Goal: Task Accomplishment & Management: Complete application form

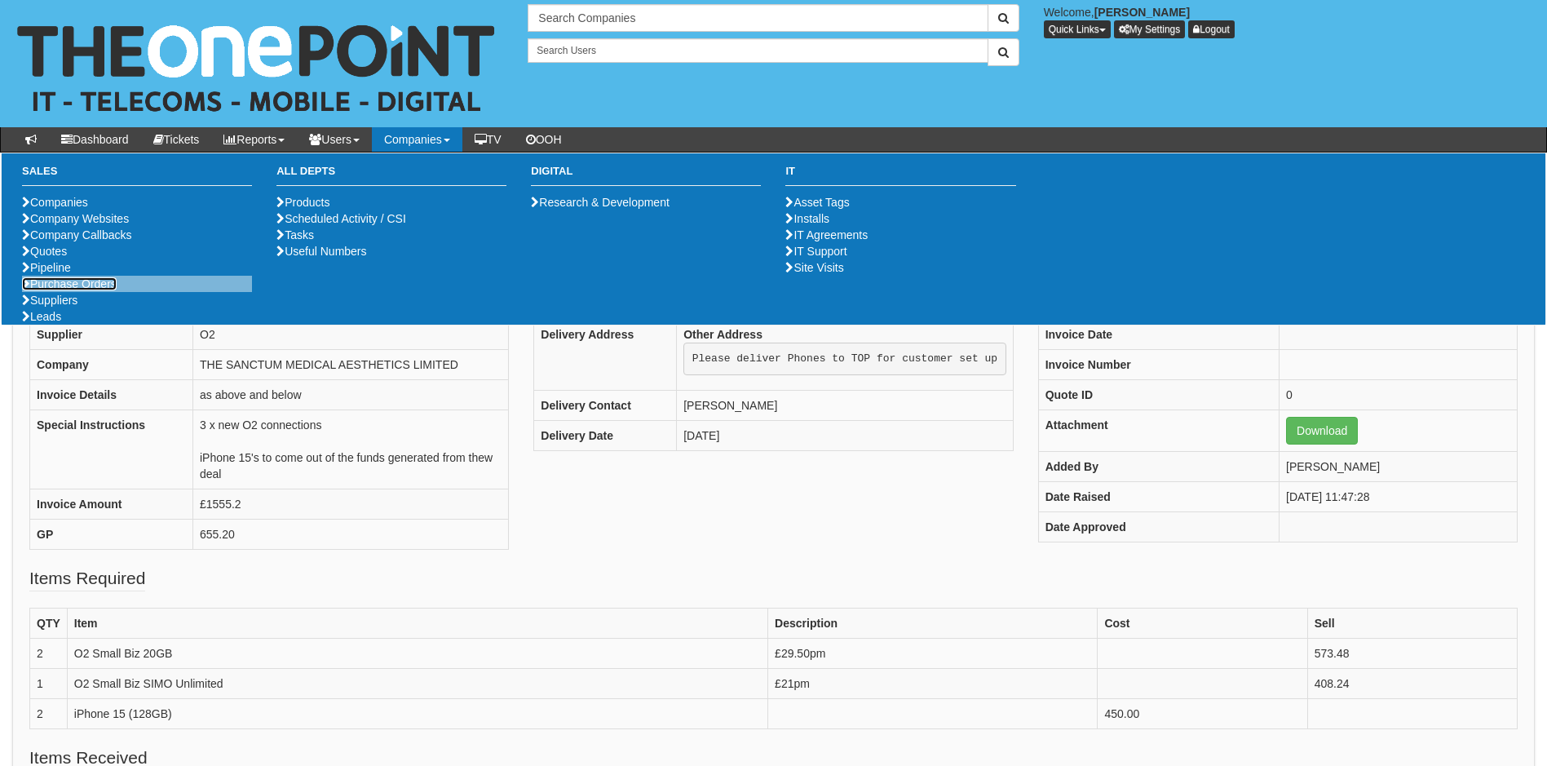
click at [60, 290] on link "Purchase Orders" at bounding box center [69, 283] width 95 height 13
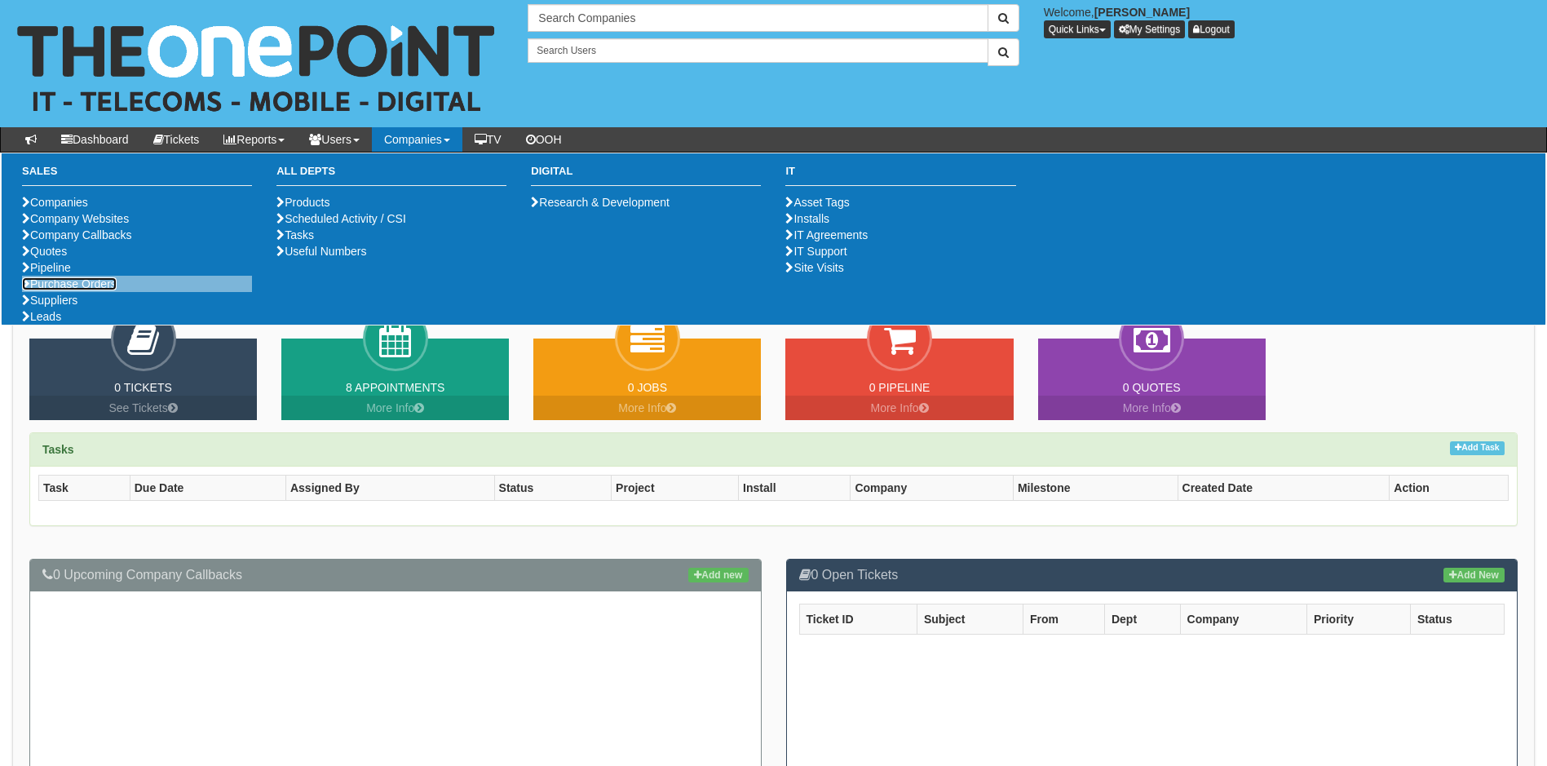
click at [78, 290] on link "Purchase Orders" at bounding box center [69, 283] width 95 height 13
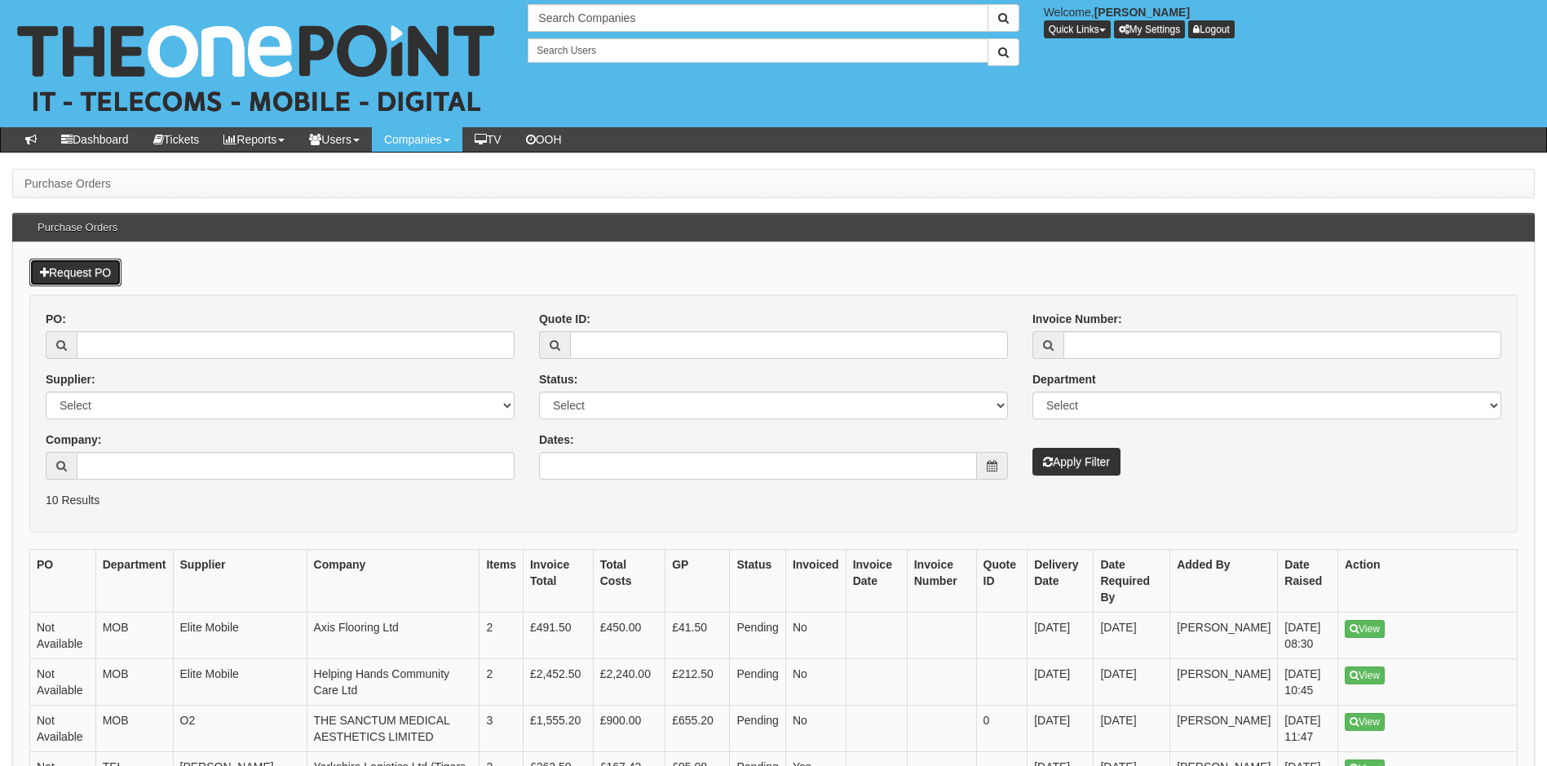
click at [85, 267] on link "Request PO" at bounding box center [75, 272] width 92 height 28
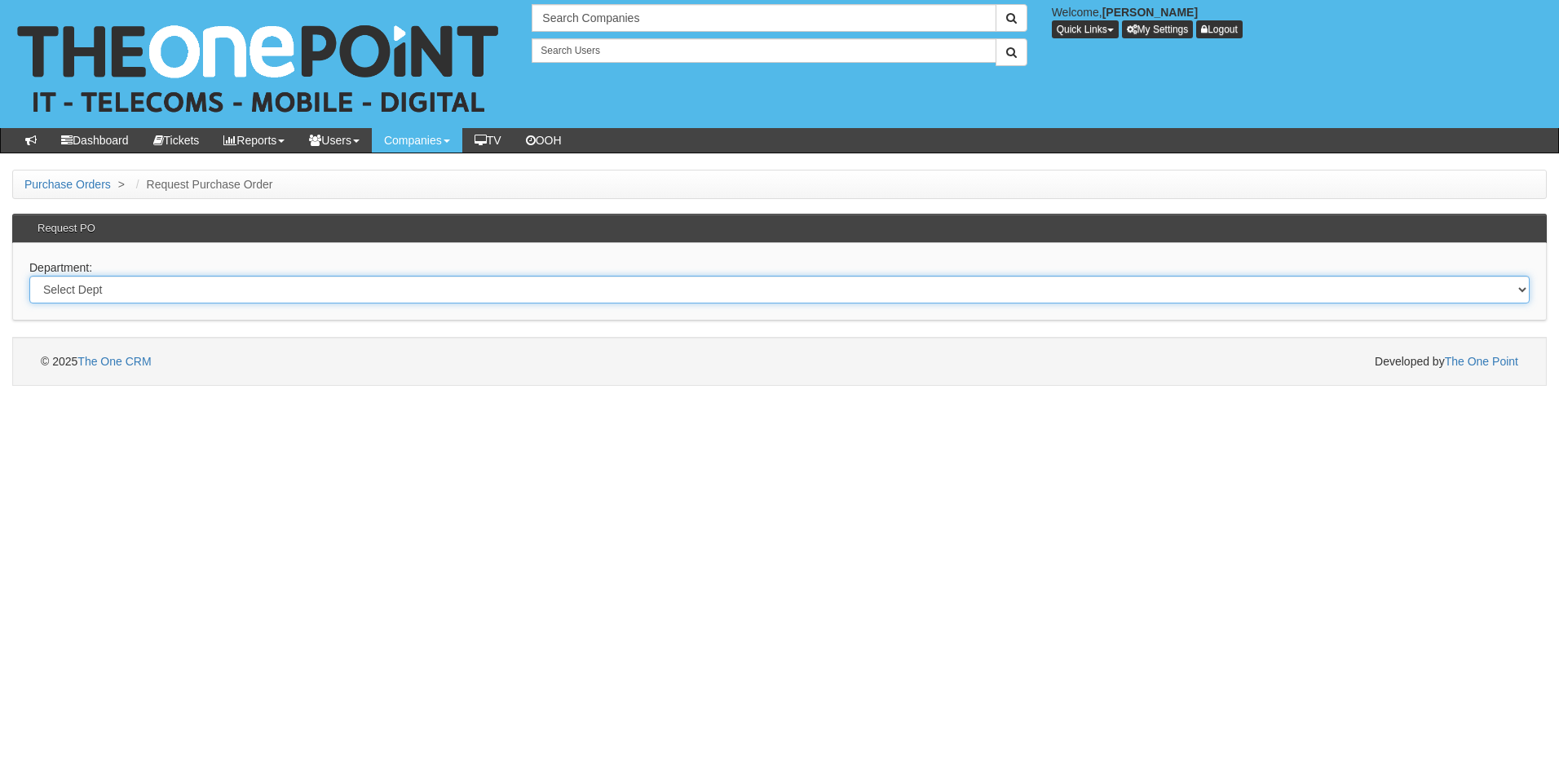
click at [111, 292] on select "Select Dept Digital Internal IT Mobiles Marketing Telecoms" at bounding box center [779, 290] width 1500 height 28
select select "?pipeID=&dept=IT"
click at [29, 276] on select "Select Dept Digital Internal IT Mobiles Marketing Telecoms" at bounding box center [779, 290] width 1500 height 28
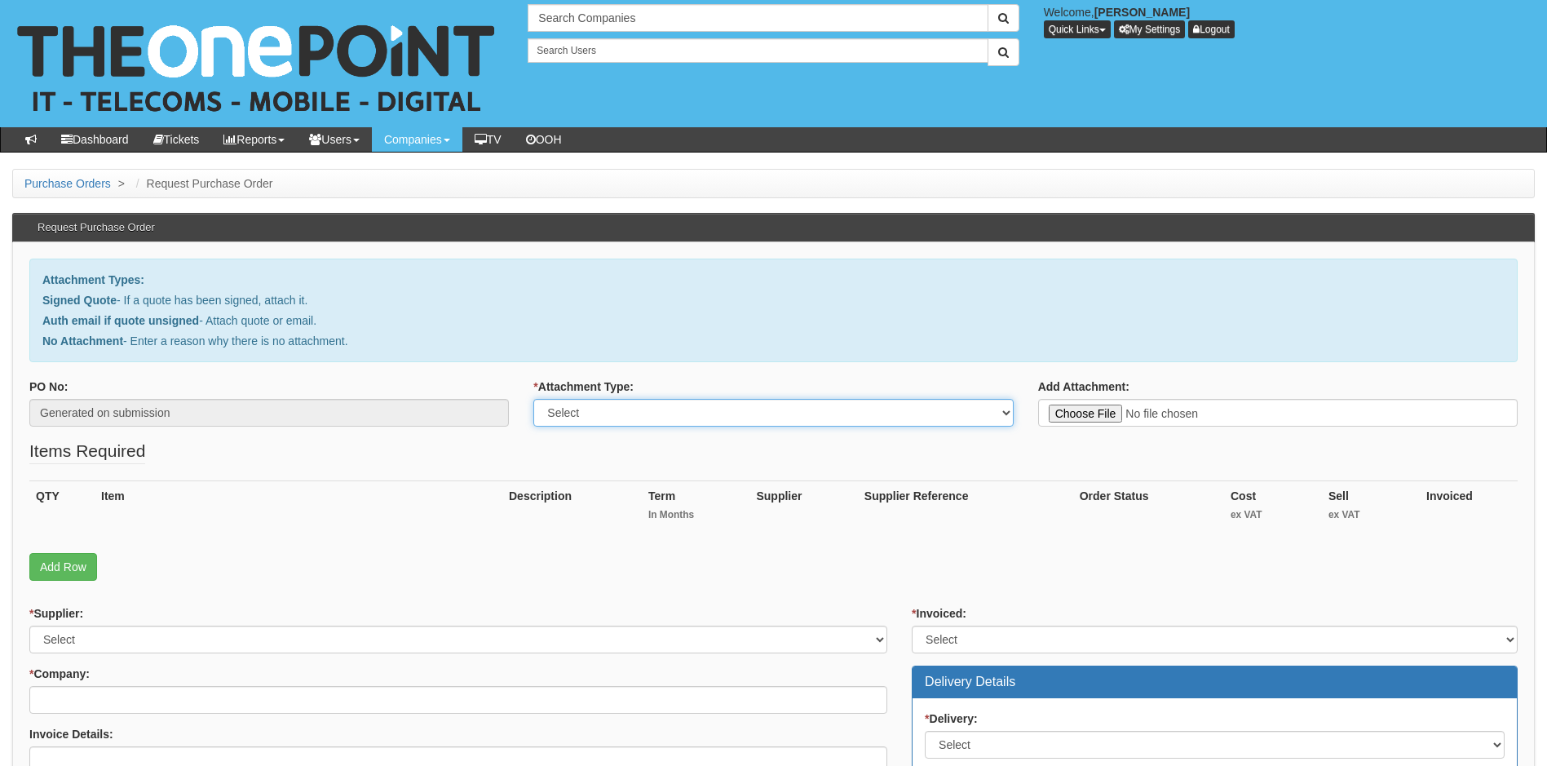
click at [695, 413] on select "Select Signed Quote Auth email with quote if unsigned No Attachment" at bounding box center [772, 413] width 479 height 28
select select "Auth email if quote unsigned"
click at [533, 399] on select "Select Signed Quote Auth email with quote if unsigned No Attachment" at bounding box center [772, 413] width 479 height 28
type input "C:\fakepath\RE_ PA Contract Services - Docks and Keyboard for new devices.msg"
click at [64, 568] on link "Add Row" at bounding box center [63, 567] width 68 height 28
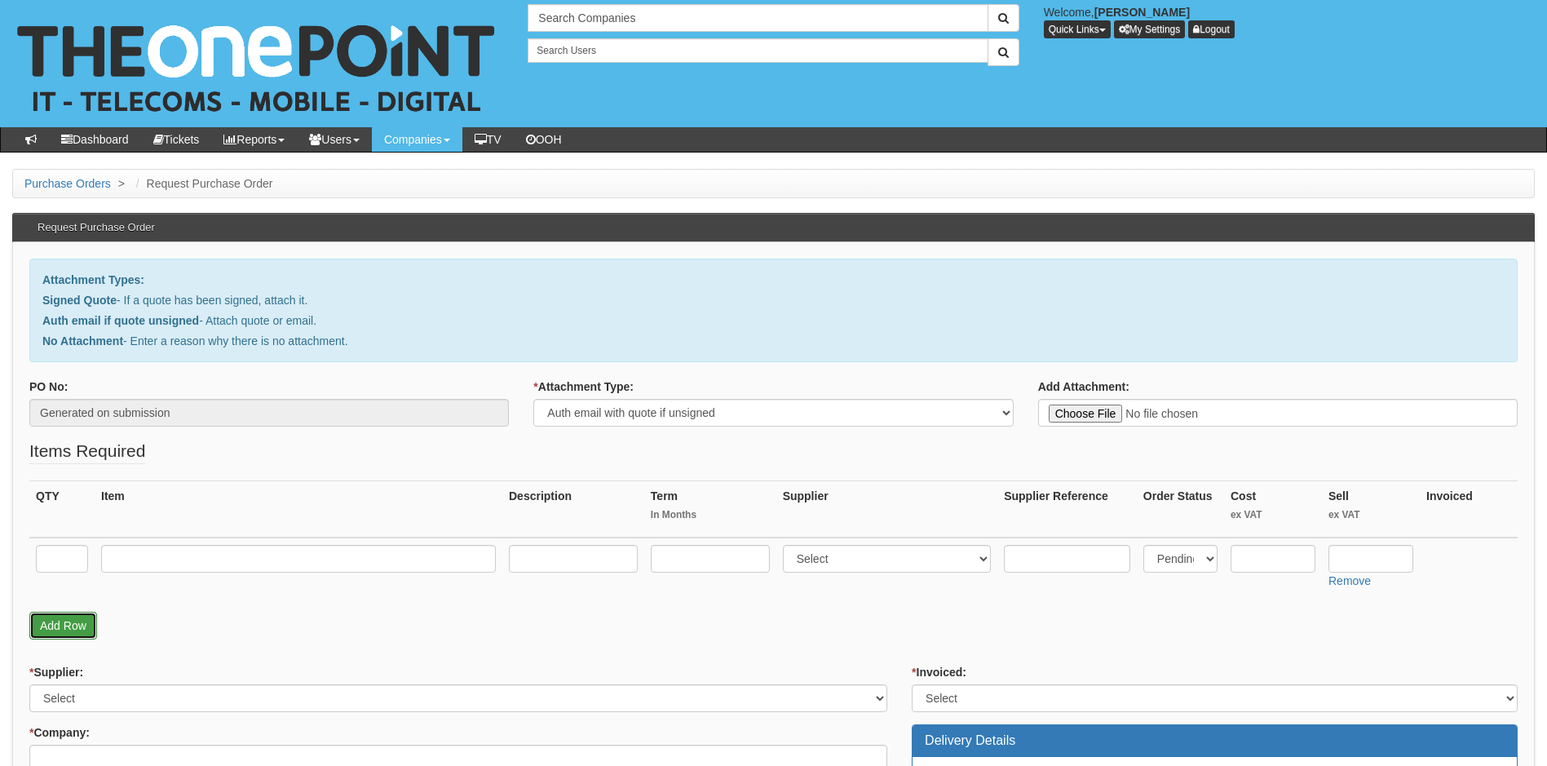
click at [64, 625] on link "Add Row" at bounding box center [63, 625] width 68 height 28
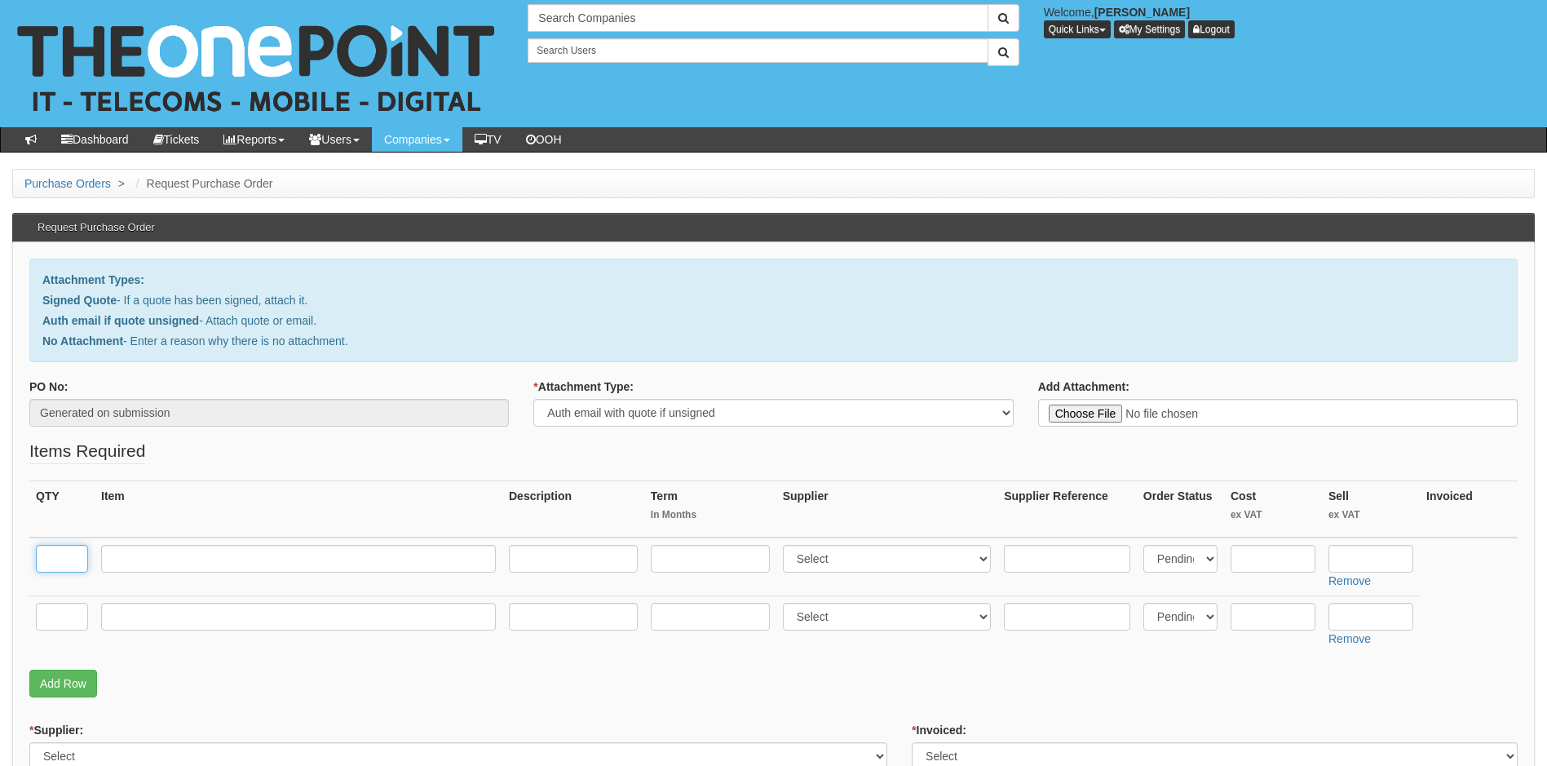
click at [68, 563] on input "text" at bounding box center [62, 559] width 52 height 28
type input "2"
click at [36, 614] on input "text" at bounding box center [62, 617] width 52 height 28
type input "1"
click at [333, 553] on input "text" at bounding box center [298, 559] width 395 height 28
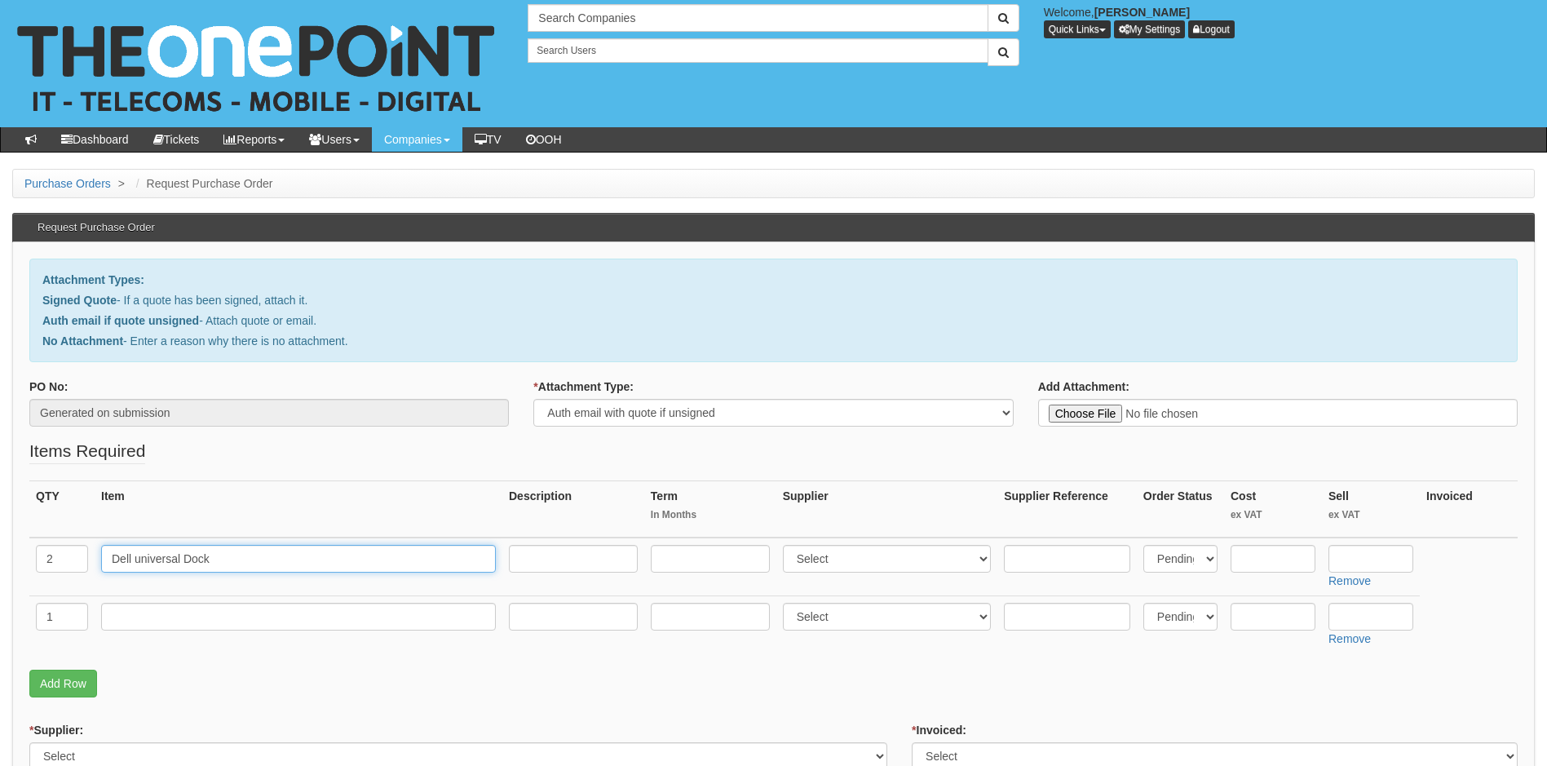
type input "Dell universal Dock"
click at [156, 615] on input "text" at bounding box center [298, 617] width 395 height 28
type input "Surface pro keyboard"
click at [567, 559] on input "text" at bounding box center [573, 559] width 129 height 28
click at [1269, 556] on input "text" at bounding box center [1272, 559] width 85 height 28
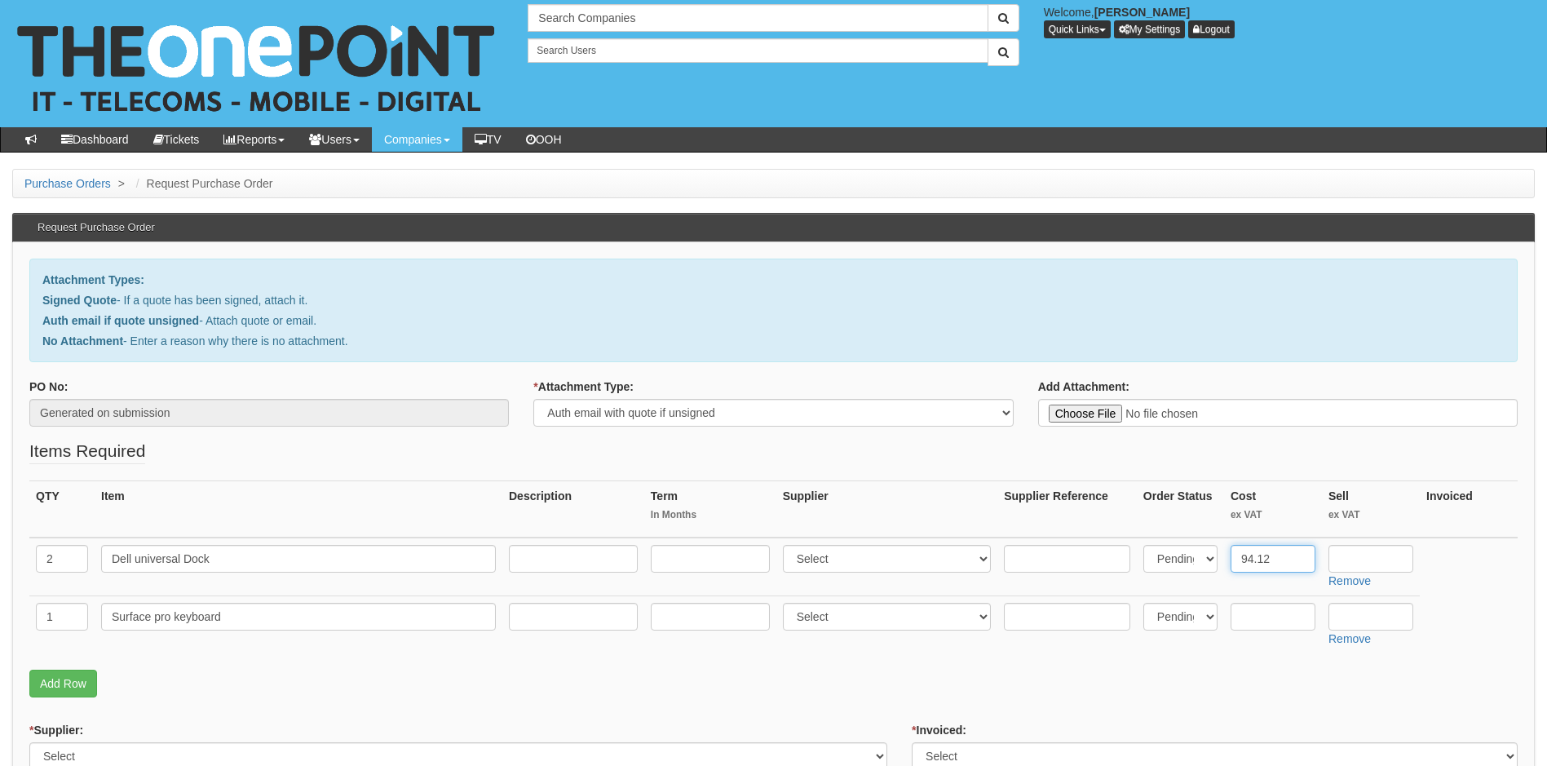
type input "94.12"
click at [1375, 555] on input "text" at bounding box center [1370, 559] width 85 height 28
type input "104.12"
click at [1283, 610] on input "text" at bounding box center [1272, 617] width 85 height 28
type input "90.56"
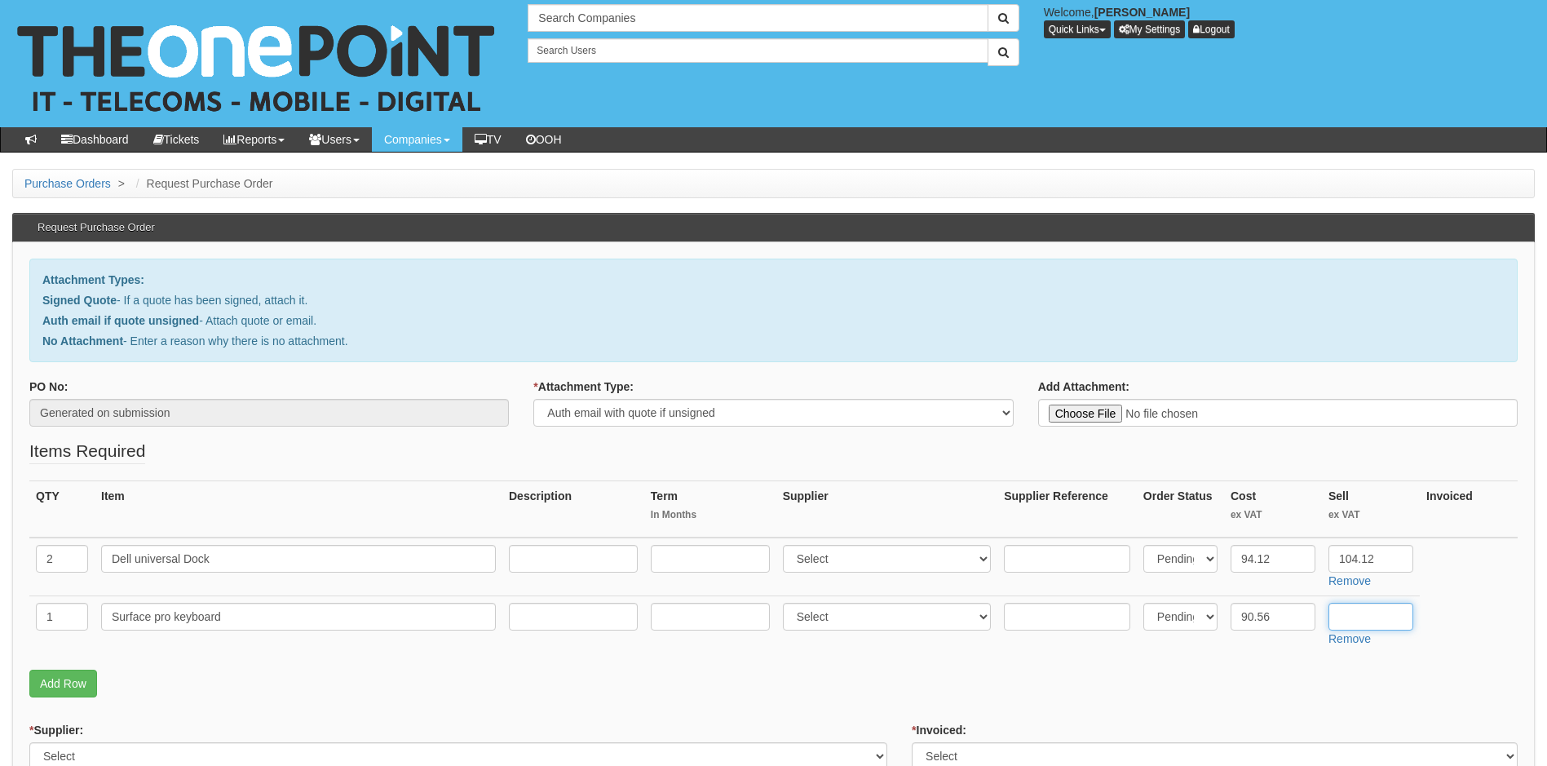
click at [1361, 613] on input "text" at bounding box center [1370, 617] width 85 height 28
type input "100.56"
click at [1132, 678] on p "Add Row" at bounding box center [773, 683] width 1488 height 28
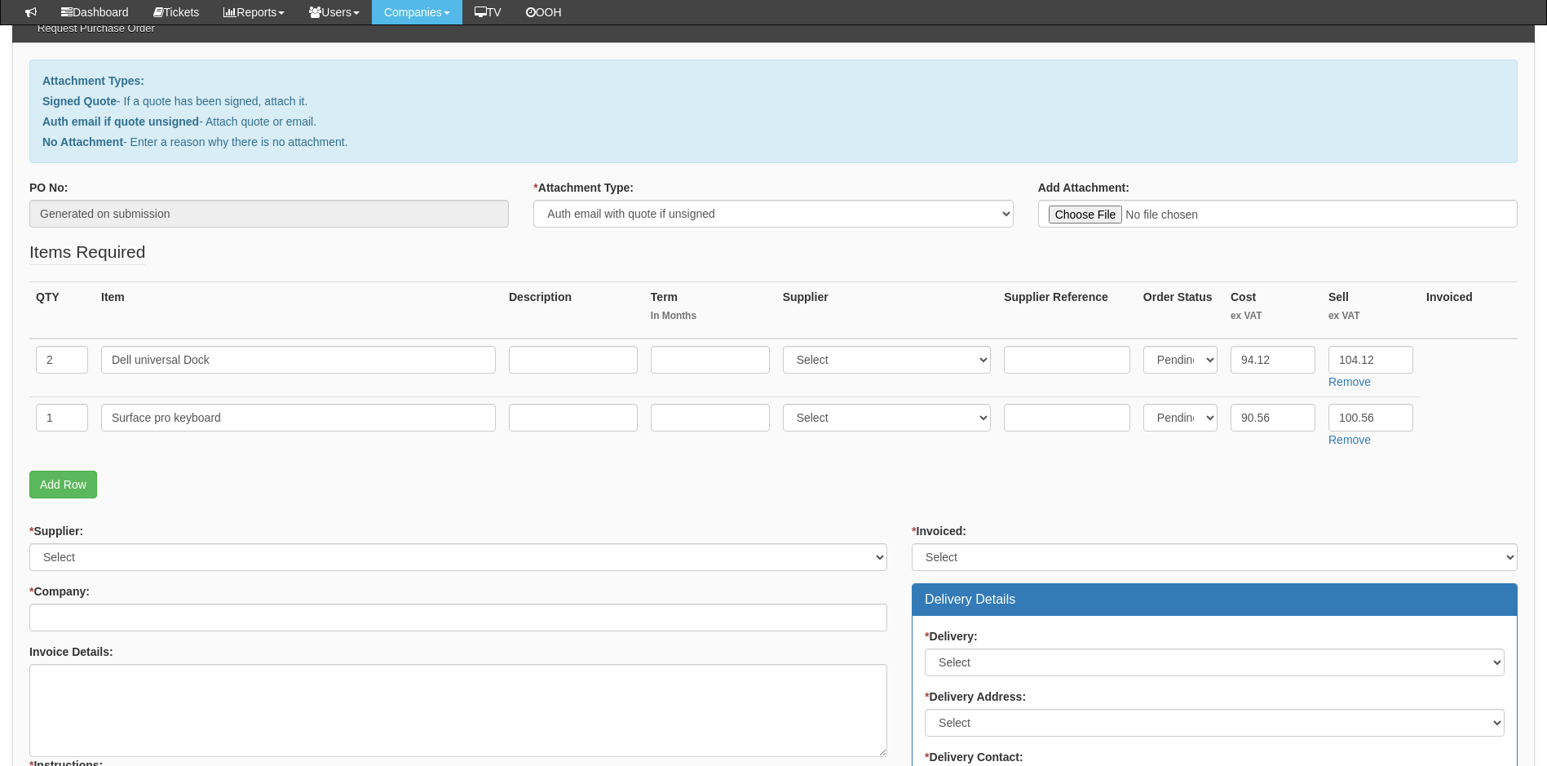
scroll to position [163, 0]
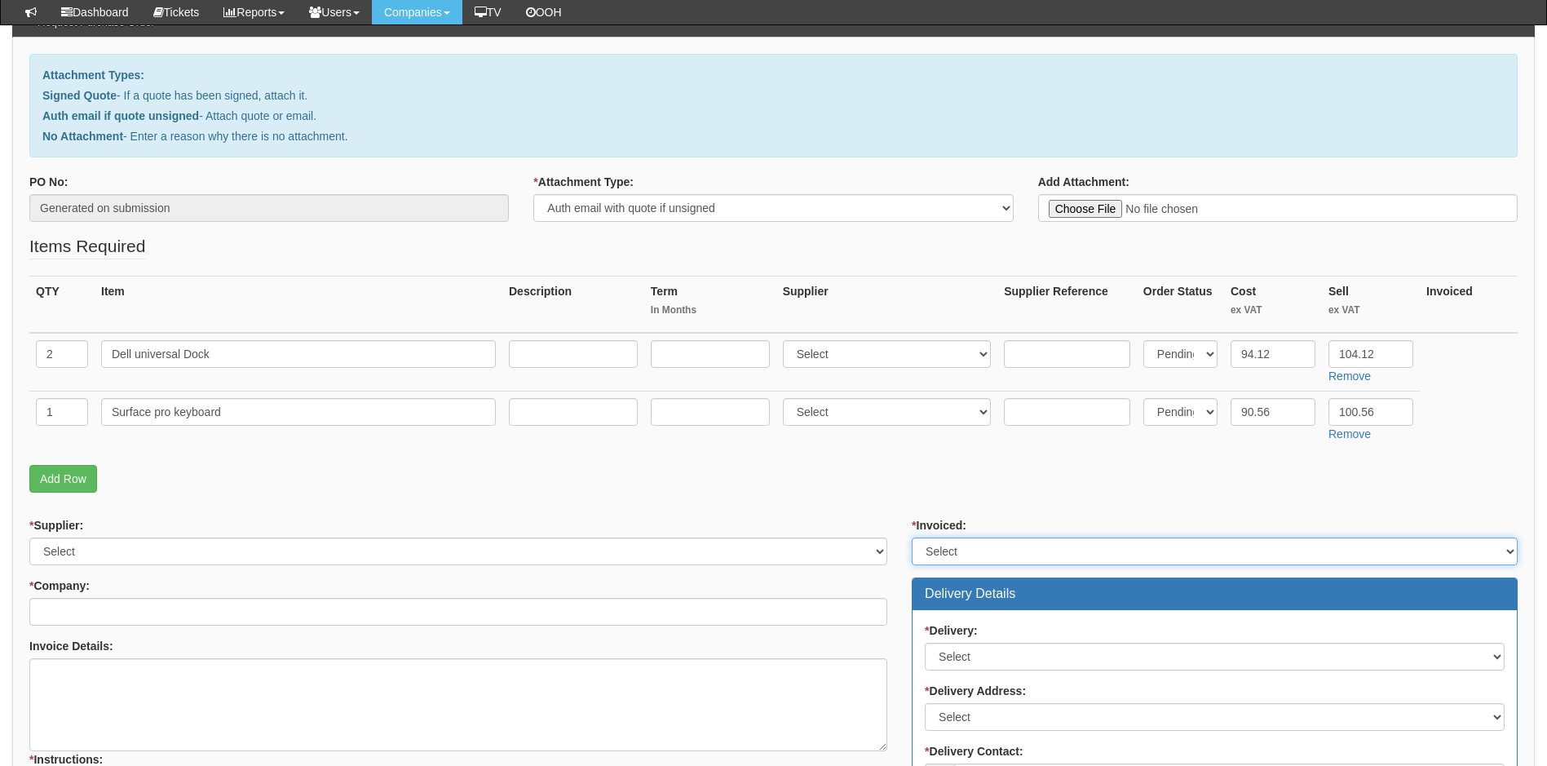
drag, startPoint x: 997, startPoint y: 546, endPoint x: 983, endPoint y: 559, distance: 18.5
click at [997, 546] on select "Select Yes No N/A STB (part of order)" at bounding box center [1215, 551] width 606 height 28
select select "2"
click at [912, 537] on select "Select Yes No N/A STB (part of order)" at bounding box center [1215, 551] width 606 height 28
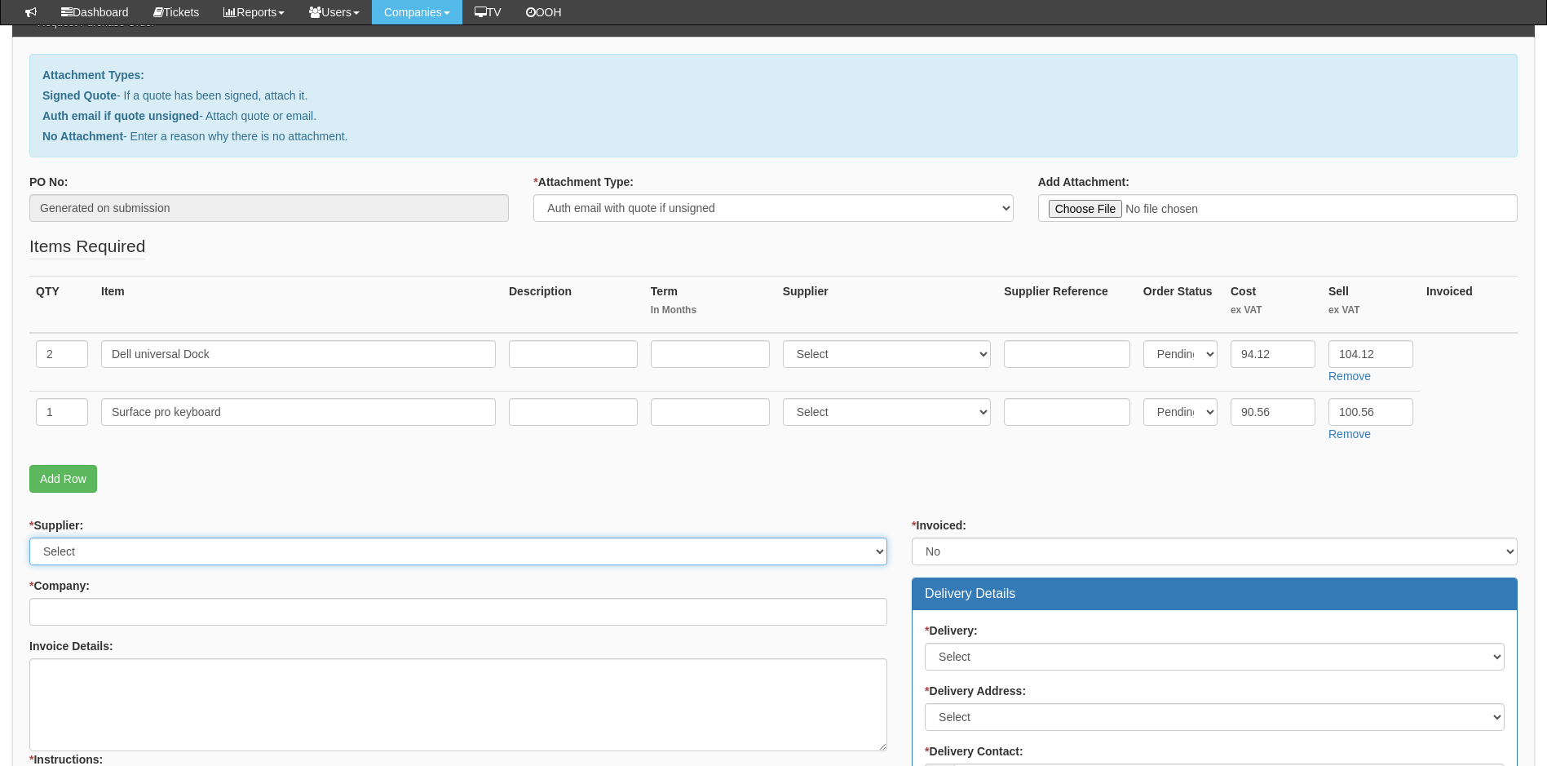
click at [545, 550] on select "Select 123 [DOMAIN_NAME] 1Password 3 4Gon [PERSON_NAME] Electric Ltd Abzorb Acc…" at bounding box center [458, 551] width 858 height 28
select select "19"
click at [29, 537] on select "Select 123 [DOMAIN_NAME] 1Password 3 4Gon [PERSON_NAME] Electric Ltd Abzorb Acc…" at bounding box center [458, 551] width 858 height 28
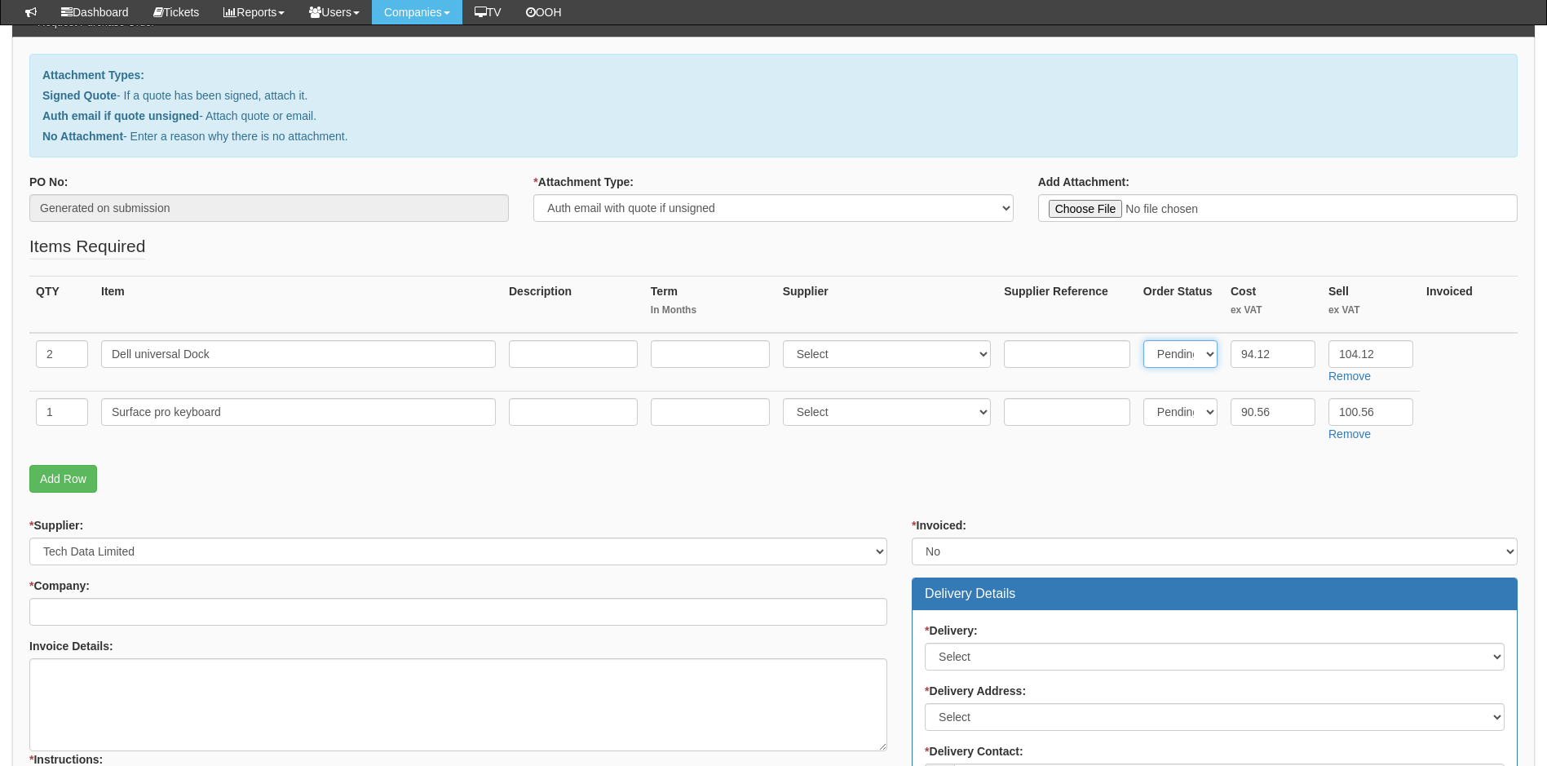
click at [1200, 351] on select "Select Back Order Delivered N/A Ordered Pending" at bounding box center [1180, 354] width 74 height 28
click at [1163, 309] on th "Order Status" at bounding box center [1180, 304] width 87 height 57
click at [911, 351] on select "Select 123 [DOMAIN_NAME] 1Password 3 4Gon [PERSON_NAME] Electric Ltd Abzorb Acc…" at bounding box center [887, 354] width 209 height 28
select select "19"
click at [786, 340] on select "Select 123 [DOMAIN_NAME] 1Password 3 4Gon [PERSON_NAME] Electric Ltd Abzorb Acc…" at bounding box center [887, 354] width 209 height 28
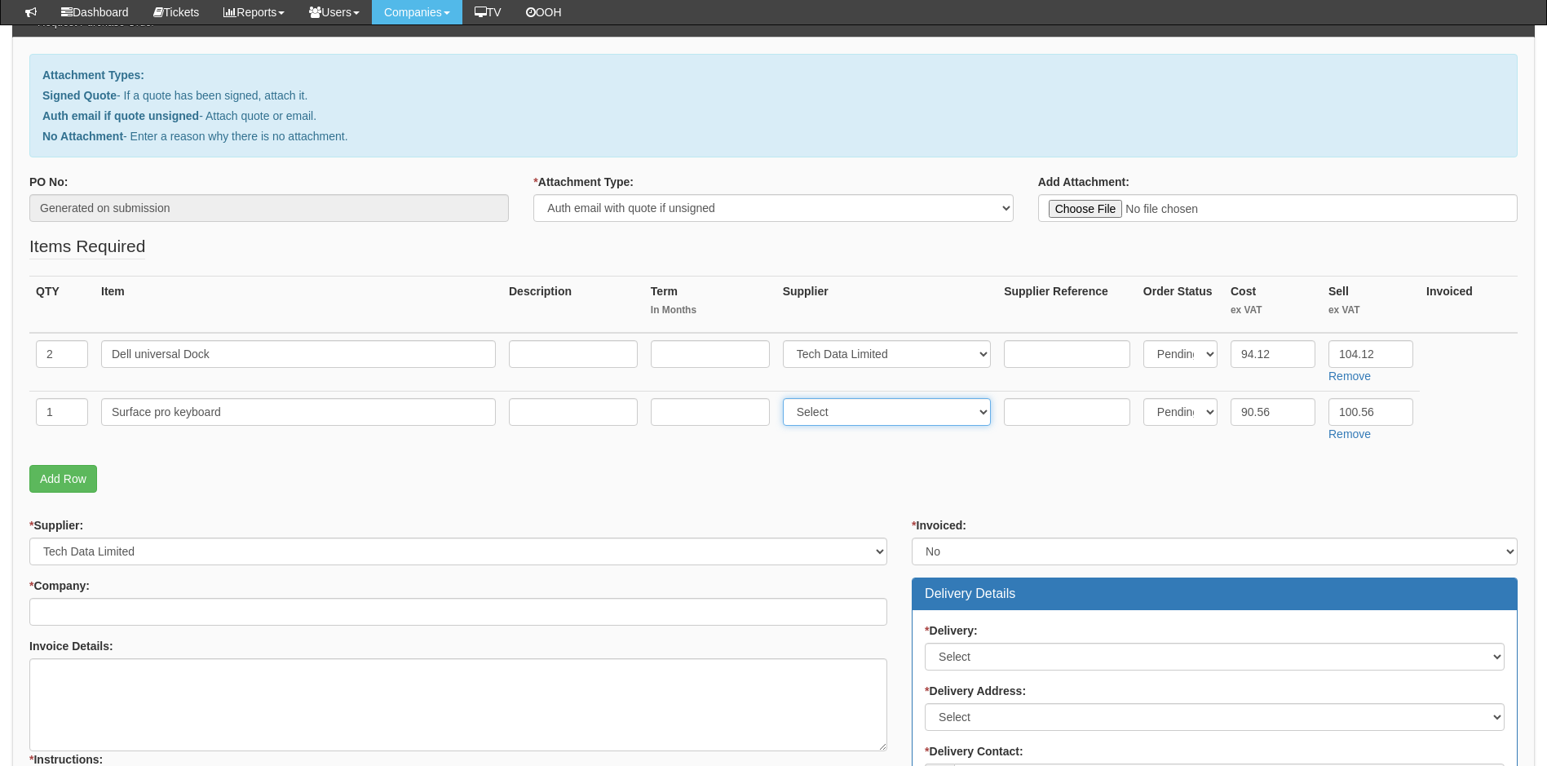
click at [857, 410] on select "Select 123 [DOMAIN_NAME] 1Password 3 4Gon [PERSON_NAME] Electric Ltd Abzorb Acc…" at bounding box center [887, 412] width 209 height 28
select select "19"
click at [786, 398] on select "Select 123 [DOMAIN_NAME] 1Password 3 4Gon [PERSON_NAME] Electric Ltd Abzorb Acc…" at bounding box center [887, 412] width 209 height 28
click at [64, 479] on link "Add Row" at bounding box center [63, 479] width 68 height 28
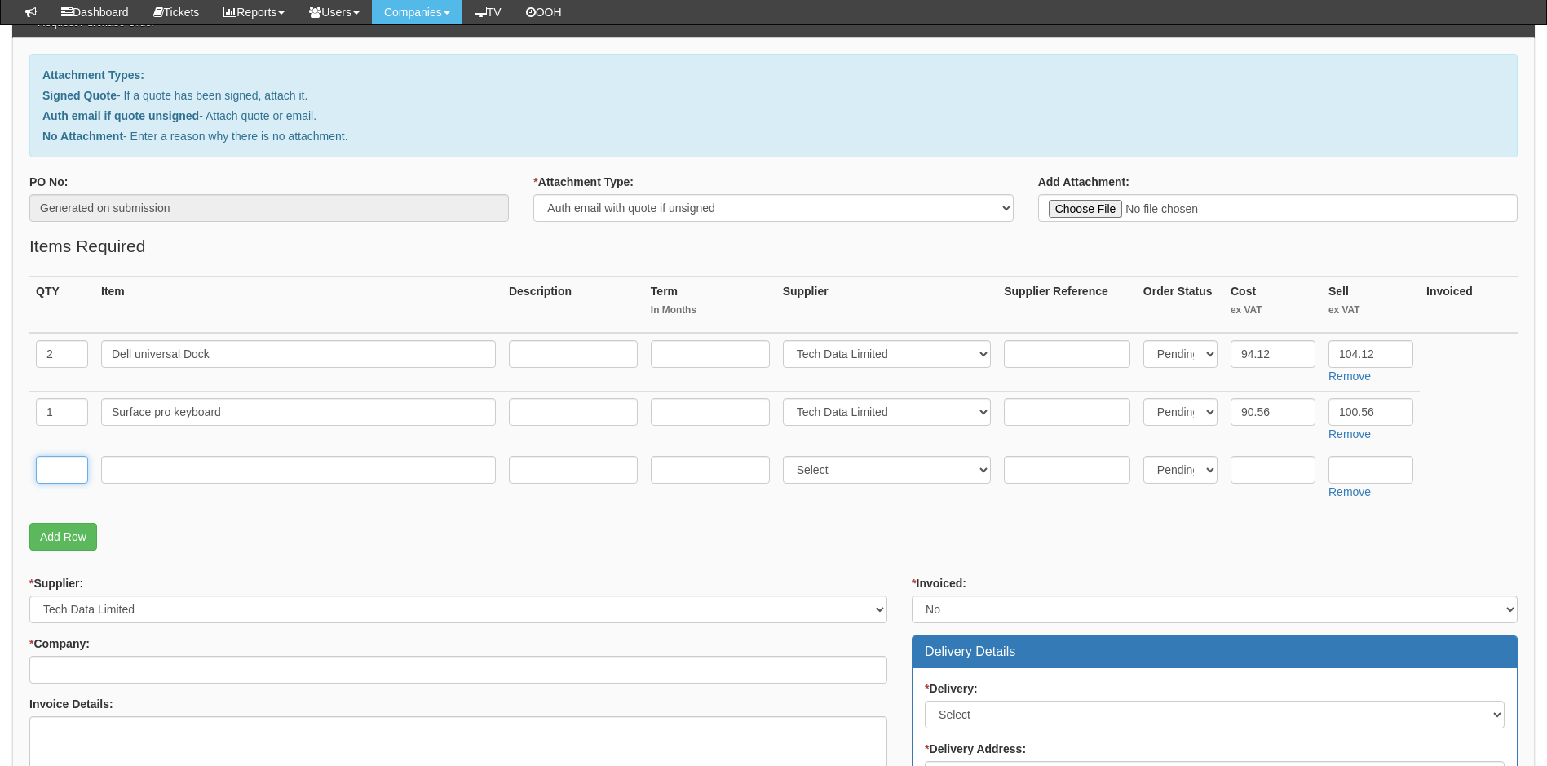
click at [64, 465] on input "text" at bounding box center [62, 470] width 52 height 28
type input "1"
click at [171, 459] on input "text" at bounding box center [298, 470] width 395 height 28
type input "Delivery"
click at [887, 468] on select "Select 123 REG.co.uk 1Password 3 4Gon AA Jones Electric Ltd Abzorb Access Group…" at bounding box center [887, 470] width 209 height 28
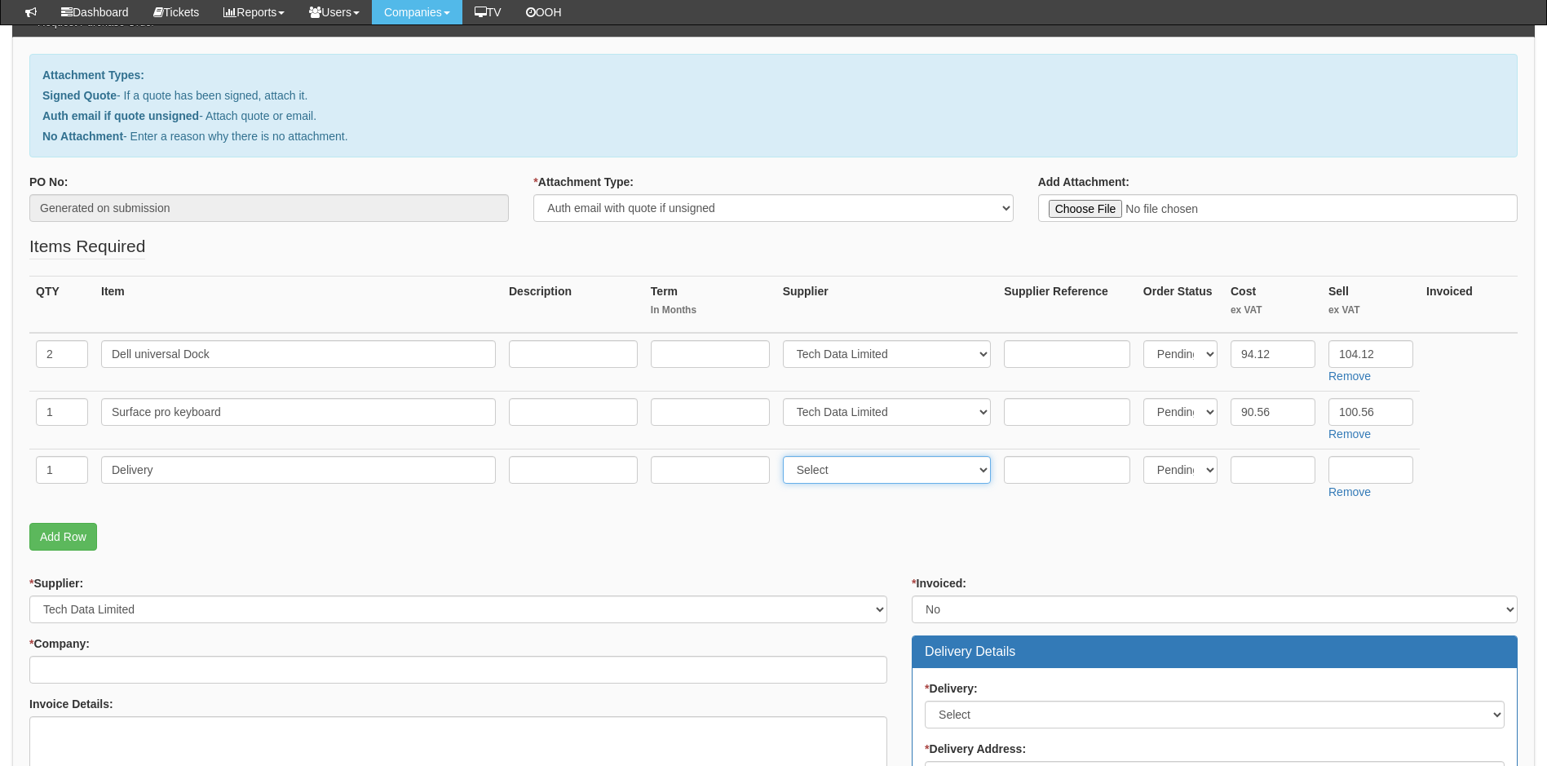
select select "19"
click at [786, 456] on select "Select 123 REG.co.uk 1Password 3 4Gon AA Jones Electric Ltd Abzorb Access Group…" at bounding box center [887, 470] width 209 height 28
click at [1263, 466] on input "text" at bounding box center [1272, 470] width 85 height 28
type input "0.00"
click at [1366, 466] on input "text" at bounding box center [1370, 470] width 85 height 28
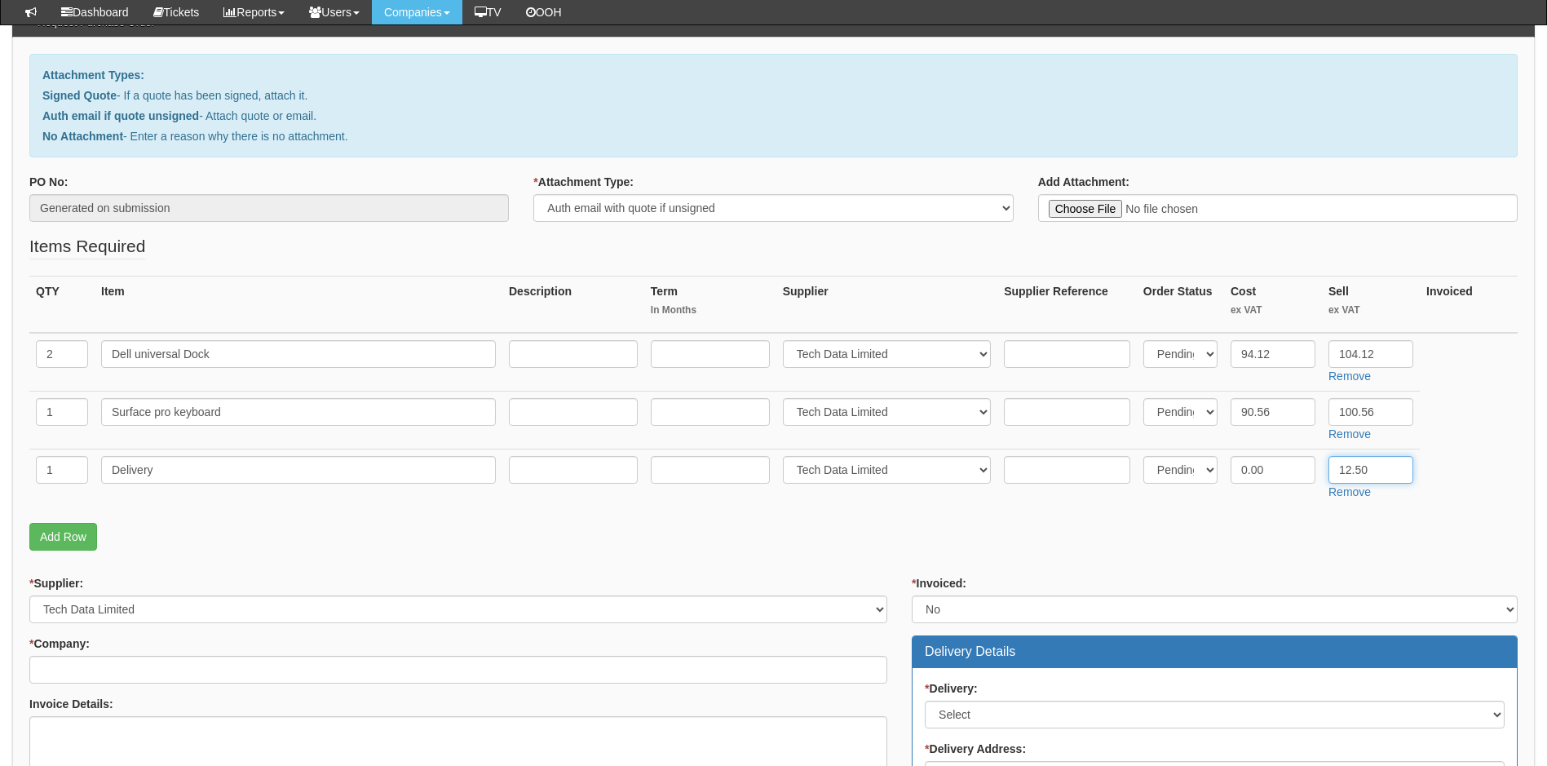
type input "12.50"
click at [1185, 604] on select "Select Yes No N/A STB (part of order)" at bounding box center [1215, 609] width 606 height 28
drag, startPoint x: 855, startPoint y: 536, endPoint x: 828, endPoint y: 539, distance: 27.0
click at [855, 536] on p "Add Row" at bounding box center [773, 537] width 1488 height 28
click at [188, 668] on input "* Company:" at bounding box center [458, 670] width 858 height 28
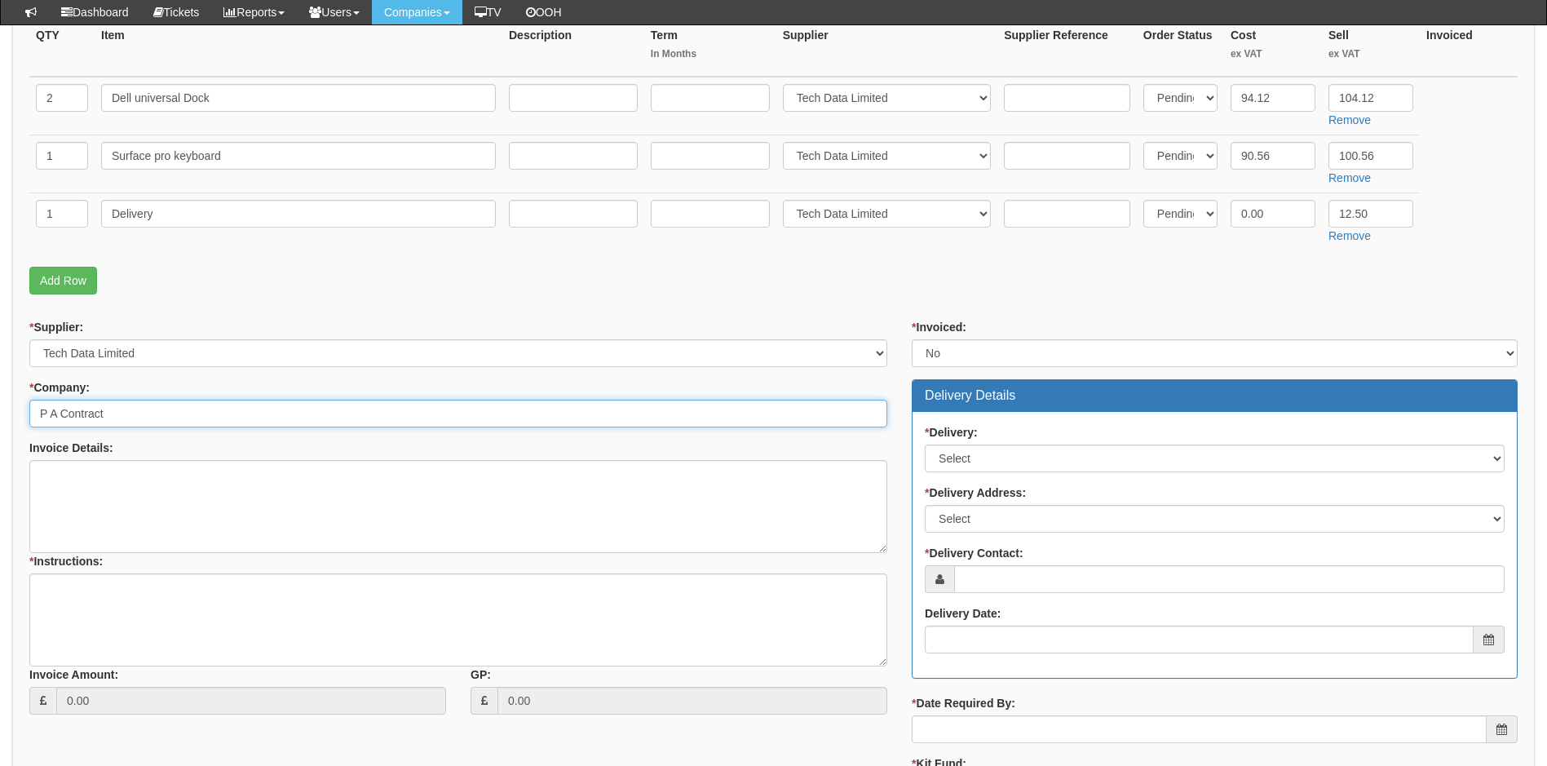
scroll to position [489, 0]
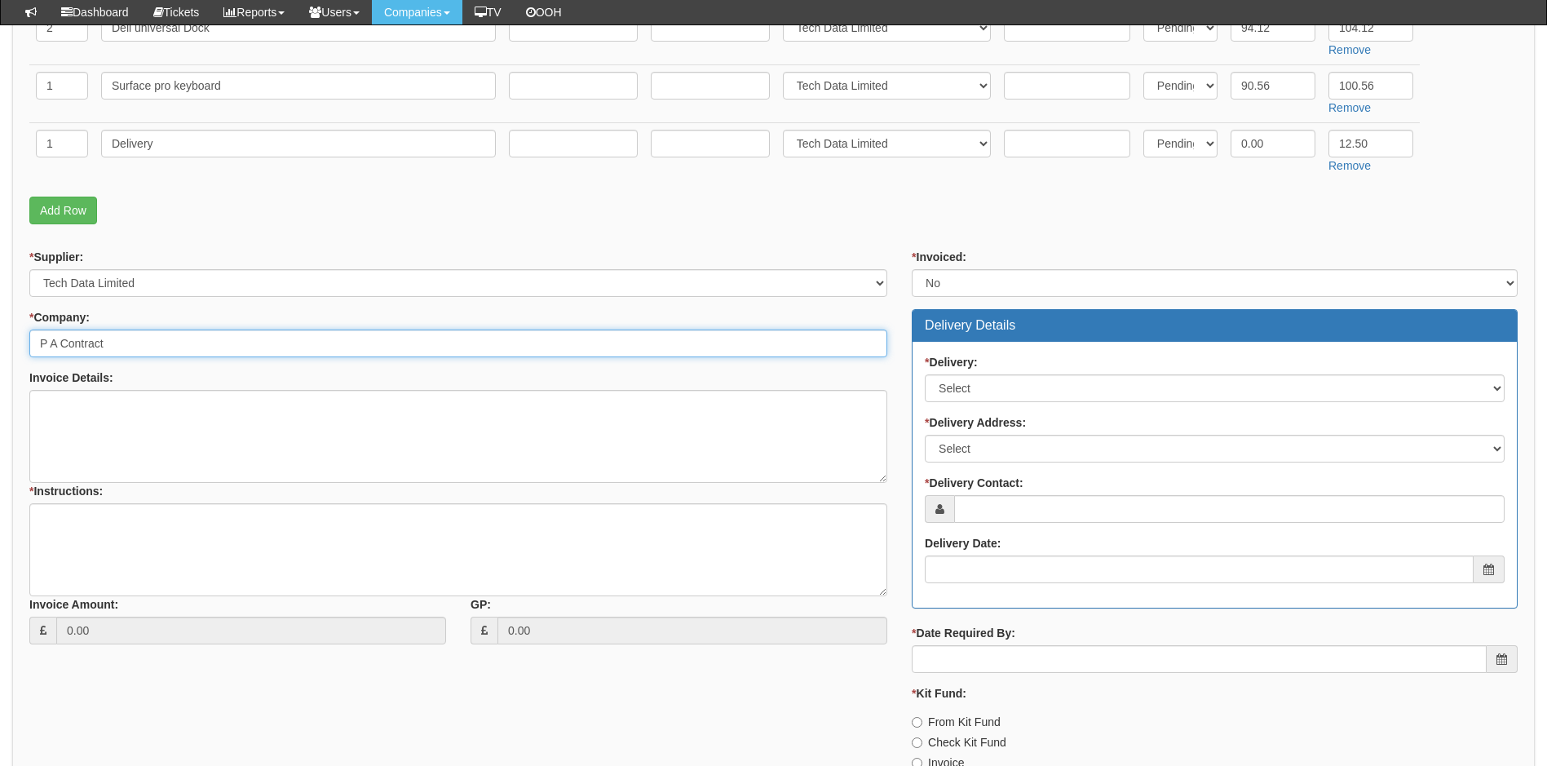
click at [51, 344] on input "P A Contract" at bounding box center [458, 343] width 858 height 28
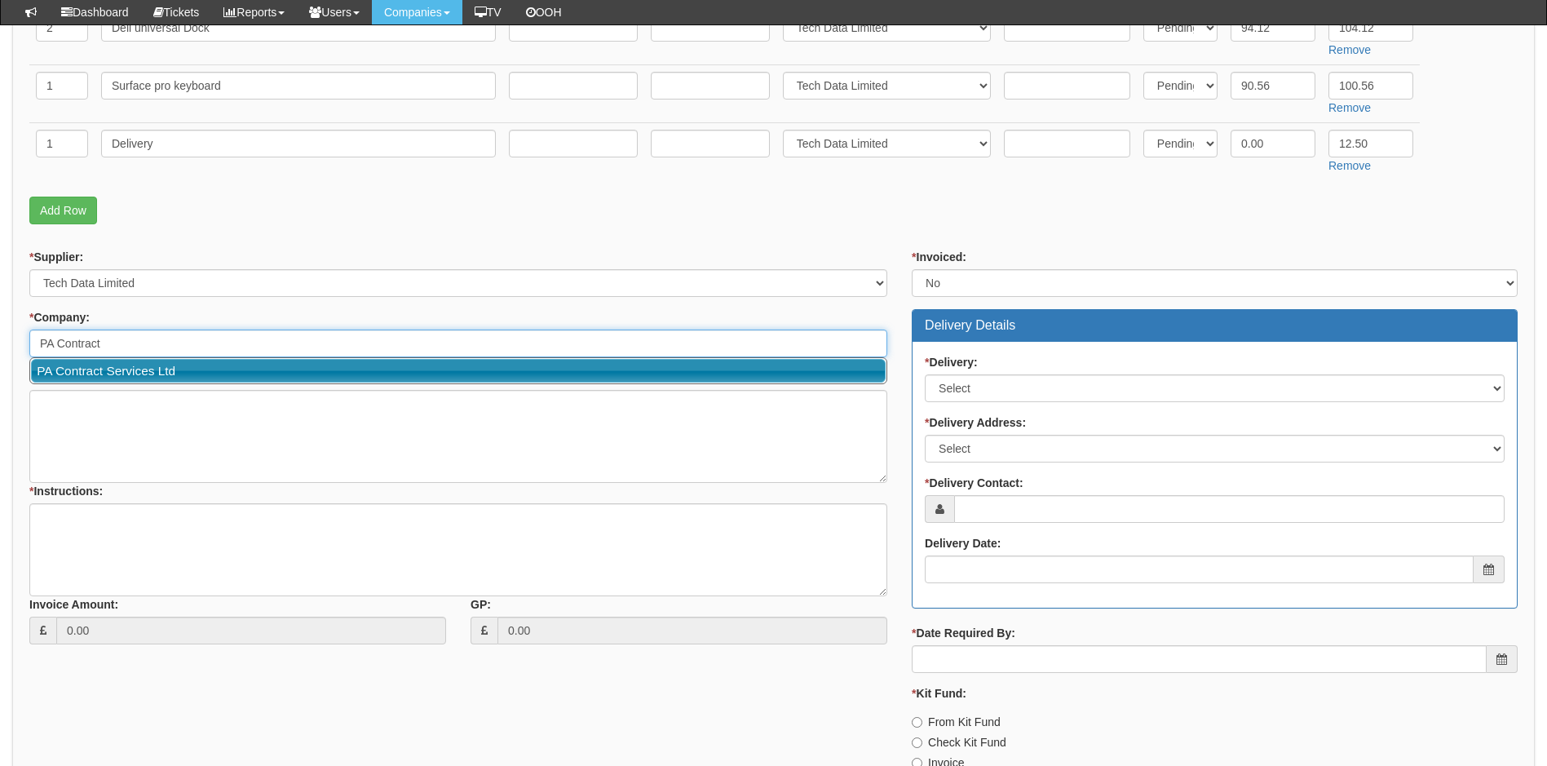
click at [145, 369] on link "PA Contract Services Ltd" at bounding box center [458, 371] width 854 height 24
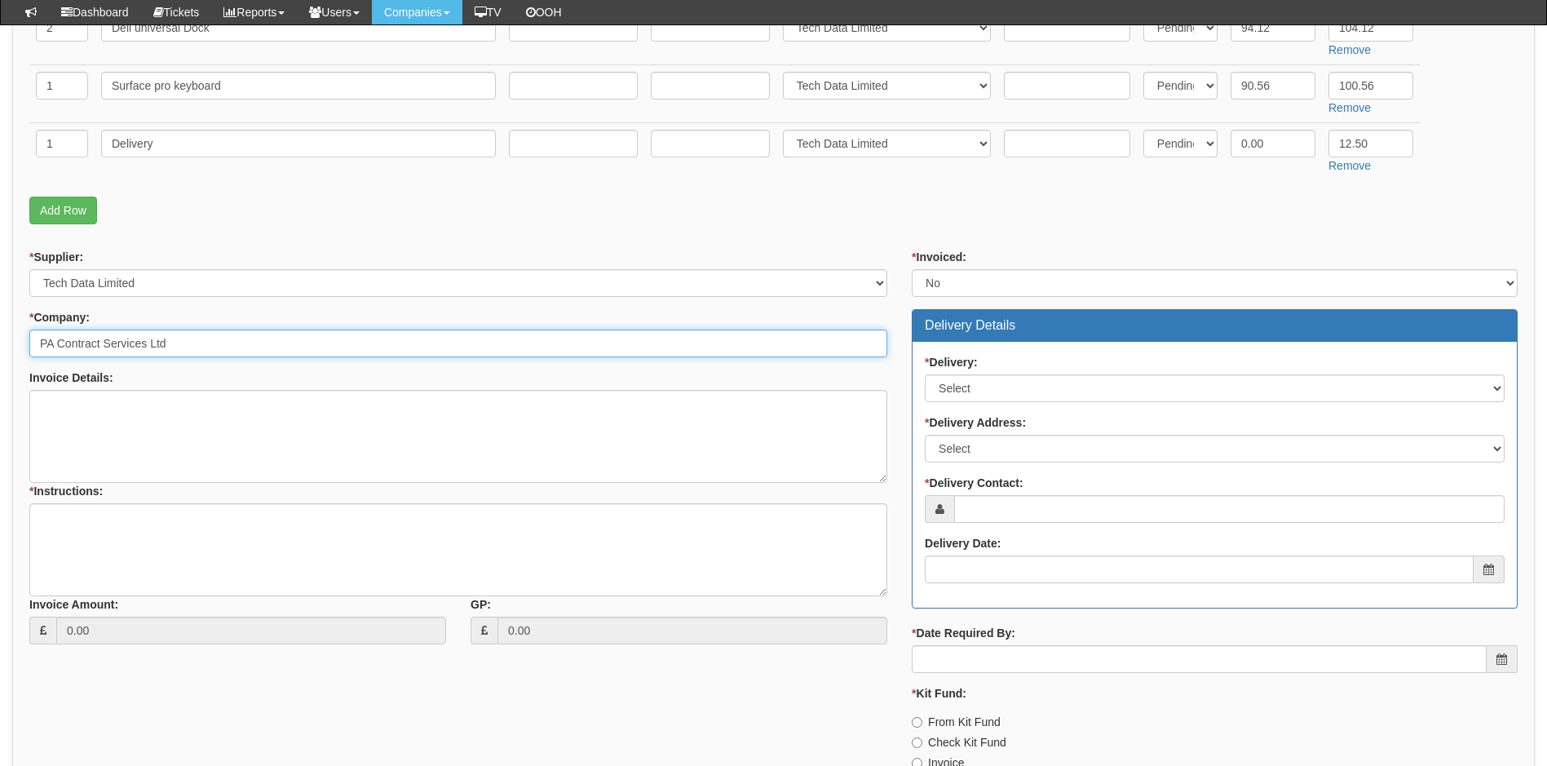
type input "PA Contract Services Ltd"
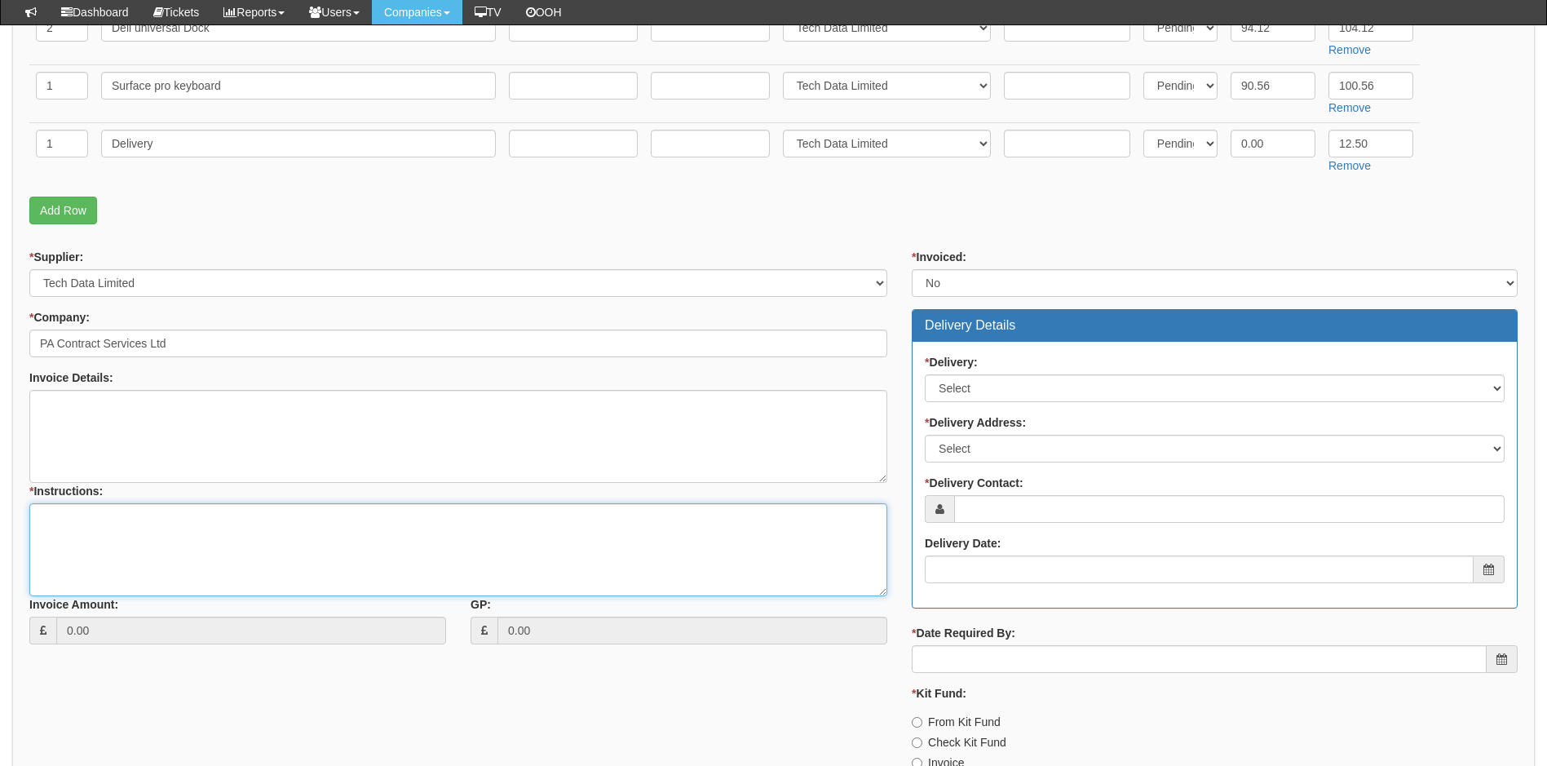
click at [132, 534] on textarea "* Instructions:" at bounding box center [458, 549] width 858 height 93
click at [316, 521] on textarea "Please order using the below links from Tech Data" at bounding box center [458, 549] width 858 height 93
paste textarea "https://intouch.tdsynnex.com/InTouch/MVC/Product/ProductDetails?productId=75801…"
click at [49, 586] on textarea "Please order using the below links from Tech Data For dock https://intouch.tdsy…" at bounding box center [458, 549] width 858 height 93
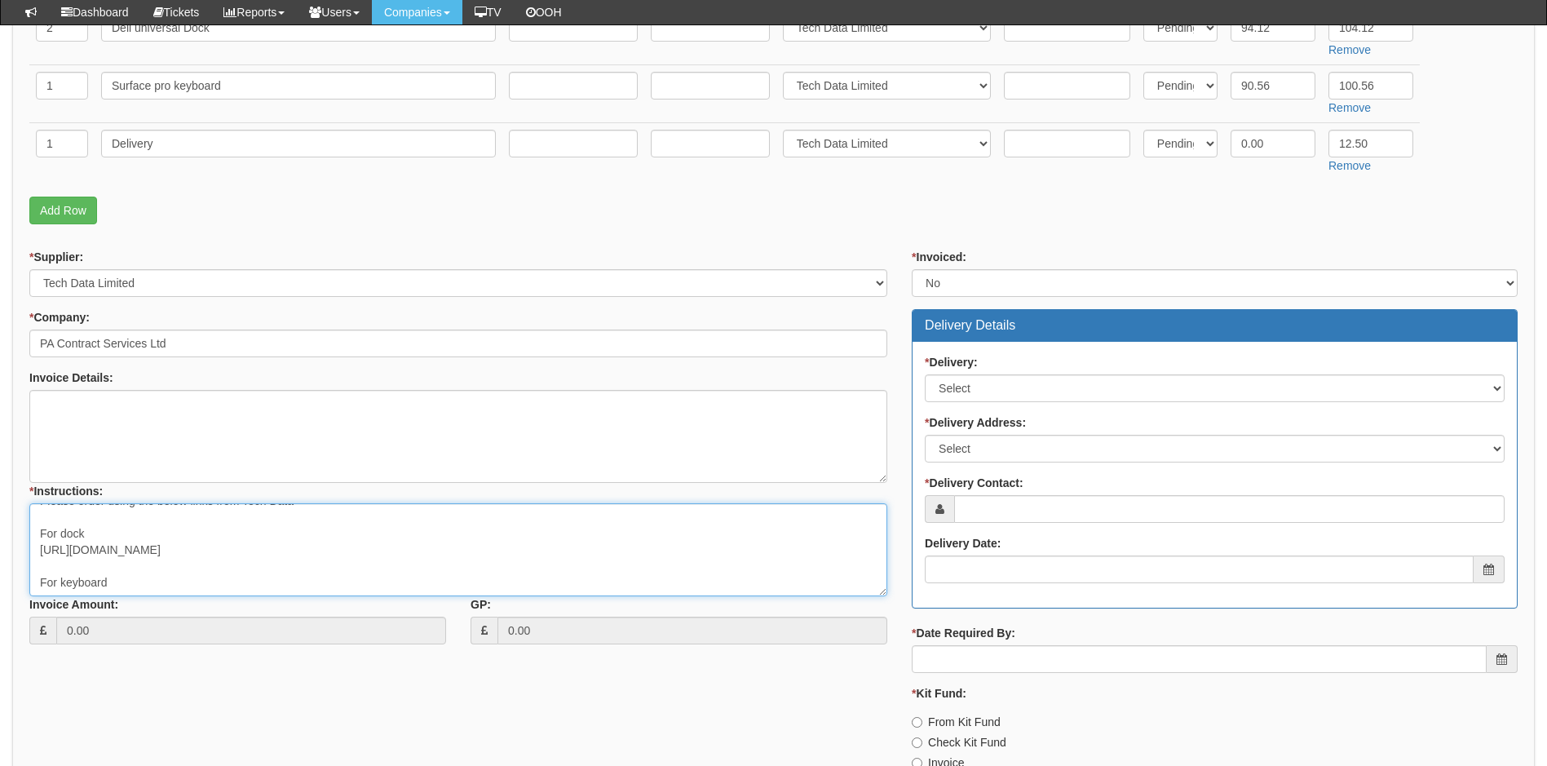
paste textarea "https://intouch.tdsynnex.com/InTouch/MVC/Product/ProductDetails?productId=11861…"
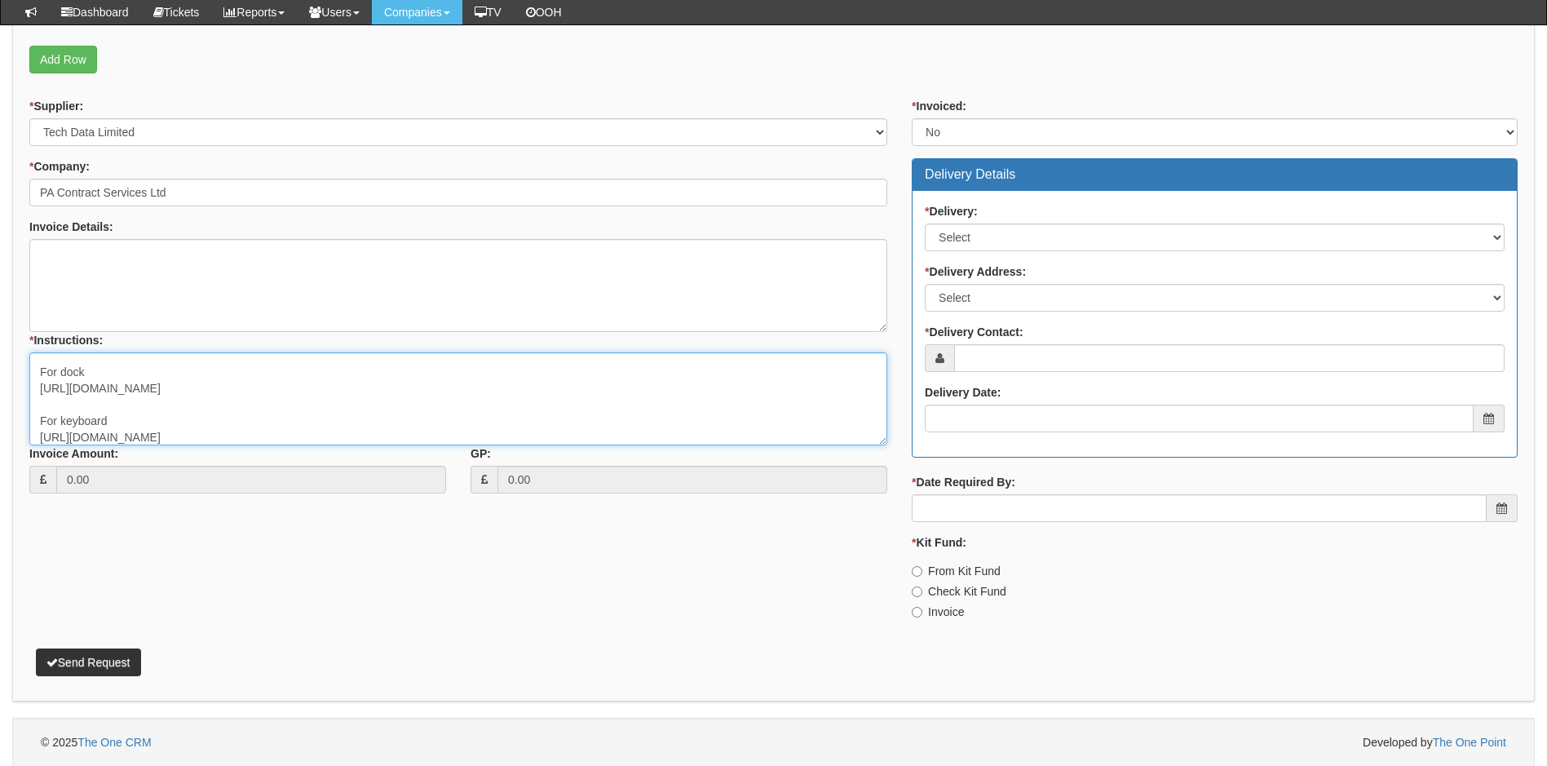
scroll to position [641, 0]
type textarea "Please order using the below links from Tech Data For dock https://intouch.tdsy…"
click at [1071, 245] on select "Select No Not Applicable Yes" at bounding box center [1215, 237] width 580 height 28
select select "1"
click at [925, 223] on select "Select No Not Applicable Yes" at bounding box center [1215, 237] width 580 height 28
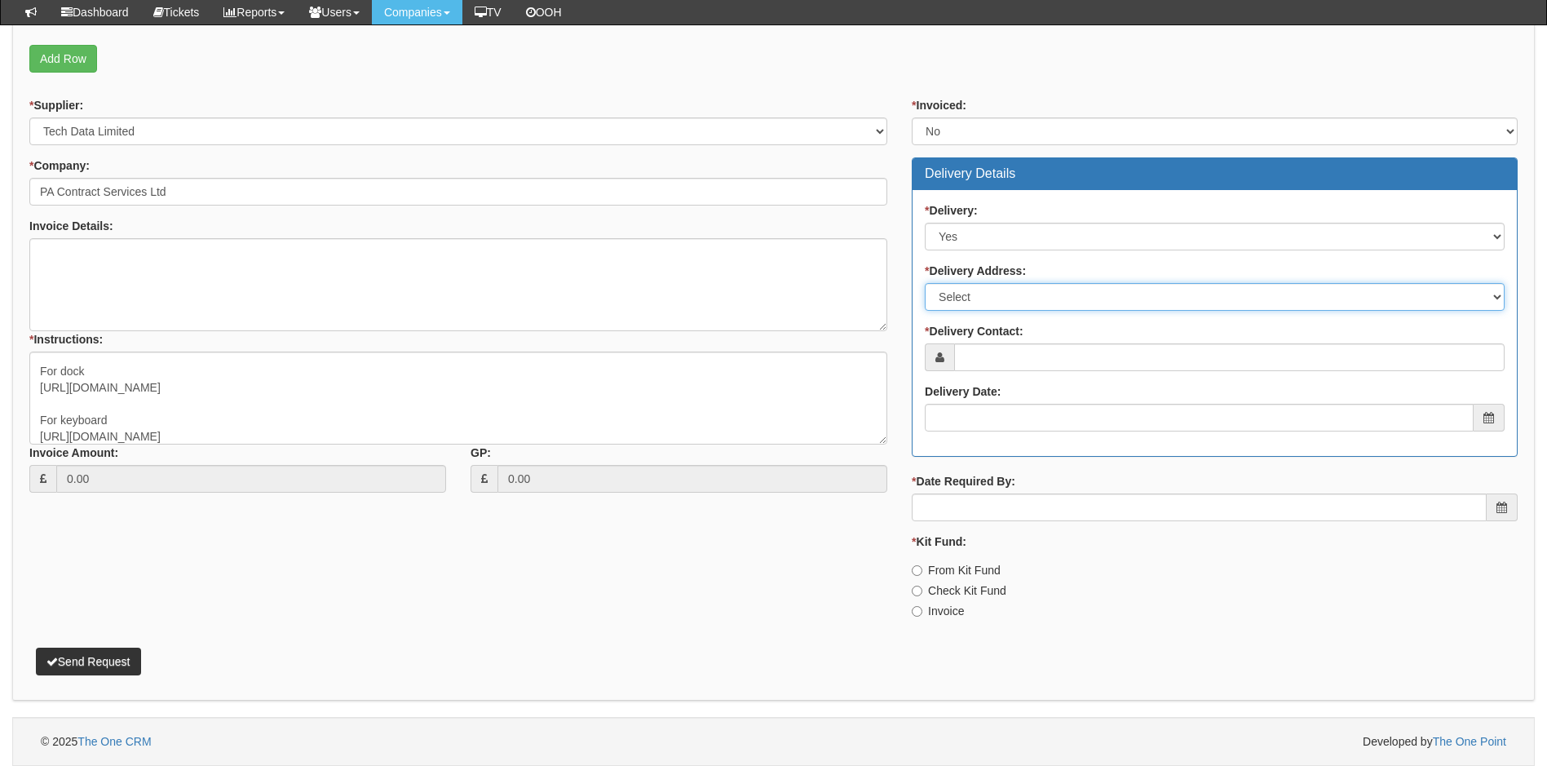
drag, startPoint x: 991, startPoint y: 292, endPoint x: 989, endPoint y: 300, distance: 8.5
click at [991, 292] on select "Select Not Applicable Main Address - HU13 9PB Other" at bounding box center [1215, 297] width 580 height 28
select select "company_main_address"
click at [925, 283] on select "Select Not Applicable Main Address - HU13 9PB Other" at bounding box center [1215, 297] width 580 height 28
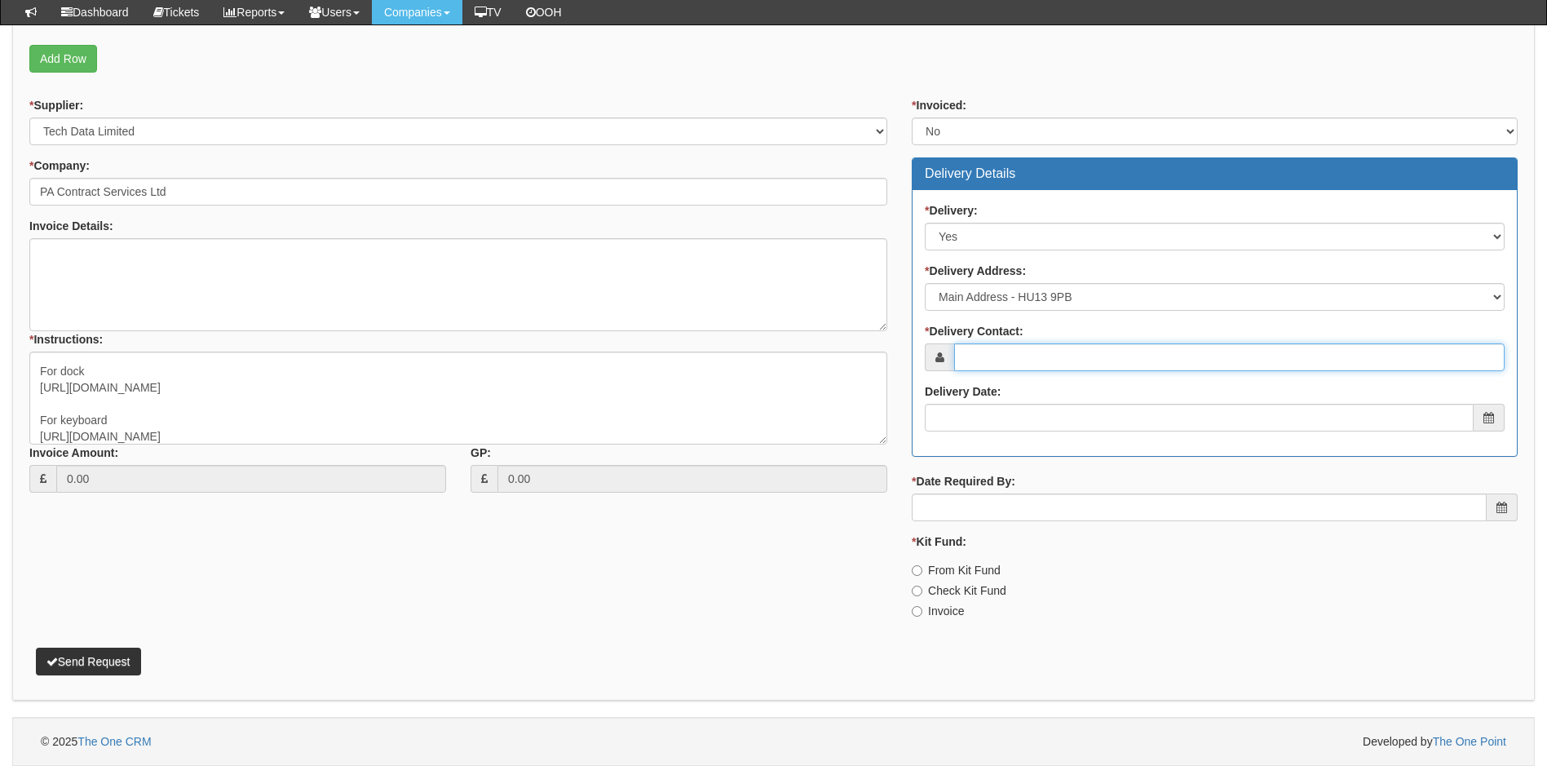
click at [1014, 359] on input "* Delivery Contact:" at bounding box center [1229, 357] width 550 height 28
type input "Adam Thompson"
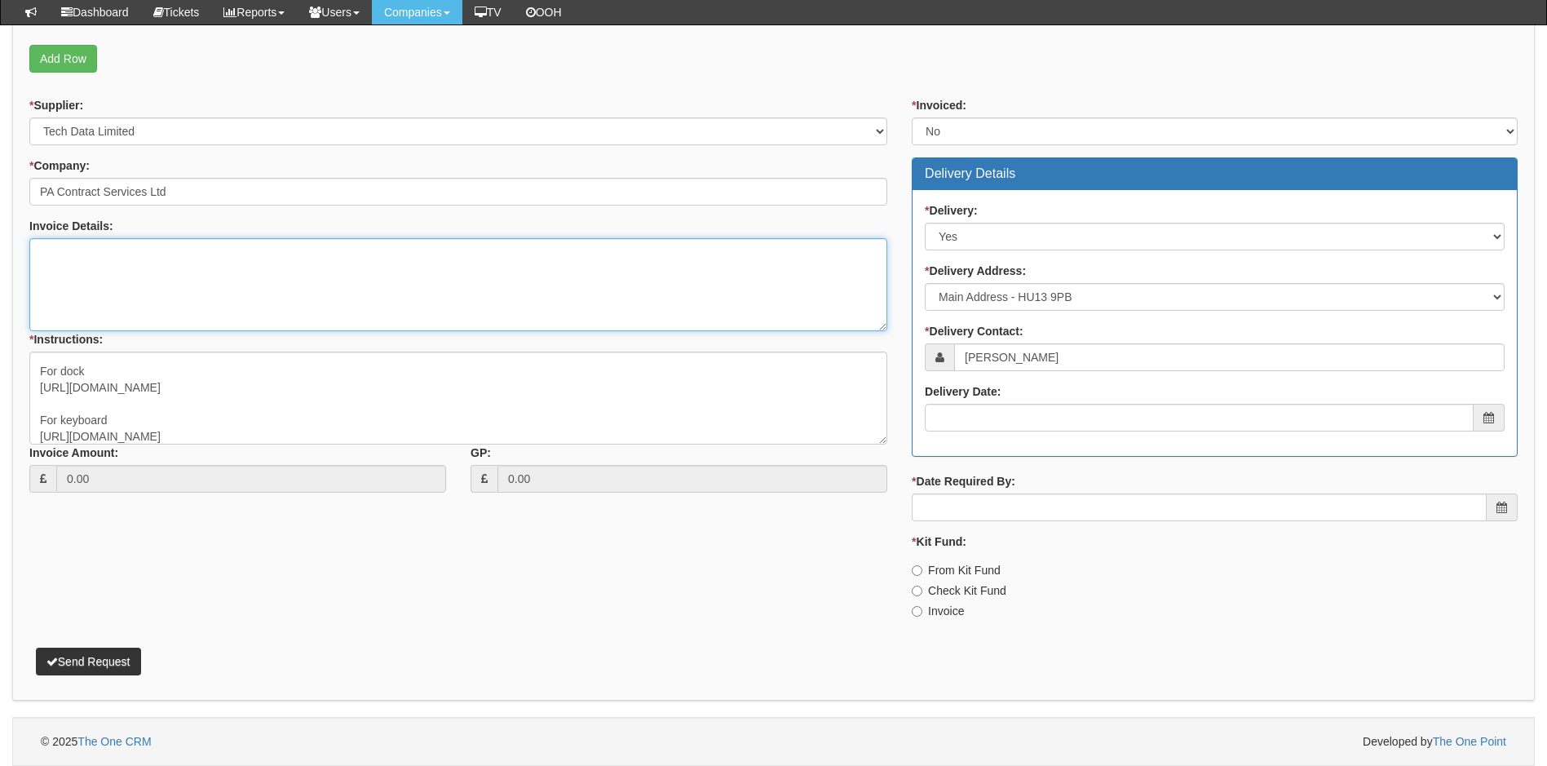
click at [156, 257] on textarea "Invoice Details:" at bounding box center [458, 284] width 858 height 93
click at [1018, 412] on input "Delivery Date:" at bounding box center [1199, 418] width 549 height 28
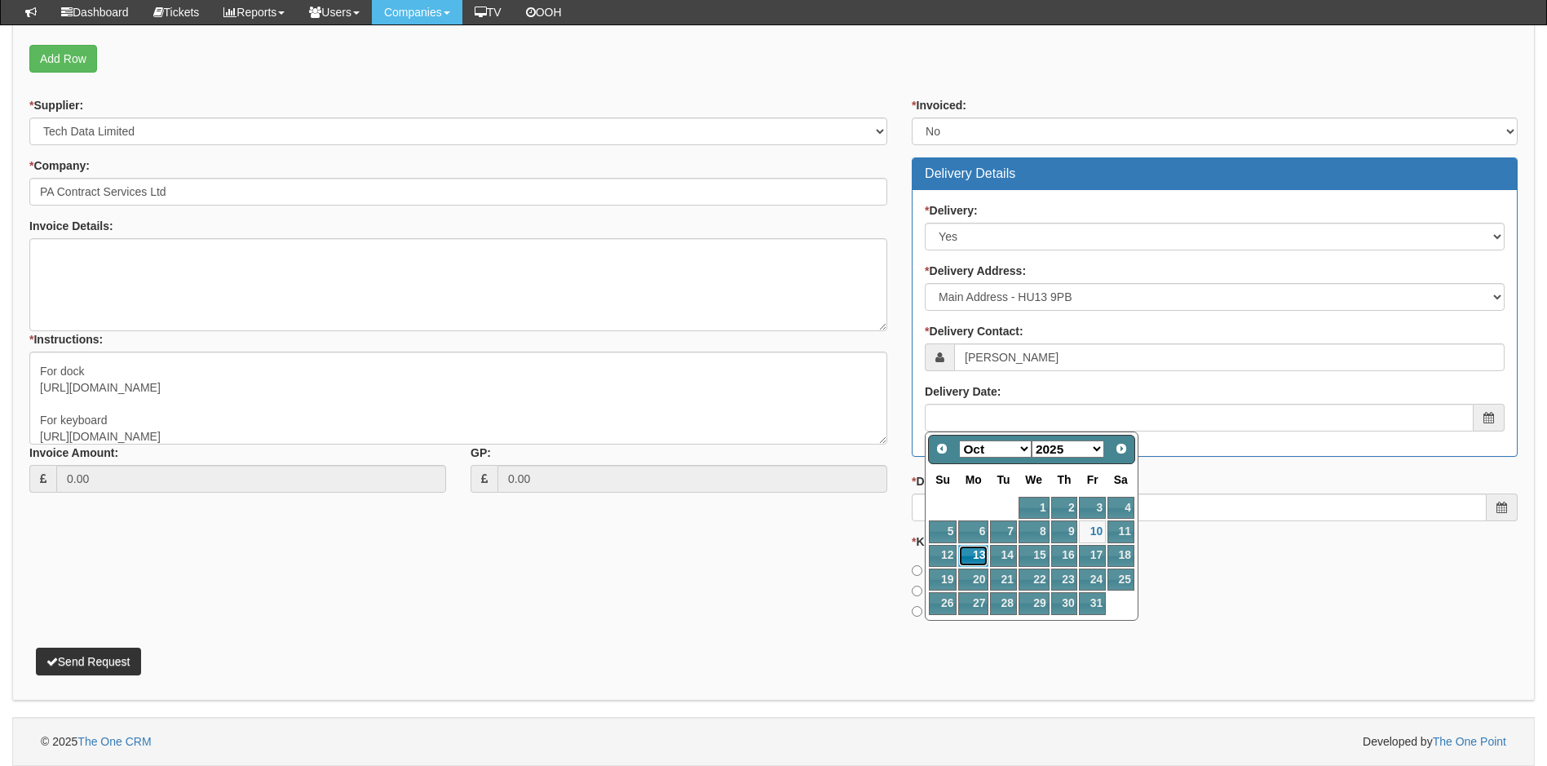
click at [975, 554] on link "13" at bounding box center [973, 556] width 30 height 22
type input "2025-10-13"
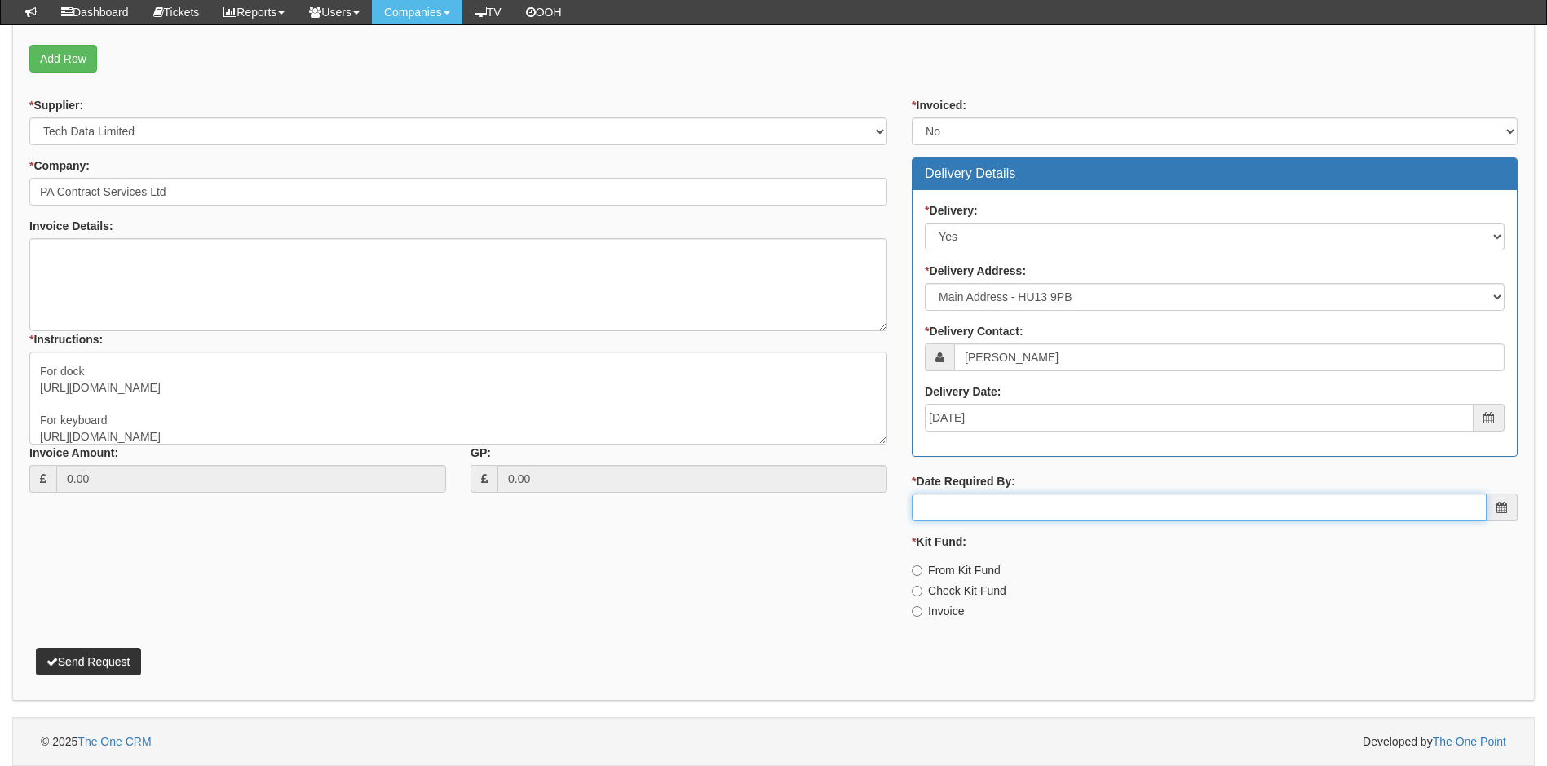
click at [971, 517] on input "* Date Required By:" at bounding box center [1199, 507] width 575 height 28
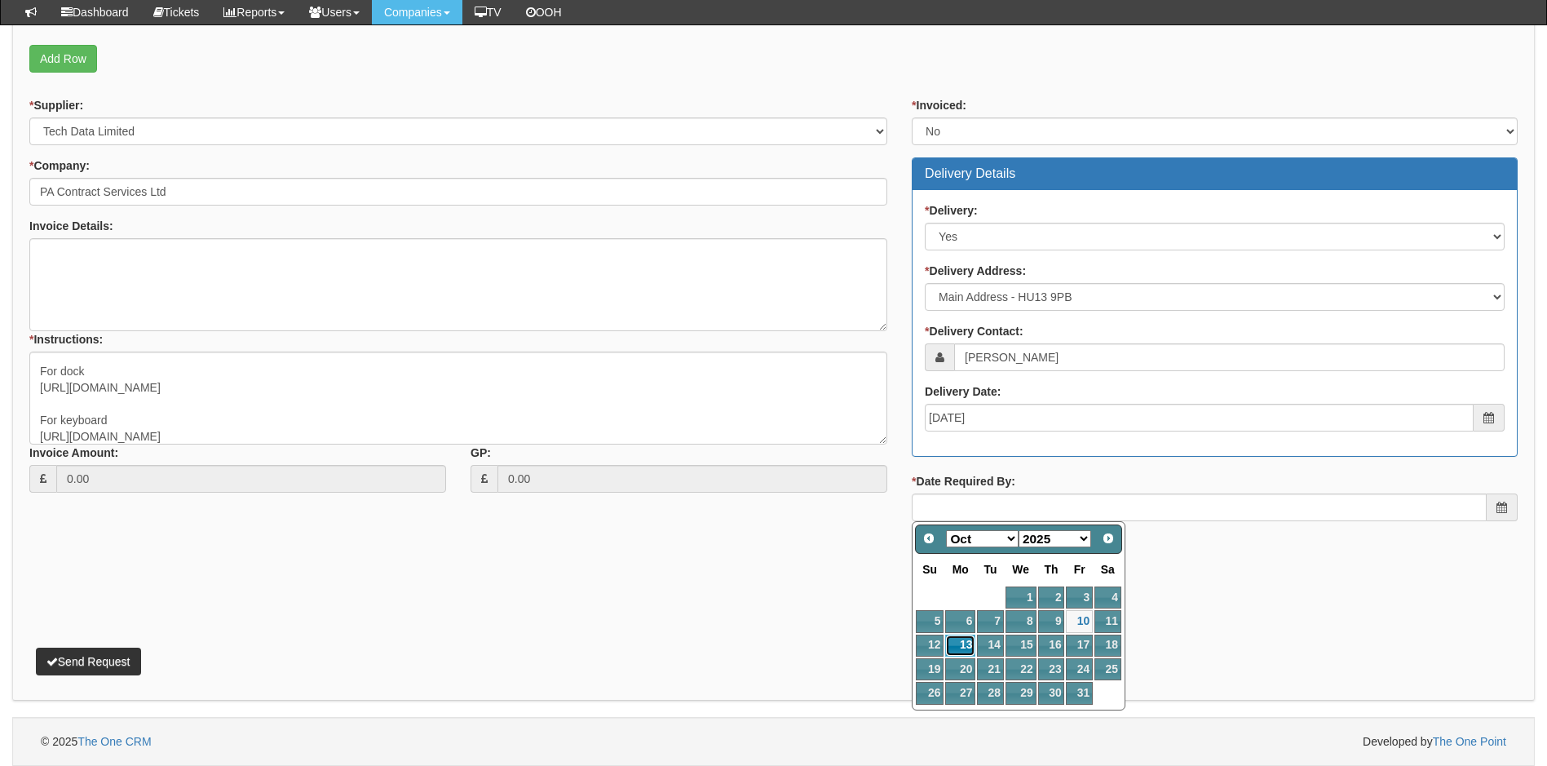
click at [960, 645] on link "13" at bounding box center [960, 645] width 30 height 22
type input "2025-10-13"
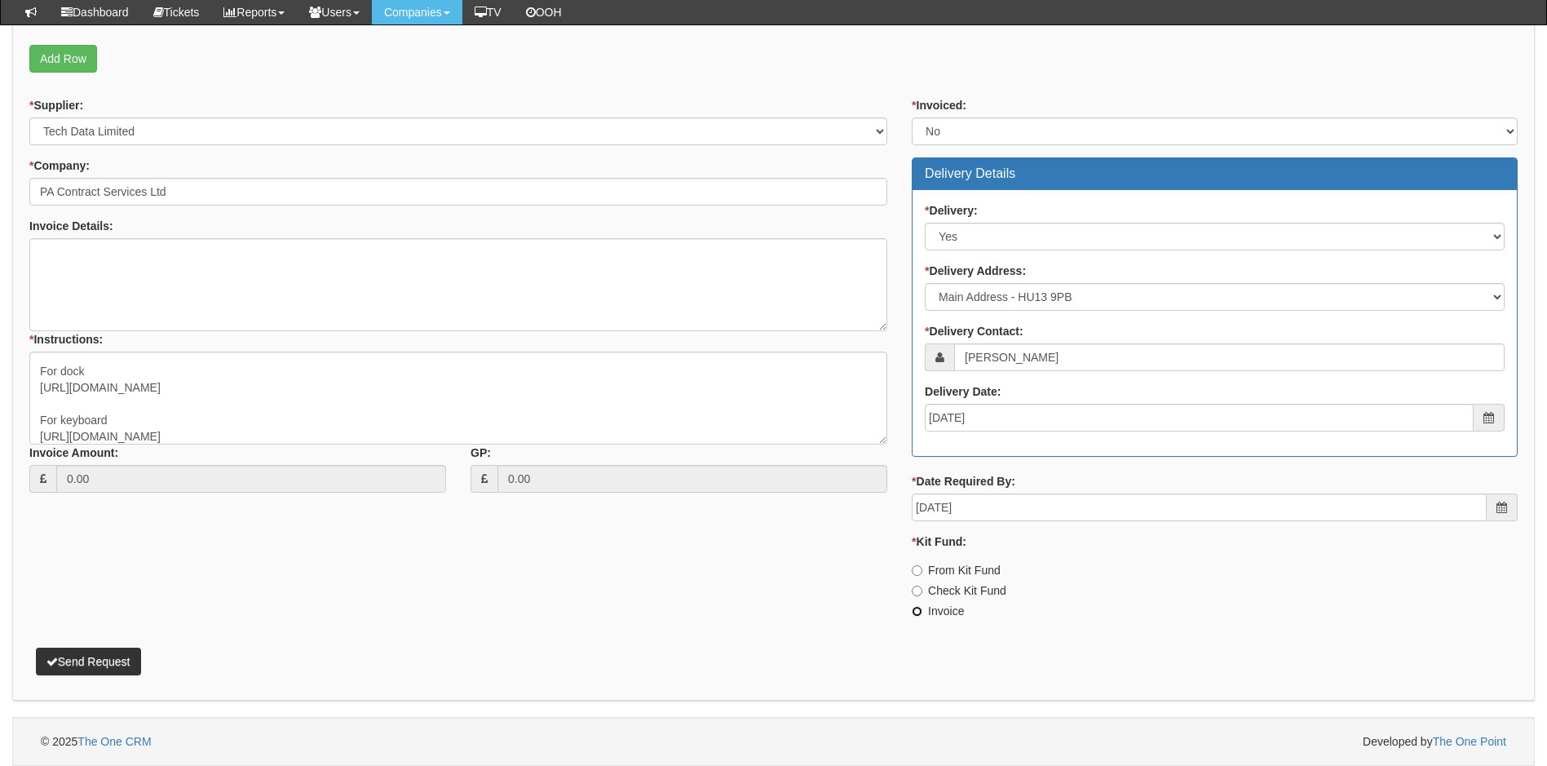
click at [916, 611] on input "Invoice" at bounding box center [917, 611] width 11 height 11
radio input "true"
click at [837, 617] on div "* Supplier: Select 123 REG.co.uk 1Password 3 4Gon AA Jones Electric Ltd Abzorb …" at bounding box center [773, 364] width 1512 height 534
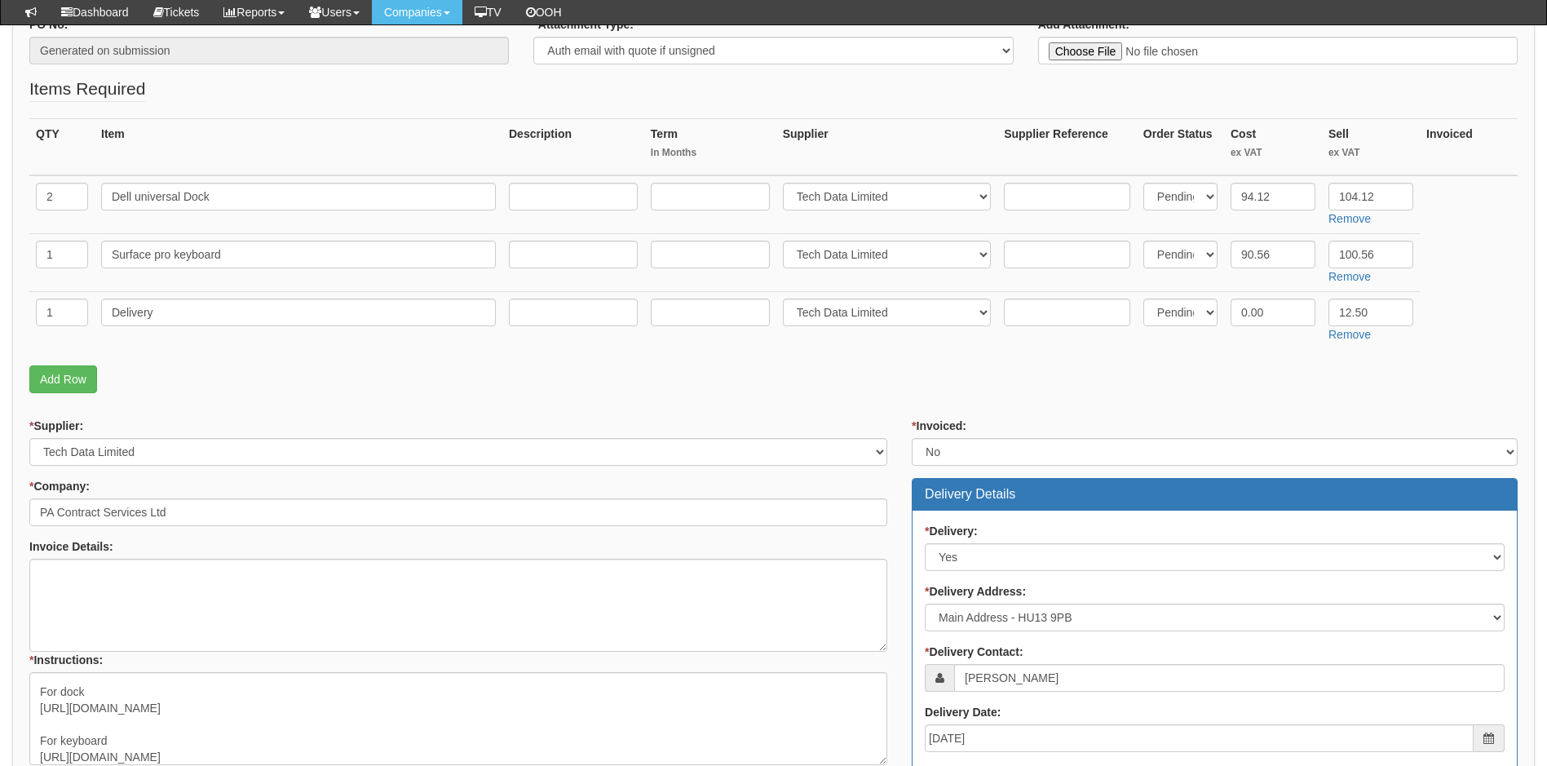
scroll to position [315, 0]
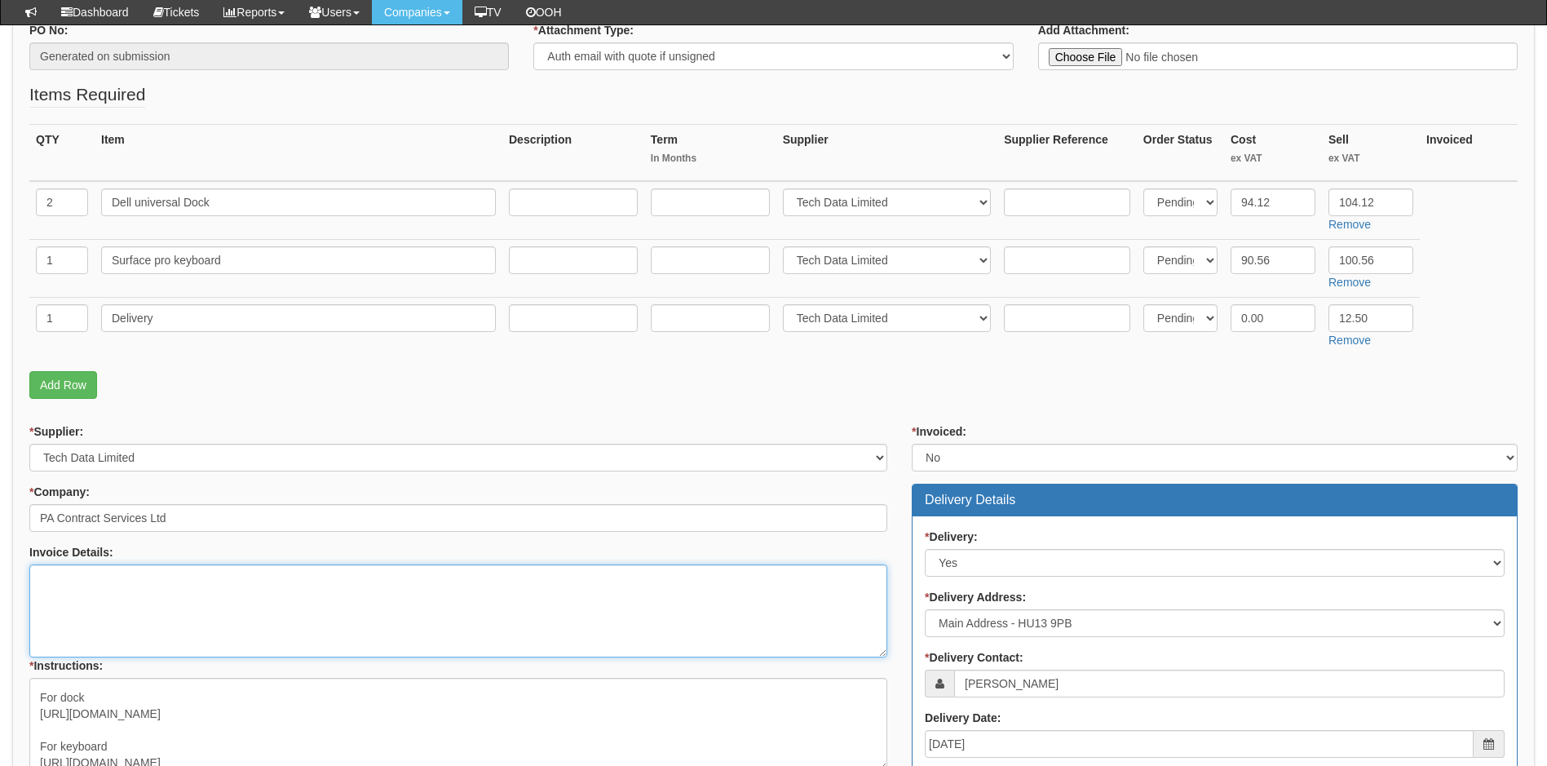
click at [219, 596] on textarea "Invoice Details:" at bounding box center [458, 610] width 858 height 93
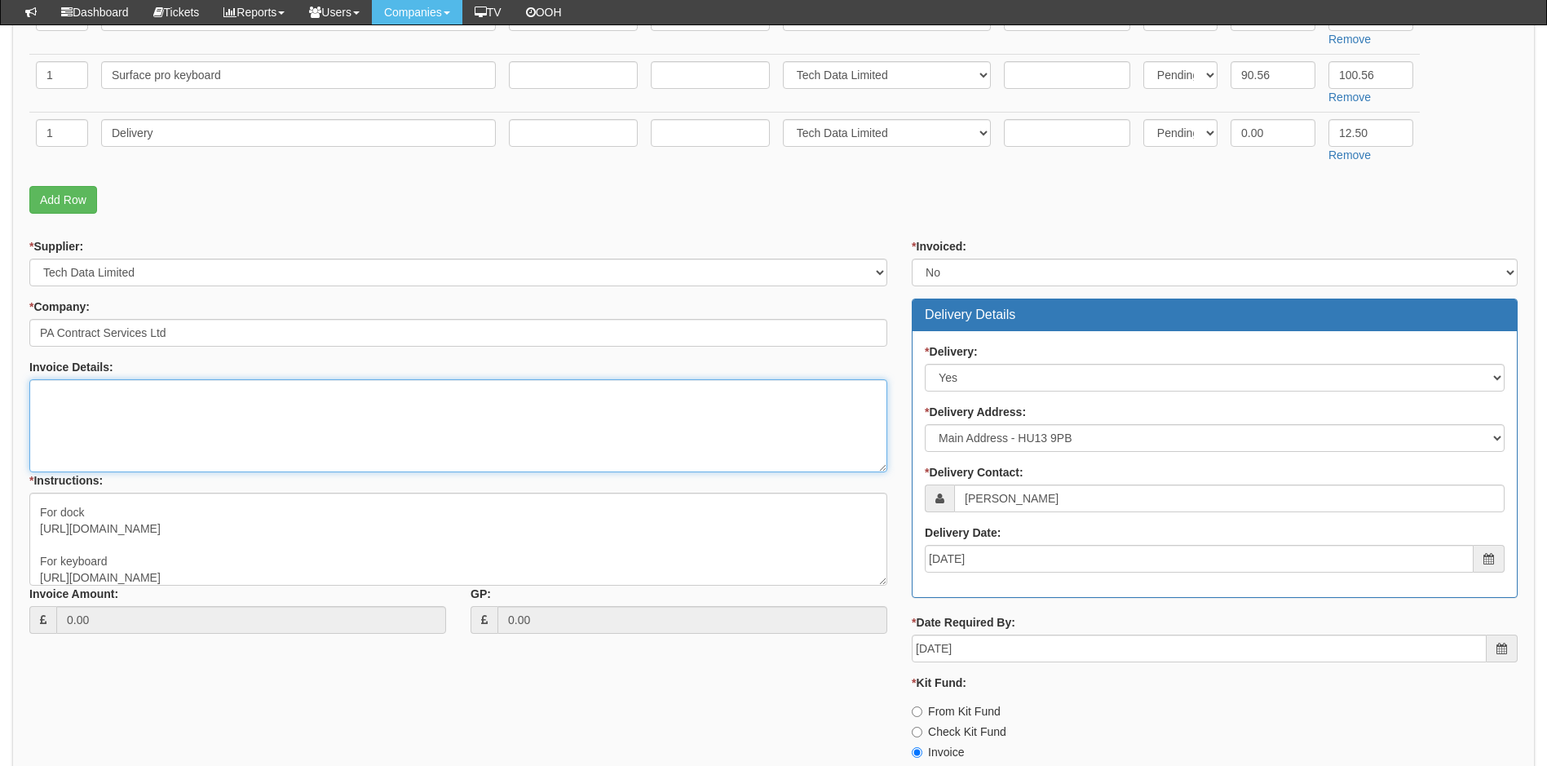
scroll to position [559, 0]
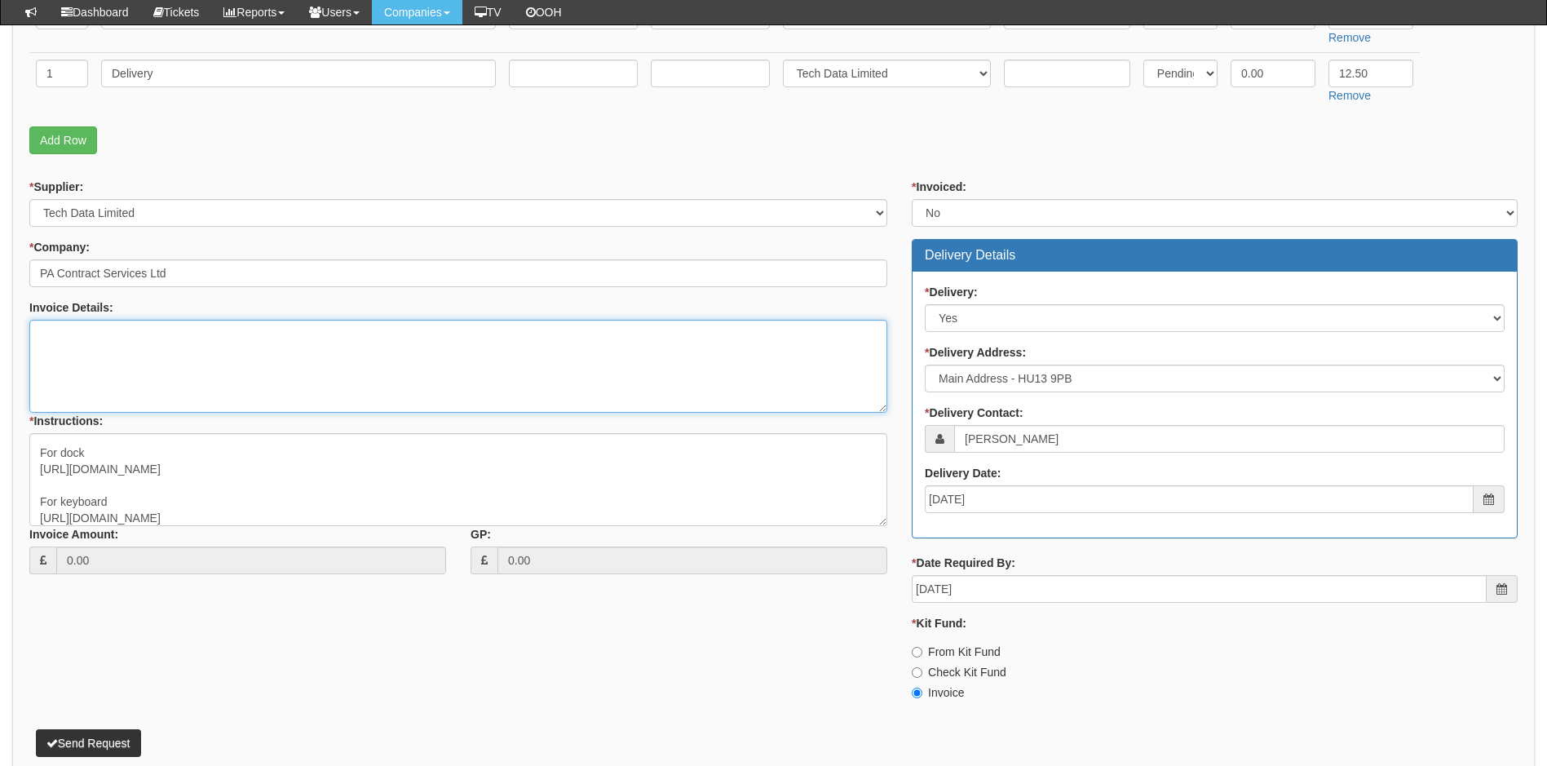
click at [135, 338] on textarea "Invoice Details:" at bounding box center [458, 366] width 858 height 93
click at [213, 377] on textarea "Invoice Details:" at bounding box center [458, 366] width 858 height 93
type textarea "As above and below"
click at [78, 743] on button "Send Request" at bounding box center [88, 743] width 105 height 28
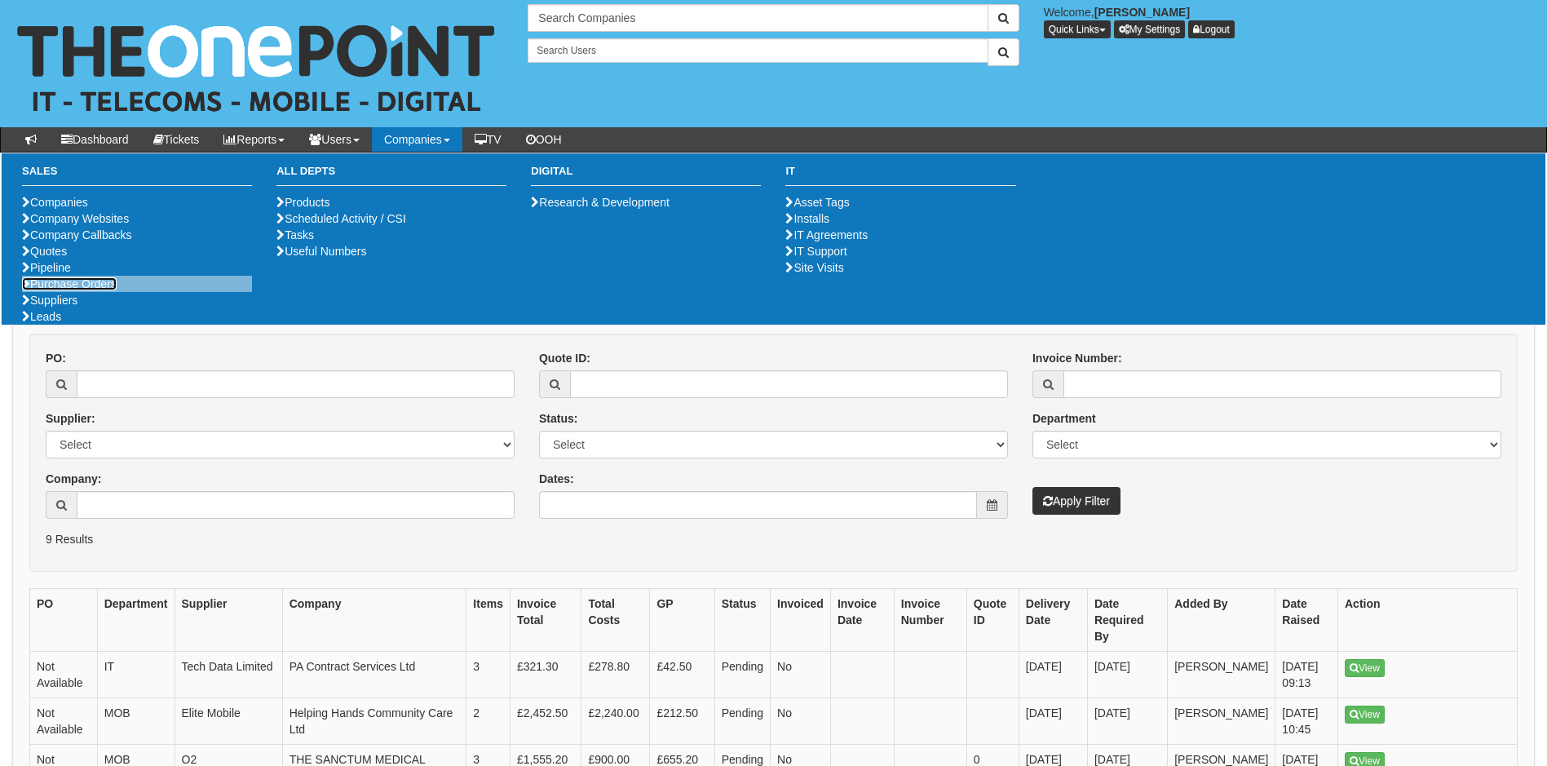
click at [98, 290] on link "Purchase Orders" at bounding box center [69, 283] width 95 height 13
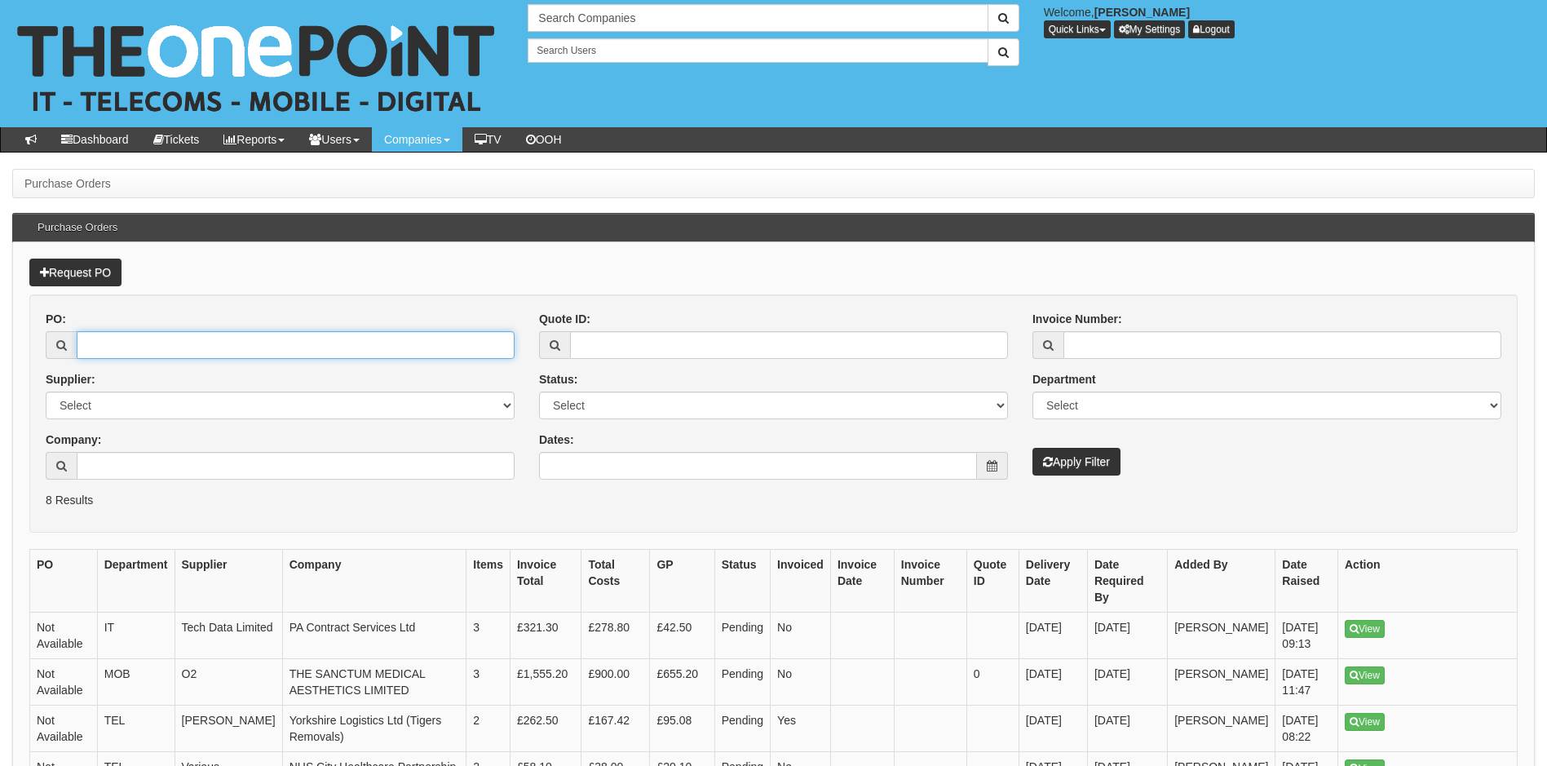
click at [138, 344] on input "PO:" at bounding box center [296, 345] width 438 height 28
click at [86, 265] on link "Request PO" at bounding box center [75, 272] width 92 height 28
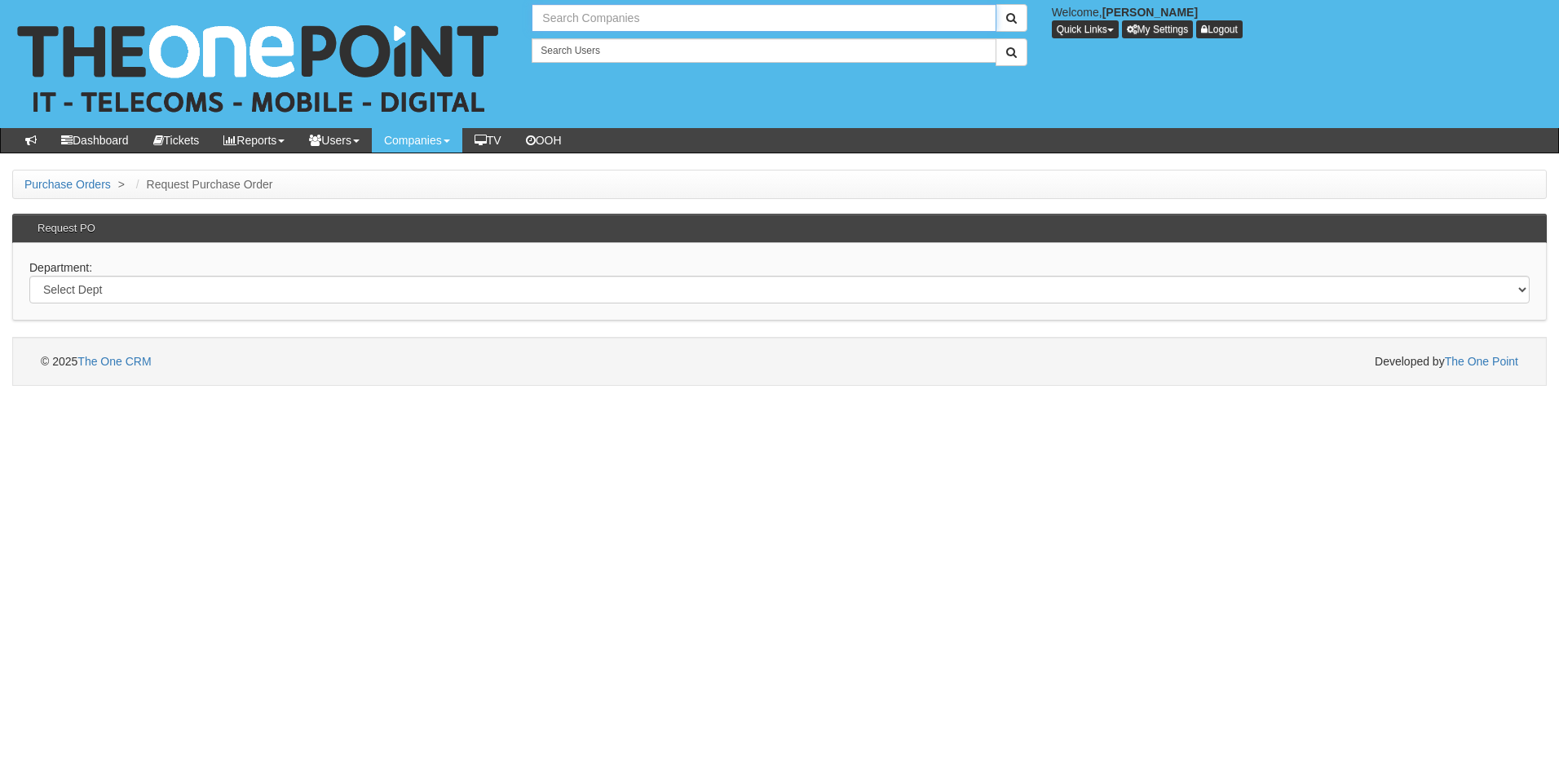
click at [613, 24] on input "text" at bounding box center [764, 18] width 464 height 28
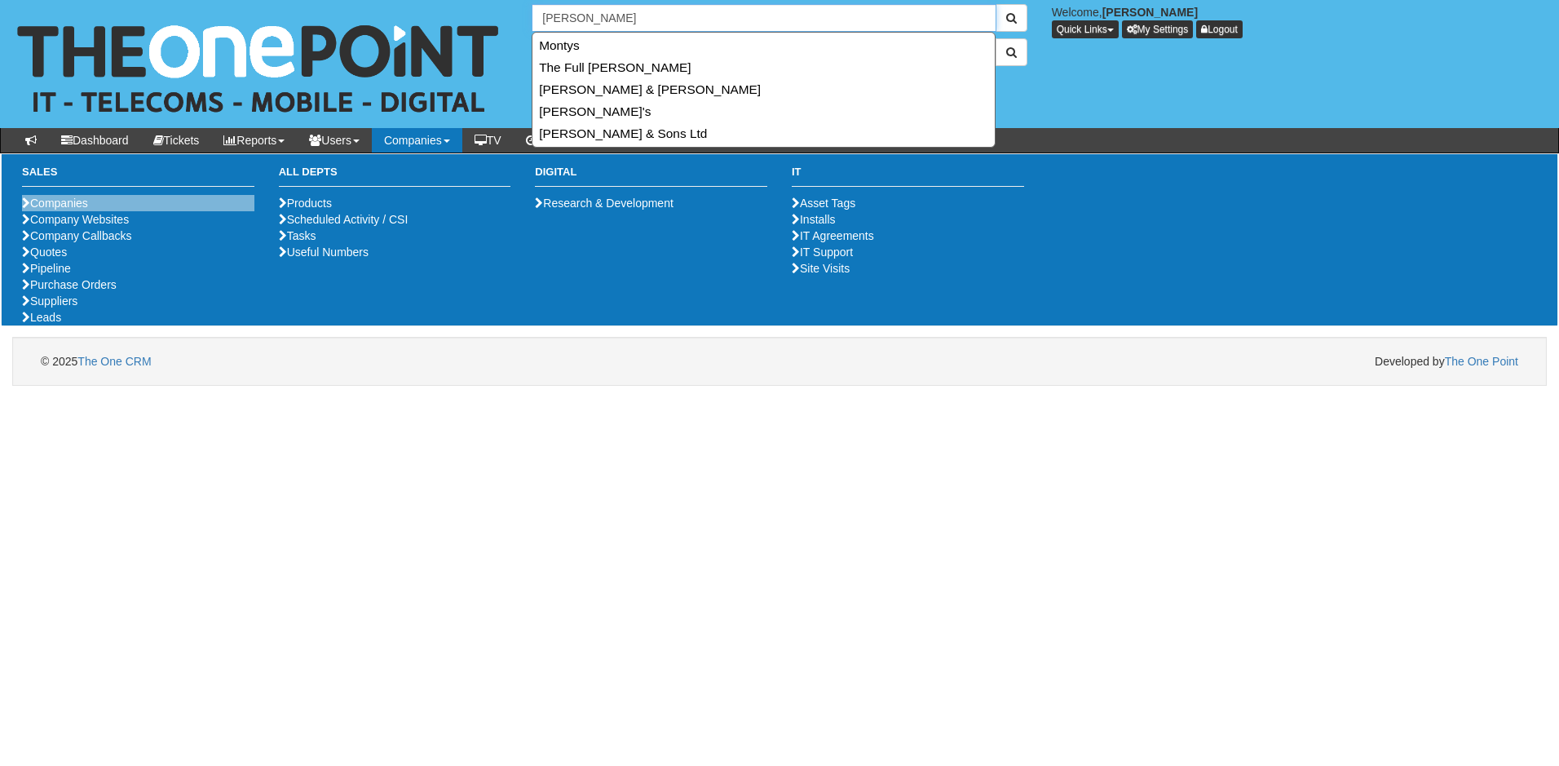
type input "[PERSON_NAME]"
click at [153, 203] on li "Companies" at bounding box center [138, 203] width 232 height 16
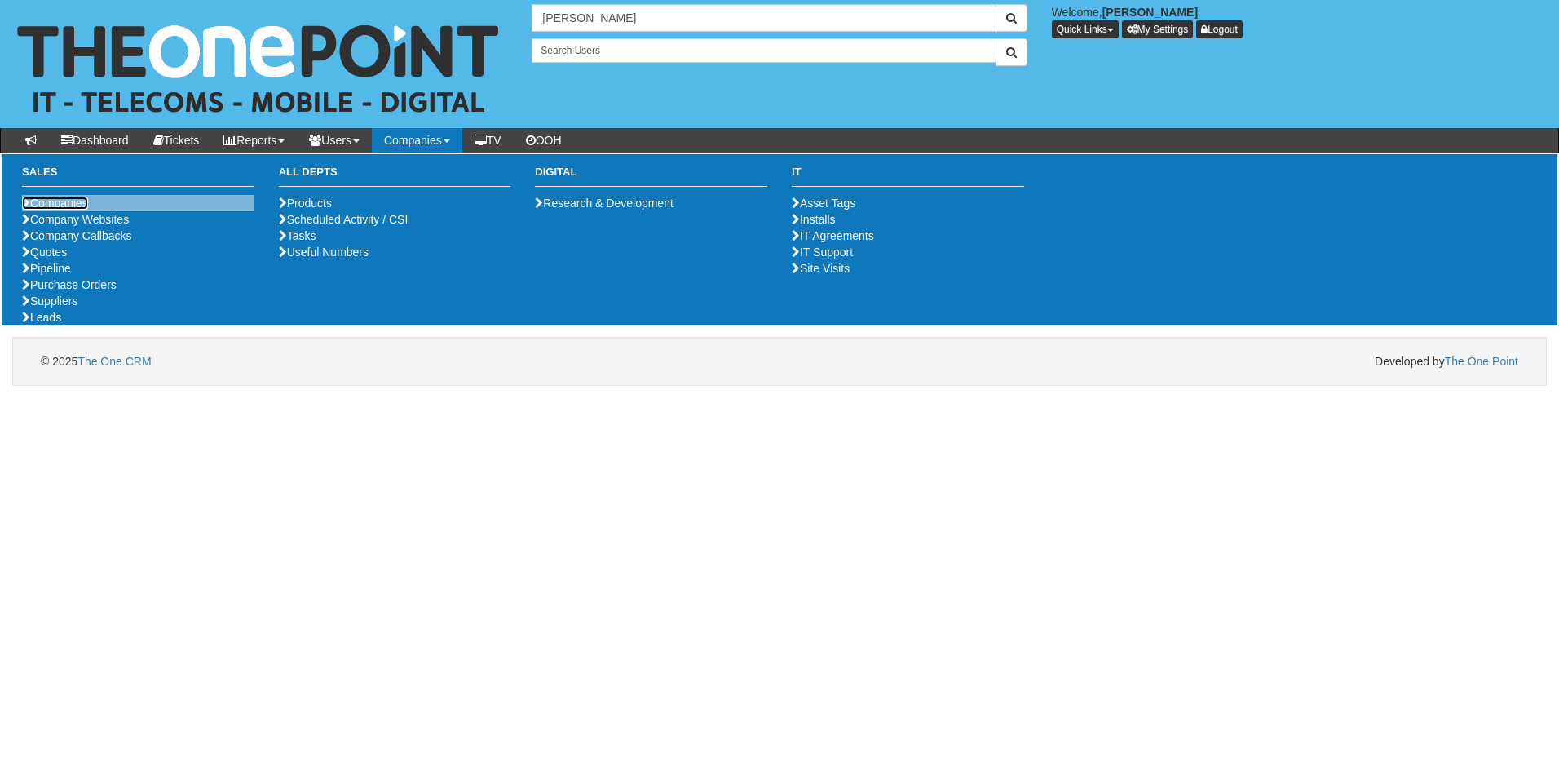
click at [64, 201] on link "Companies" at bounding box center [55, 202] width 66 height 13
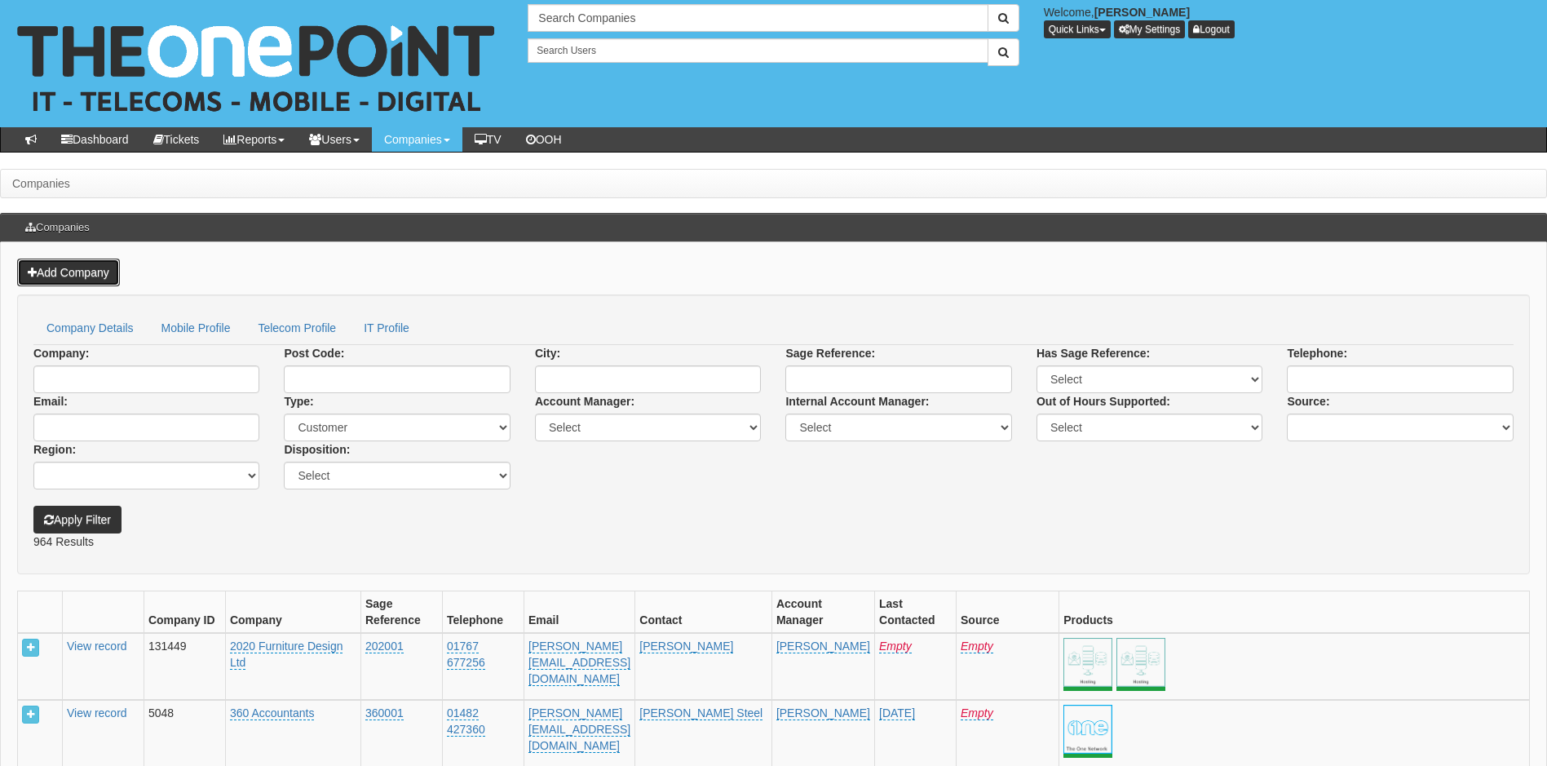
click at [72, 270] on link "Add Company" at bounding box center [68, 272] width 103 height 28
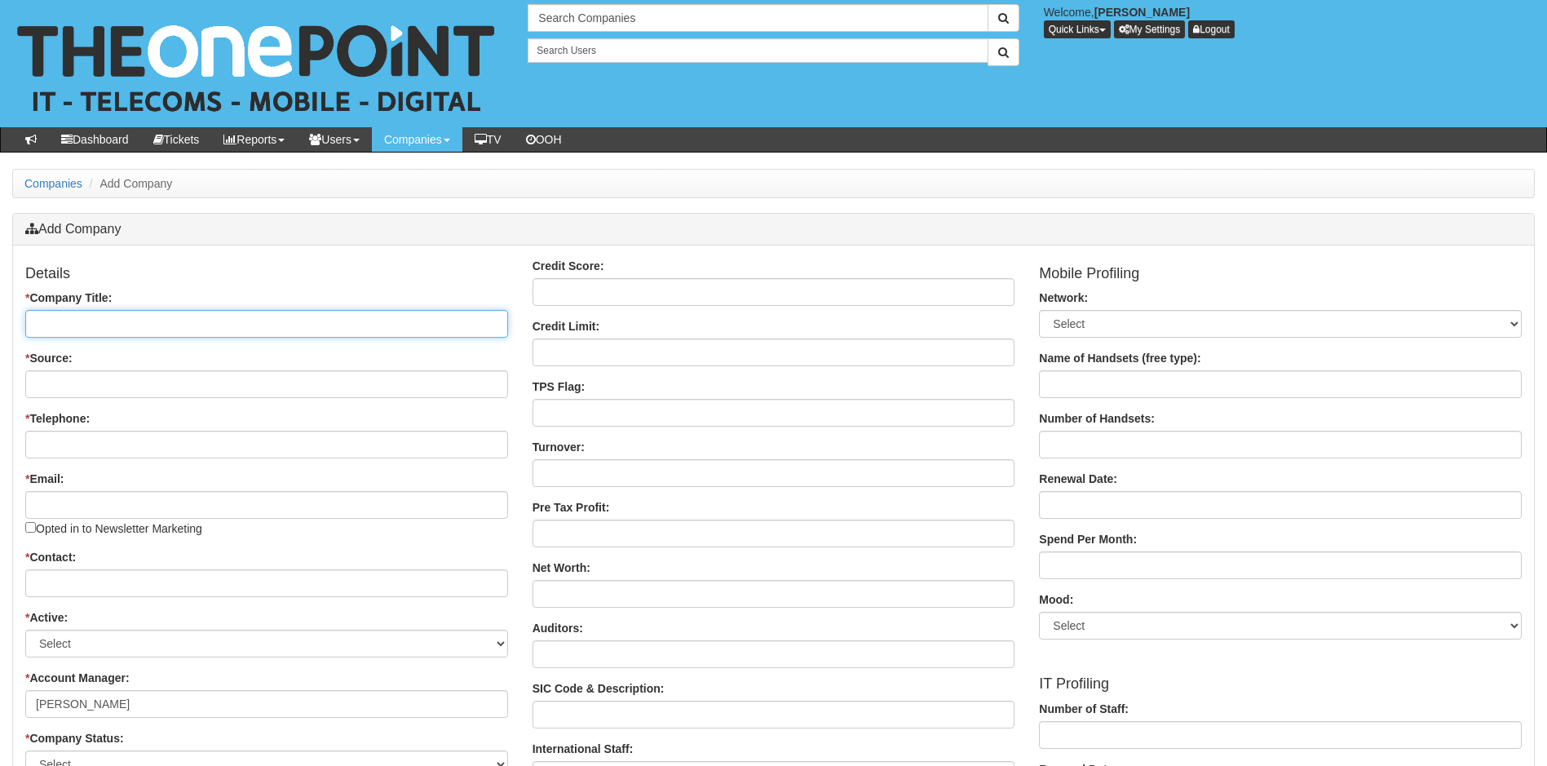
click at [98, 328] on input "* Company Title:" at bounding box center [266, 324] width 483 height 28
paste input "MONTYREDMAN HOLDINGS LIMITED"
type input "MONTYREDMAN HOLDINGS LIMITED"
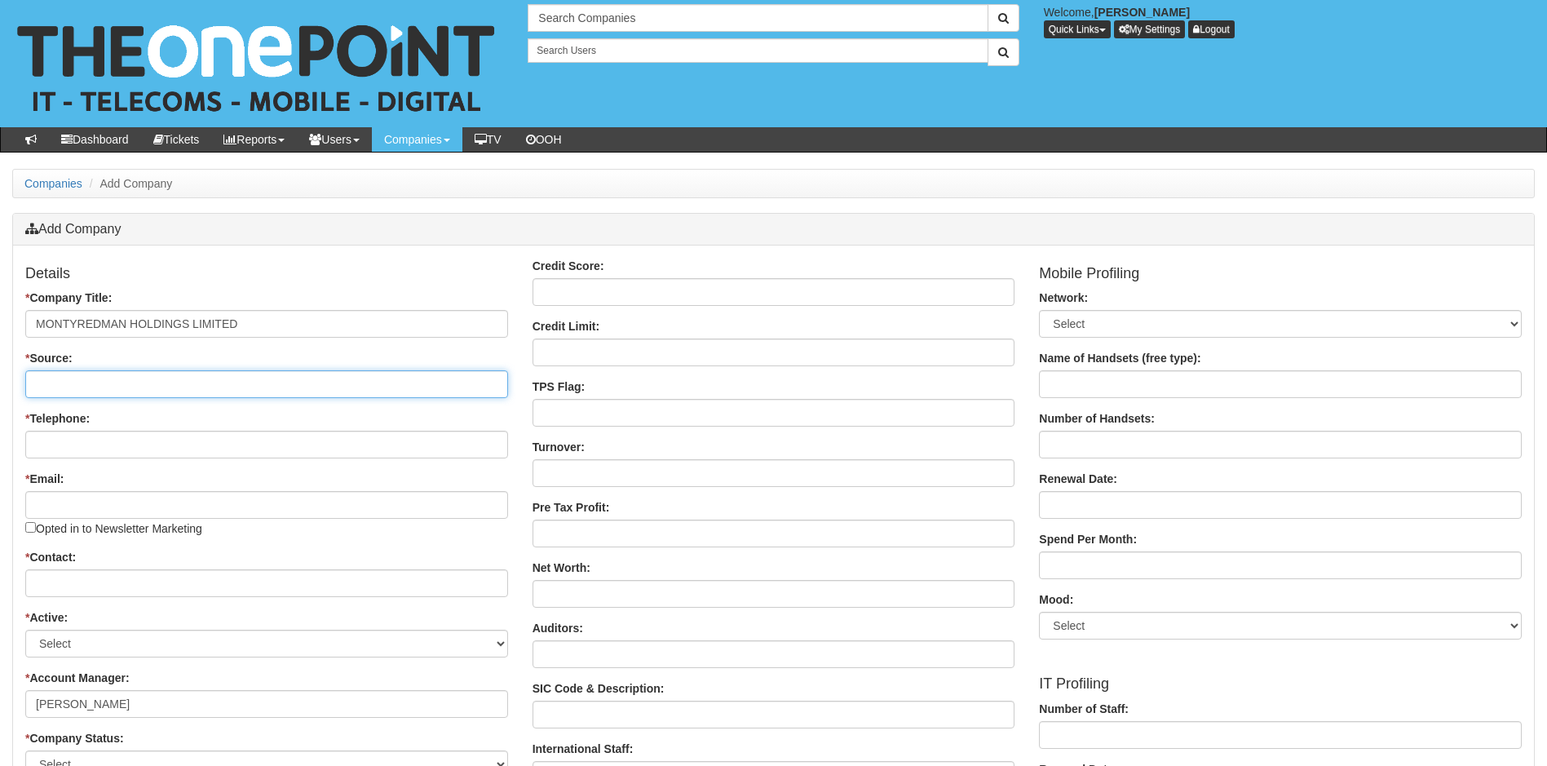
click at [124, 380] on input "* Source:" at bounding box center [266, 384] width 483 height 28
type input "Parent Company of Primepak Foods"
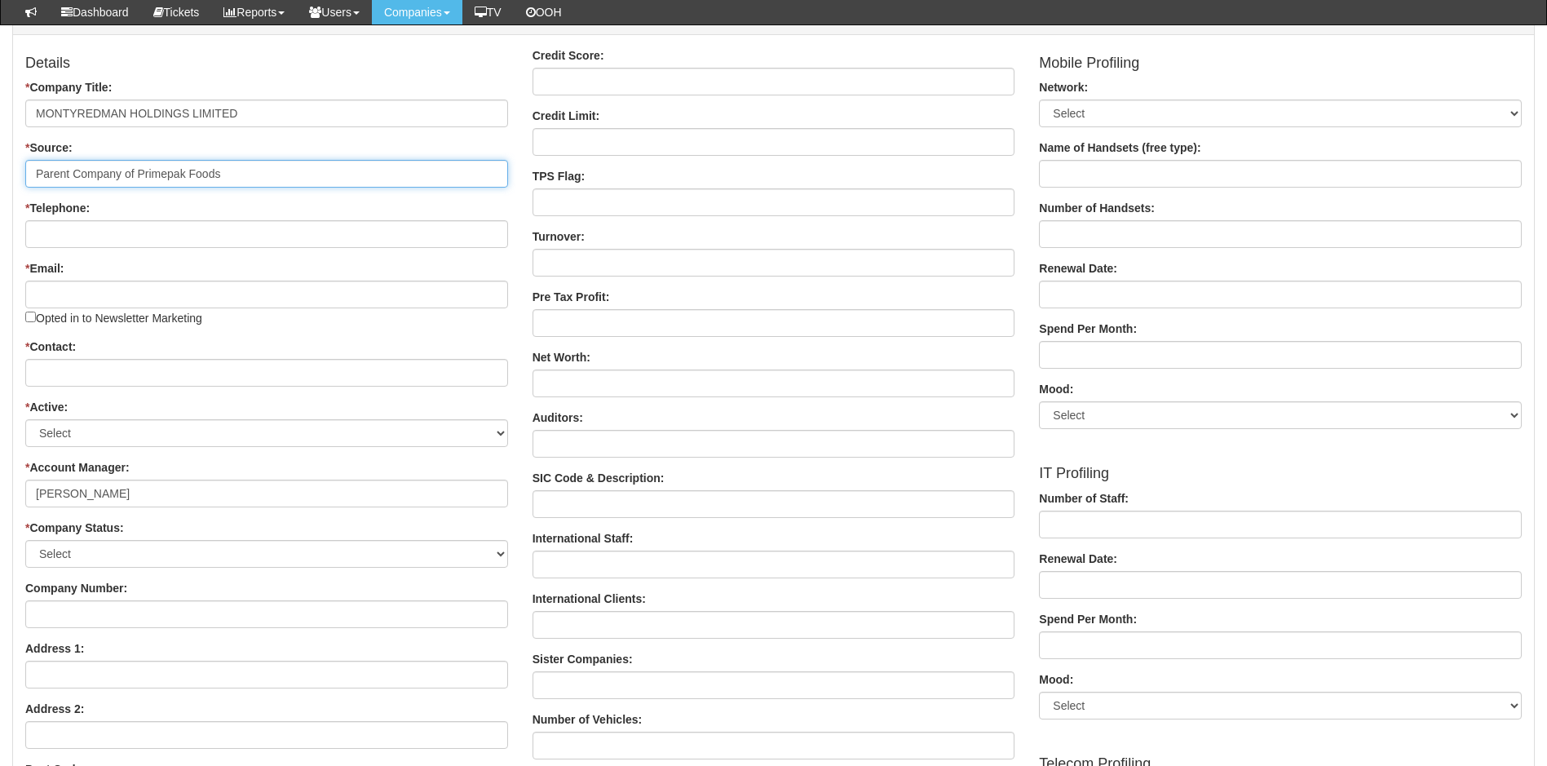
scroll to position [245, 0]
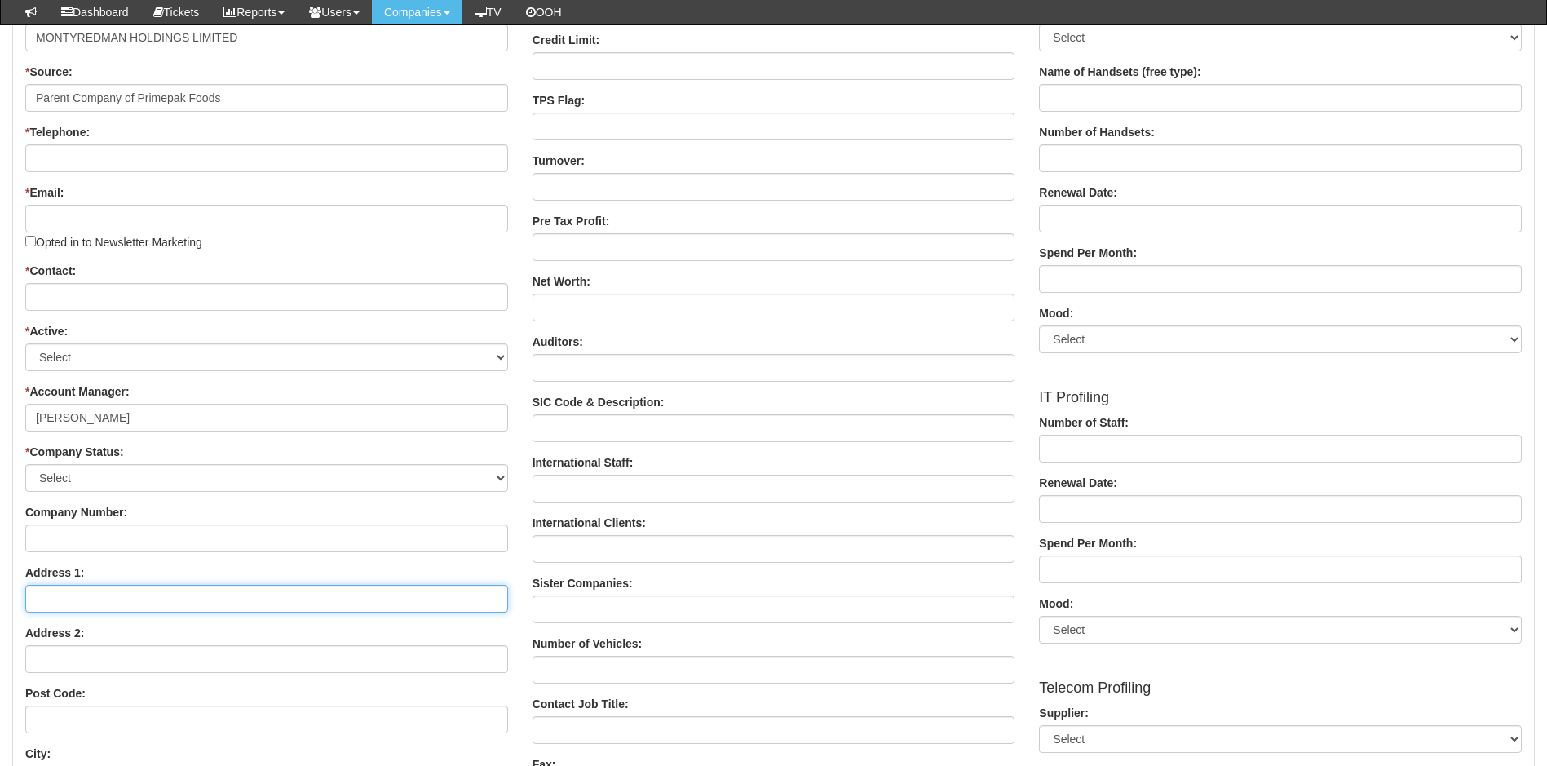
click at [54, 590] on input "Address 1:" at bounding box center [266, 599] width 483 height 28
paste input "Water Mill Lodge, Priestgate, Nafferton, Driffield, East Yorkshire, England, YO…"
drag, startPoint x: 476, startPoint y: 598, endPoint x: 409, endPoint y: 591, distance: 67.2
click at [409, 591] on input "Water Mill Lodge, Priestgate, Nafferton, Driffield, East Yorkshire, England, YO…" at bounding box center [266, 599] width 483 height 28
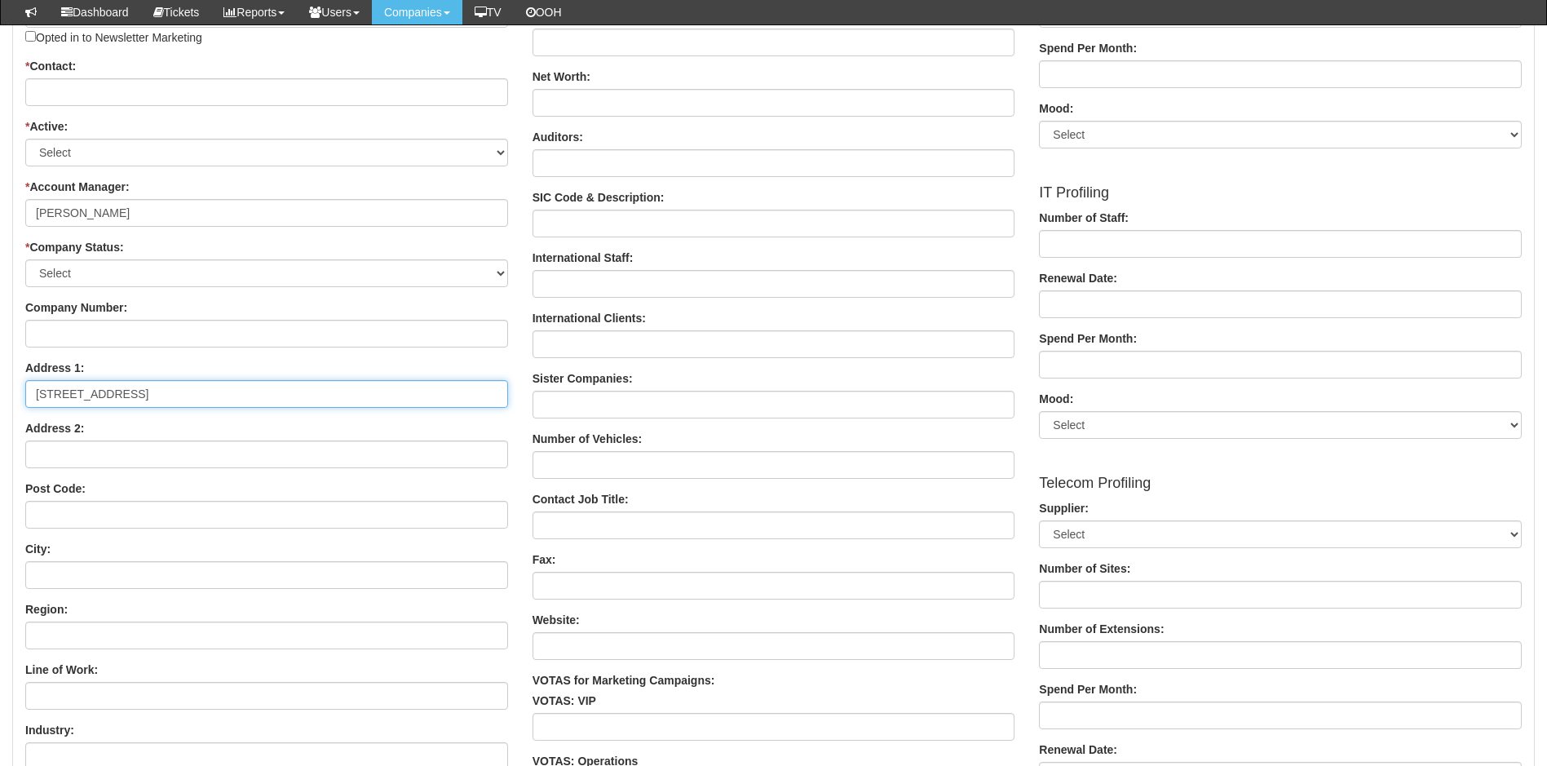
scroll to position [489, 0]
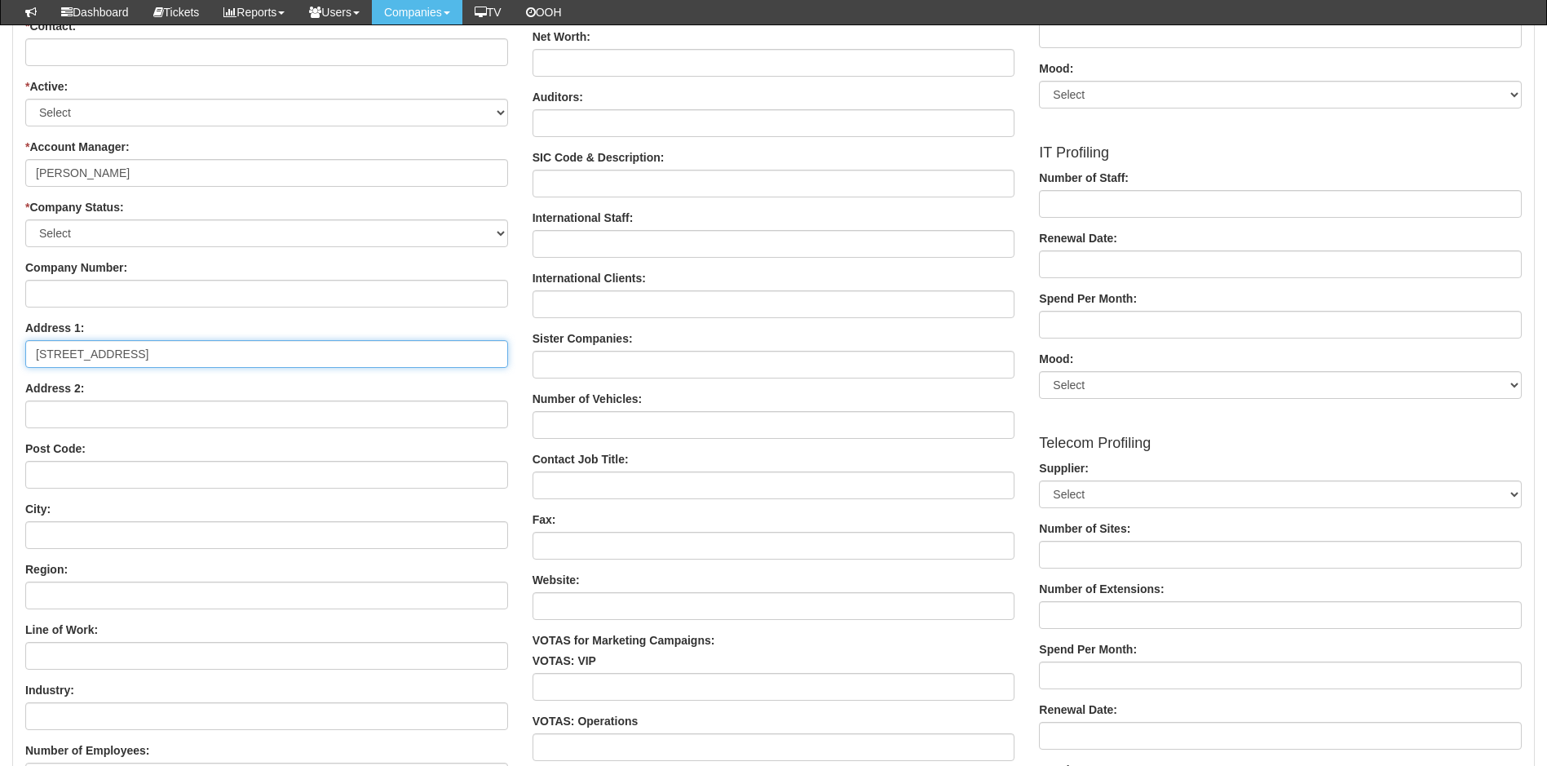
type input "Water Mill Lodge, Priestgate, Nafferton, Driffield, East Yorkshire, England, YO…"
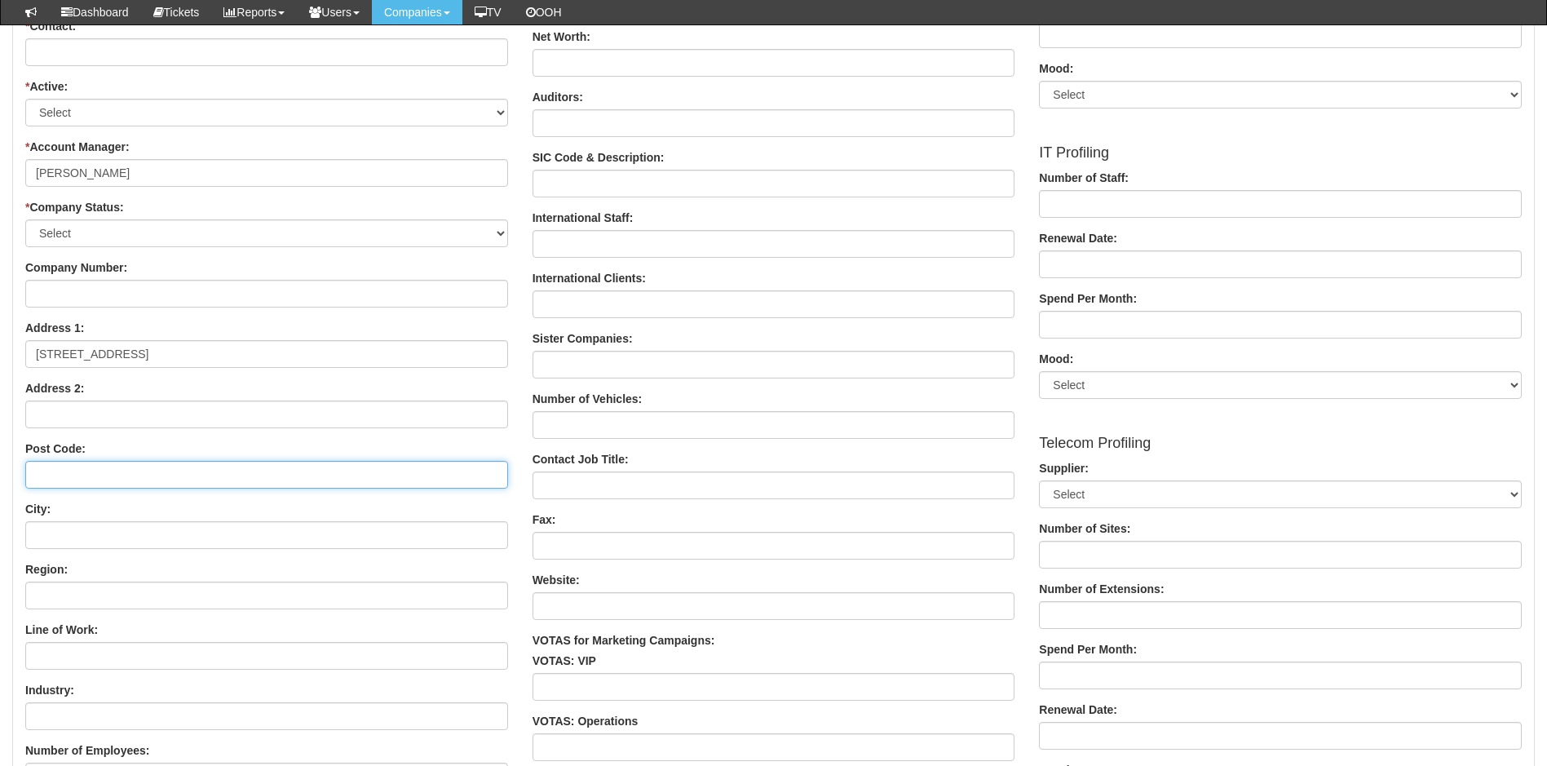
click at [68, 481] on input "Post Code:" at bounding box center [266, 475] width 483 height 28
paste input "YO25 4LR"
type input "YO25 4LR"
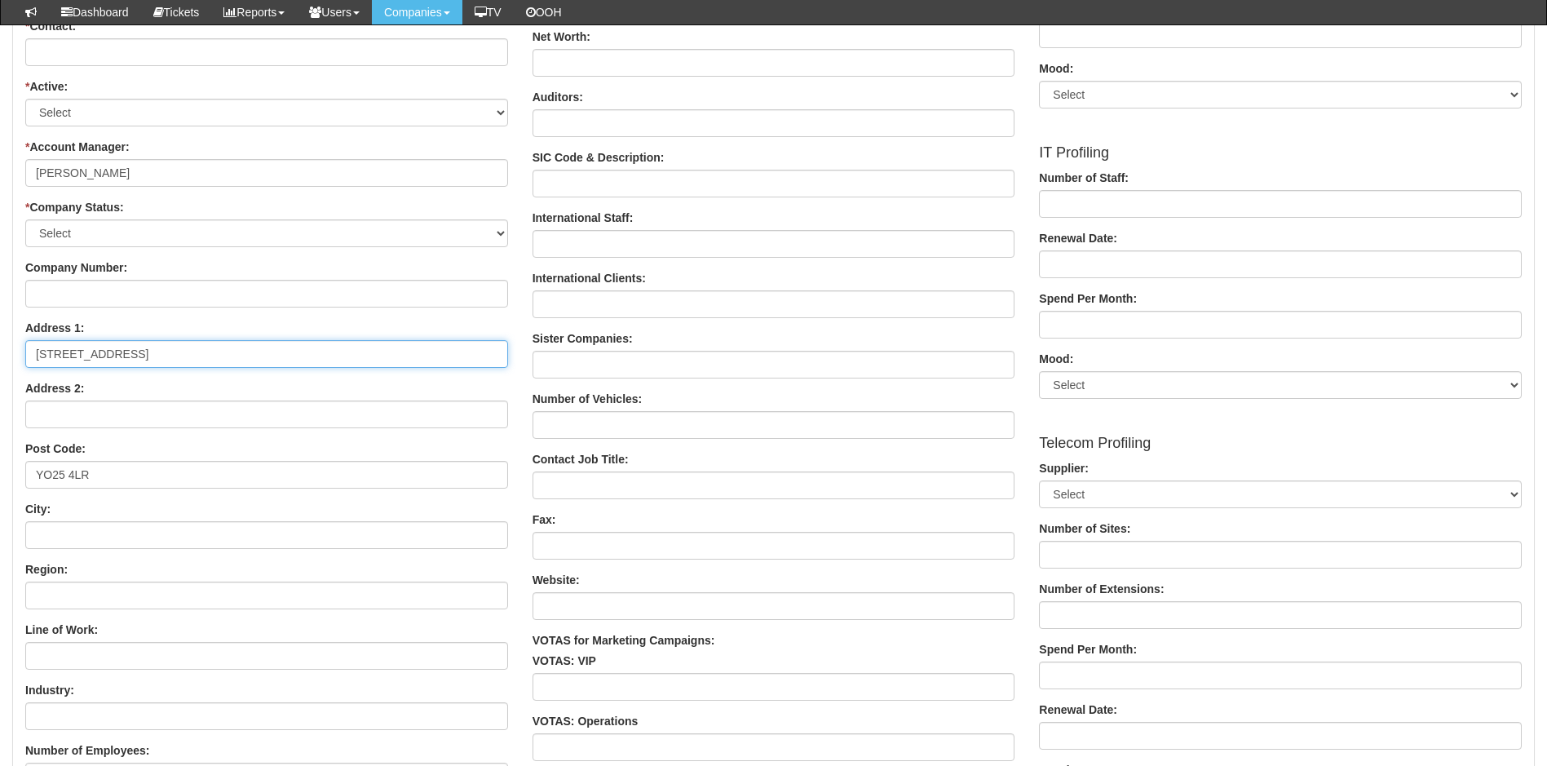
drag, startPoint x: 355, startPoint y: 354, endPoint x: 239, endPoint y: 351, distance: 115.8
click at [239, 351] on input "Water Mill Lodge, Priestgate, Nafferton, Driffield, East Yorkshire, England, YO…" at bounding box center [266, 354] width 483 height 28
click at [121, 413] on input "Address 2:" at bounding box center [266, 414] width 483 height 28
paste input "Driffield, East Yorkshire"
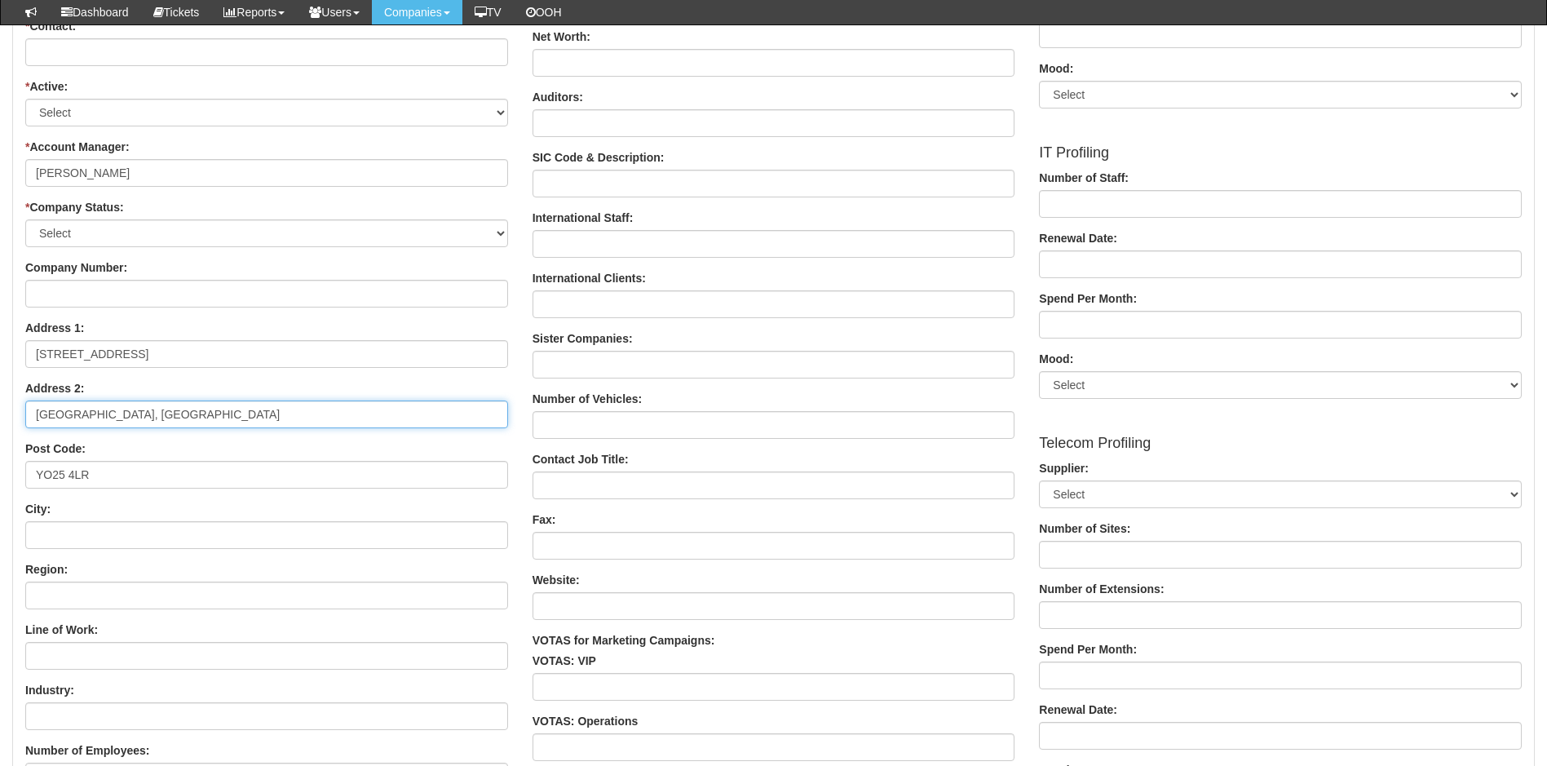
type input "Driffield, East Yorkshire"
drag, startPoint x: 483, startPoint y: 352, endPoint x: 232, endPoint y: 350, distance: 250.3
click at [232, 350] on input "Water Mill Lodge, Priestgate, Nafferton, Driffield, East Yorkshire, England, YO…" at bounding box center [266, 354] width 483 height 28
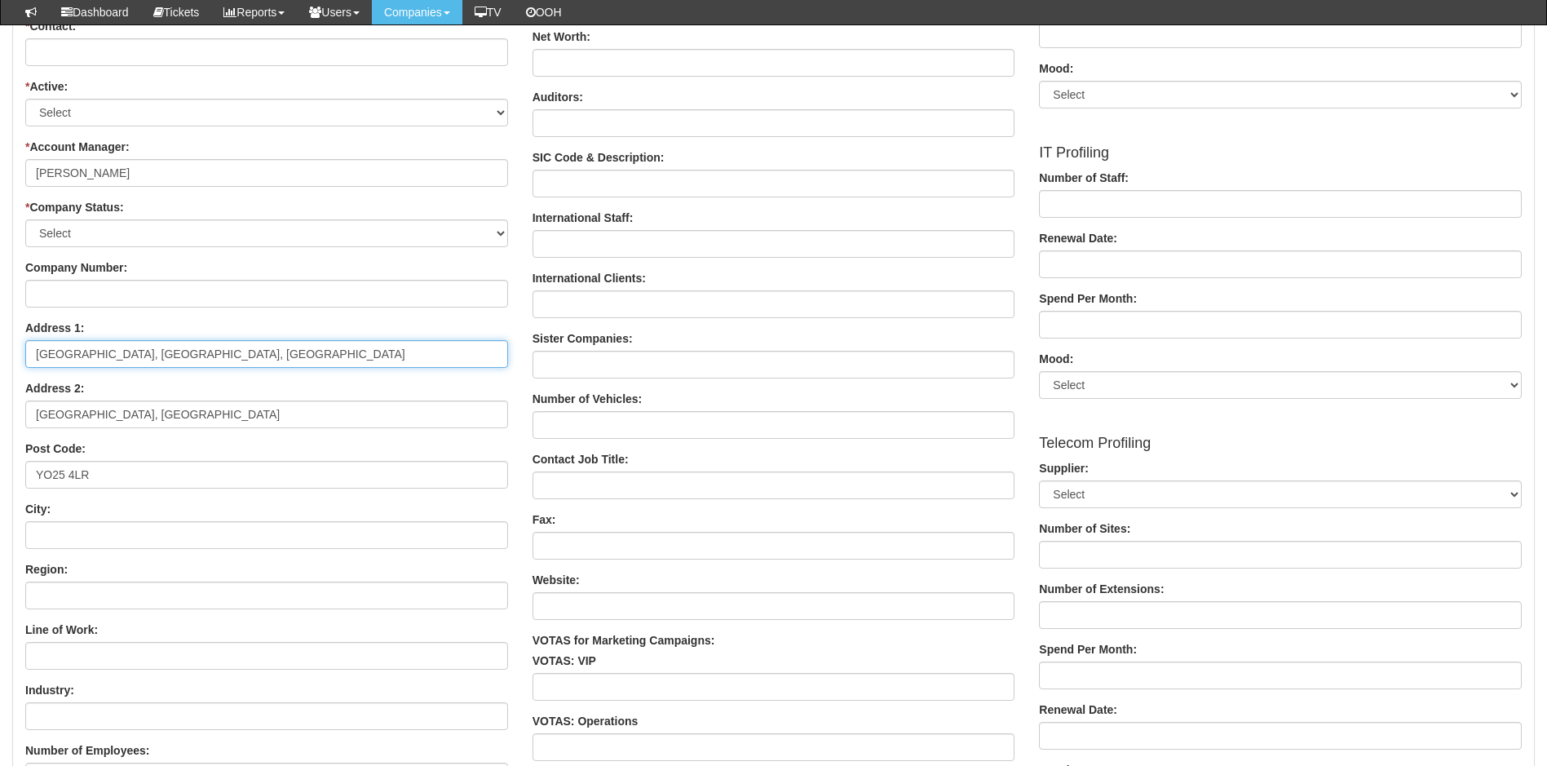
type input "Water Mill Lodge, Priestgate, Nafferton"
drag, startPoint x: 166, startPoint y: 413, endPoint x: 83, endPoint y: 414, distance: 82.4
click at [83, 414] on input "Driffield, East Yorkshire" at bounding box center [266, 414] width 483 height 28
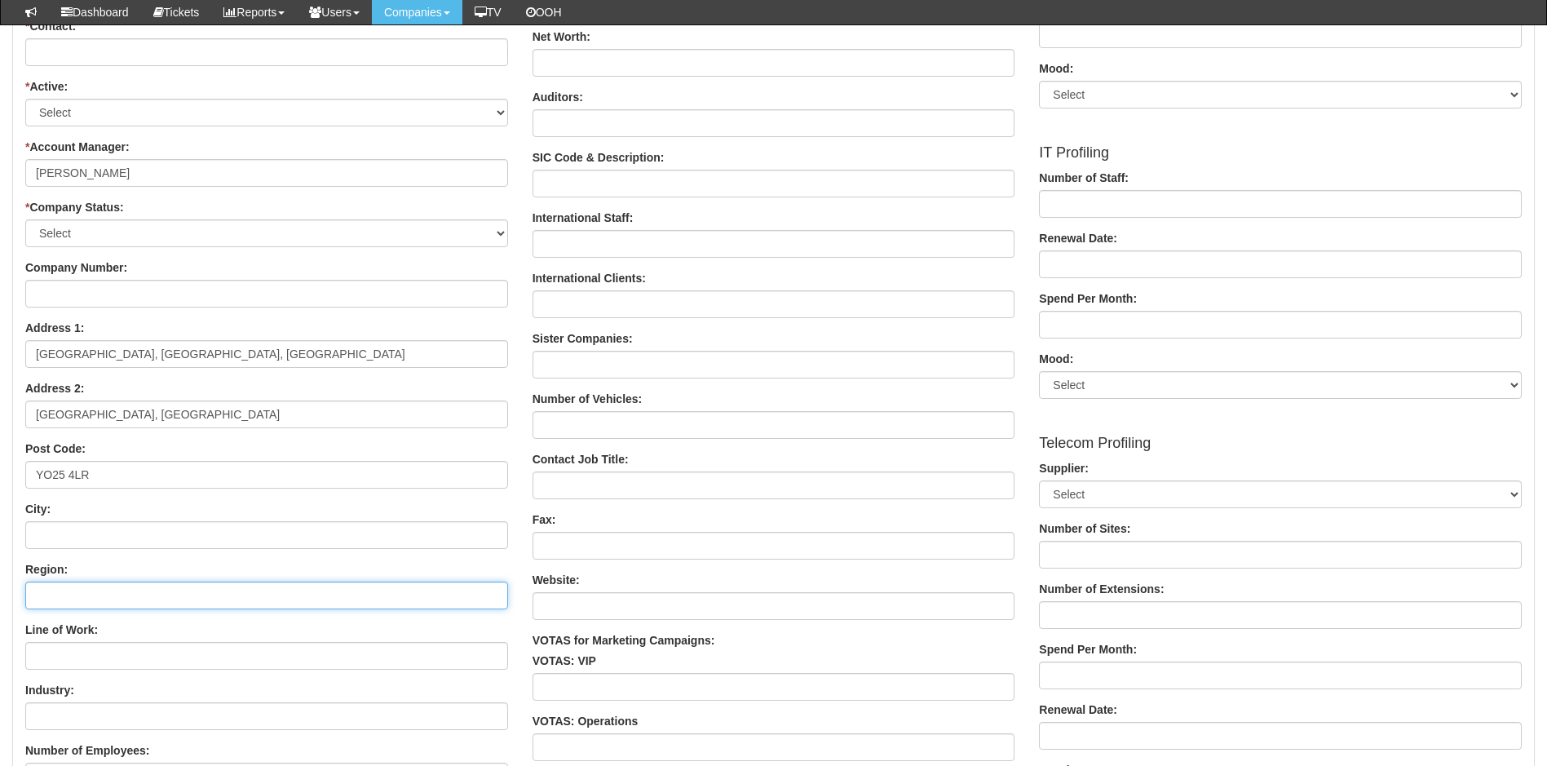
click at [59, 595] on input "Region:" at bounding box center [266, 595] width 483 height 28
paste input "East Yorkshire"
type input "East Yorkshire"
drag, startPoint x: 73, startPoint y: 412, endPoint x: 2, endPoint y: 407, distance: 71.1
click at [2, 408] on div "Companies Add Company Add Company Details * Company Title: MONTYREDMAN HOLDINGS…" at bounding box center [773, 448] width 1547 height 1620
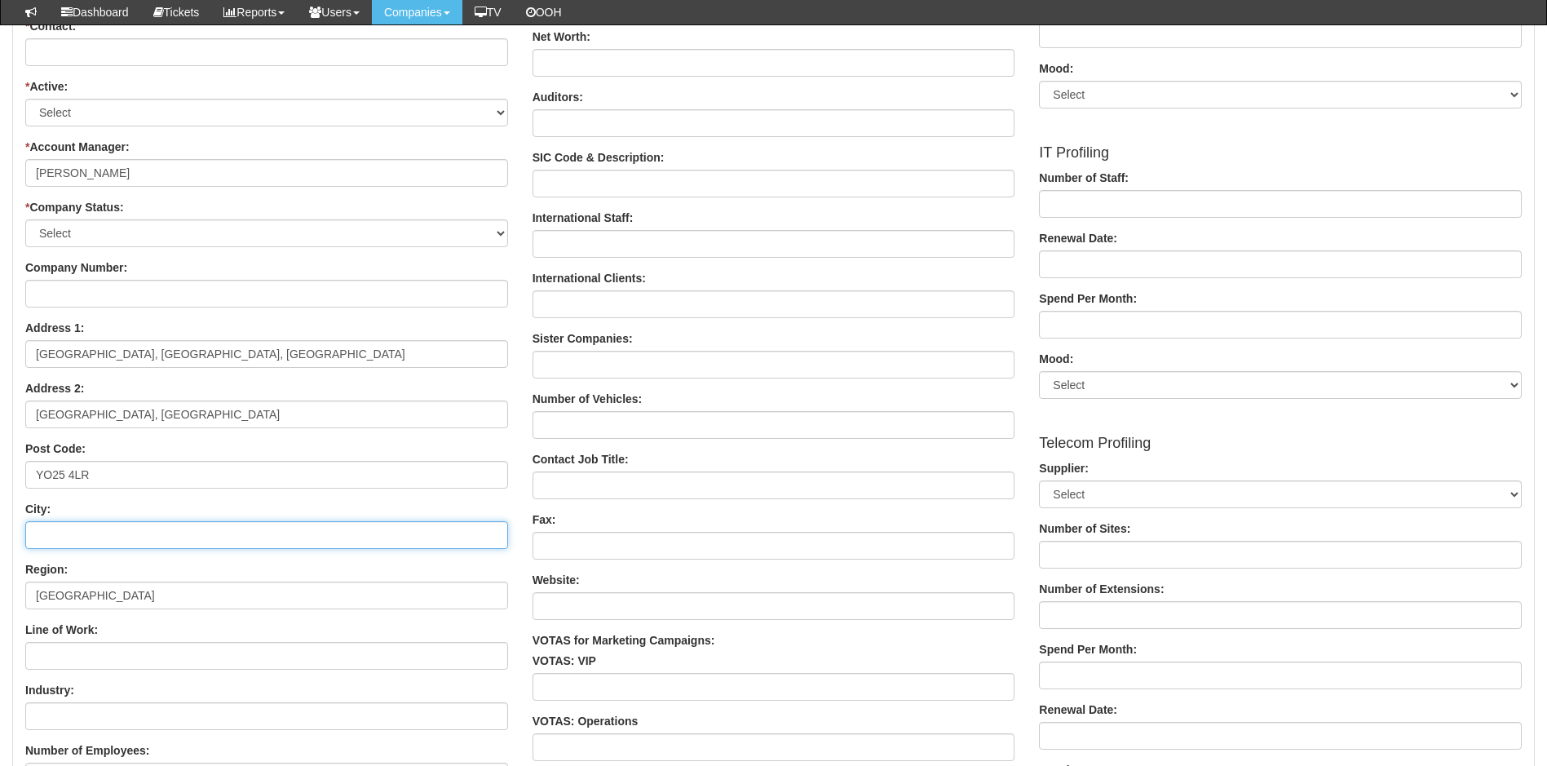
click at [75, 532] on input "City:" at bounding box center [266, 535] width 483 height 28
paste input "Driffield"
type input "Driffield"
drag, startPoint x: 157, startPoint y: 418, endPoint x: 0, endPoint y: 417, distance: 157.4
click at [0, 417] on div "Companies Add Company Add Company Details * Company Title: MONTYREDMAN HOLDINGS…" at bounding box center [773, 448] width 1547 height 1620
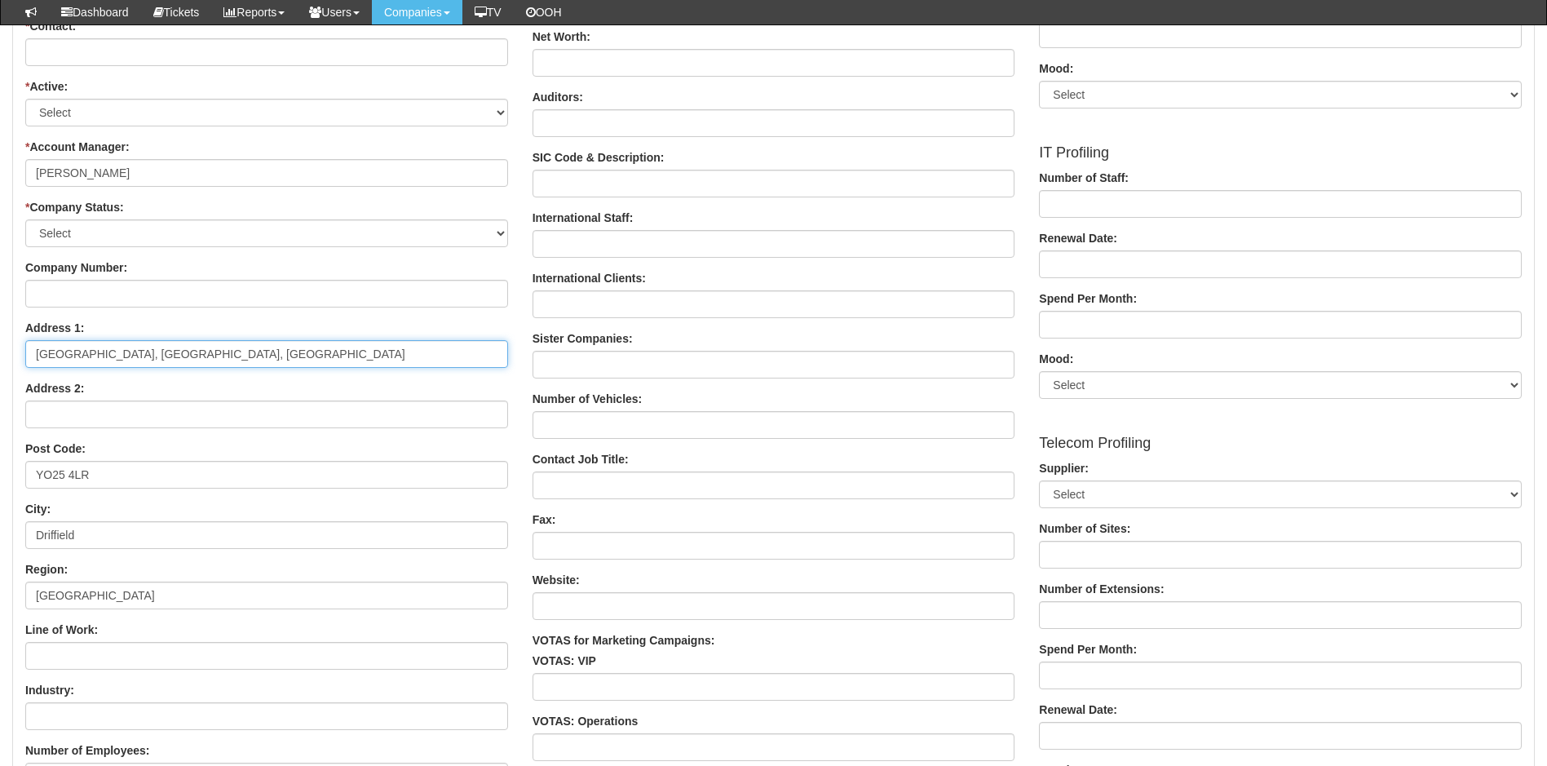
drag, startPoint x: 245, startPoint y: 353, endPoint x: 128, endPoint y: 350, distance: 117.5
click at [128, 350] on input "Water Mill Lodge, Priestgate, Nafferton" at bounding box center [266, 354] width 483 height 28
type input "Water Mill Lodge"
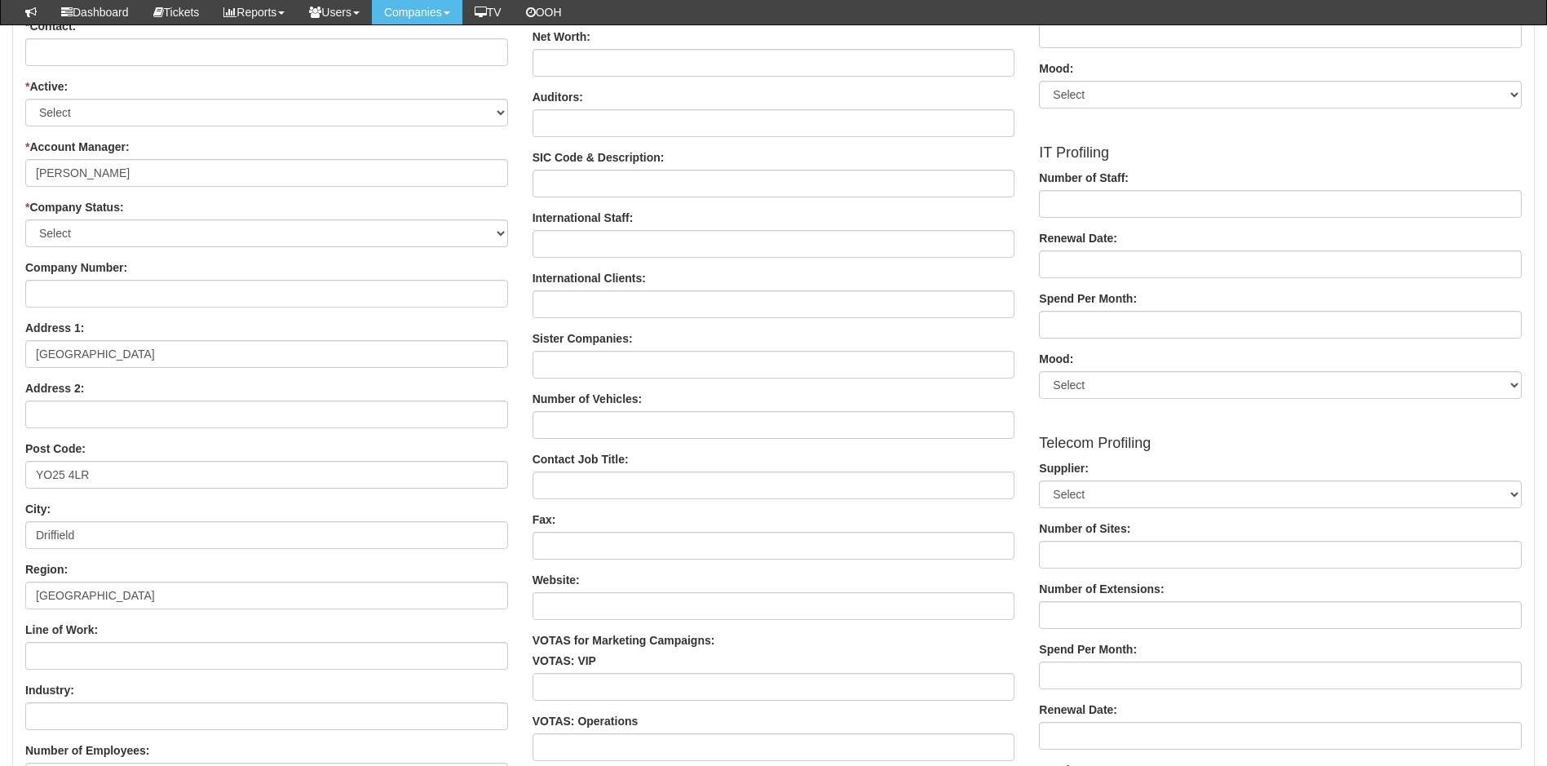
click at [64, 400] on div "Address 2:" at bounding box center [266, 404] width 483 height 48
click at [70, 405] on input "Address 2:" at bounding box center [266, 414] width 483 height 28
paste input "Priestgate, Nafferton"
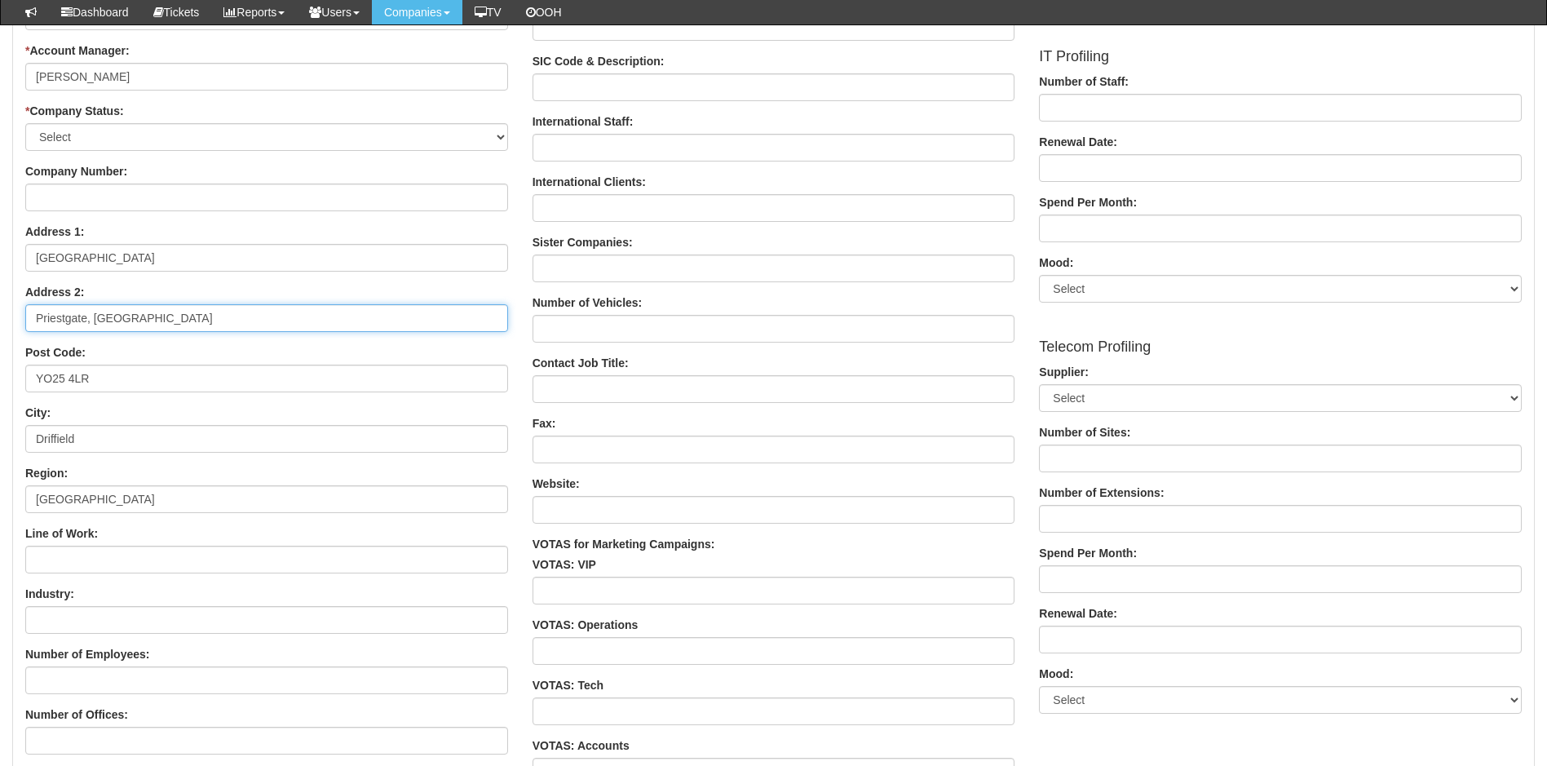
scroll to position [734, 0]
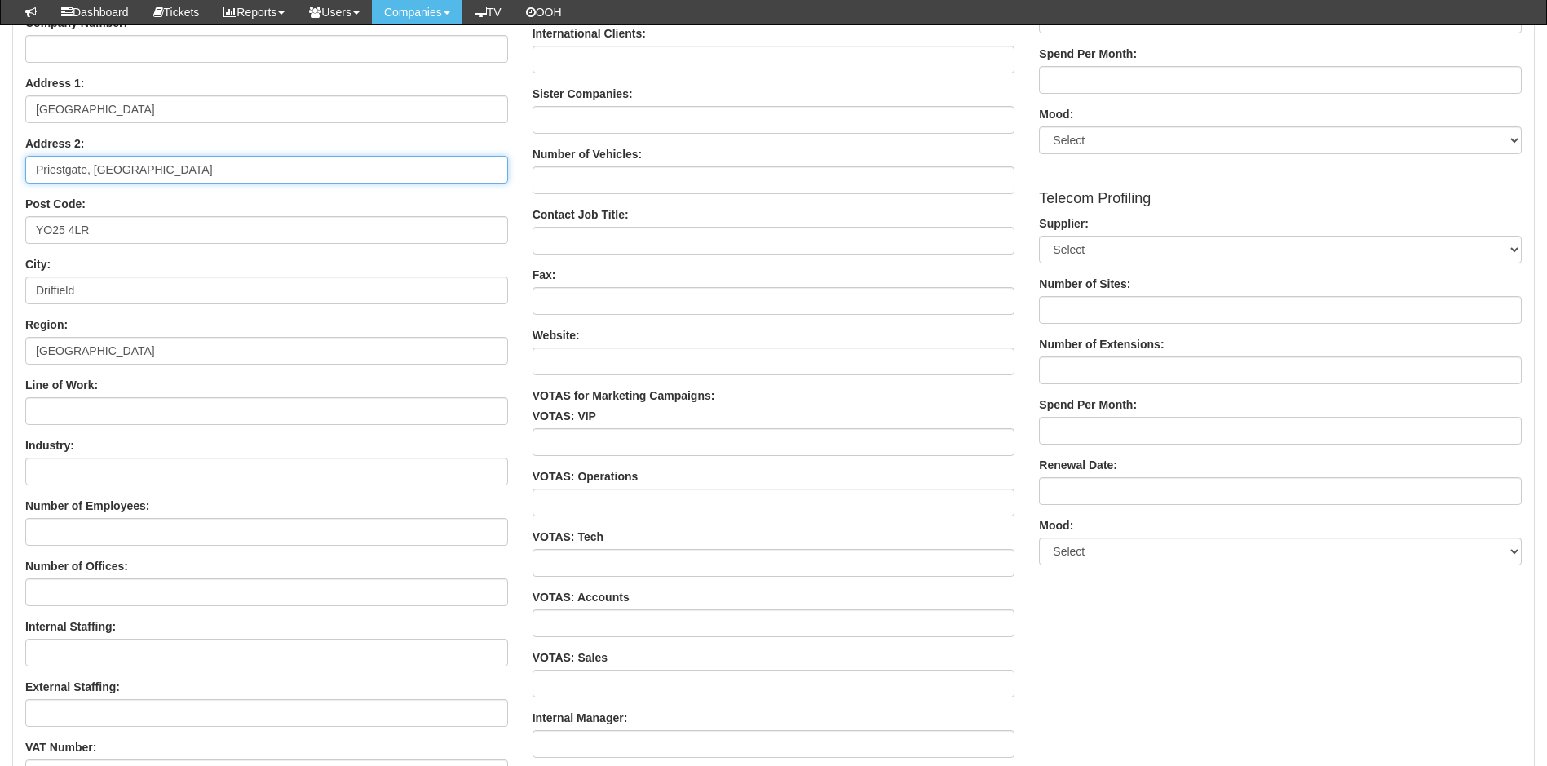
type input "Priestgate, Nafferton"
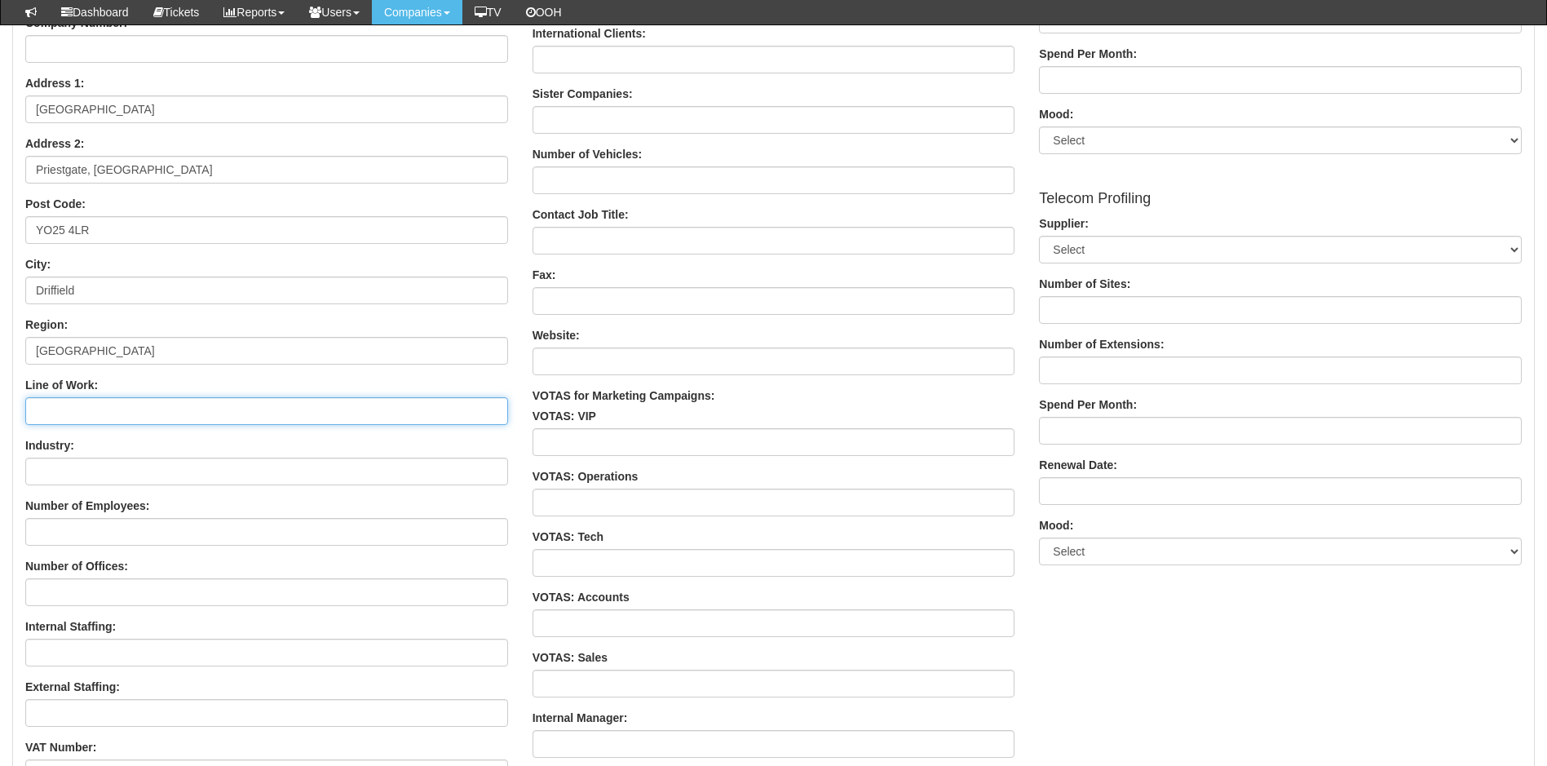
click at [105, 408] on input "Line of Work:" at bounding box center [266, 411] width 483 height 28
drag, startPoint x: 145, startPoint y: 413, endPoint x: -11, endPoint y: 414, distance: 155.7
click at [0, 414] on html "× Send Email × Add Appointment × Create Ticket × Create Proactive Activity × Ad…" at bounding box center [773, 139] width 1547 height 1747
type input "Food Production"
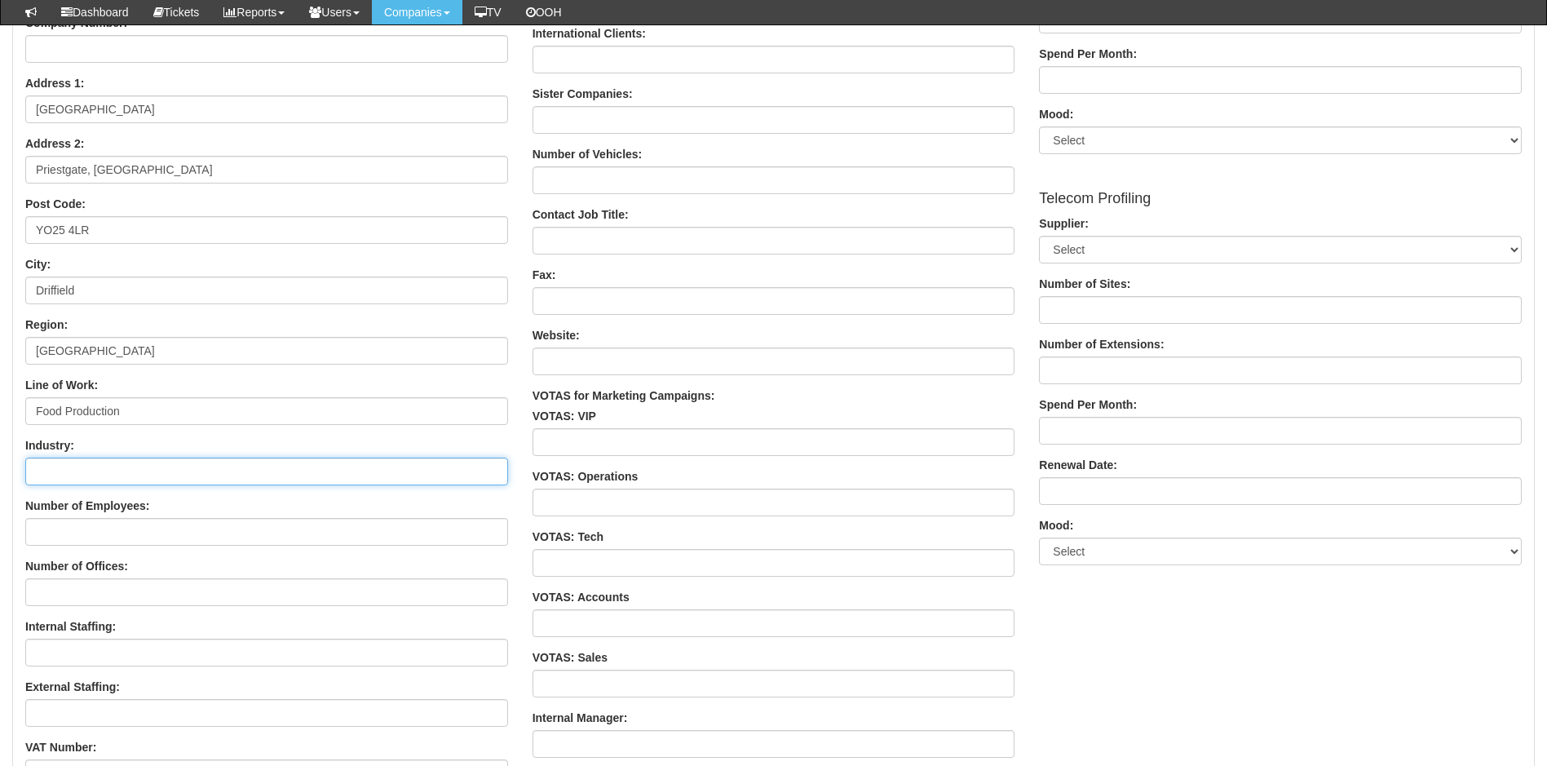
click at [63, 481] on input "Industry:" at bounding box center [266, 471] width 483 height 28
paste input "Food Production"
type input "Food Production"
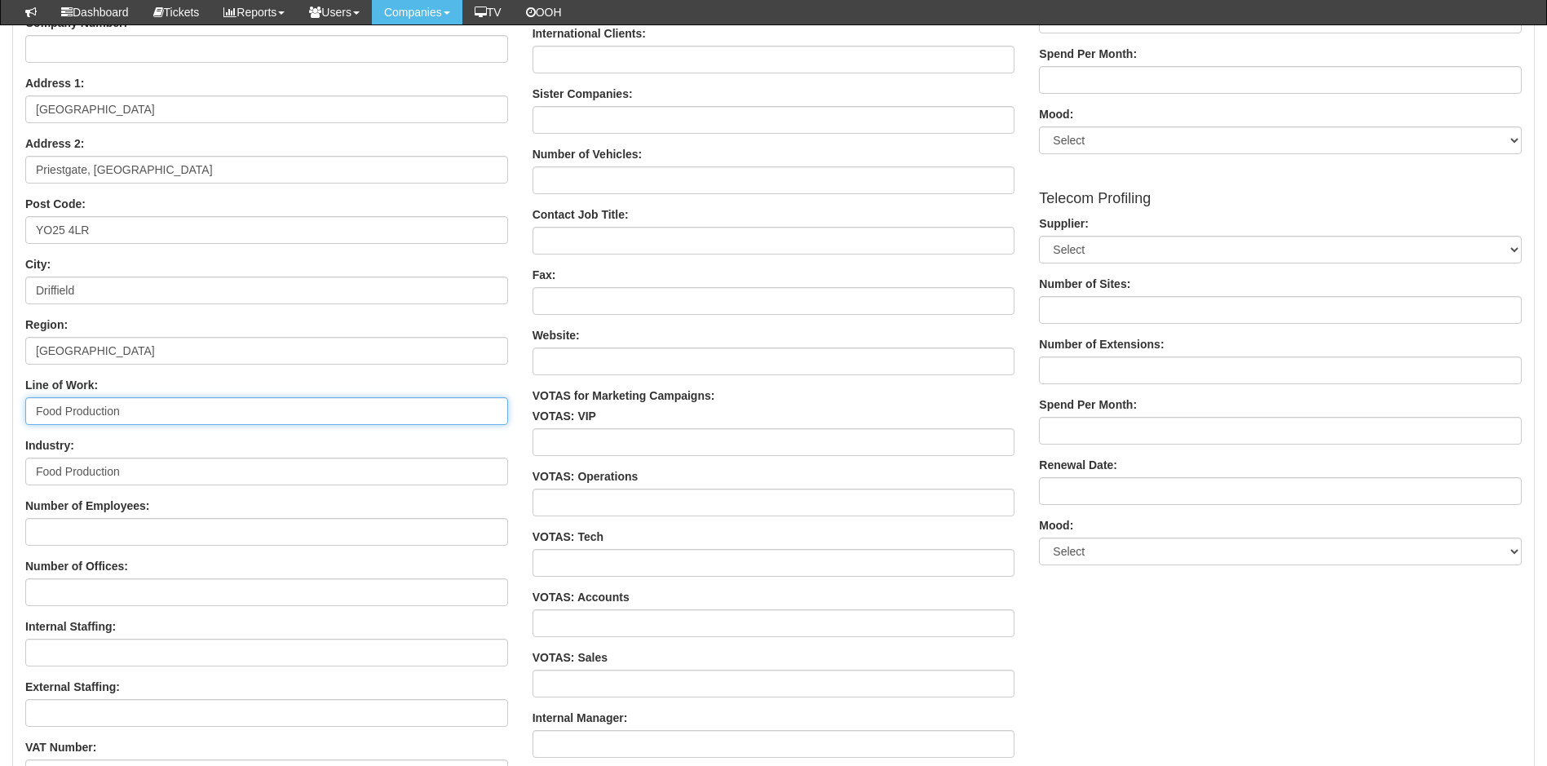
drag, startPoint x: 60, startPoint y: 412, endPoint x: 22, endPoint y: 413, distance: 37.5
click at [23, 413] on div "Details * Company Title: MONTYREDMAN HOLDINGS LIMITED * Source: Parent Company …" at bounding box center [266, 171] width 507 height 1378
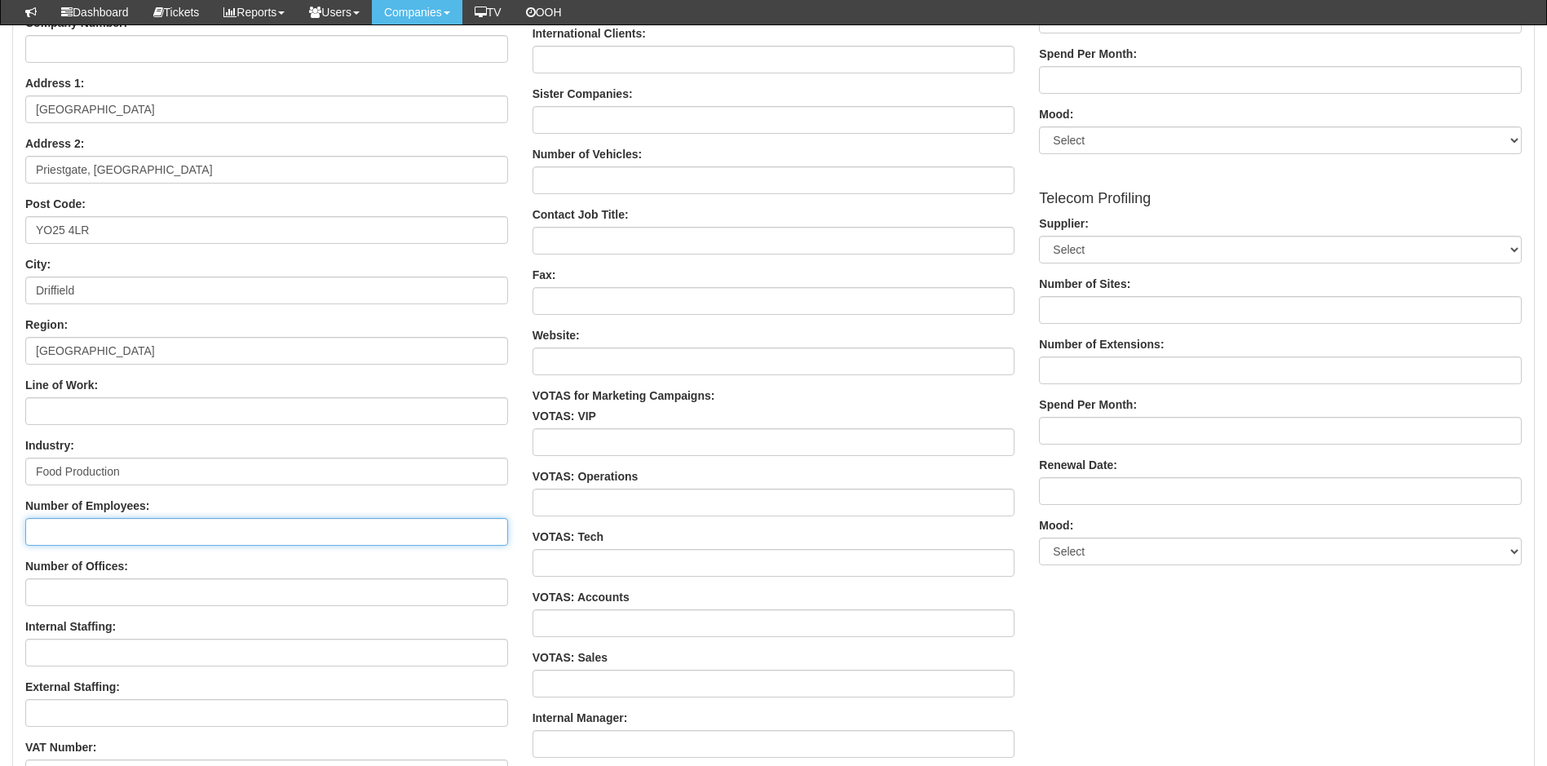
click at [76, 529] on input "Number of Employees:" at bounding box center [266, 532] width 483 height 28
type input "70"
click at [103, 603] on input "Number of Offices:" at bounding box center [266, 592] width 483 height 28
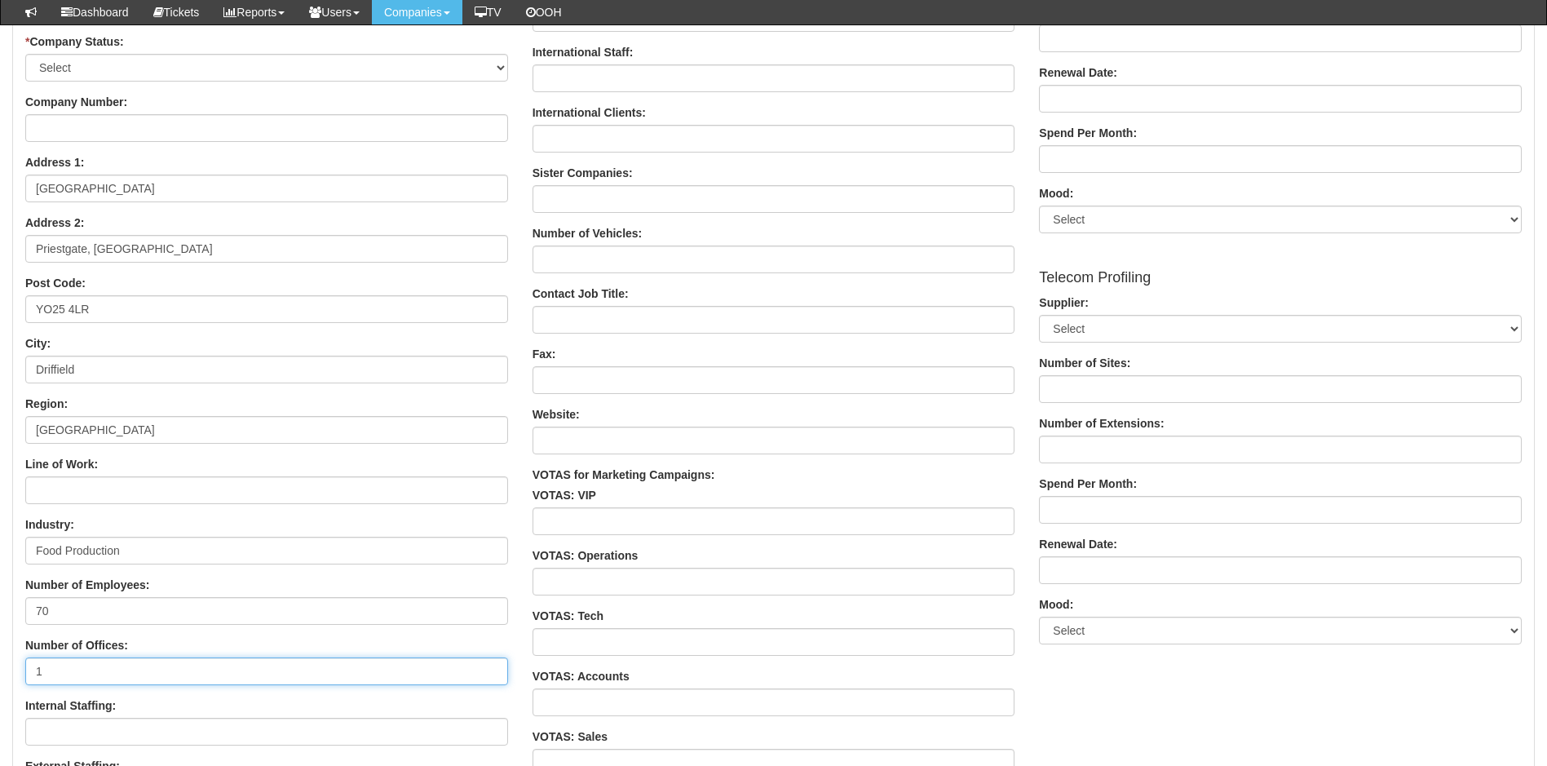
scroll to position [574, 0]
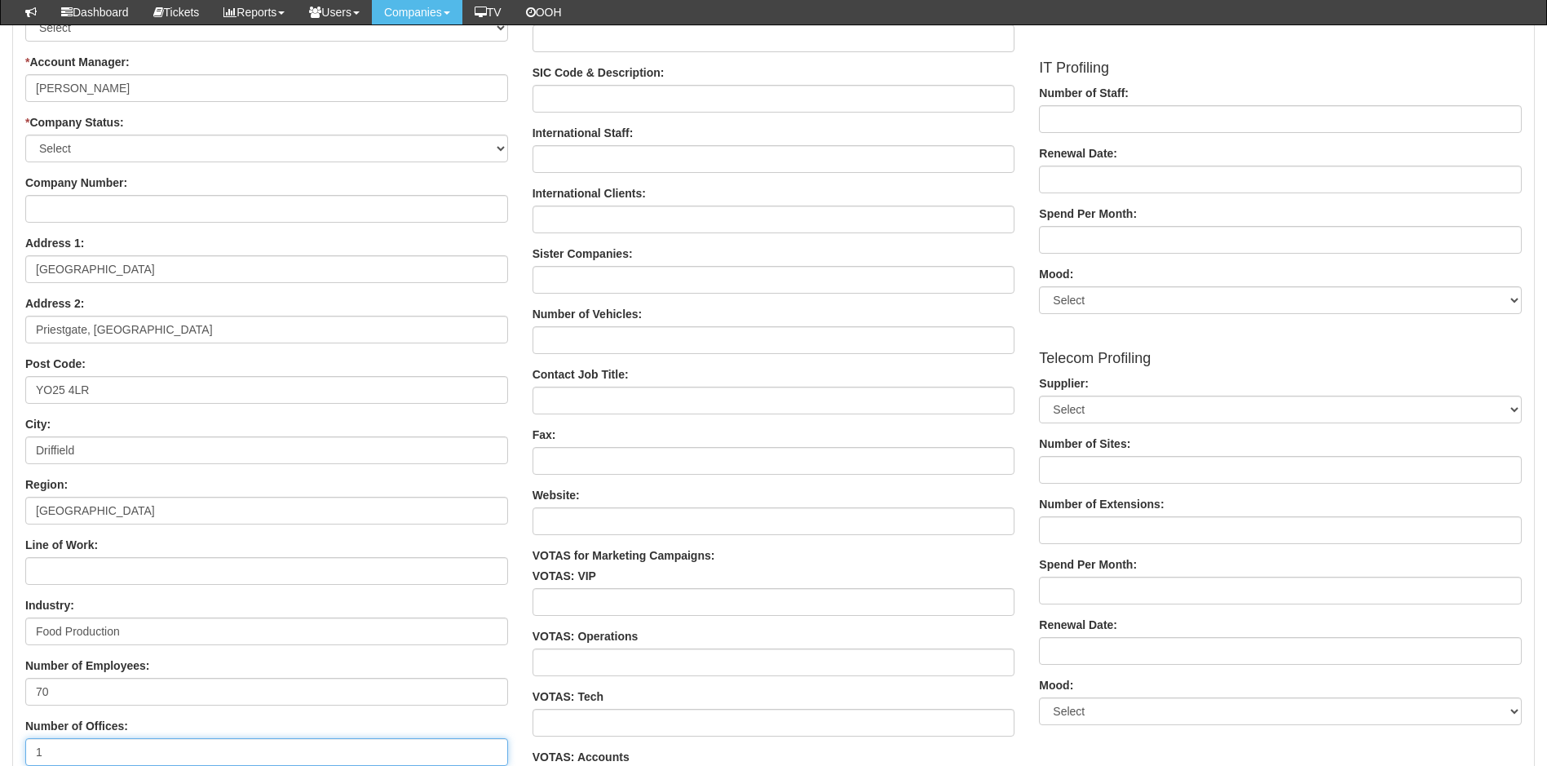
type input "1"
click at [98, 210] on input "Company Number:" at bounding box center [266, 209] width 483 height 28
paste input "11116748"
type input "11116748"
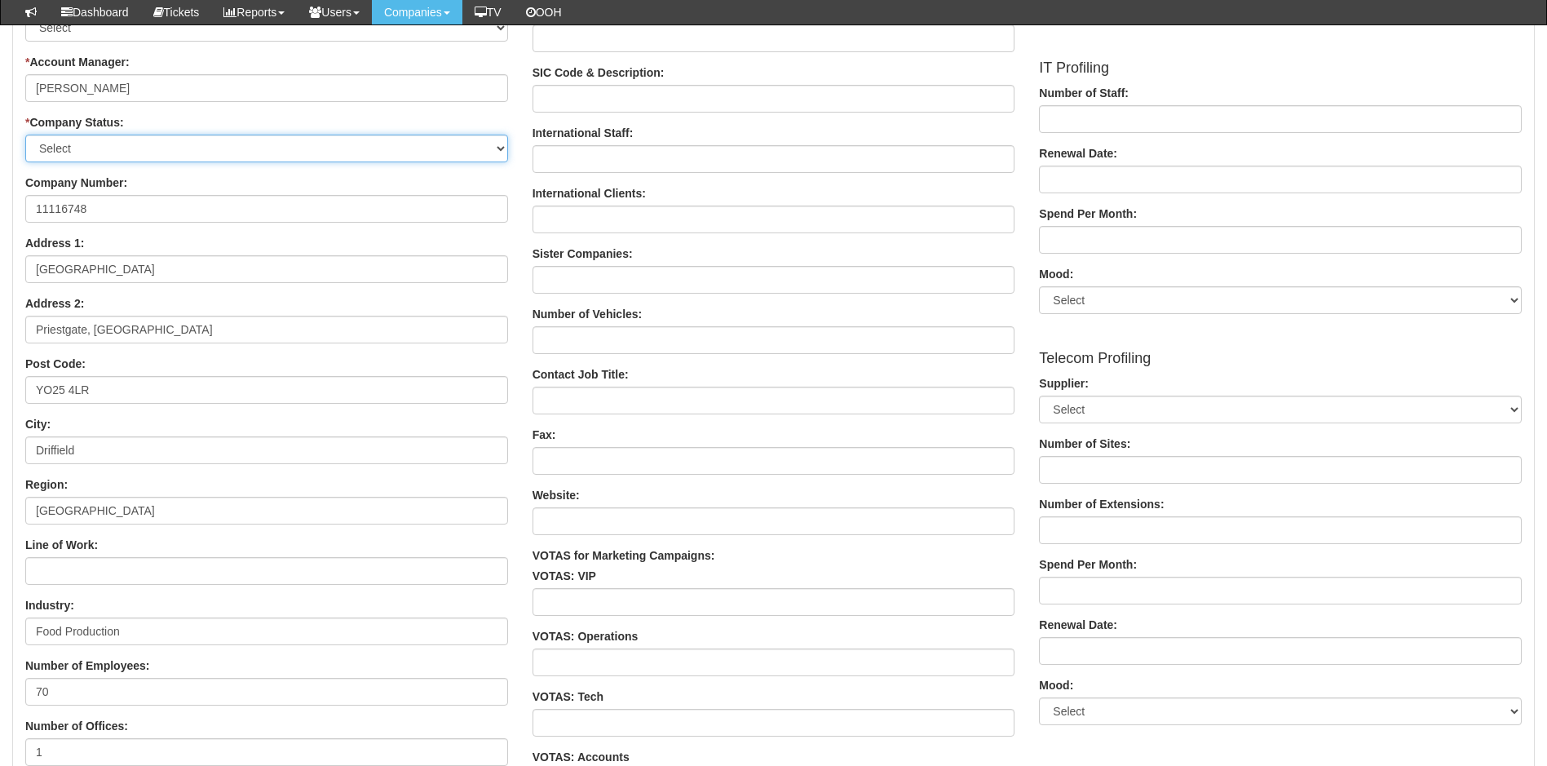
click at [106, 149] on select "Select Customer Do Not Ring Prospect Prospect Profile Supplier X-Customer" at bounding box center [266, 149] width 483 height 28
select select "Customer"
click at [25, 135] on select "Select Customer Do Not Ring Prospect Prospect Profile Supplier X-Customer" at bounding box center [266, 149] width 483 height 28
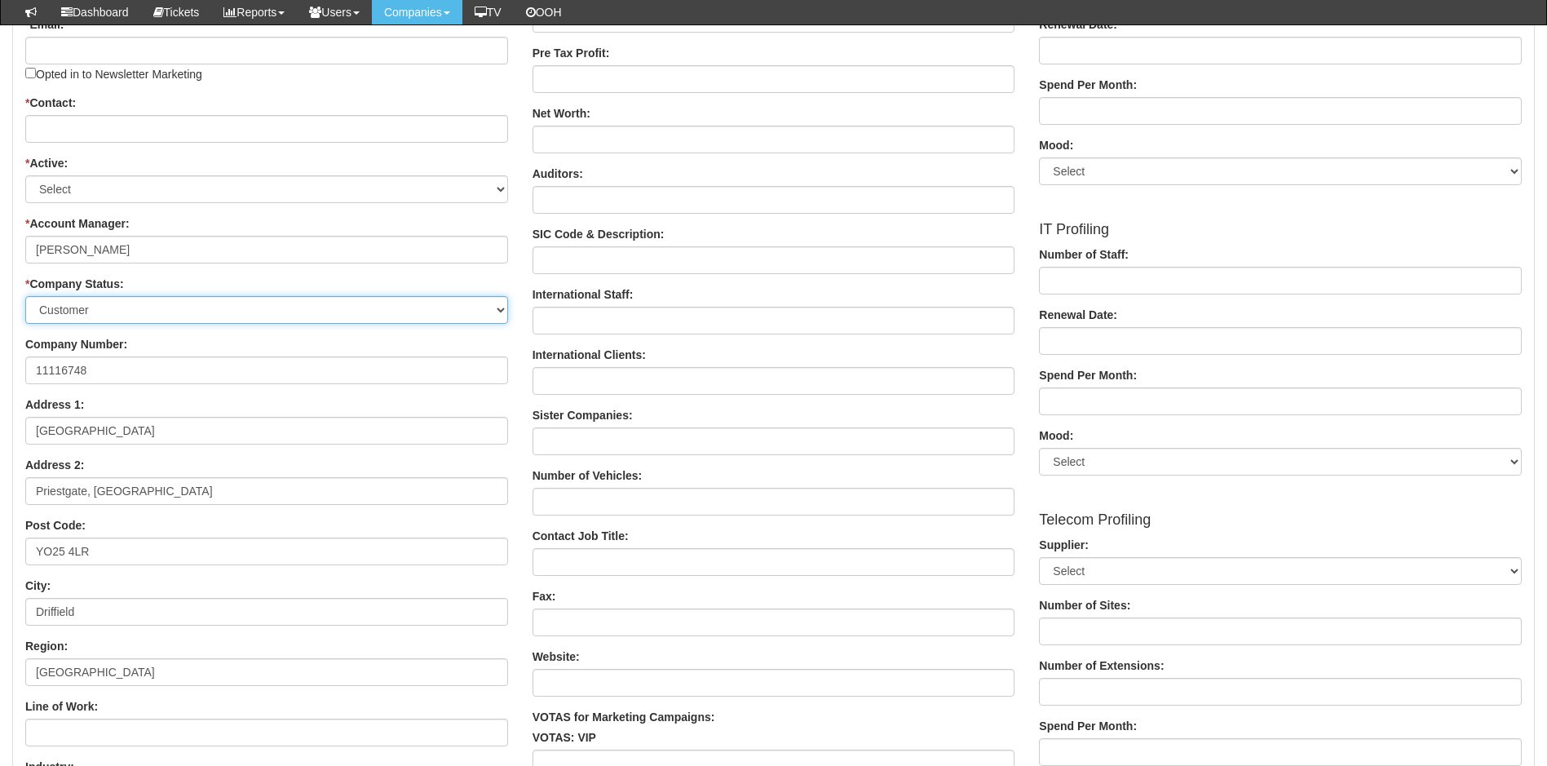
scroll to position [411, 0]
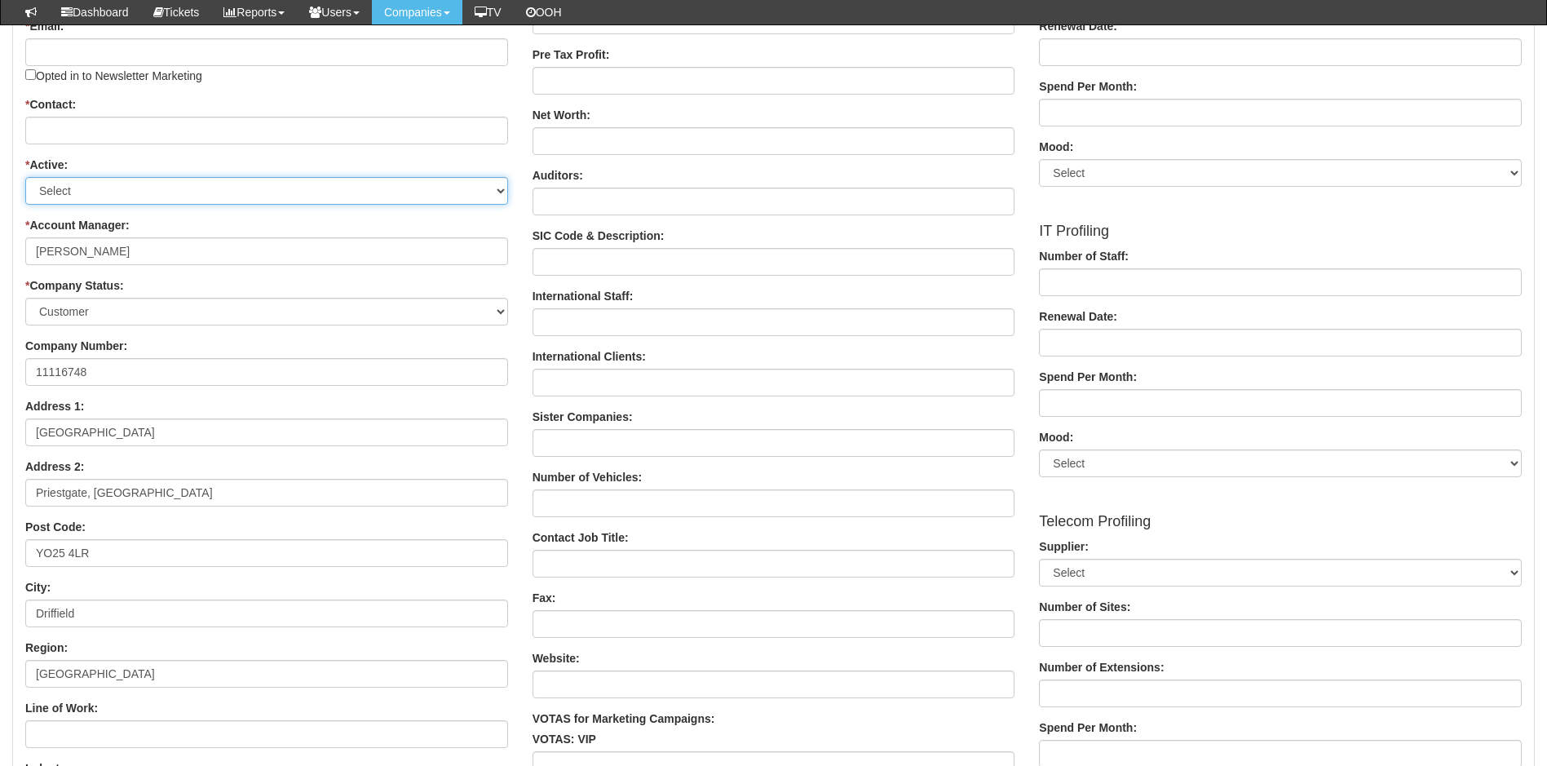
click at [119, 188] on select "Select Active Stop" at bounding box center [266, 191] width 483 height 28
select select "Active"
click at [25, 177] on select "Select Active Stop" at bounding box center [266, 191] width 483 height 28
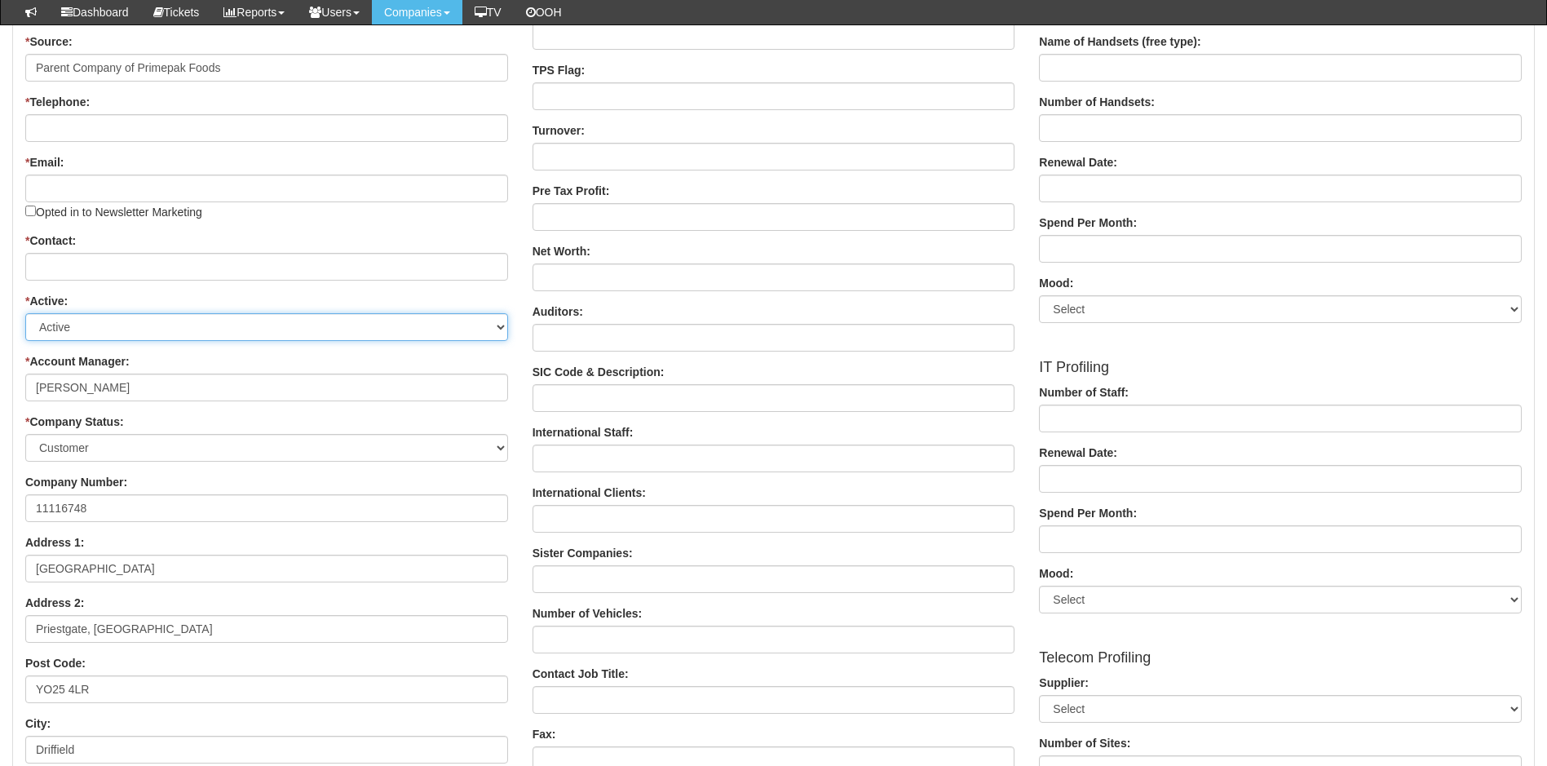
scroll to position [248, 0]
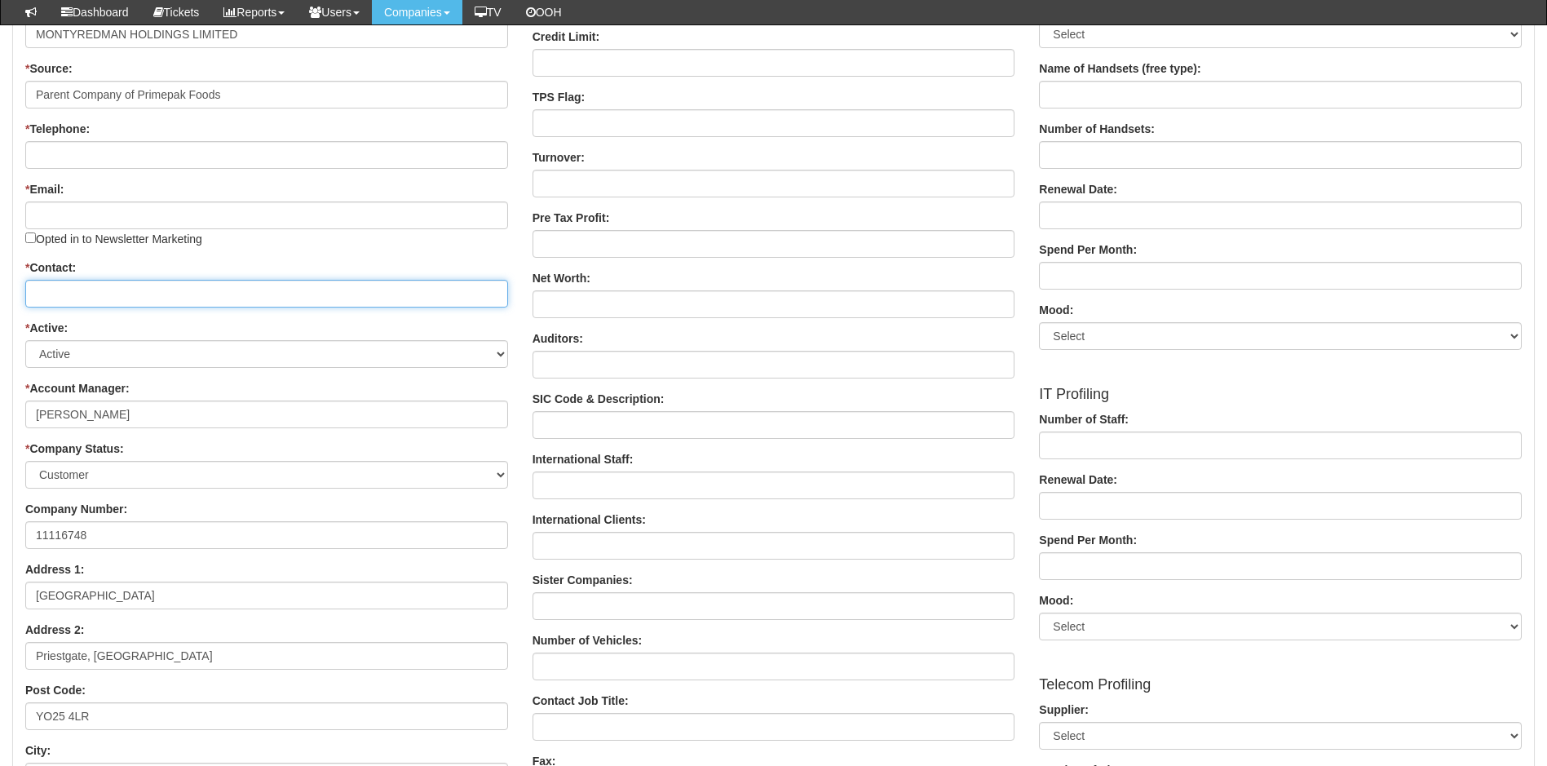
click at [94, 290] on input "* Contact:" at bounding box center [266, 294] width 483 height 28
type input "[PERSON_NAME]"
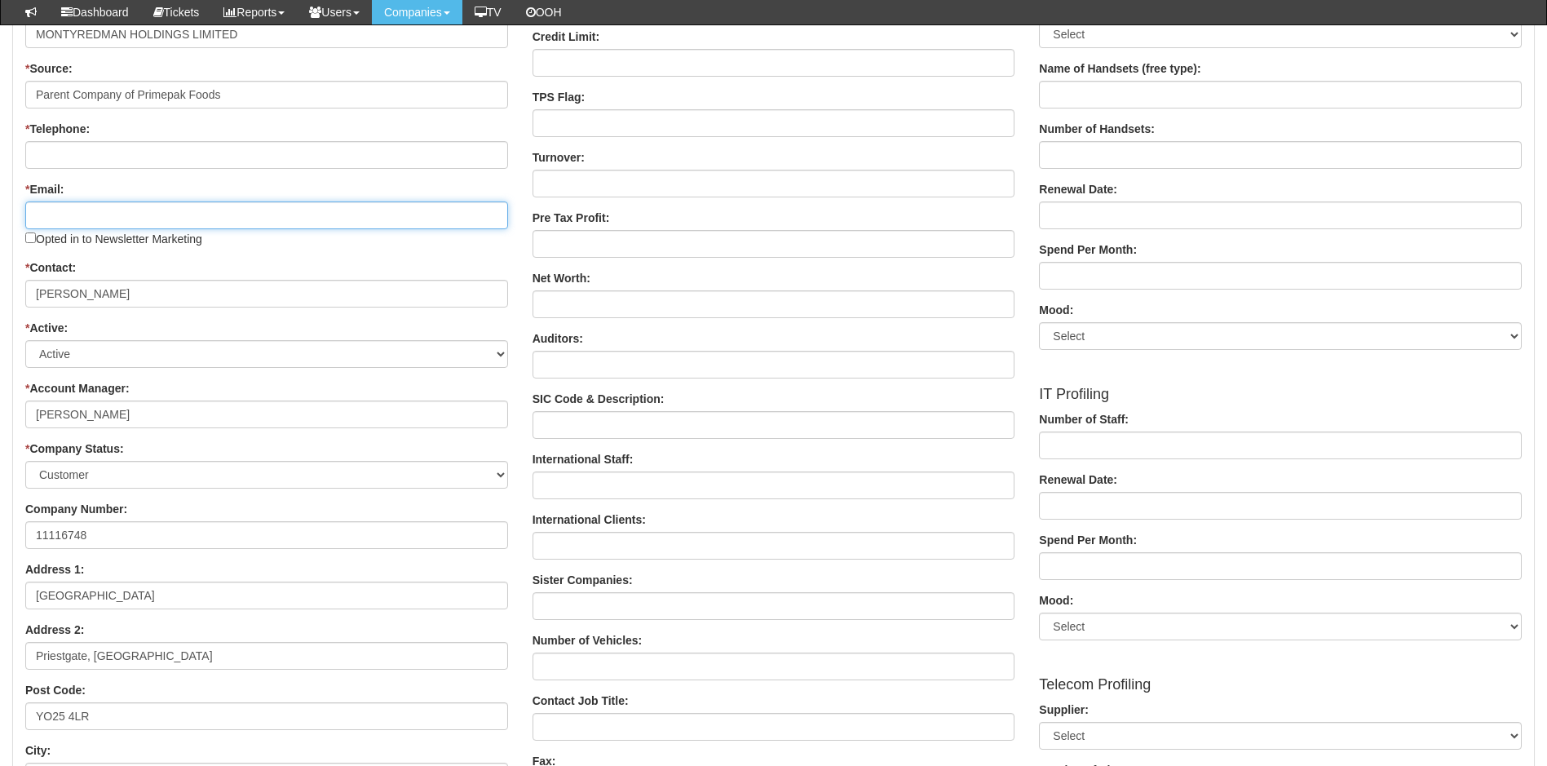
click at [71, 215] on input "* Email:" at bounding box center [266, 215] width 483 height 28
paste input "planning@primepakfoods.co.uk"
type input "planning@primepakfoods.co.uk"
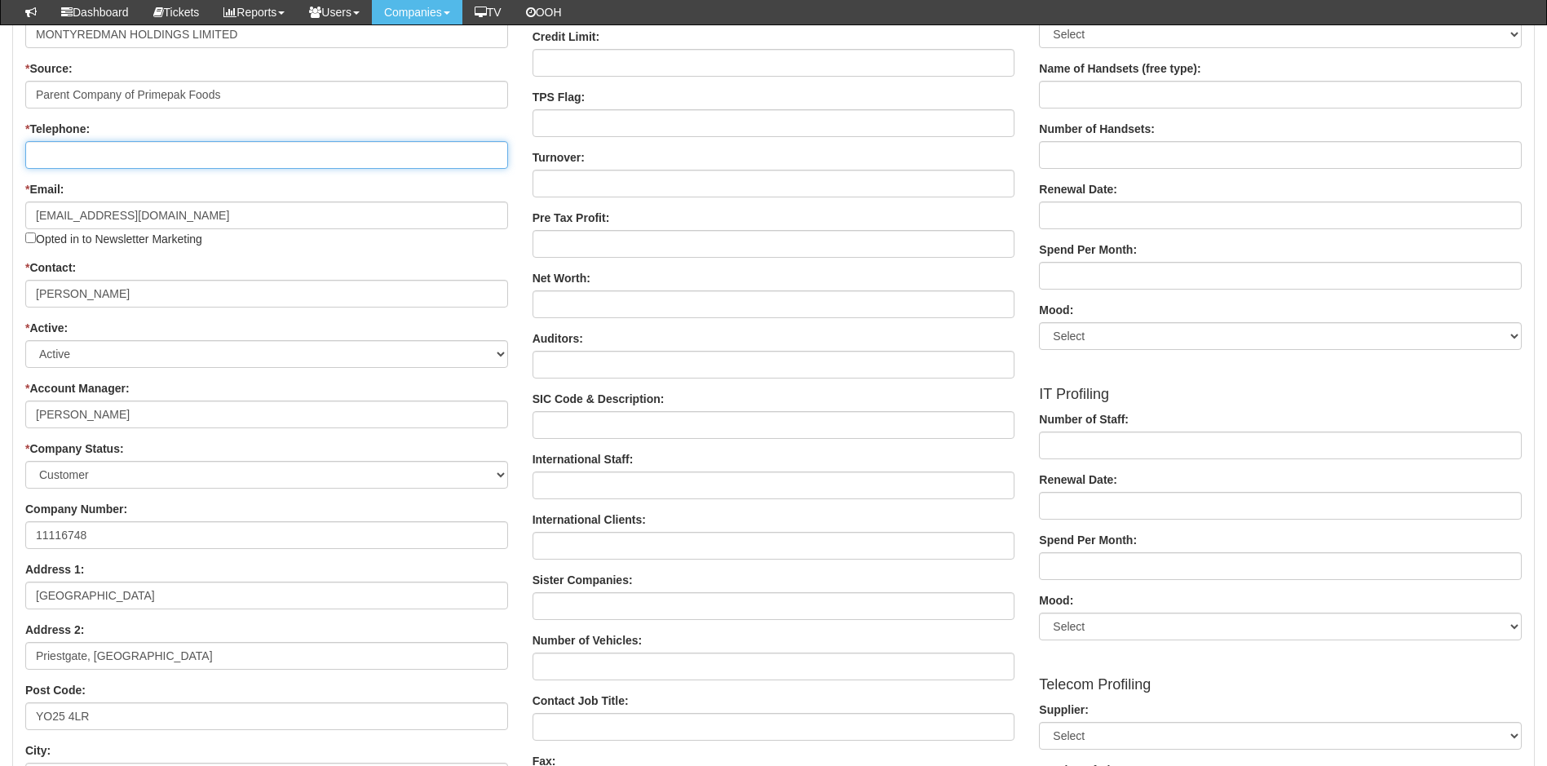
click at [97, 158] on input "* Telephone:" at bounding box center [266, 155] width 483 height 28
paste input "01377 241118"
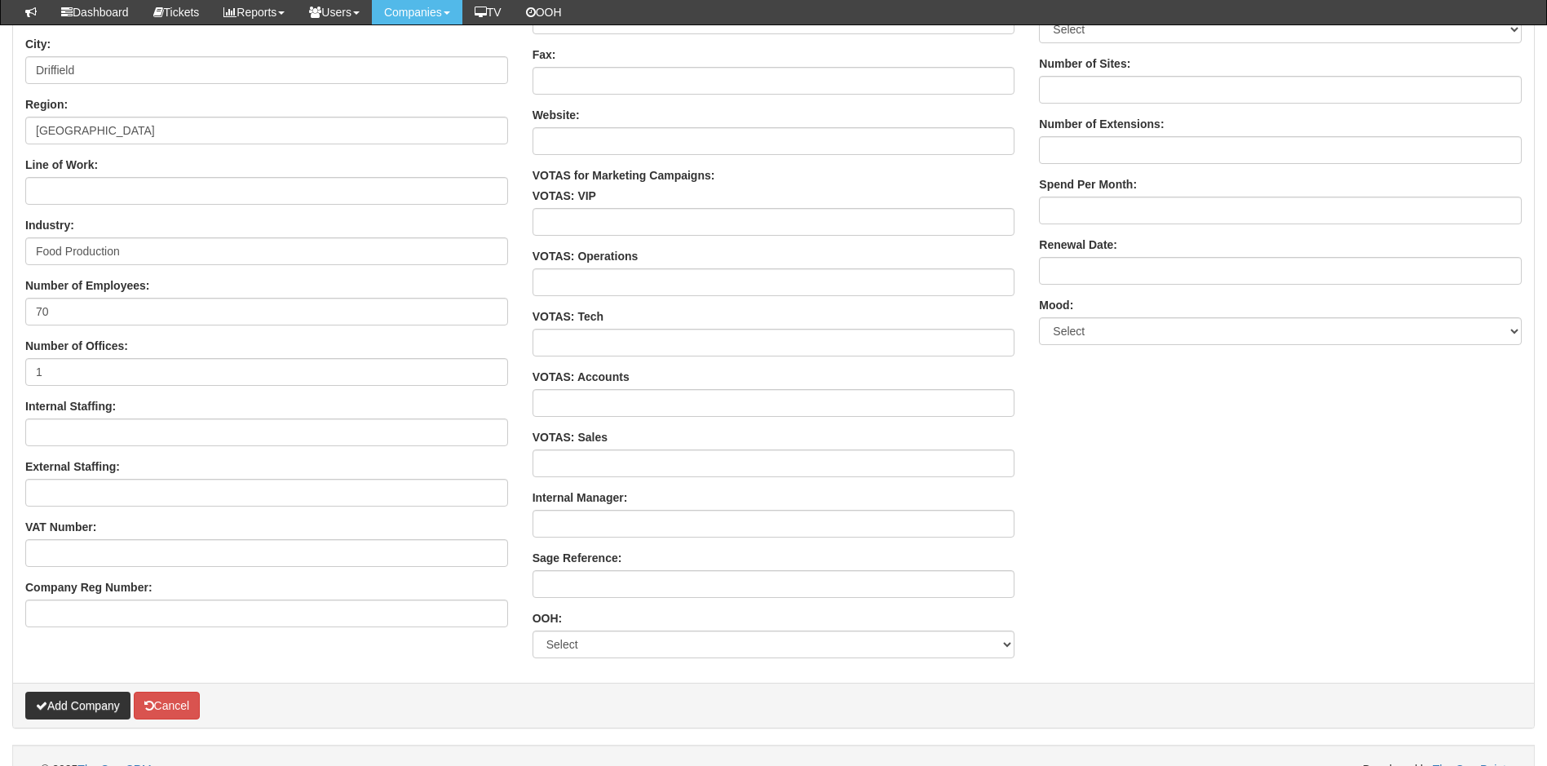
scroll to position [982, 0]
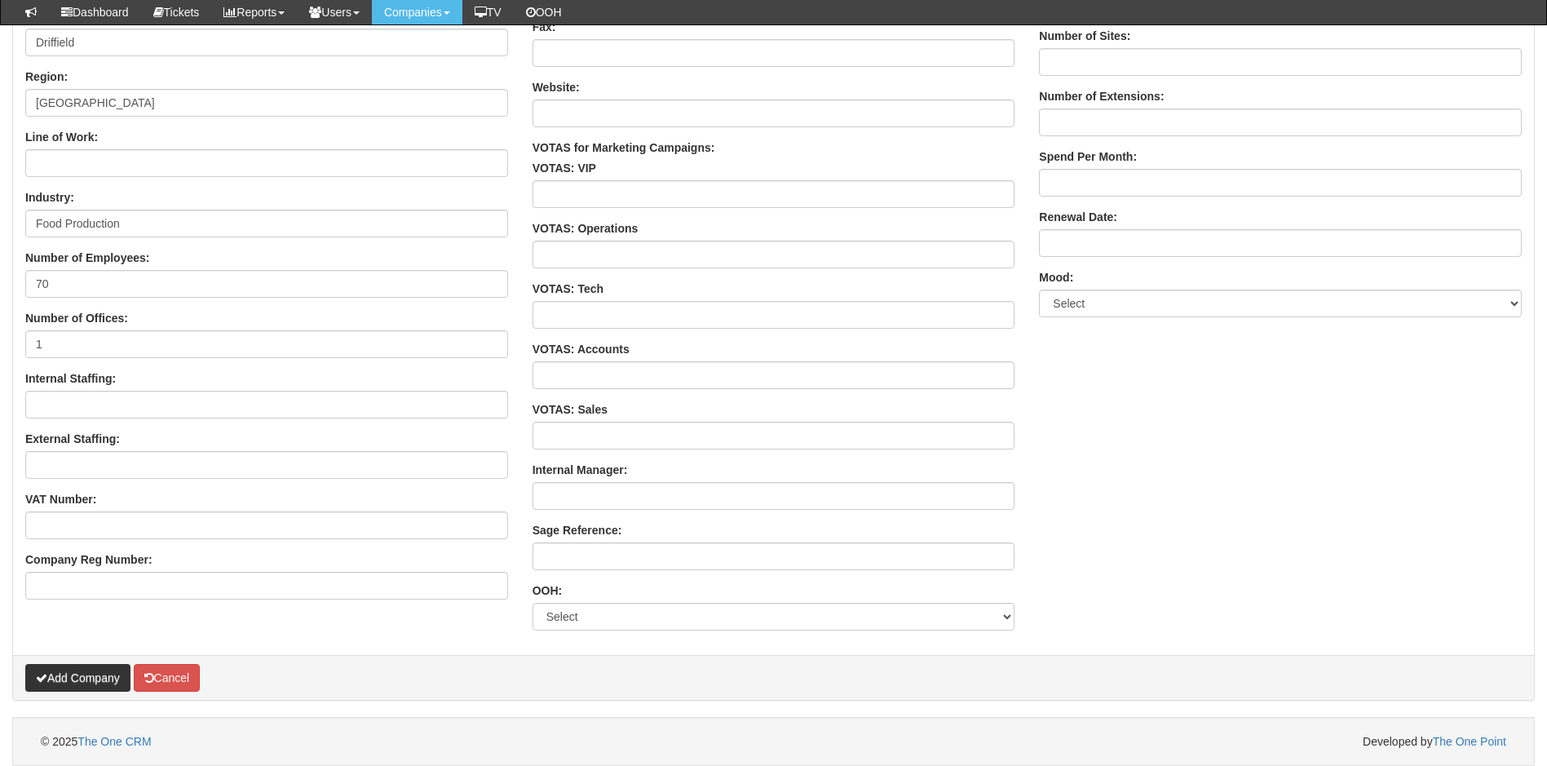
type input "01377 241118"
click at [84, 670] on button "Add Company" at bounding box center [77, 678] width 105 height 28
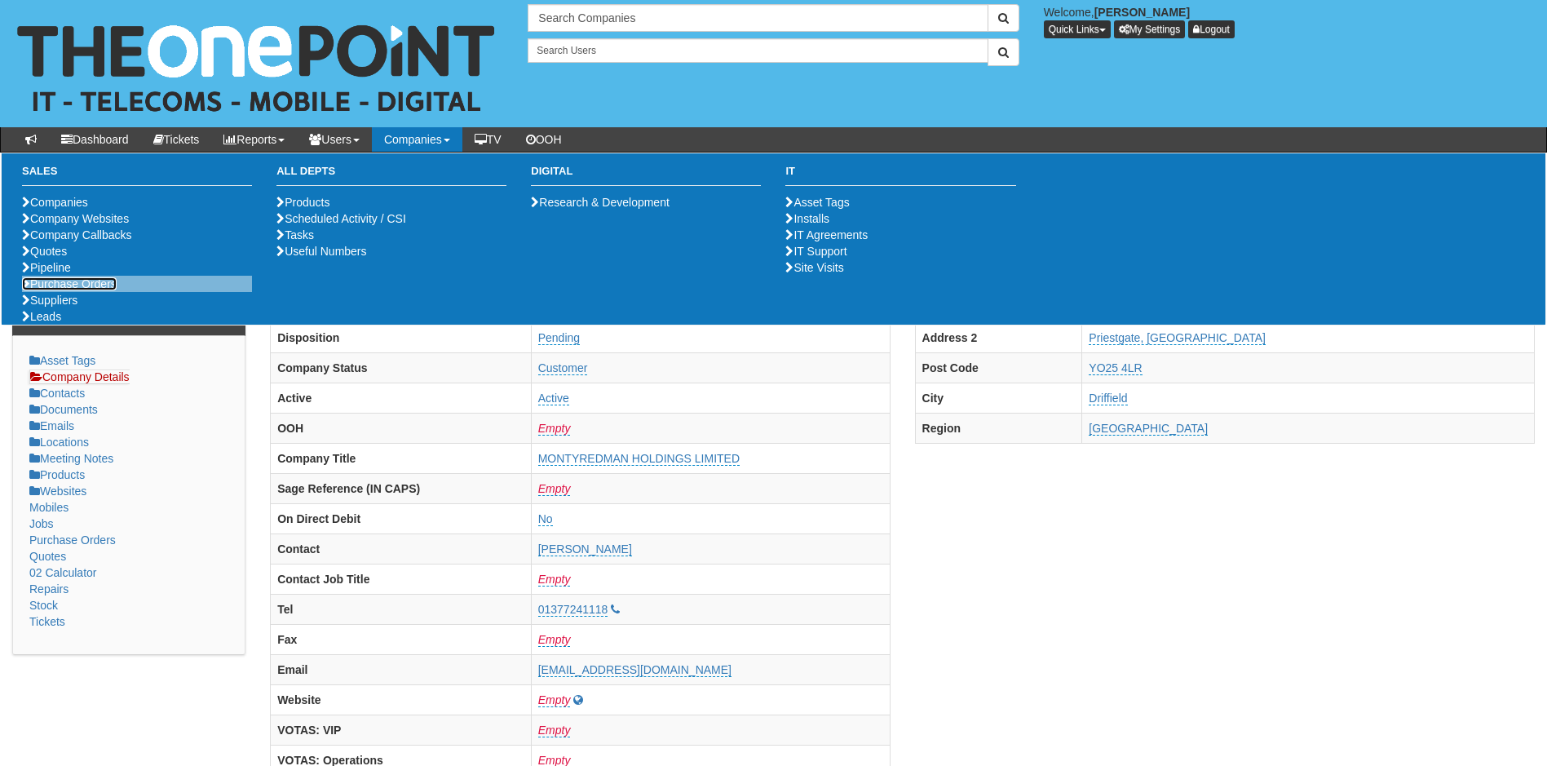
click at [83, 290] on link "Purchase Orders" at bounding box center [69, 283] width 95 height 13
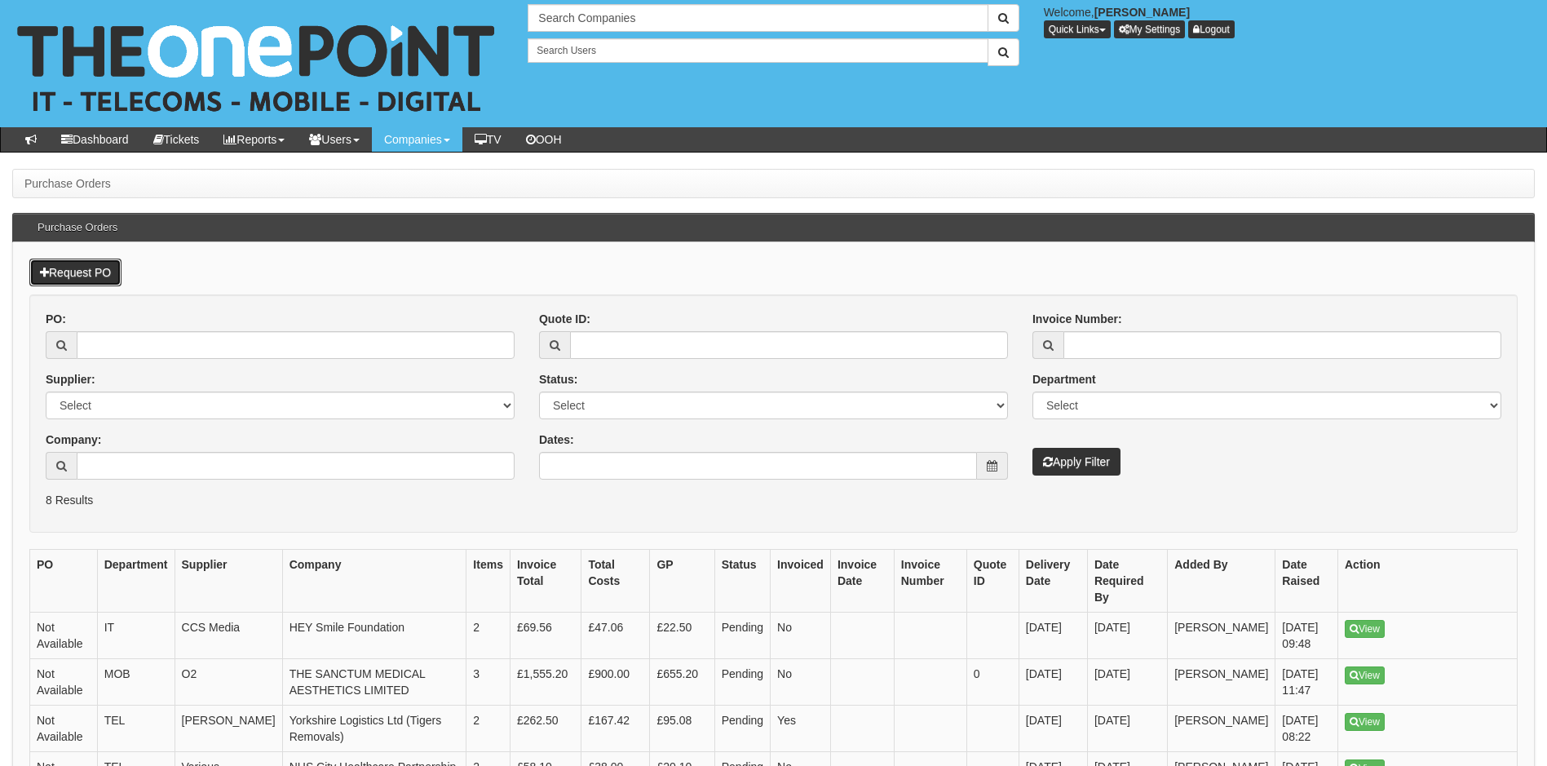
click at [78, 267] on link "Request PO" at bounding box center [75, 272] width 92 height 28
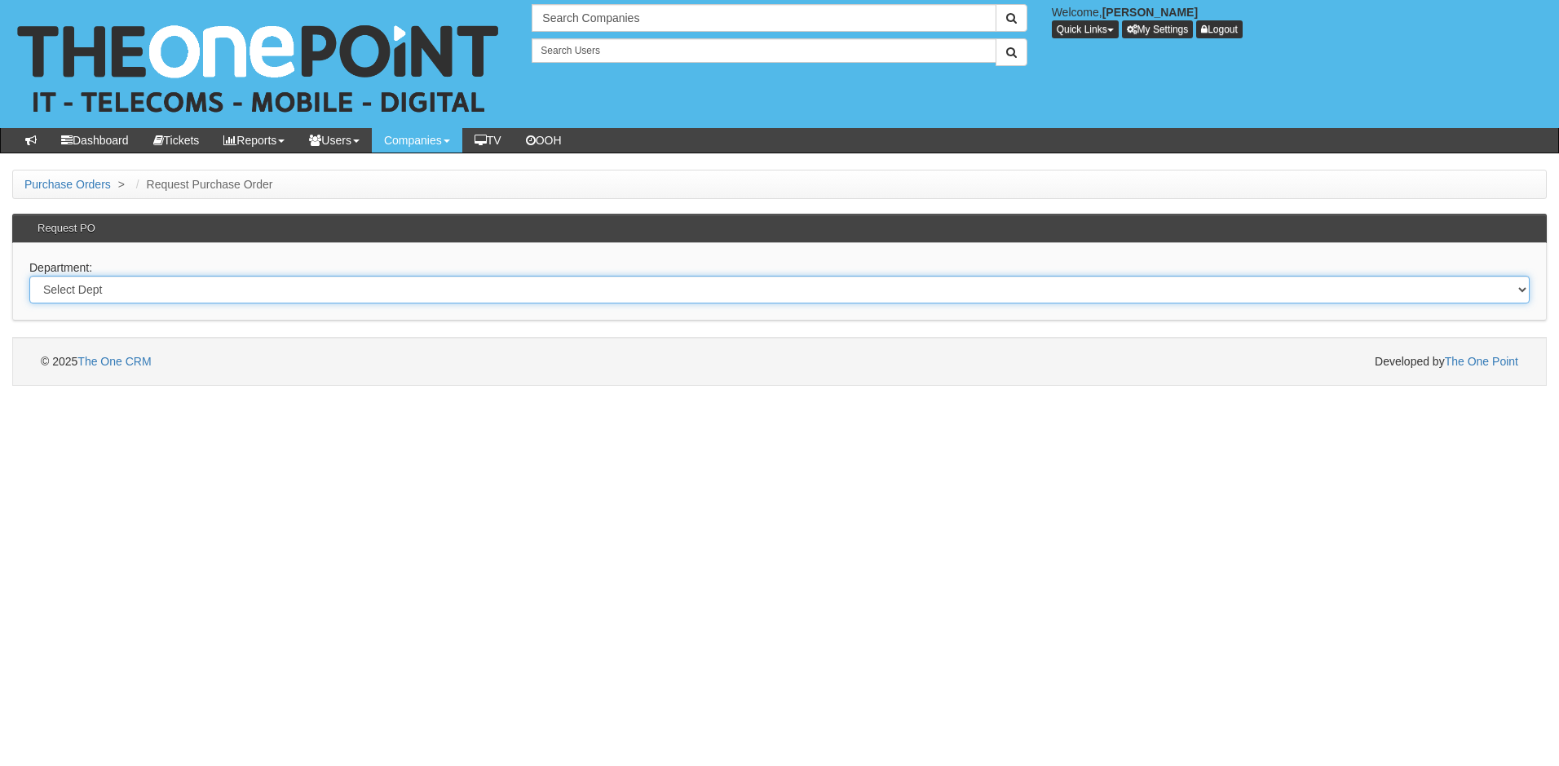
drag, startPoint x: 115, startPoint y: 294, endPoint x: 114, endPoint y: 303, distance: 9.8
click at [115, 294] on select "Select Dept Digital Internal IT Mobiles Marketing Telecoms" at bounding box center [779, 290] width 1500 height 28
select select "?pipeID=&dept=MOB"
click at [29, 276] on select "Select Dept Digital Internal IT Mobiles Marketing Telecoms" at bounding box center [779, 290] width 1500 height 28
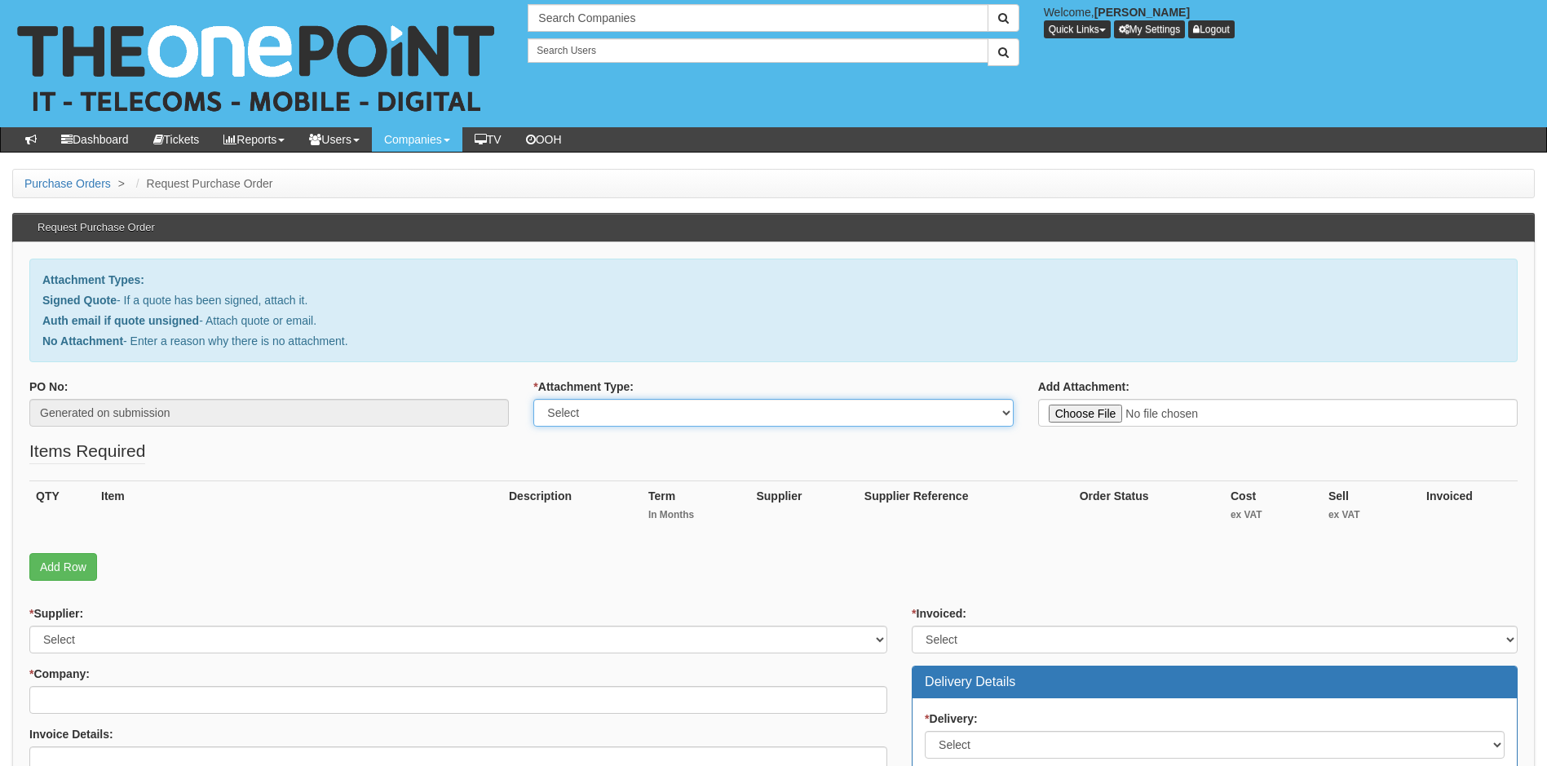
click at [616, 411] on select "Select Signed Quote Auth email with quote if unsigned No Attachment" at bounding box center [772, 413] width 479 height 28
select select "Signed Quote"
click at [533, 399] on select "Select Signed Quote Auth email with quote if unsigned No Attachment" at bounding box center [772, 413] width 479 height 28
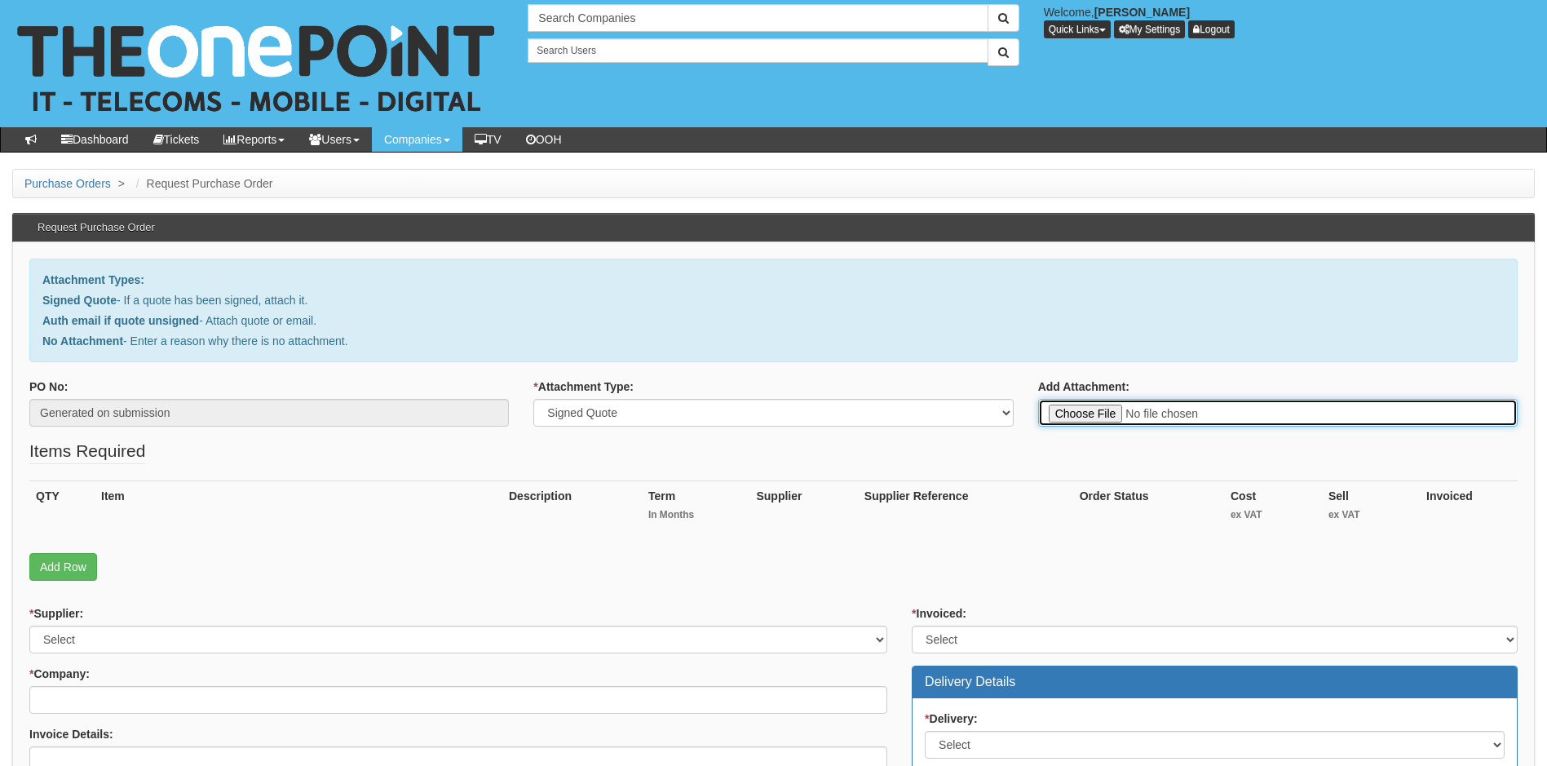
click at [1217, 417] on input "Add Attachment:" at bounding box center [1277, 413] width 479 height 28
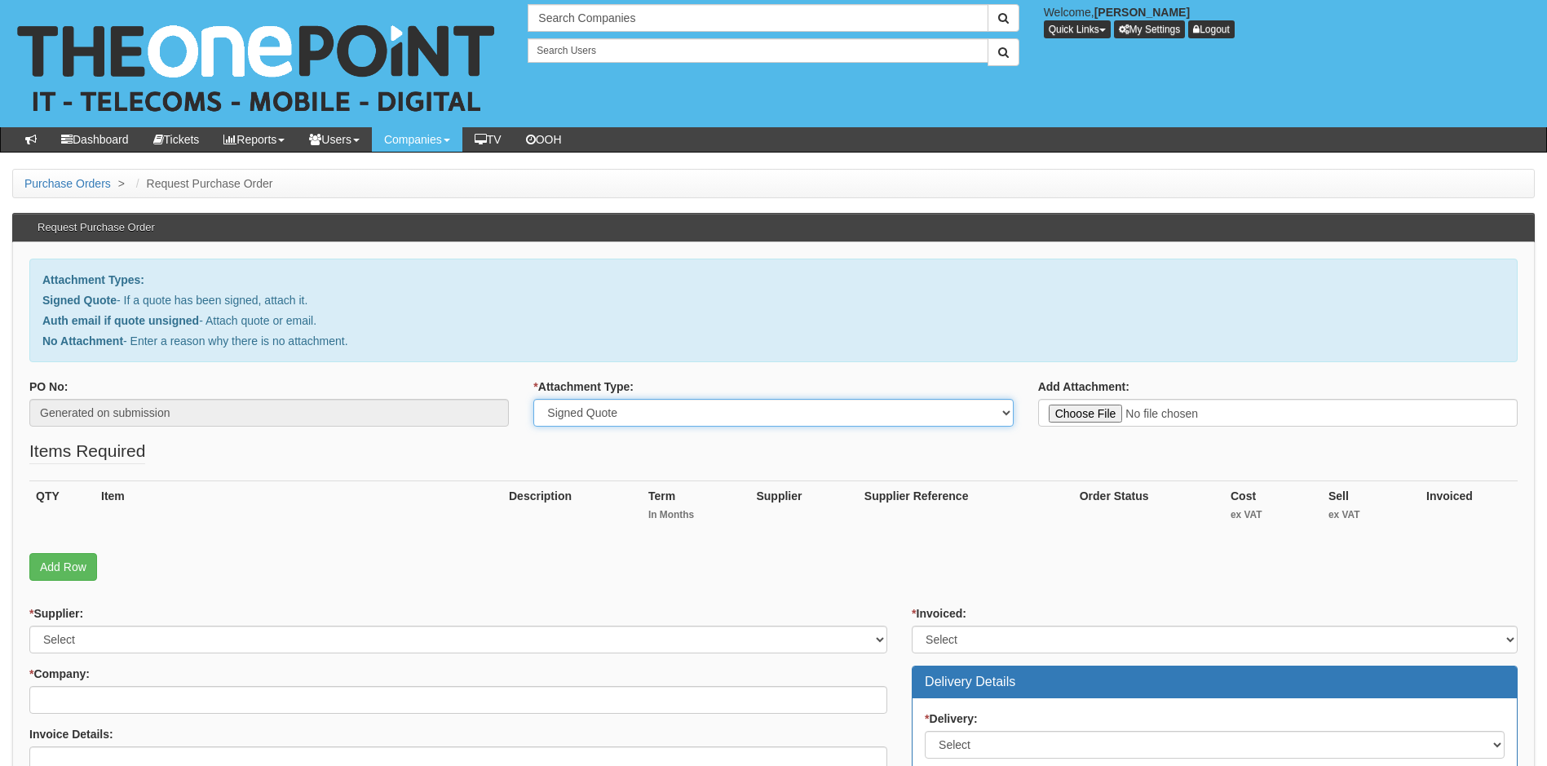
click at [682, 415] on select "Select Signed Quote Auth email with quote if unsigned No Attachment" at bounding box center [772, 413] width 479 height 28
click at [533, 399] on select "Select Signed Quote Auth email with quote if unsigned No Attachment" at bounding box center [772, 413] width 479 height 28
type input "C:\fakepath\Montyredman Holdings Ltd - New Deal.pdf"
click at [60, 563] on link "Add Row" at bounding box center [63, 567] width 68 height 28
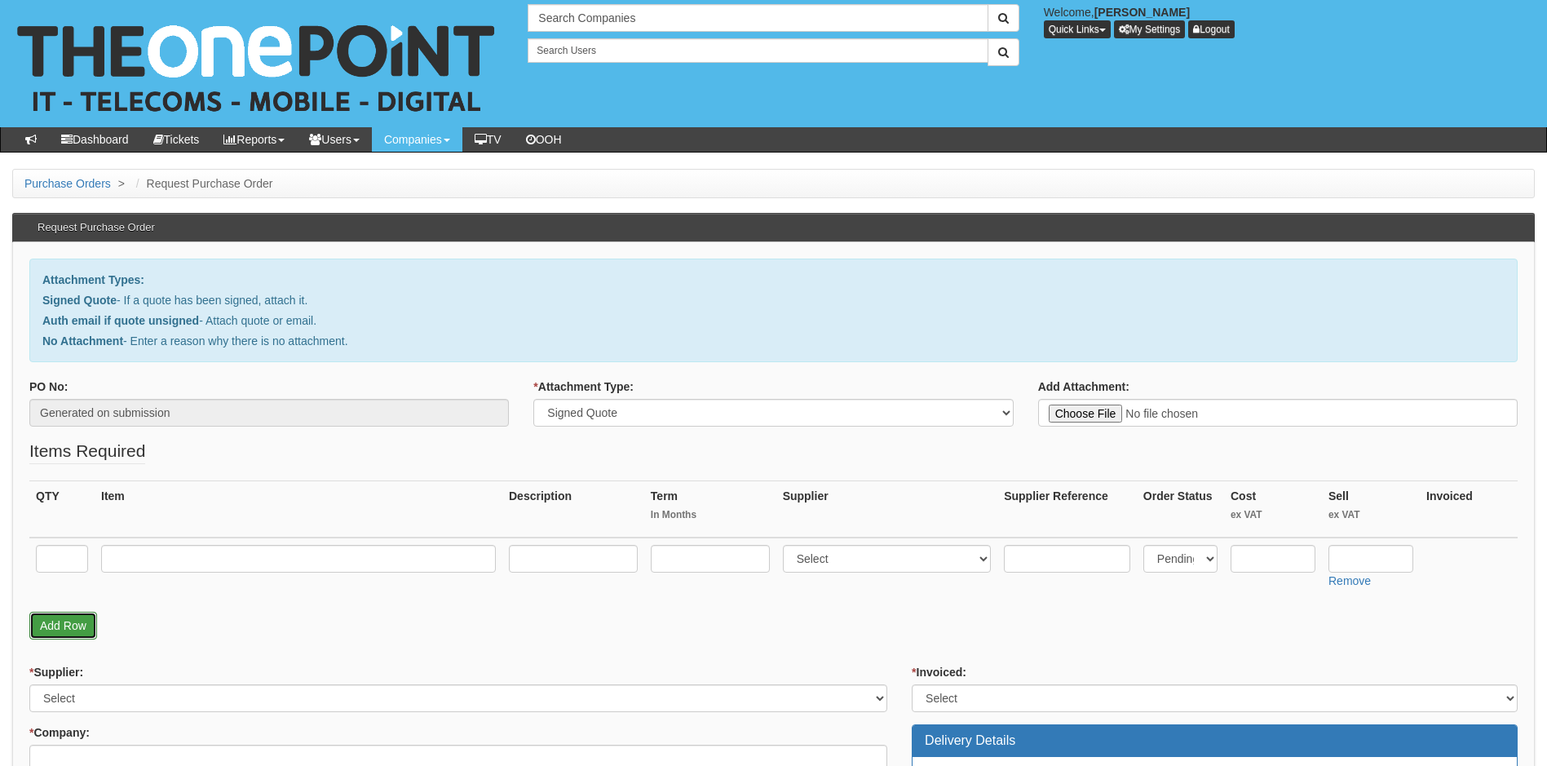
click at [72, 625] on link "Add Row" at bounding box center [63, 625] width 68 height 28
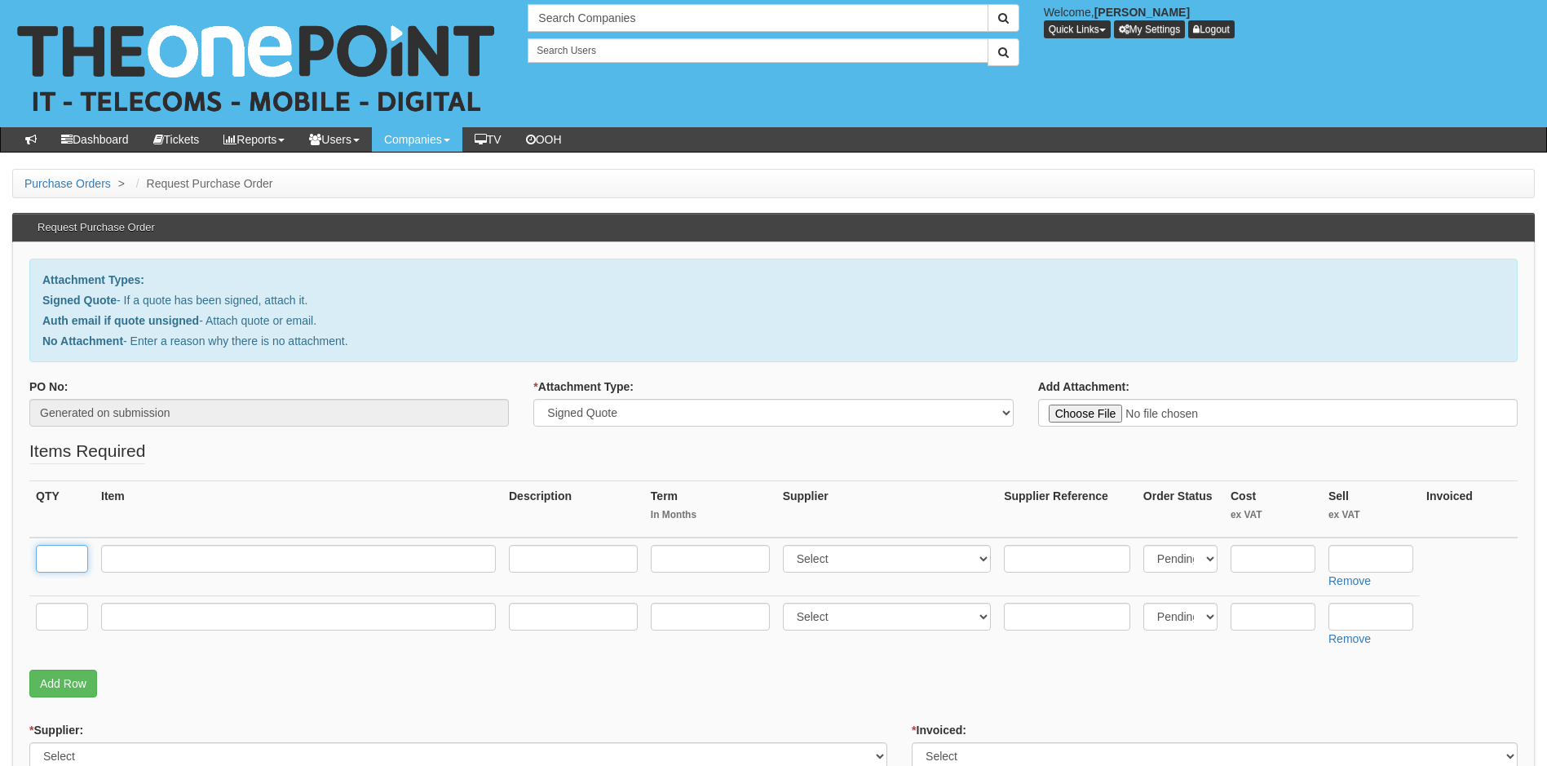
click at [68, 571] on input "text" at bounding box center [62, 559] width 52 height 28
type input "1"
click at [498, 702] on fieldset "Items Required QTY Item Description Term In Months Supplier Supplier Reference …" at bounding box center [773, 572] width 1488 height 267
click at [72, 610] on input "text" at bounding box center [62, 617] width 52 height 28
type input "1"
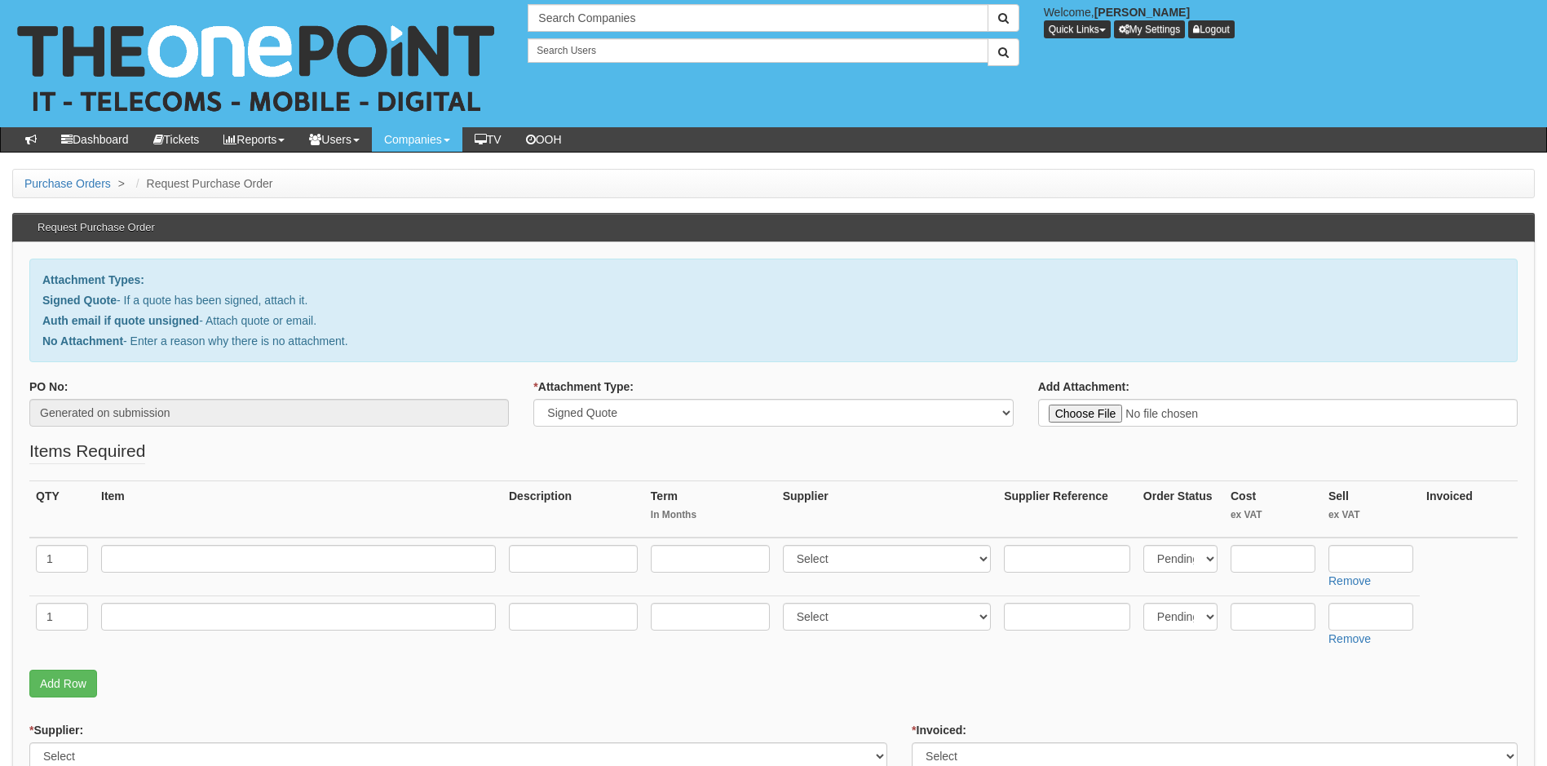
drag, startPoint x: 283, startPoint y: 674, endPoint x: 156, endPoint y: 664, distance: 127.6
click at [281, 673] on p "Add Row" at bounding box center [773, 683] width 1488 height 28
click at [60, 561] on input "1" at bounding box center [62, 559] width 52 height 28
type input "4"
click at [365, 668] on fieldset "Items Required QTY Item Description Term In Months Supplier Supplier Reference …" at bounding box center [773, 572] width 1488 height 267
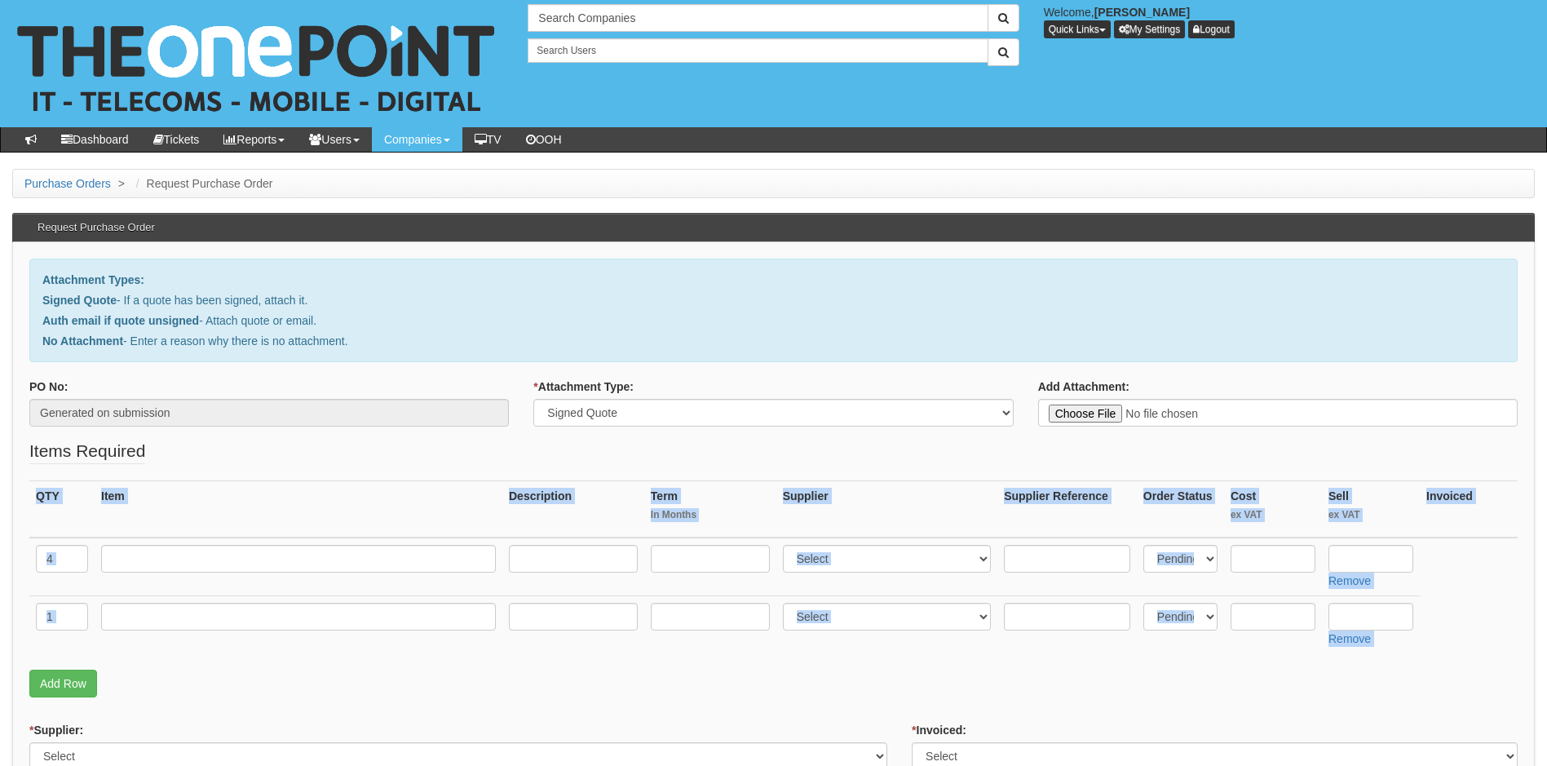
click at [210, 674] on p "Add Row" at bounding box center [773, 683] width 1488 height 28
click at [68, 682] on link "Add Row" at bounding box center [63, 683] width 68 height 28
click at [65, 672] on input "text" at bounding box center [62, 674] width 52 height 28
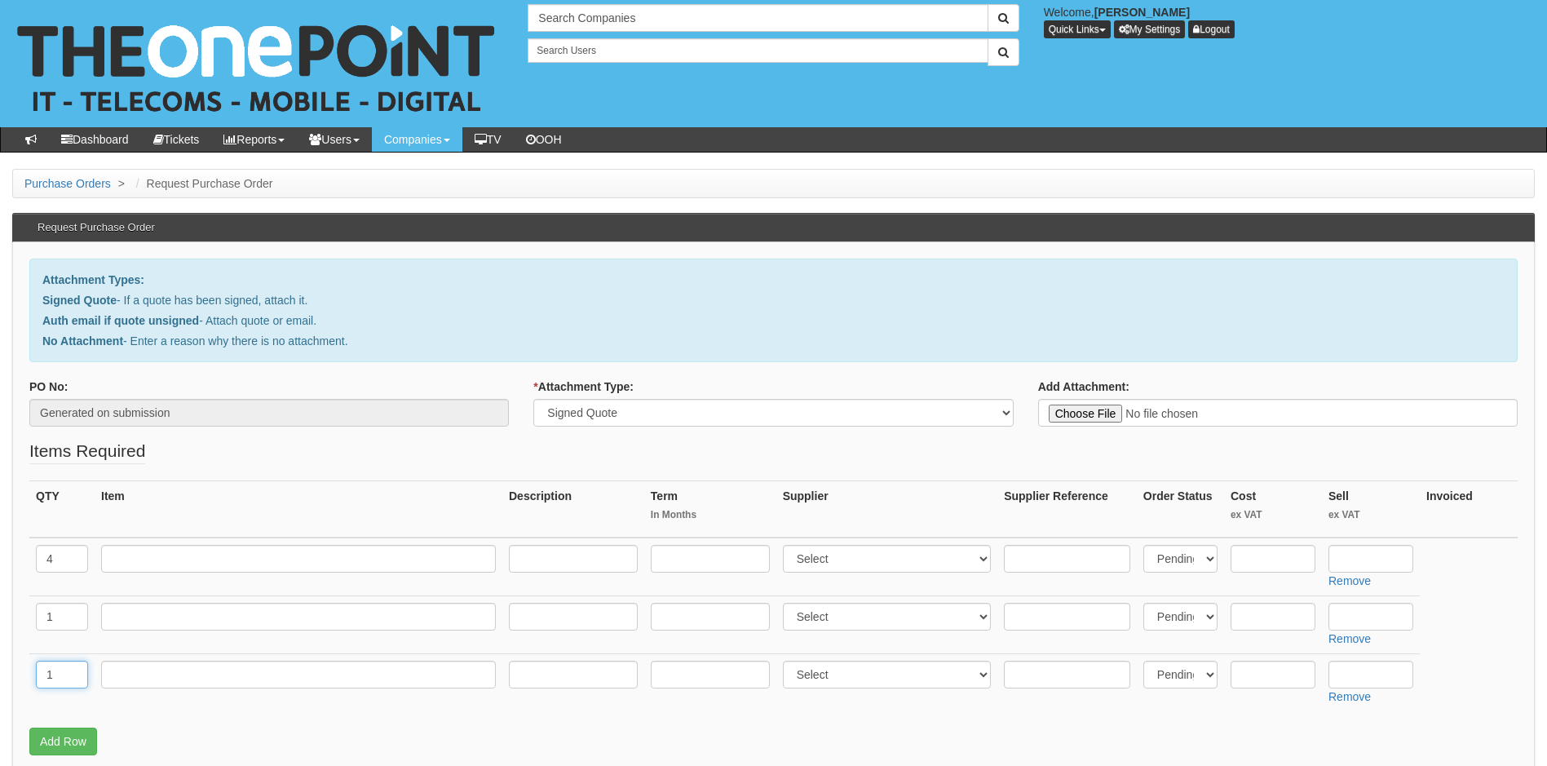
type input "1"
click at [289, 678] on input "text" at bounding box center [298, 674] width 395 height 28
type input "Customer Kit Fund"
click at [1253, 678] on input "text" at bounding box center [1272, 674] width 85 height 28
drag, startPoint x: 1272, startPoint y: 677, endPoint x: 1186, endPoint y: 664, distance: 86.6
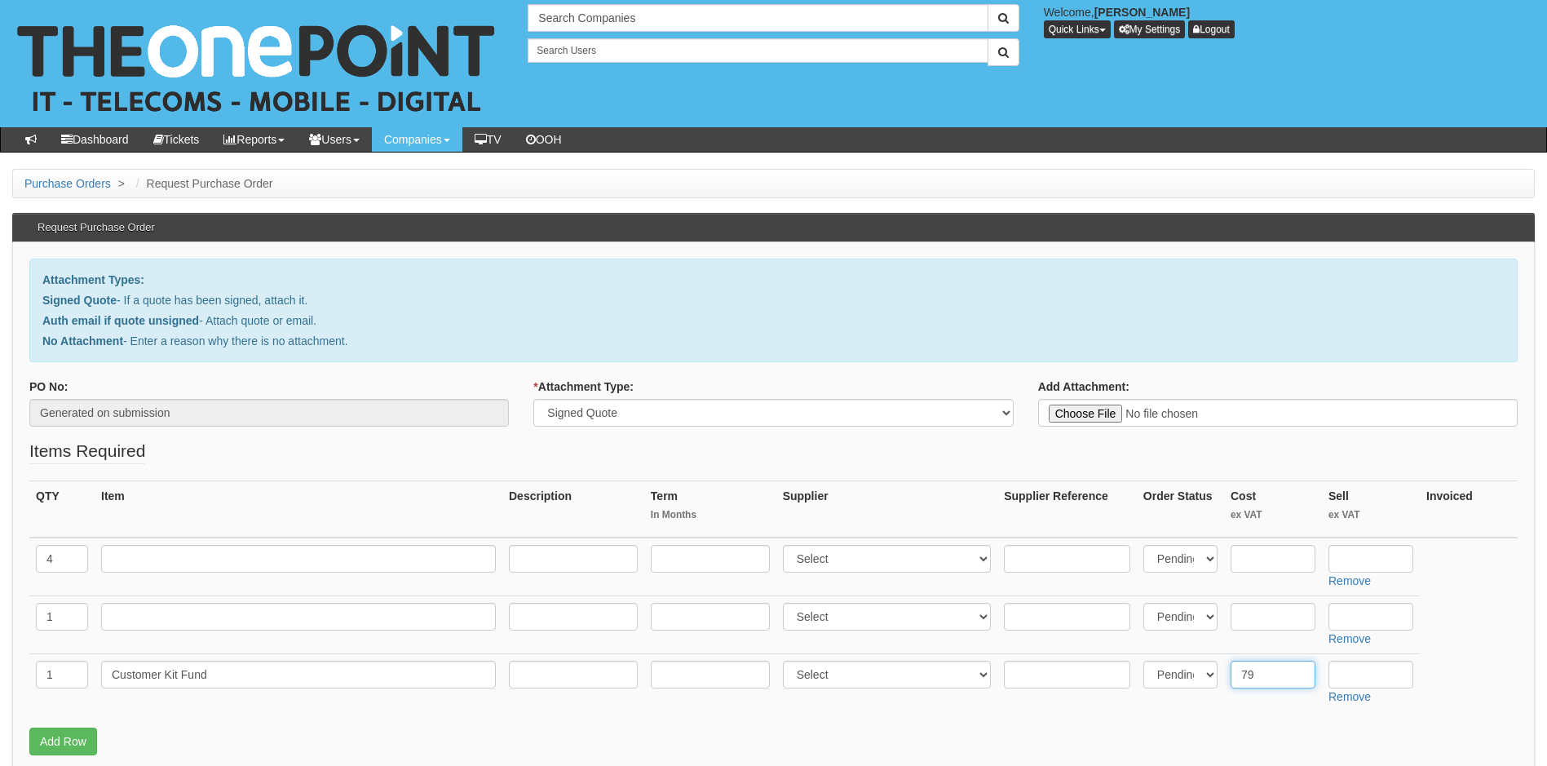
click at [1186, 664] on tr "1 Customer Kit Fund Select 123 REG.co.uk 1Password 3 4Gon AA Jones Electric Ltd…" at bounding box center [773, 683] width 1488 height 58
paste input "£794.88"
click at [1247, 674] on input "£794.88" at bounding box center [1272, 674] width 85 height 28
type input "794.88"
click at [1365, 613] on input "text" at bounding box center [1370, 617] width 85 height 28
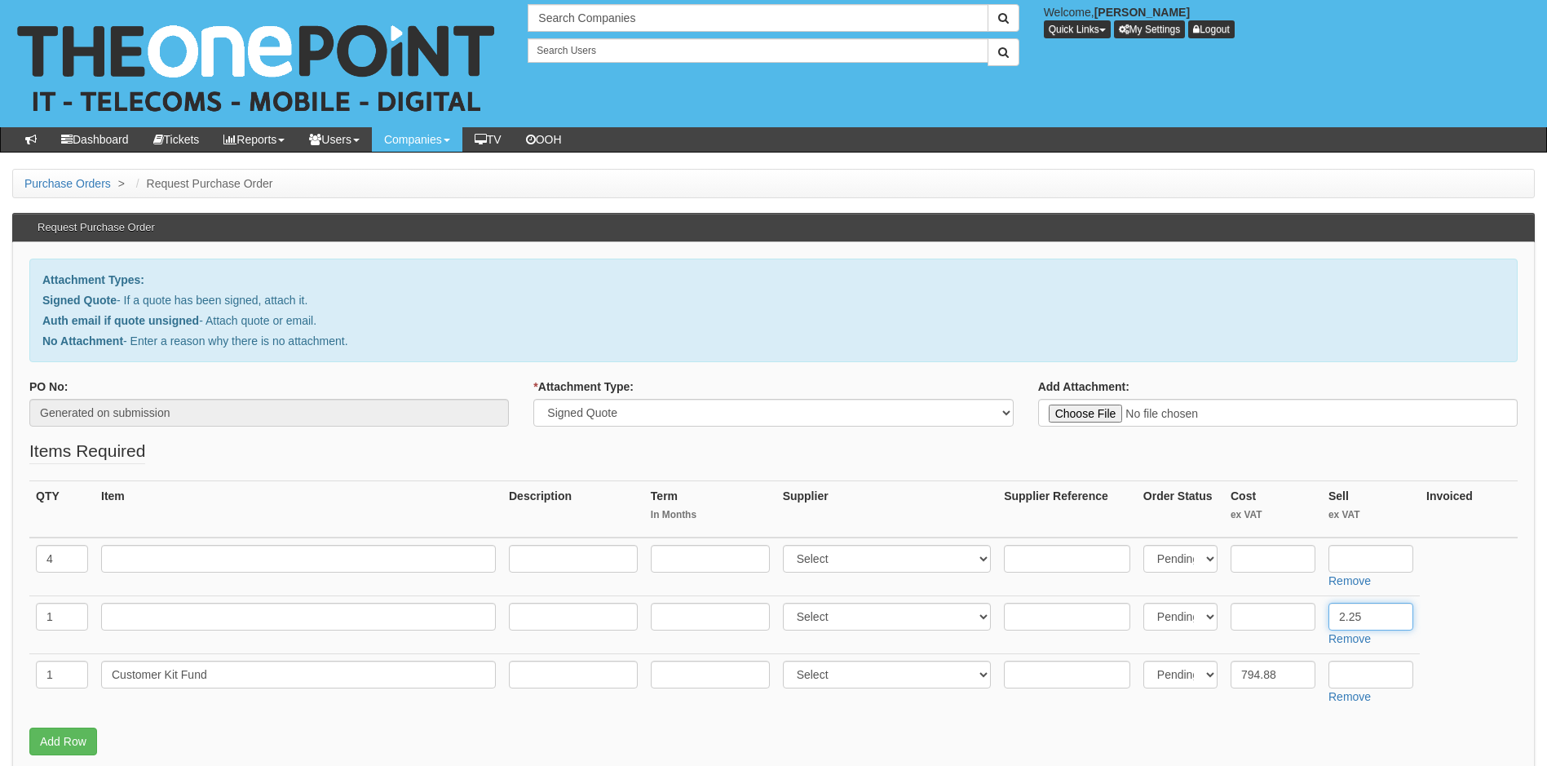
type input "2.25"
click at [1377, 554] on input "text" at bounding box center [1370, 559] width 85 height 28
type input "250.49"
click at [932, 556] on select "Select 123 REG.co.uk 1Password 3 4Gon AA Jones Electric Ltd Abzorb Access Group…" at bounding box center [887, 559] width 209 height 28
select select "316"
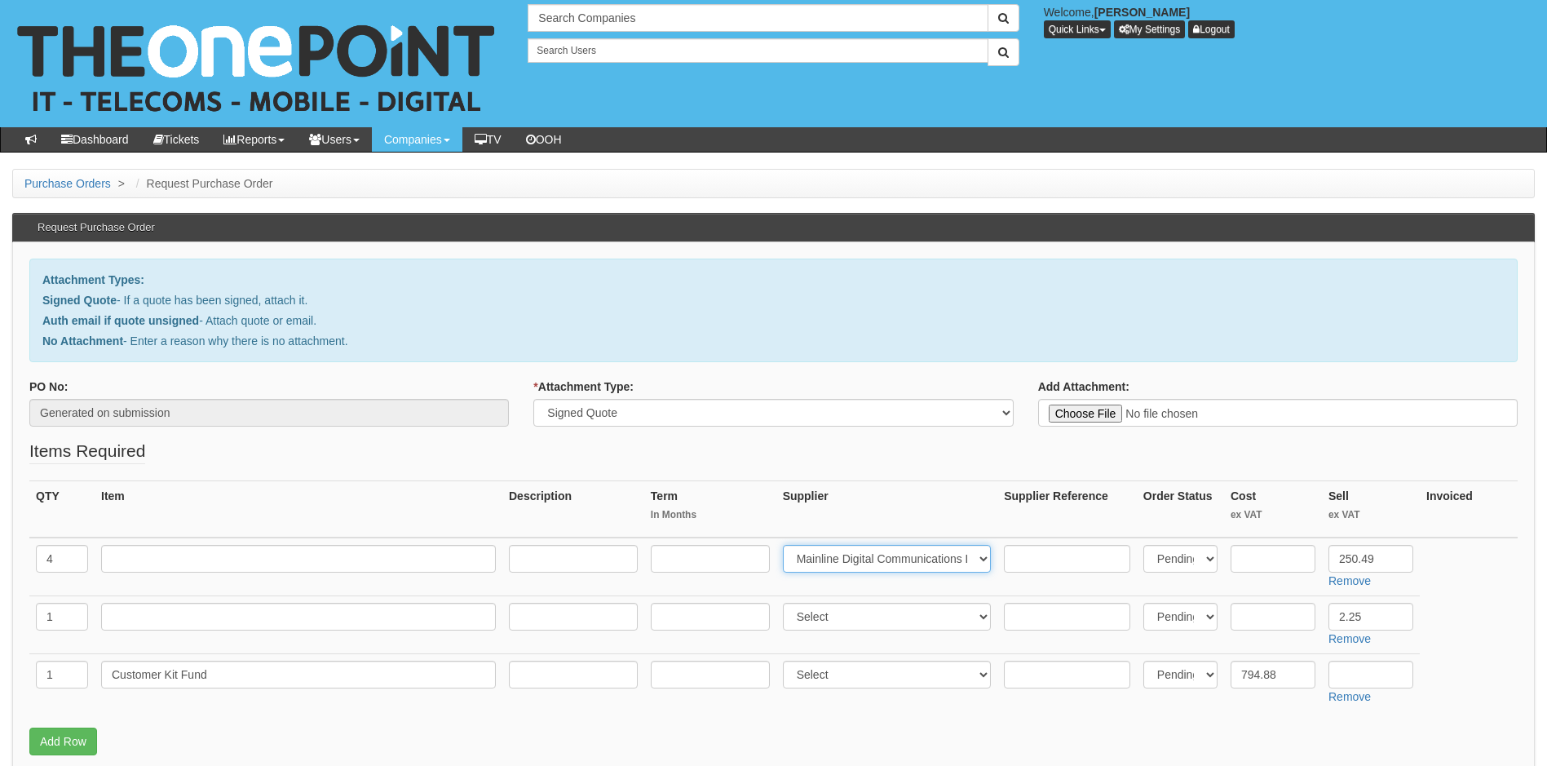
click at [786, 545] on select "Select 123 REG.co.uk 1Password 3 4Gon AA Jones Electric Ltd Abzorb Access Group…" at bounding box center [887, 559] width 209 height 28
click at [830, 625] on select "Select 123 REG.co.uk 1Password 3 4Gon AA Jones Electric Ltd Abzorb Access Group…" at bounding box center [887, 617] width 209 height 28
select select "316"
click at [855, 682] on select "Select 123 REG.co.uk 1Password 3 4Gon AA Jones Electric Ltd Abzorb Access Group…" at bounding box center [887, 674] width 209 height 28
select select "81"
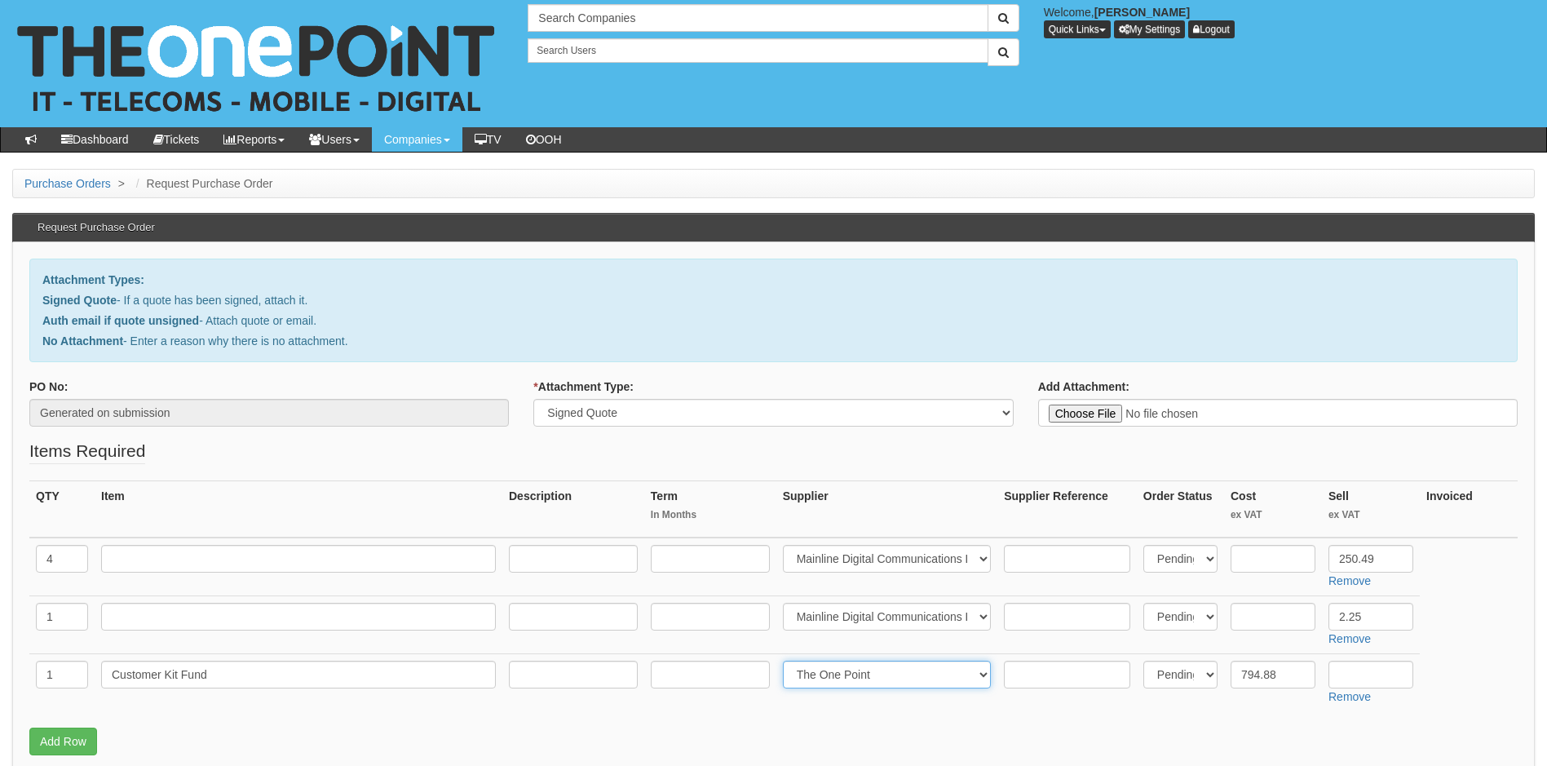
click at [786, 660] on select "Select 123 REG.co.uk 1Password 3 4Gon AA Jones Electric Ltd Abzorb Access Group…" at bounding box center [887, 674] width 209 height 28
click at [139, 556] on input "text" at bounding box center [298, 559] width 395 height 28
paste input "Reseller Individual Voice and Data 25GB"
type input "Reseller Individual Voice and Data 25GB"
click at [533, 556] on input "text" at bounding box center [573, 559] width 129 height 28
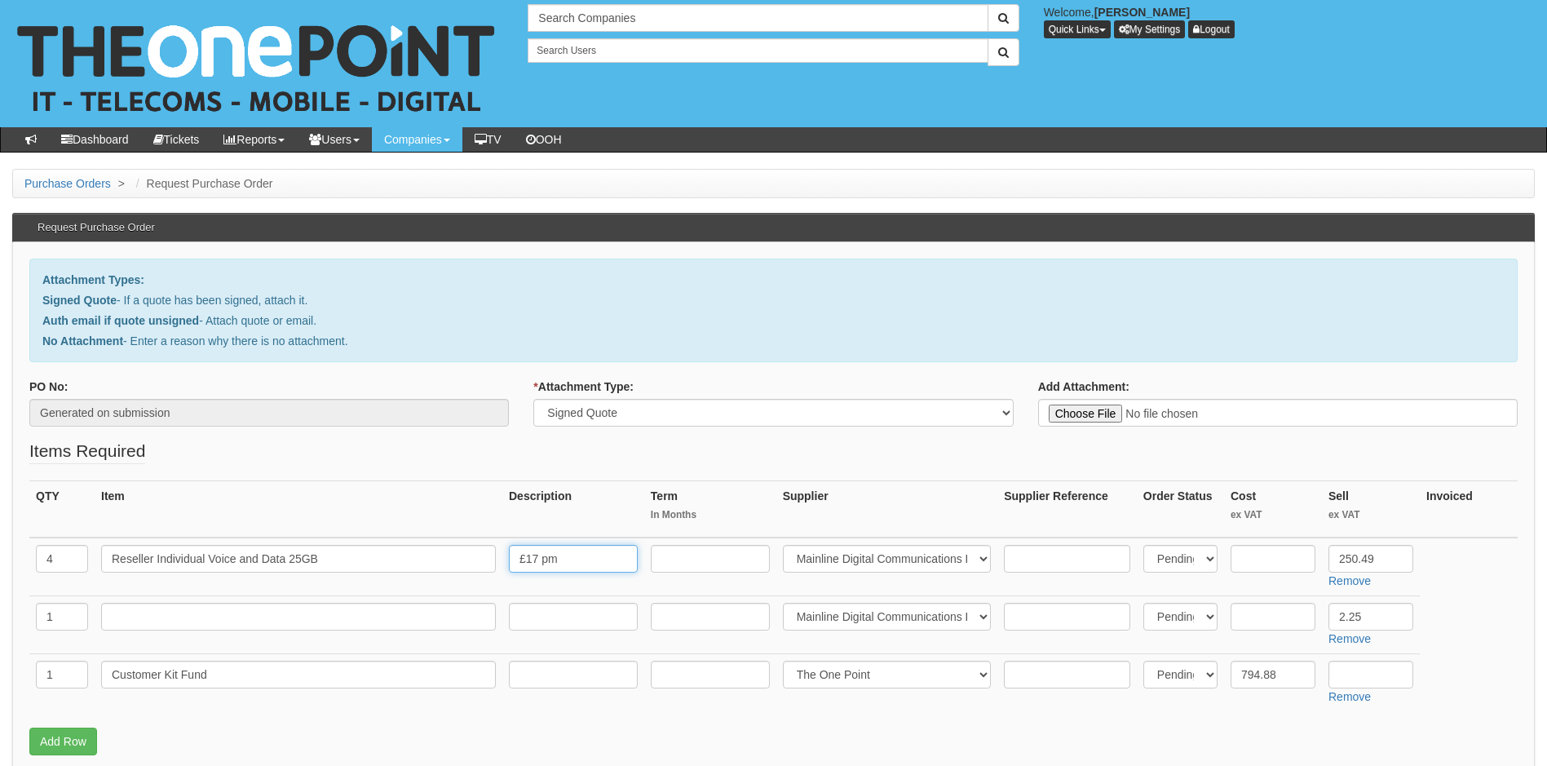
type input "£17 pm"
click at [720, 560] on input "text" at bounding box center [710, 559] width 119 height 28
type input "36"
click at [254, 621] on input "text" at bounding box center [298, 617] width 395 height 28
click at [150, 615] on input "text" at bounding box center [298, 617] width 395 height 28
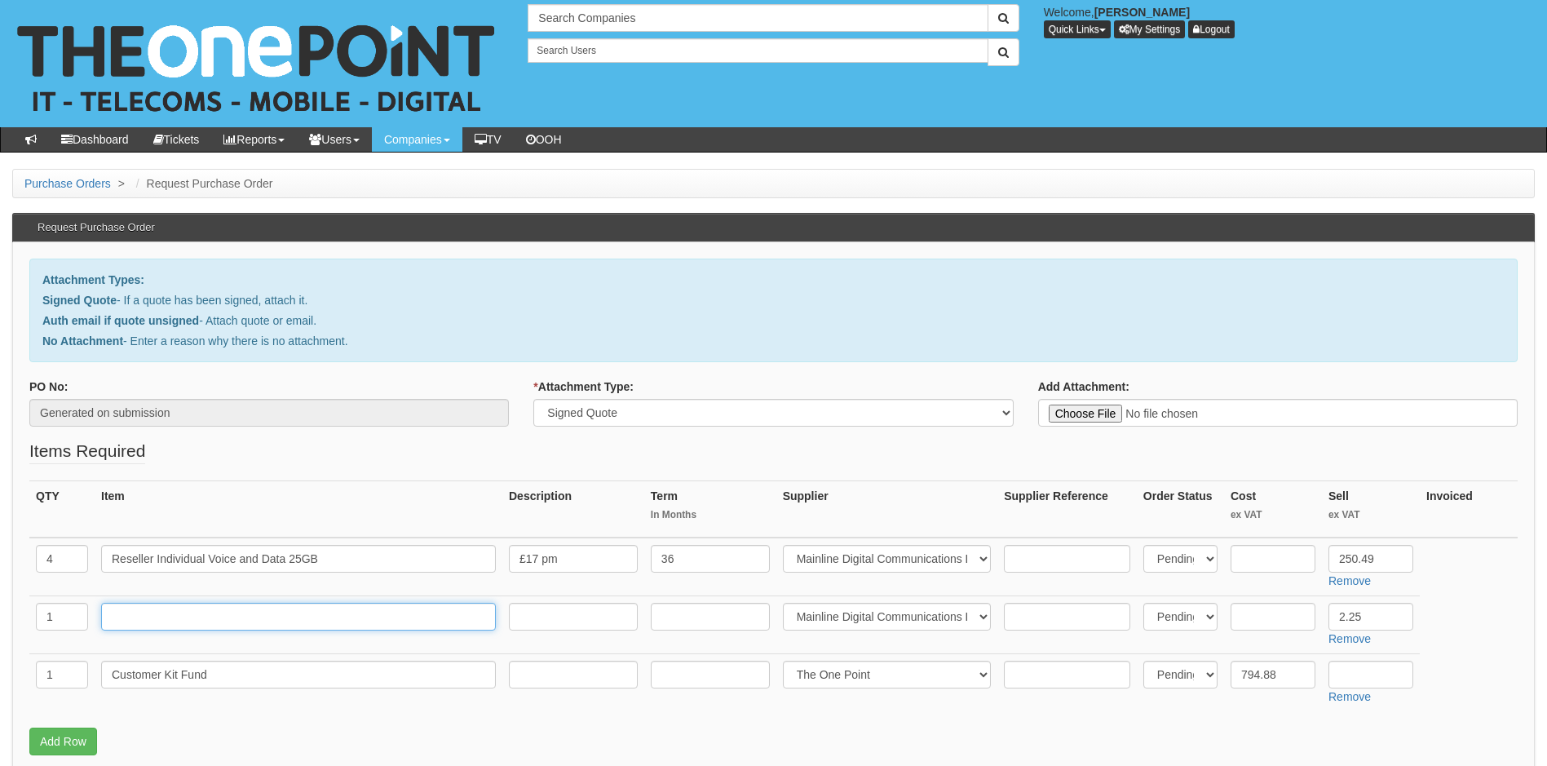
paste input "Reseller Individual Voice and Data 1GB"
type input "Reseller Individual Voice and Data 1GB"
click at [543, 607] on input "text" at bounding box center [573, 617] width 129 height 28
type input "£5 pm"
drag, startPoint x: 710, startPoint y: 620, endPoint x: 711, endPoint y: 629, distance: 9.0
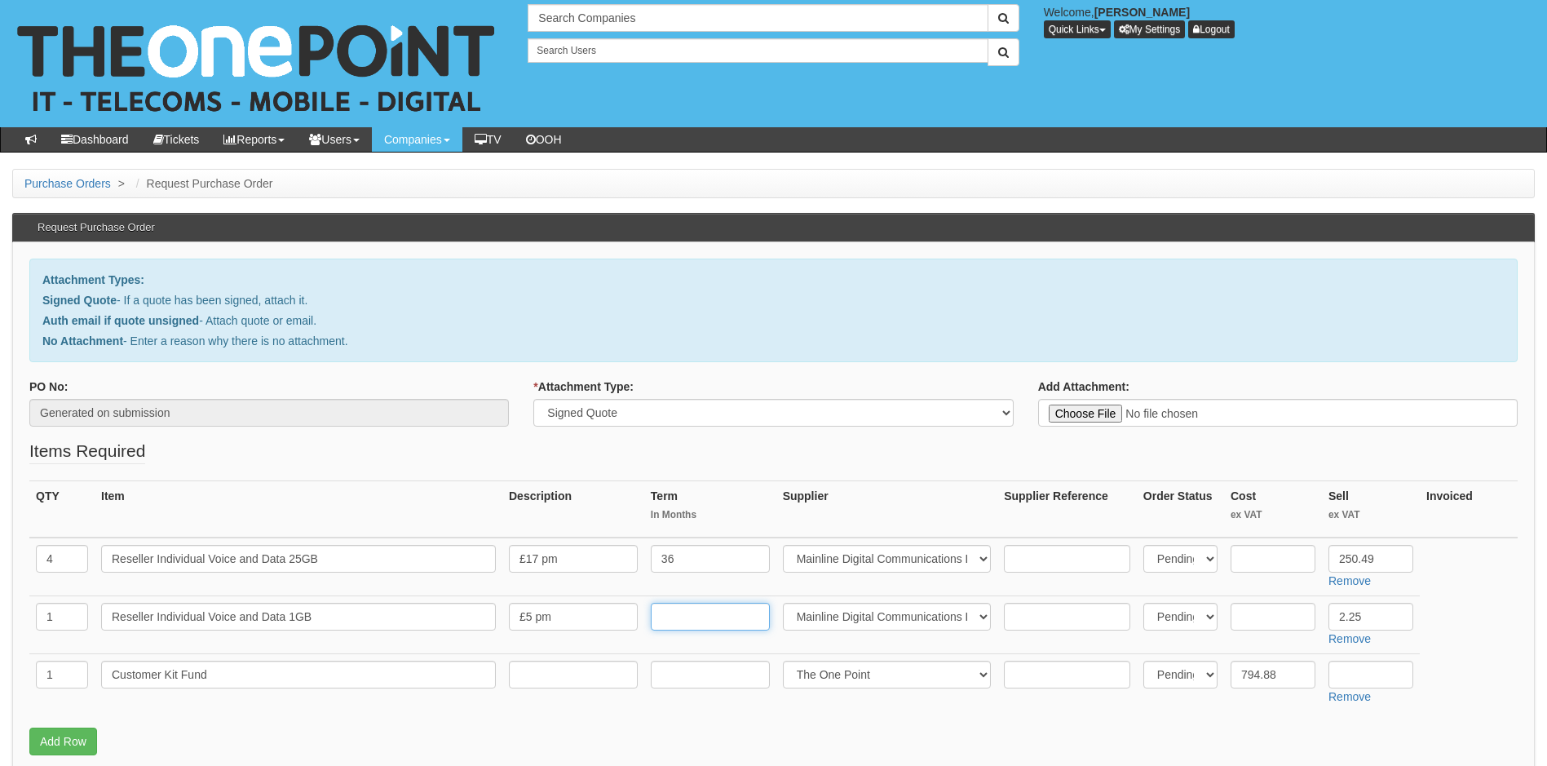
click at [710, 620] on input "text" at bounding box center [710, 617] width 119 height 28
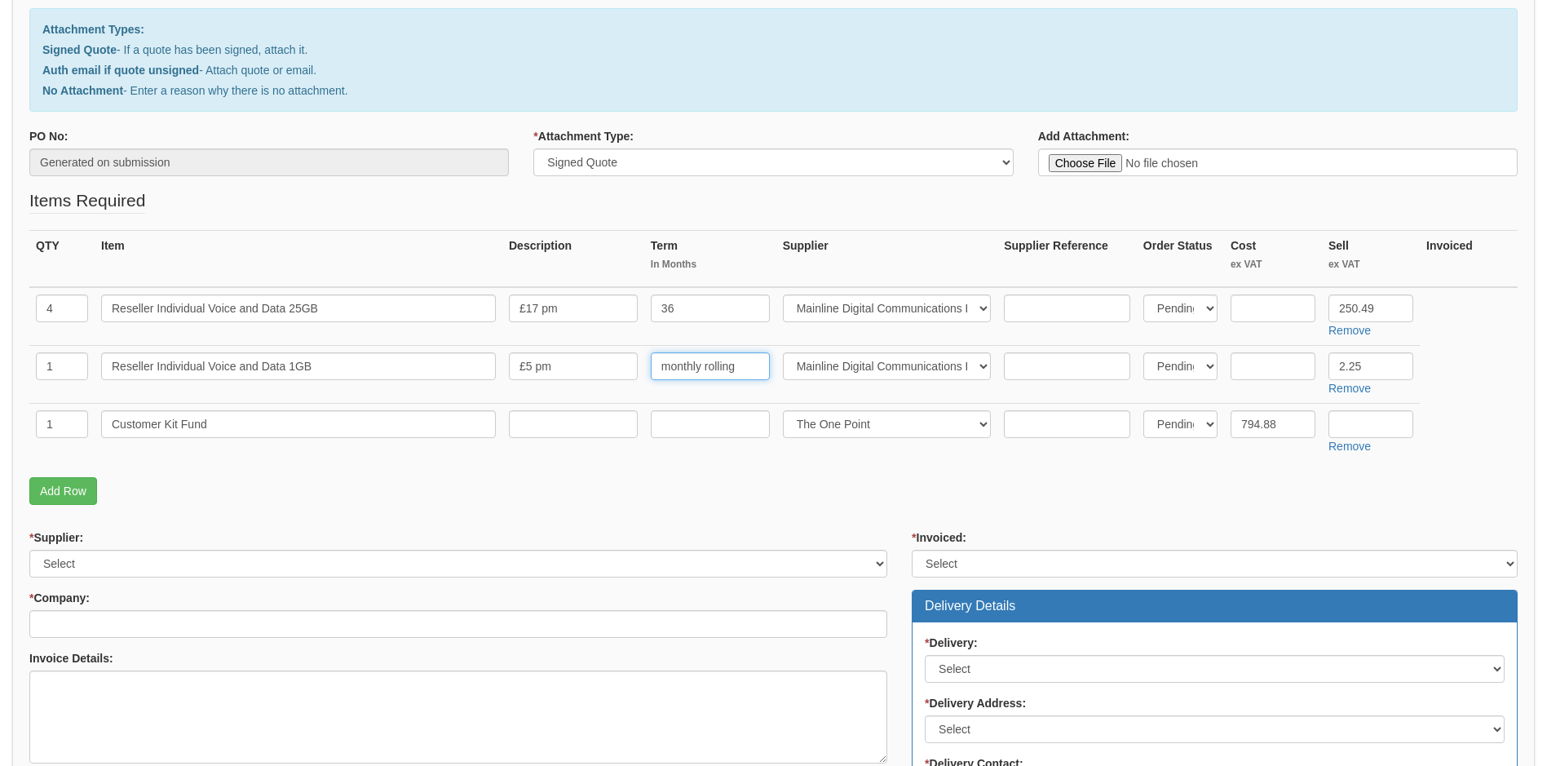
scroll to position [408, 0]
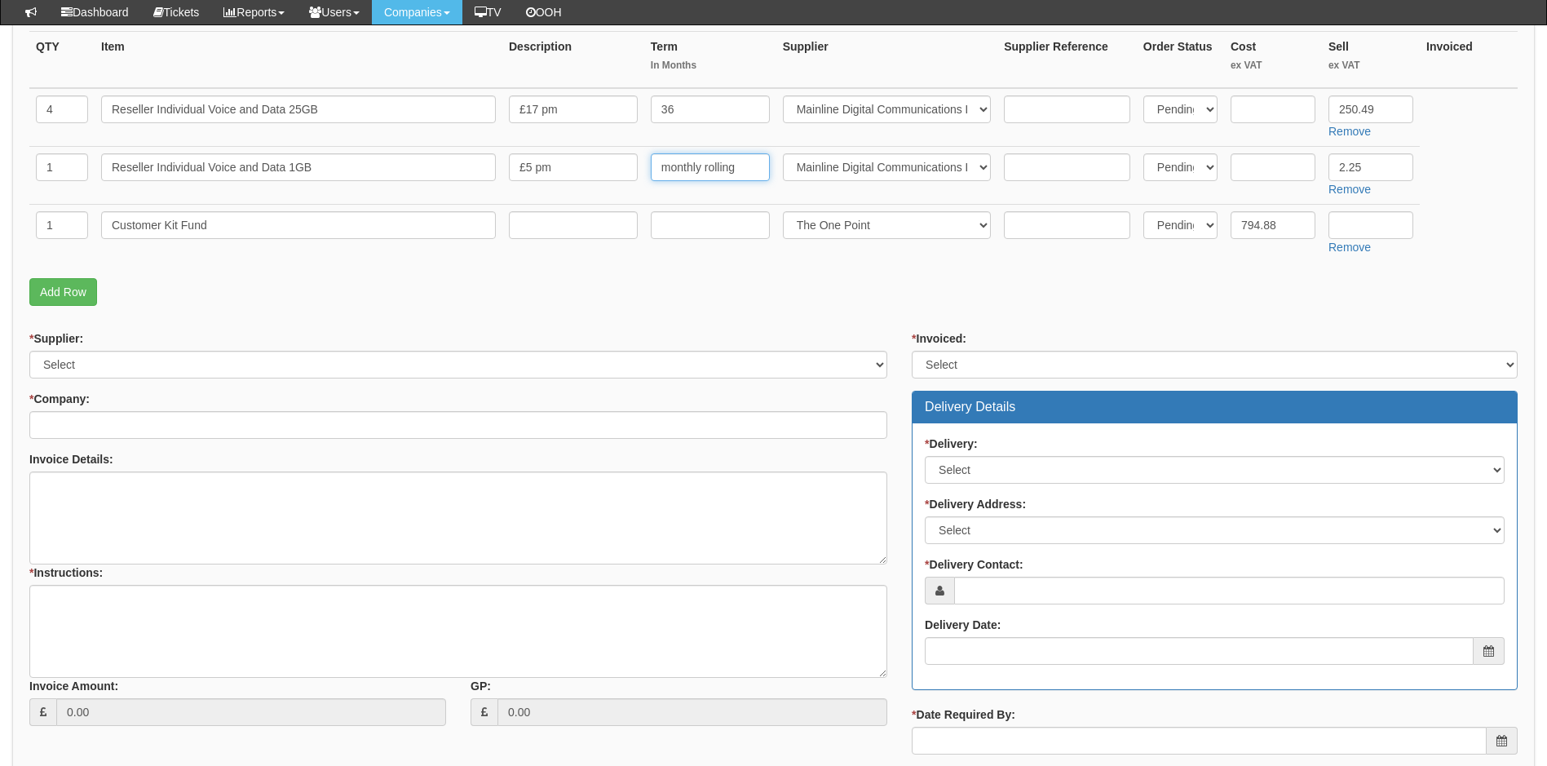
type input "monthly rolling"
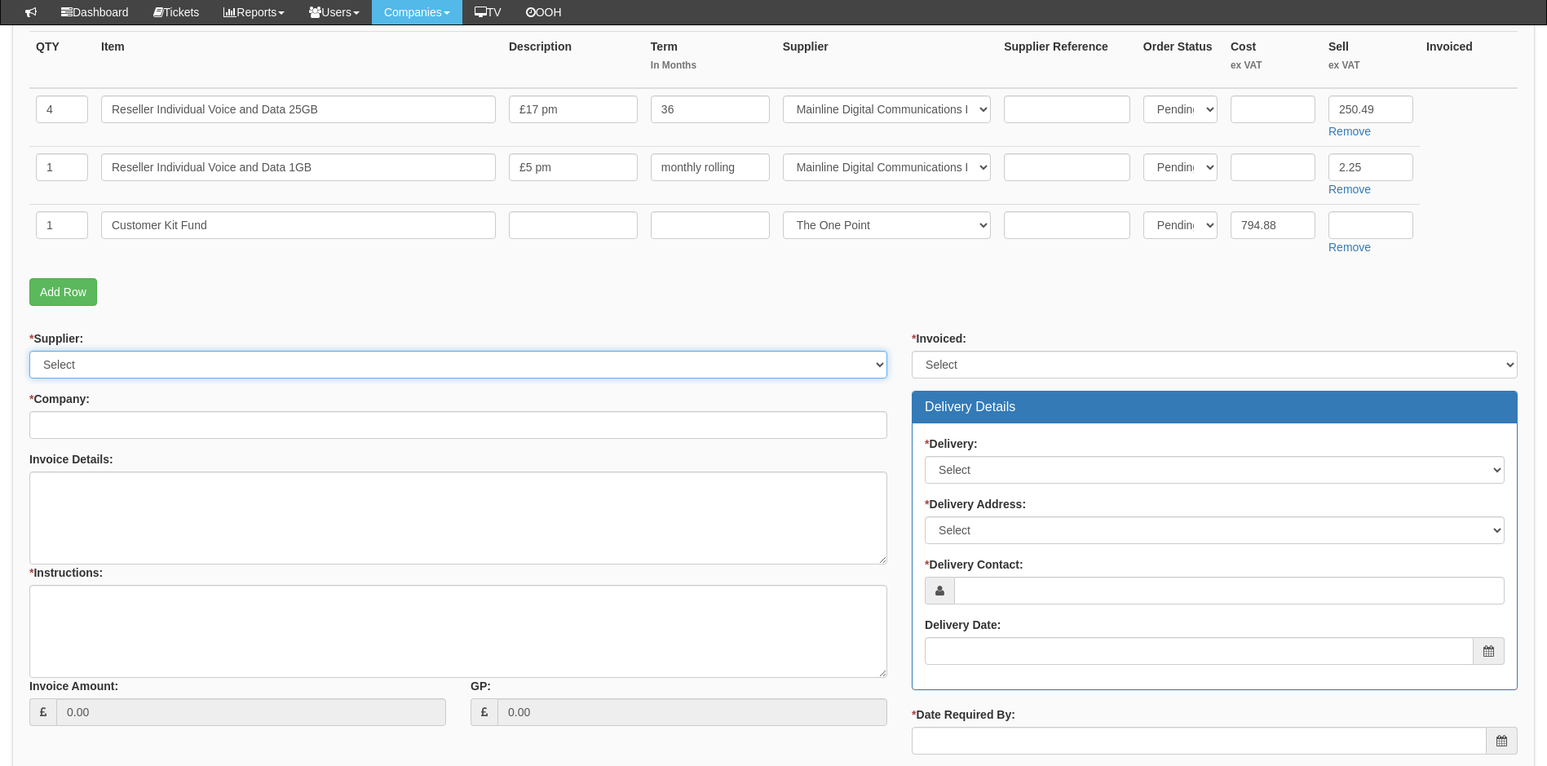
drag, startPoint x: 191, startPoint y: 364, endPoint x: 206, endPoint y: 363, distance: 15.6
click at [192, 364] on select "Select 123 REG.co.uk 1Password 3 4Gon AA Jones Electric Ltd Abzorb Access Group…" at bounding box center [458, 365] width 858 height 28
select select "124"
click at [29, 351] on select "Select 123 REG.co.uk 1Password 3 4Gon AA Jones Electric Ltd Abzorb Access Group…" at bounding box center [458, 365] width 858 height 28
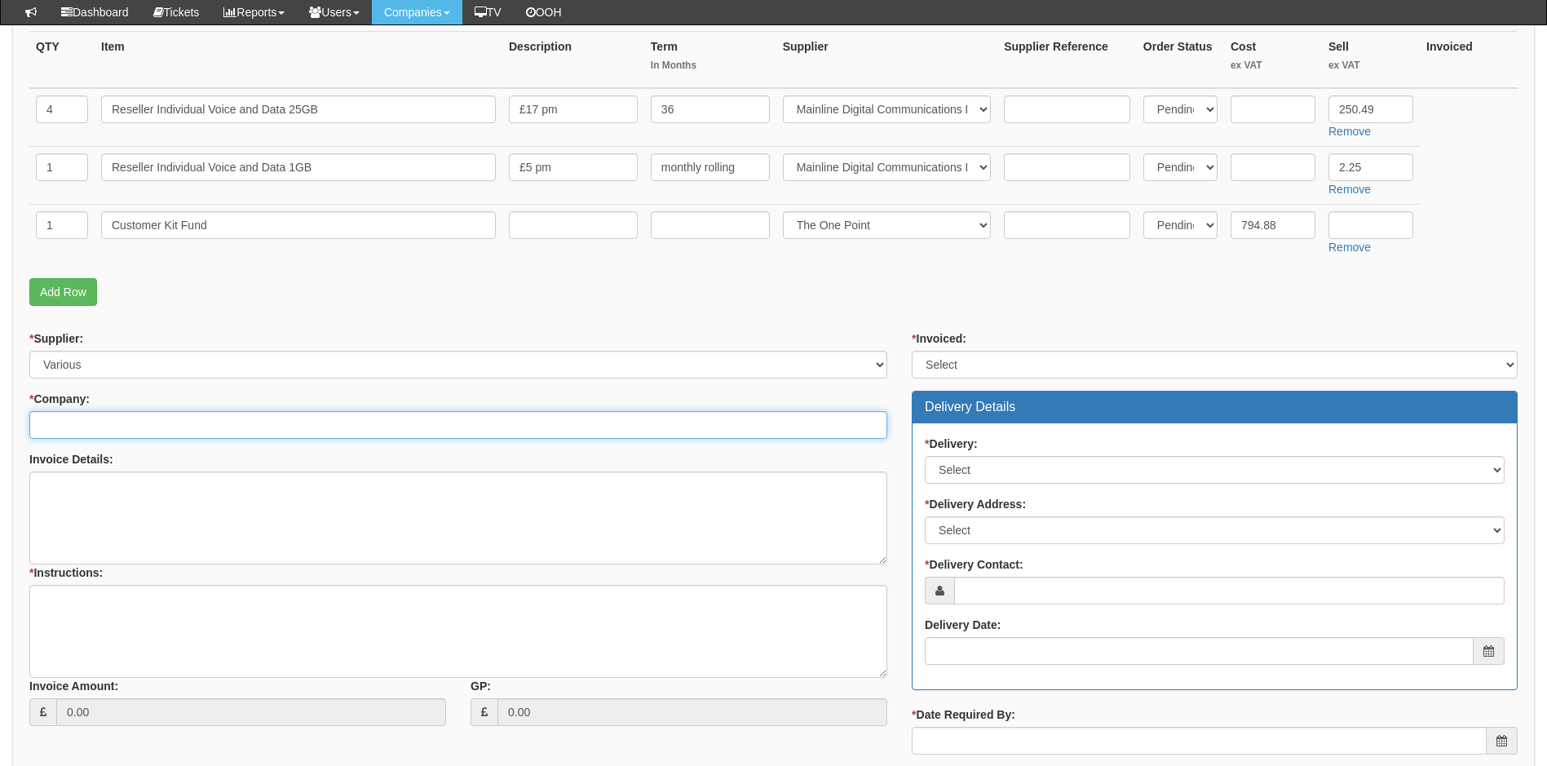
click at [165, 423] on input "* Company:" at bounding box center [458, 425] width 858 height 28
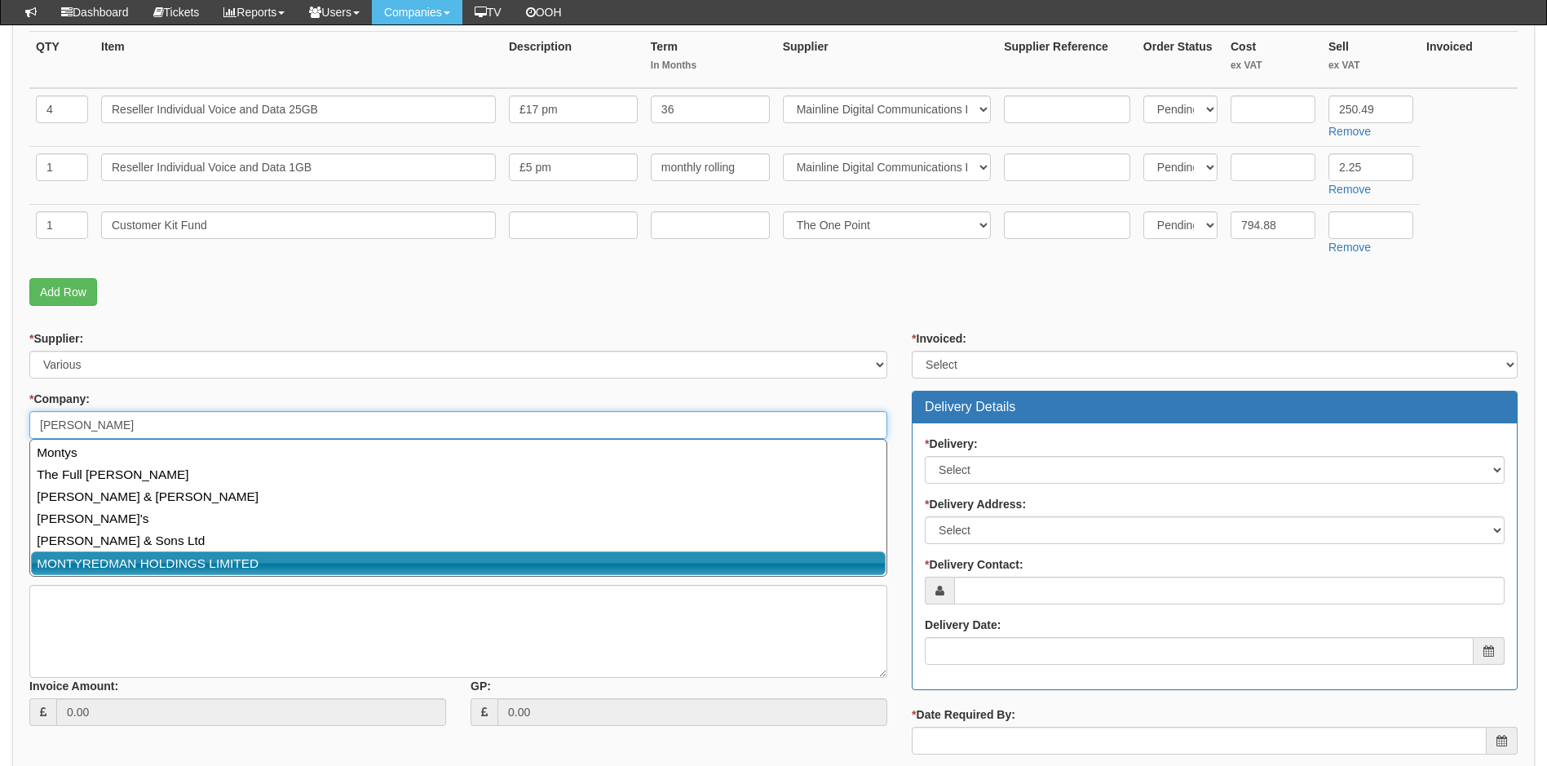
click at [128, 559] on link "MONTYREDMAN HOLDINGS LIMITED" at bounding box center [458, 563] width 854 height 24
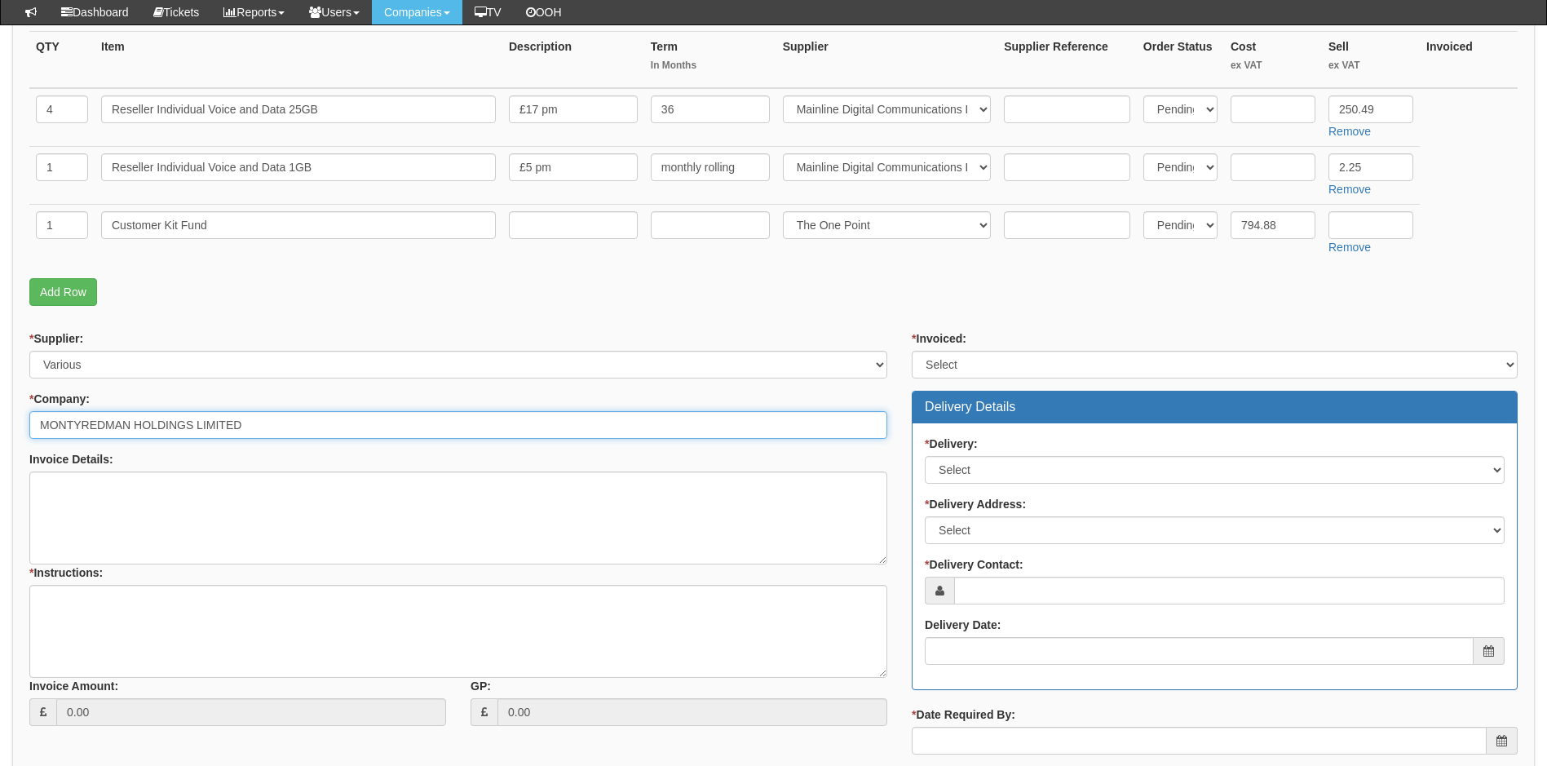
type input "MONTYREDMAN HOLDINGS LIMITED"
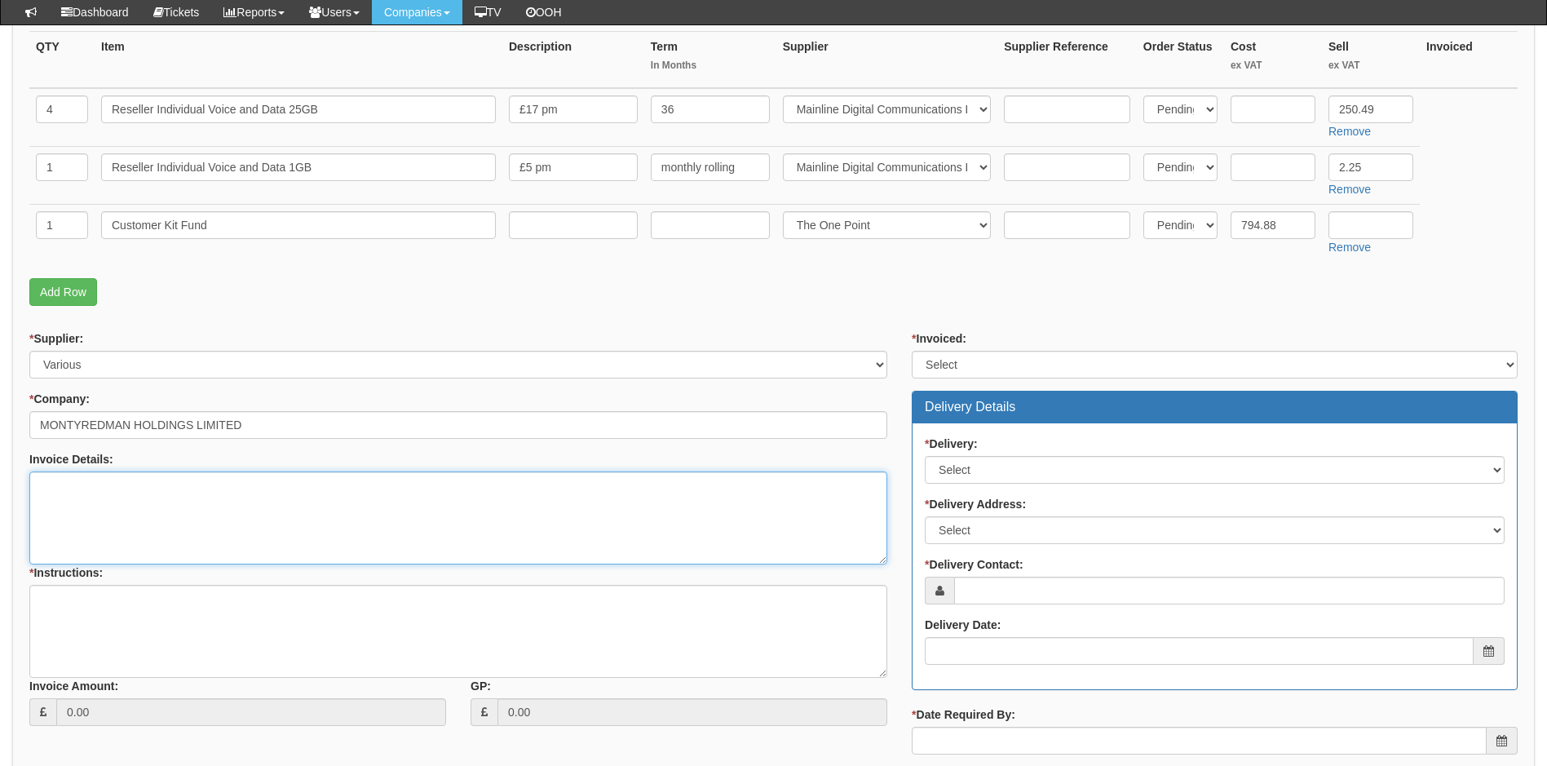
click at [138, 486] on textarea "Invoice Details:" at bounding box center [458, 517] width 858 height 93
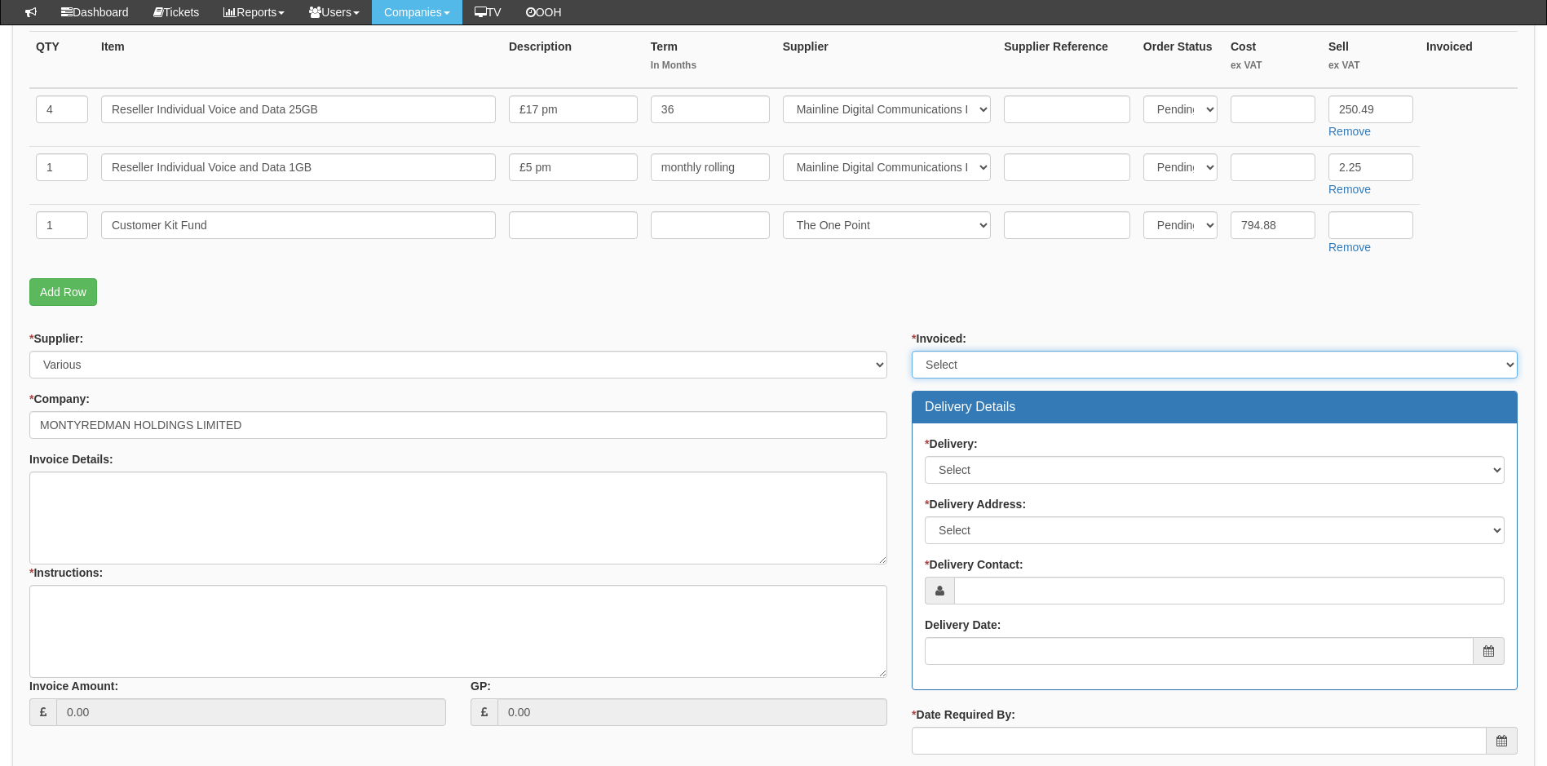
click at [1017, 368] on select "Select Yes No N/A STB (part of order)" at bounding box center [1215, 365] width 606 height 28
select select "2"
click at [912, 351] on select "Select Yes No N/A STB (part of order)" at bounding box center [1215, 365] width 606 height 28
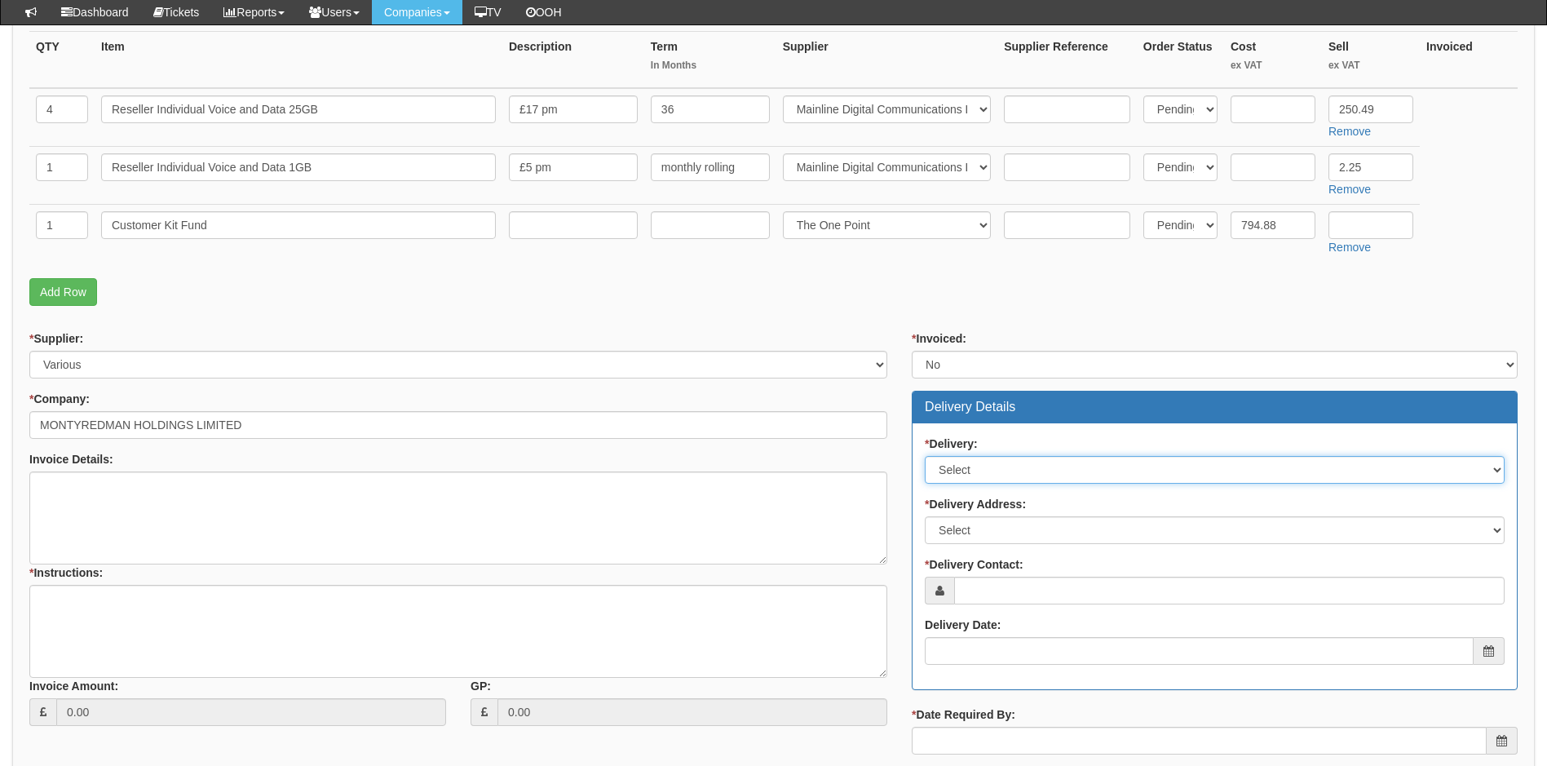
drag, startPoint x: 991, startPoint y: 472, endPoint x: 987, endPoint y: 480, distance: 9.5
click at [991, 472] on select "Select No Not Applicable Yes" at bounding box center [1215, 470] width 580 height 28
select select "2"
click at [925, 456] on select "Select No Not Applicable Yes" at bounding box center [1215, 470] width 580 height 28
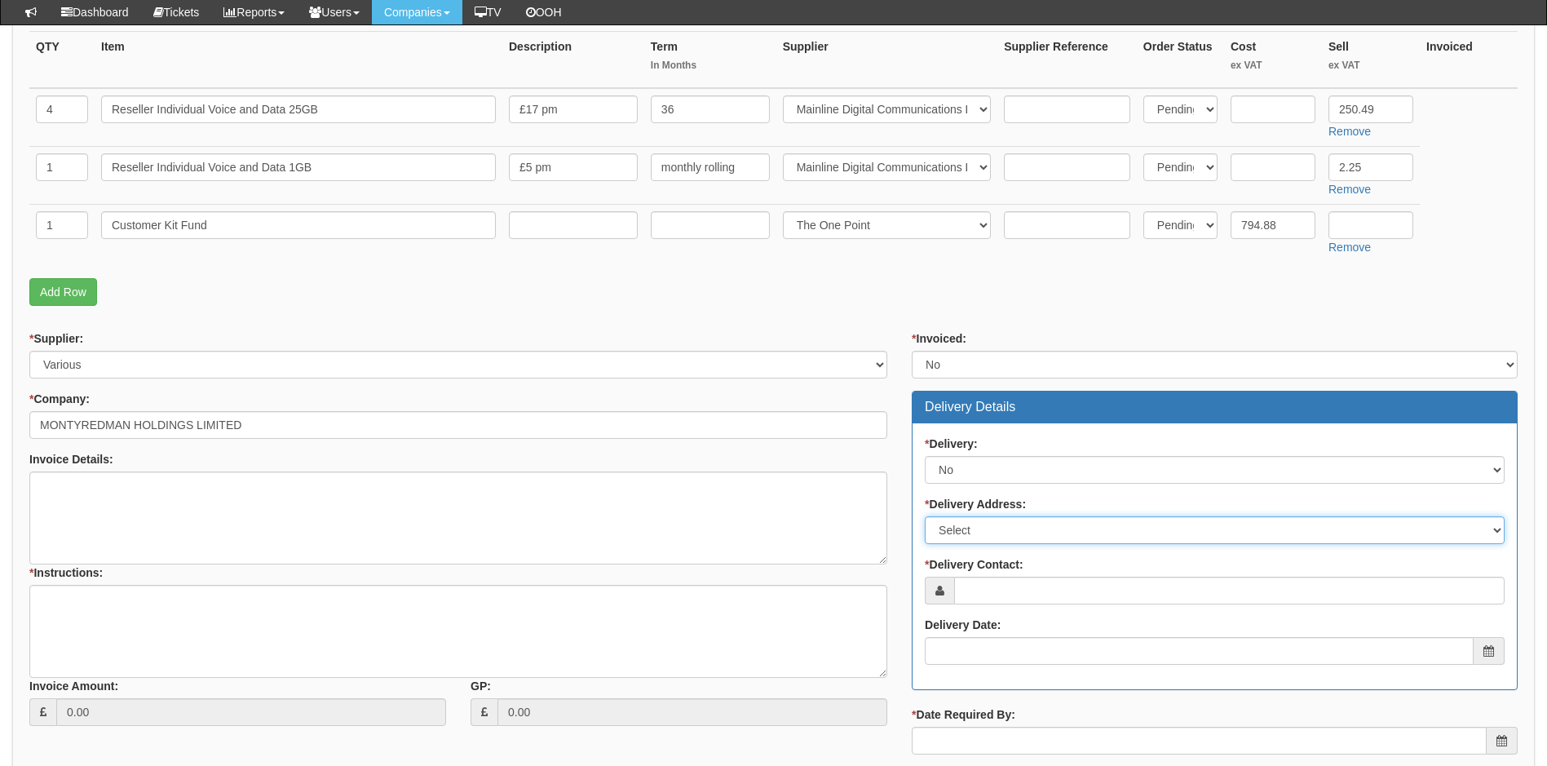
click at [986, 530] on select "Select Not Applicable Main Address - YO25 4LR Other" at bounding box center [1215, 530] width 580 height 28
select select "N/A"
click at [925, 516] on select "Select Not Applicable Main Address - YO25 4LR Other" at bounding box center [1215, 530] width 580 height 28
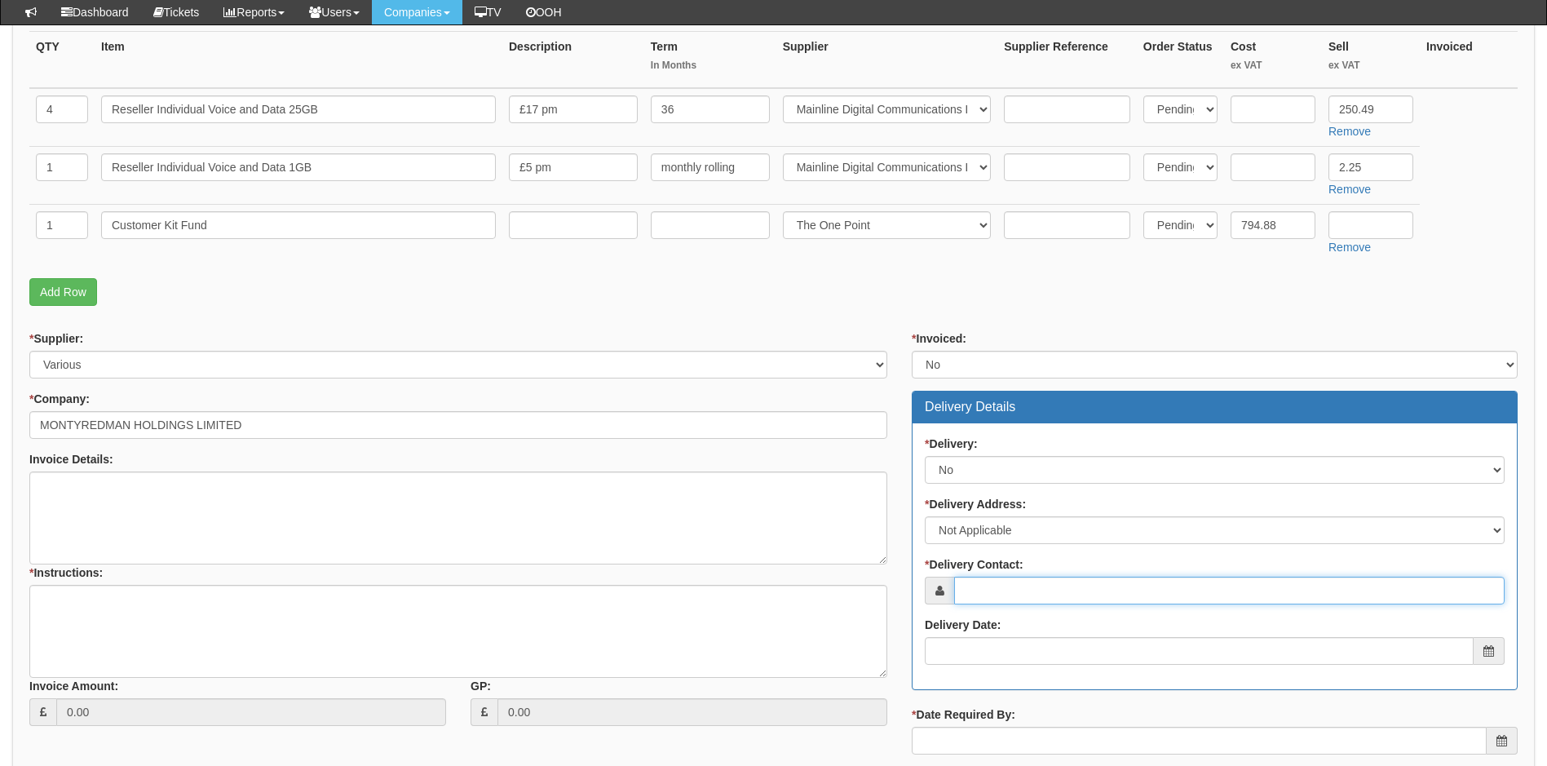
click at [1032, 589] on input "* Delivery Contact:" at bounding box center [1229, 590] width 550 height 28
type input "[PERSON_NAME]"
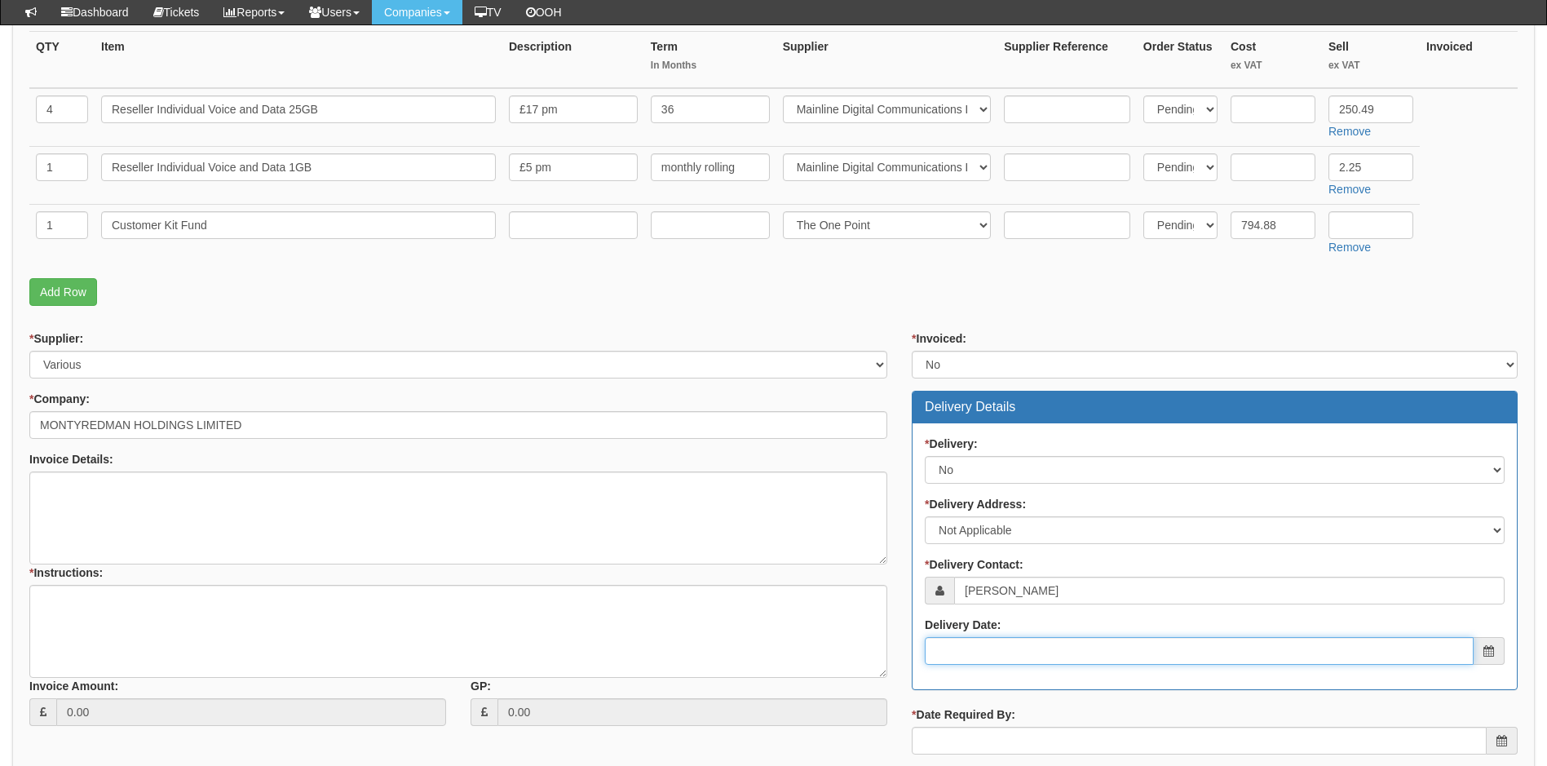
click at [1006, 648] on input "Delivery Date:" at bounding box center [1199, 651] width 549 height 28
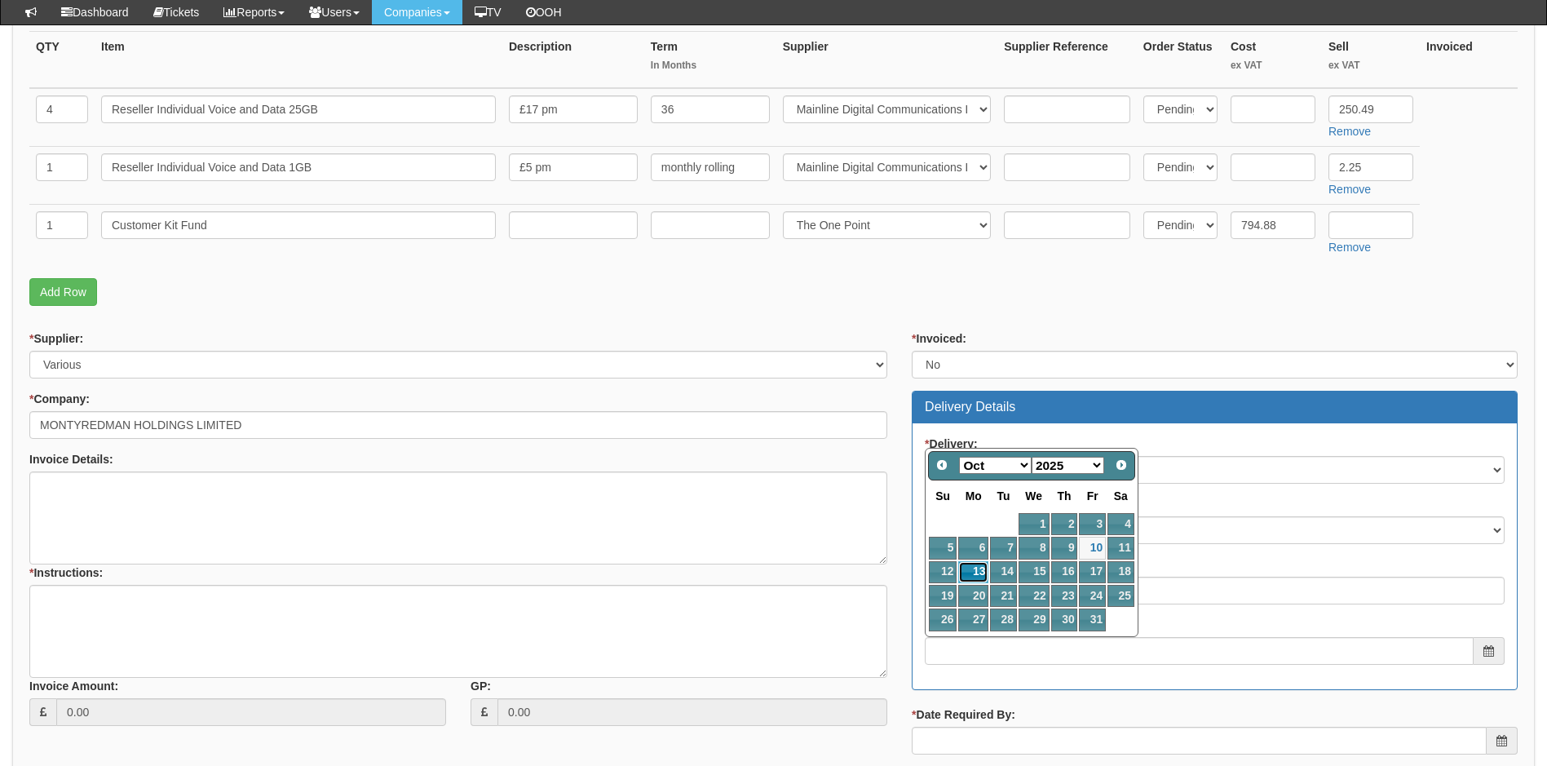
click at [978, 575] on link "13" at bounding box center [973, 572] width 30 height 22
type input "2025-10-13"
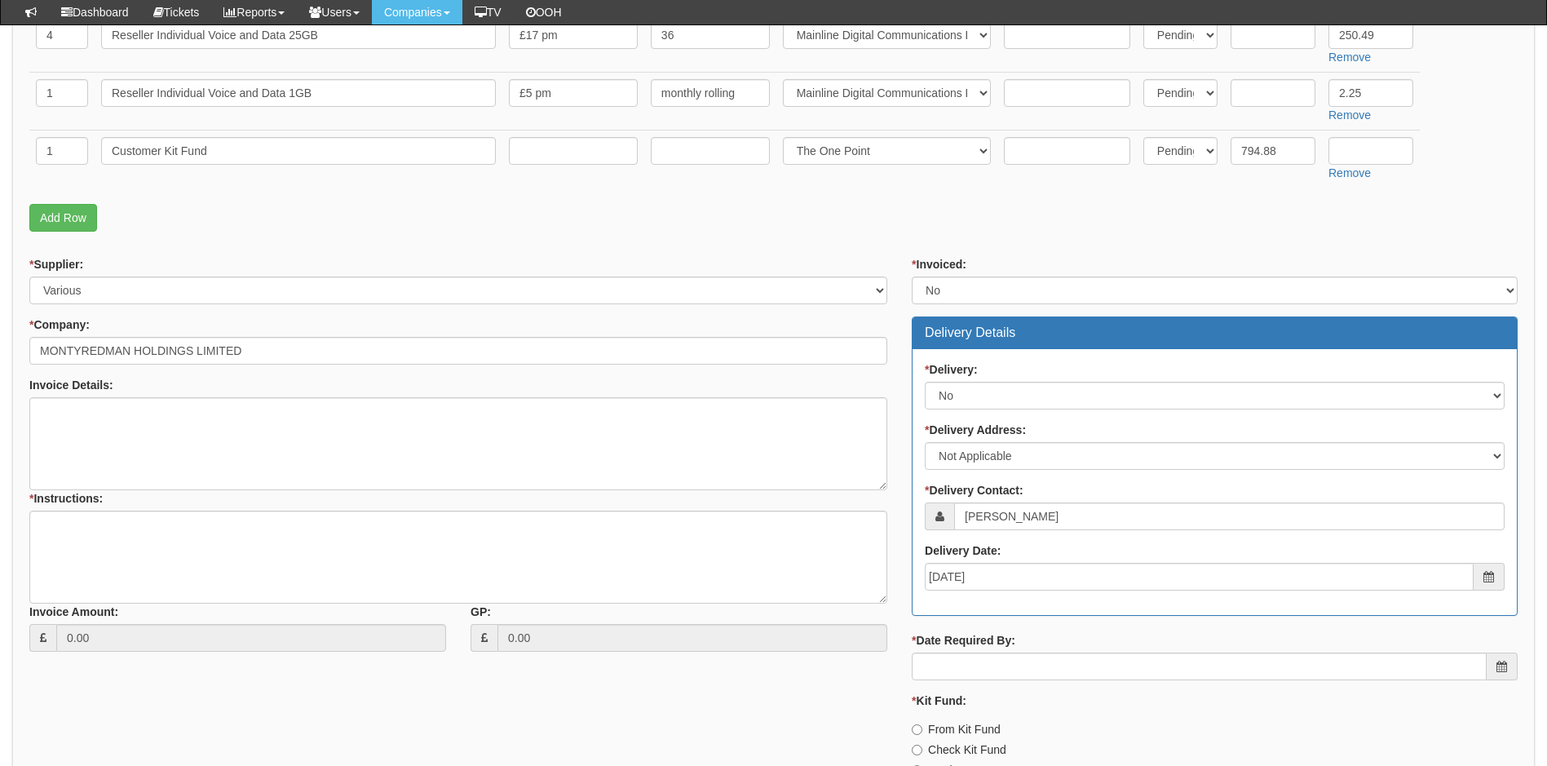
scroll to position [571, 0]
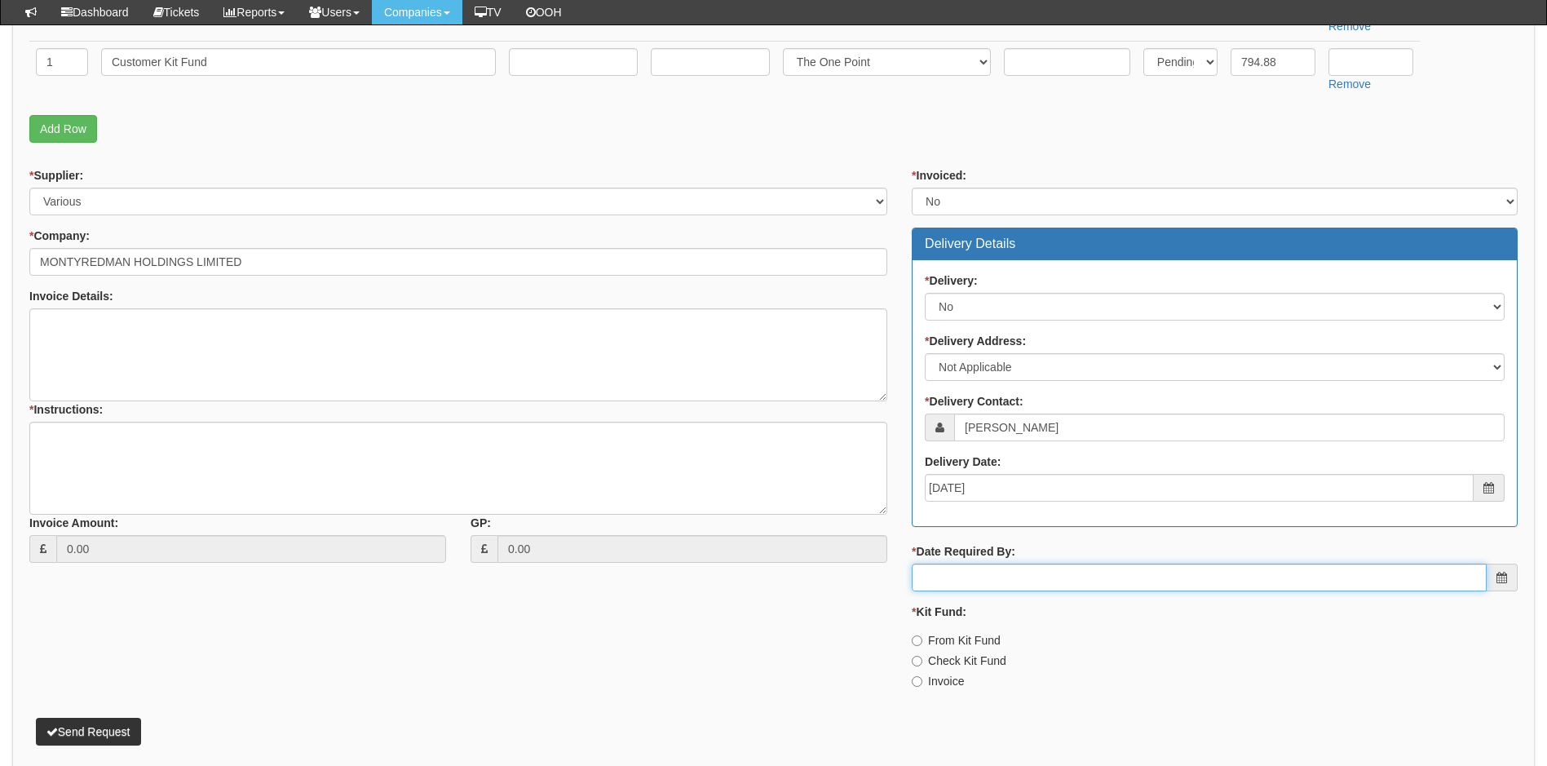
click at [968, 589] on input "* Date Required By:" at bounding box center [1199, 577] width 575 height 28
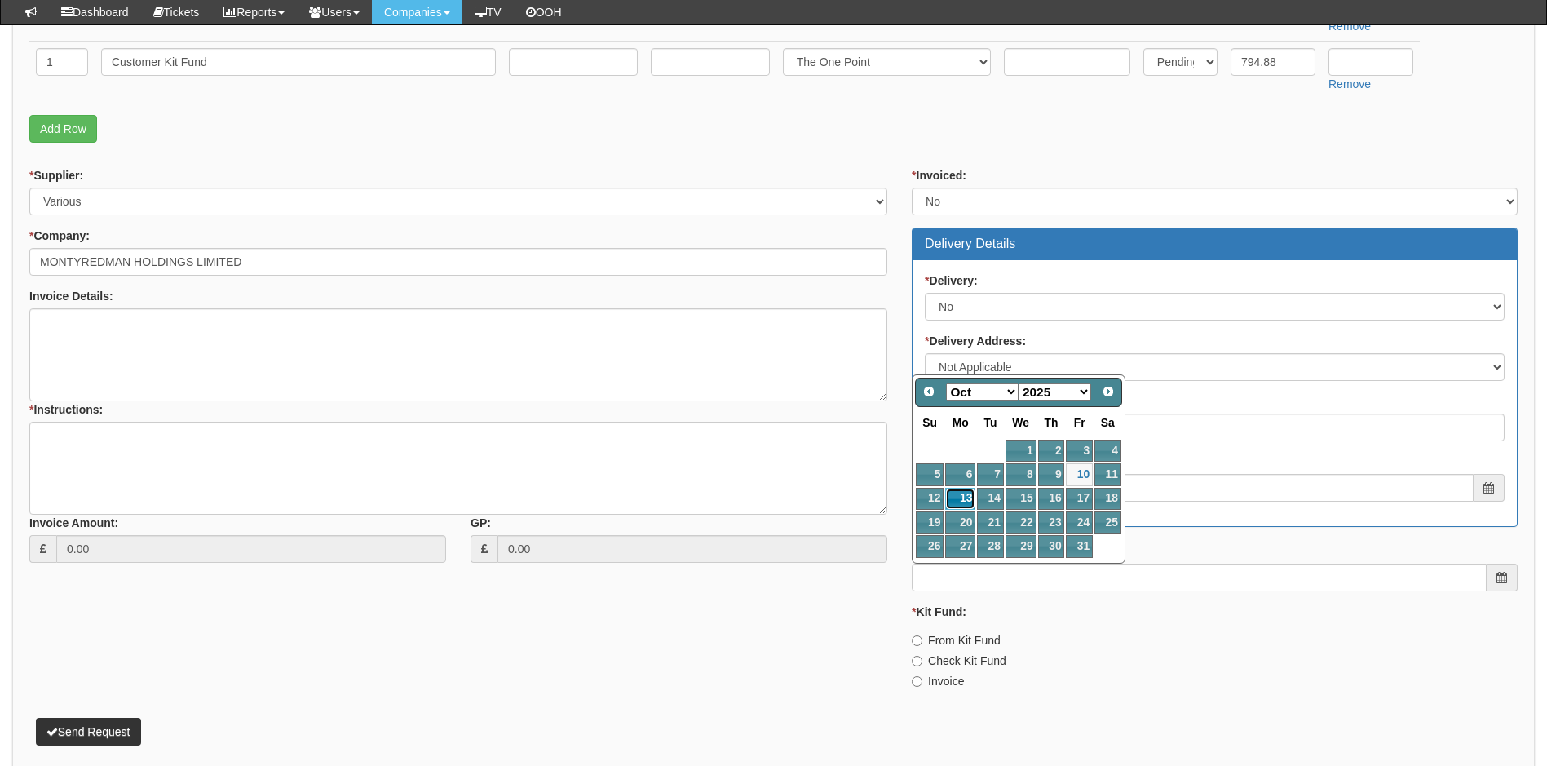
click at [962, 495] on link "13" at bounding box center [960, 499] width 30 height 22
type input "2025-10-13"
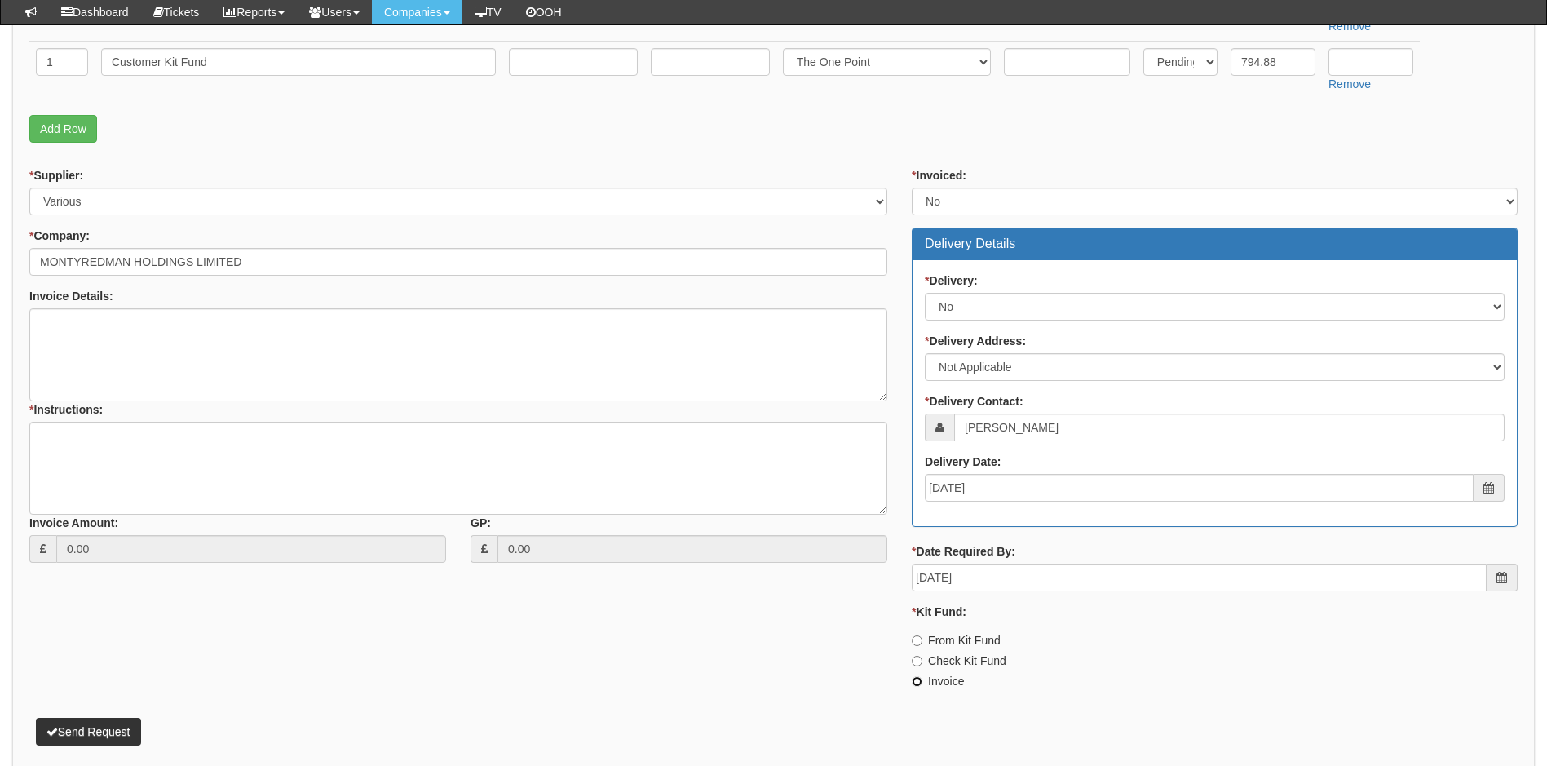
click at [916, 680] on input "Invoice" at bounding box center [917, 681] width 11 height 11
radio input "true"
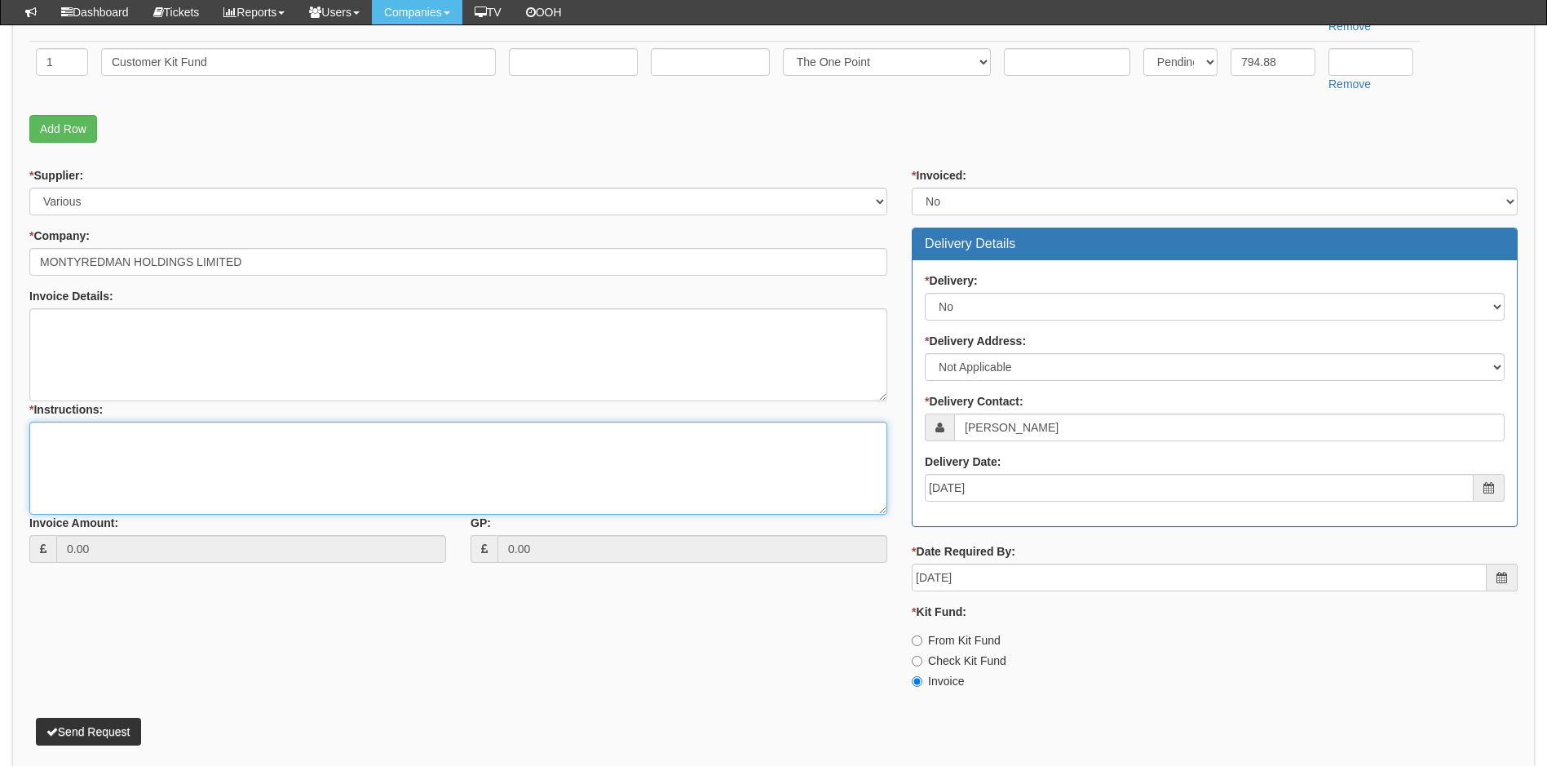
click at [121, 453] on textarea "* Instructions:" at bounding box center [458, 468] width 858 height 93
click at [96, 447] on textarea "* Instructions:" at bounding box center [458, 468] width 858 height 93
paste textarea "2762357v01R/1004/200"
click at [42, 433] on textarea "2762357v01R/1004/200" at bounding box center [458, 468] width 858 height 93
click at [59, 461] on textarea "Prop reference on BTIS - 2762357v01R/1004/200" at bounding box center [458, 468] width 858 height 93
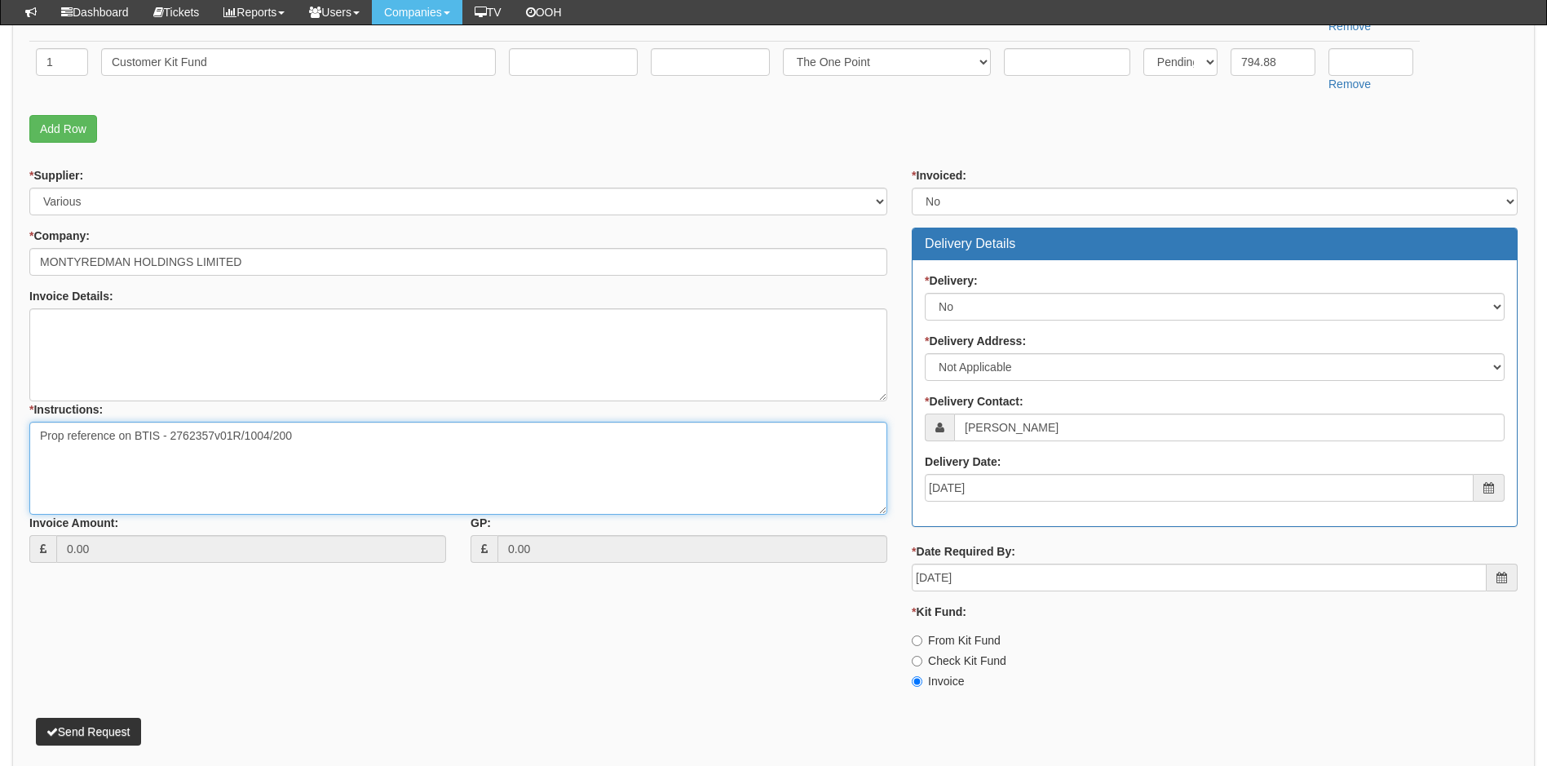
type textarea "Prop reference on BTIS - 2762357v01R/1004/200"
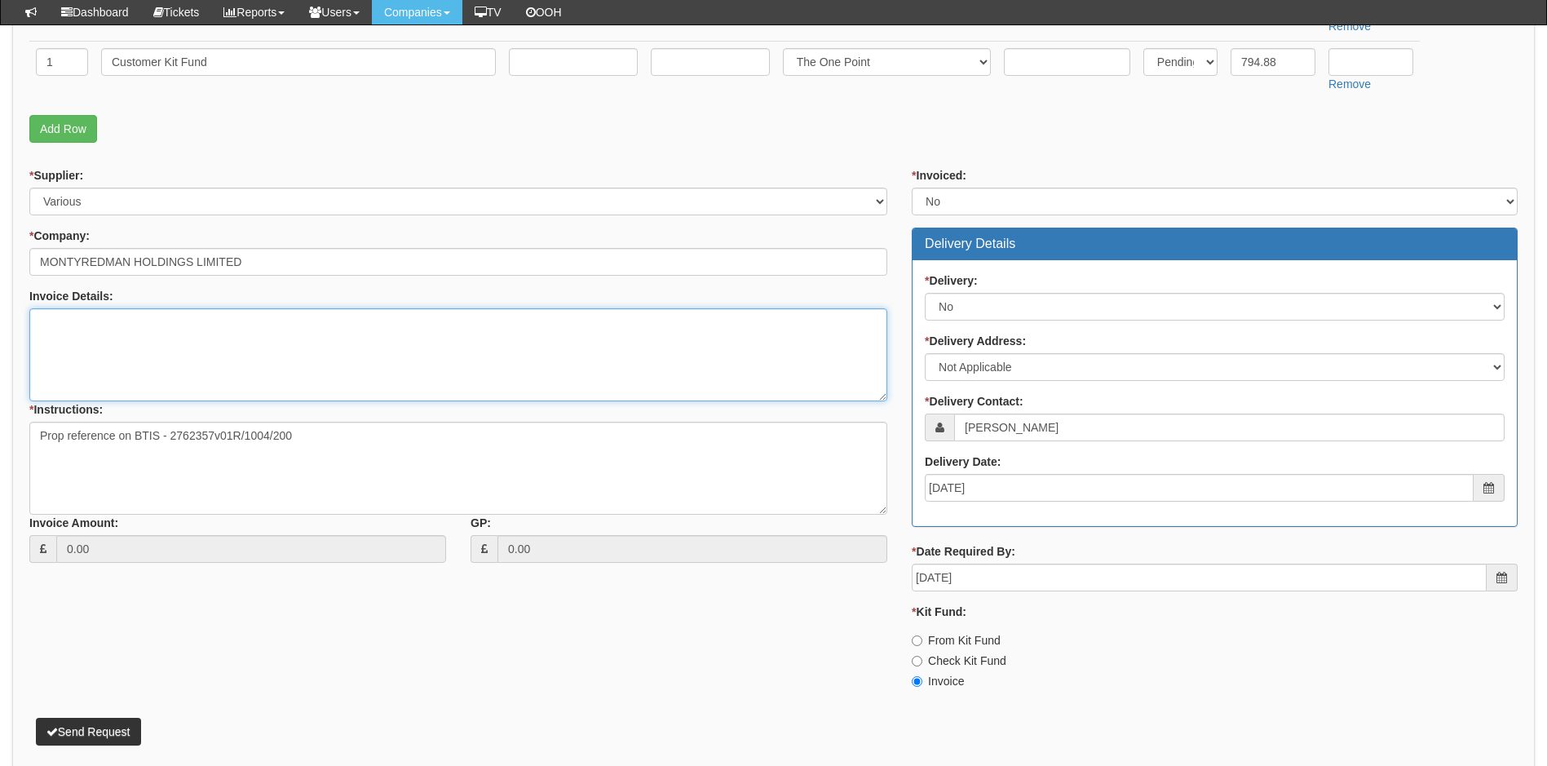
click at [73, 318] on textarea "Invoice Details:" at bounding box center [458, 354] width 858 height 93
type textarea "Please add £794.88 to customer kit fund from the deal"
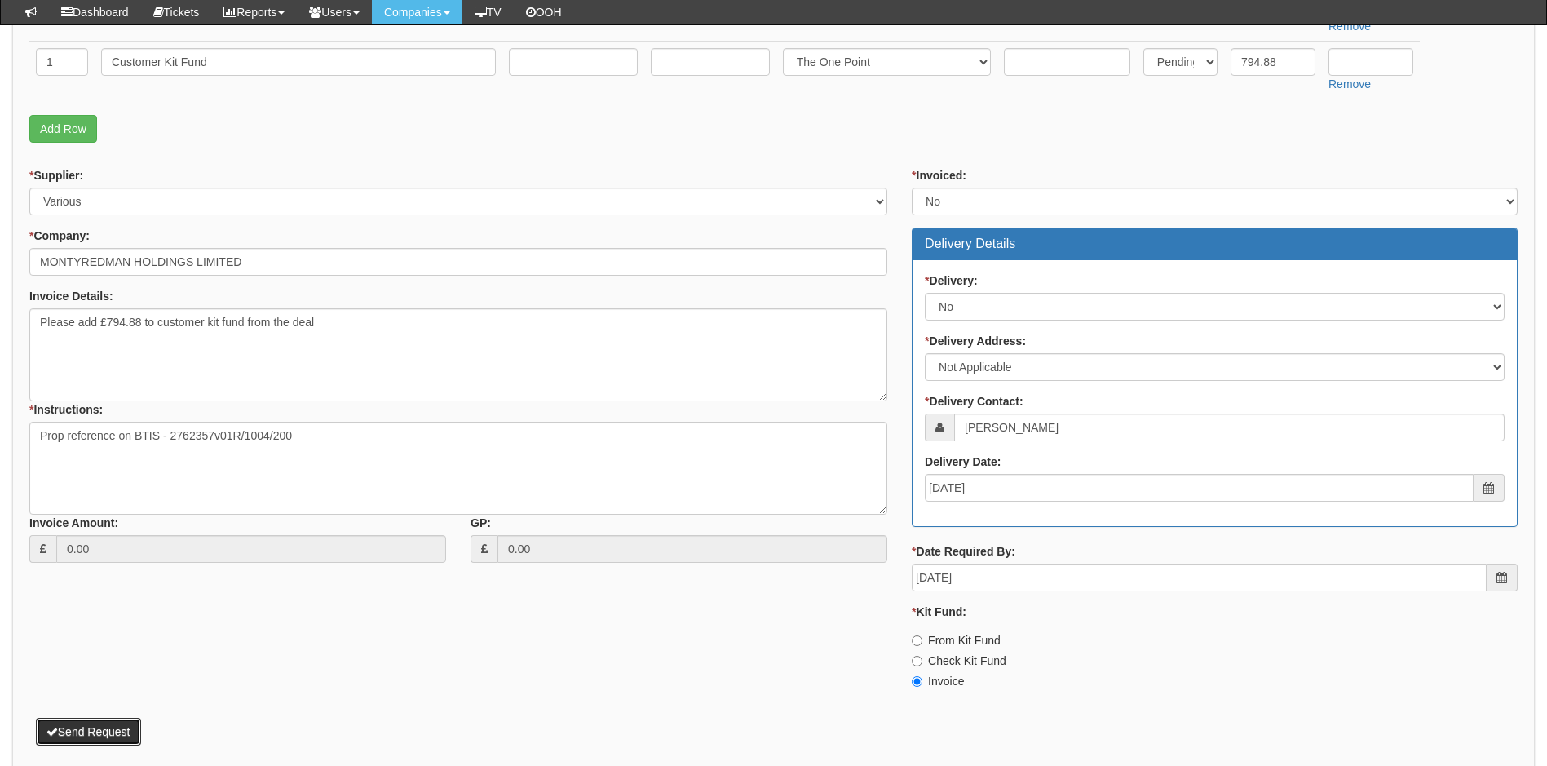
click at [93, 730] on button "Send Request" at bounding box center [88, 731] width 105 height 28
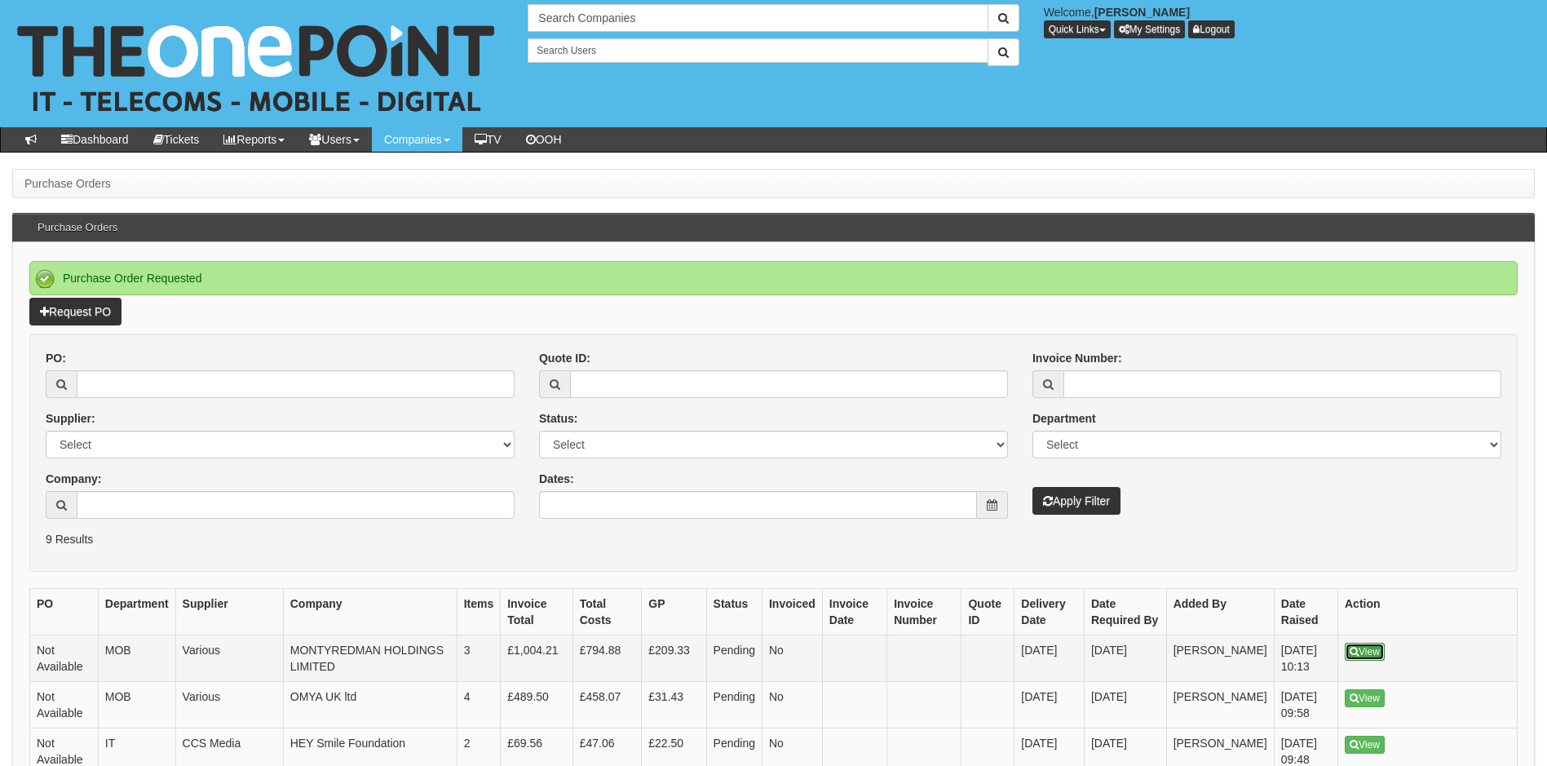
click at [1369, 656] on link "View" at bounding box center [1364, 651] width 40 height 18
